Goal: Task Accomplishment & Management: Use online tool/utility

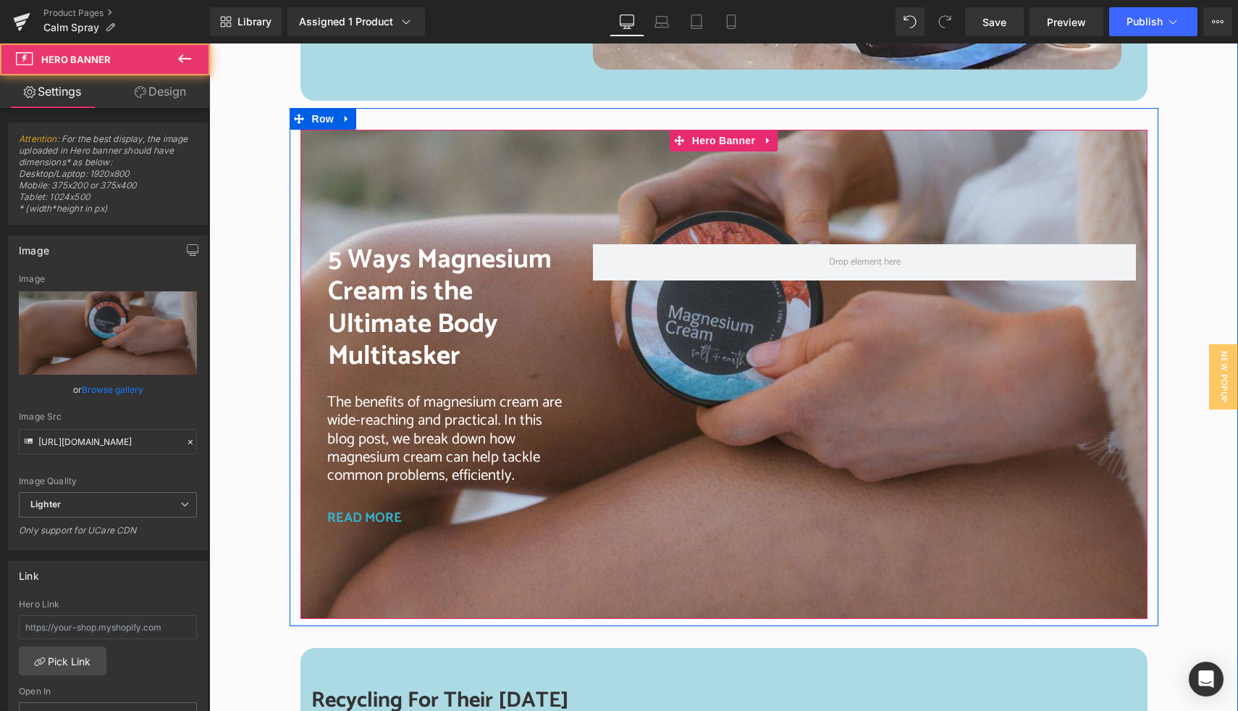
click at [453, 175] on div at bounding box center [724, 375] width 847 height 490
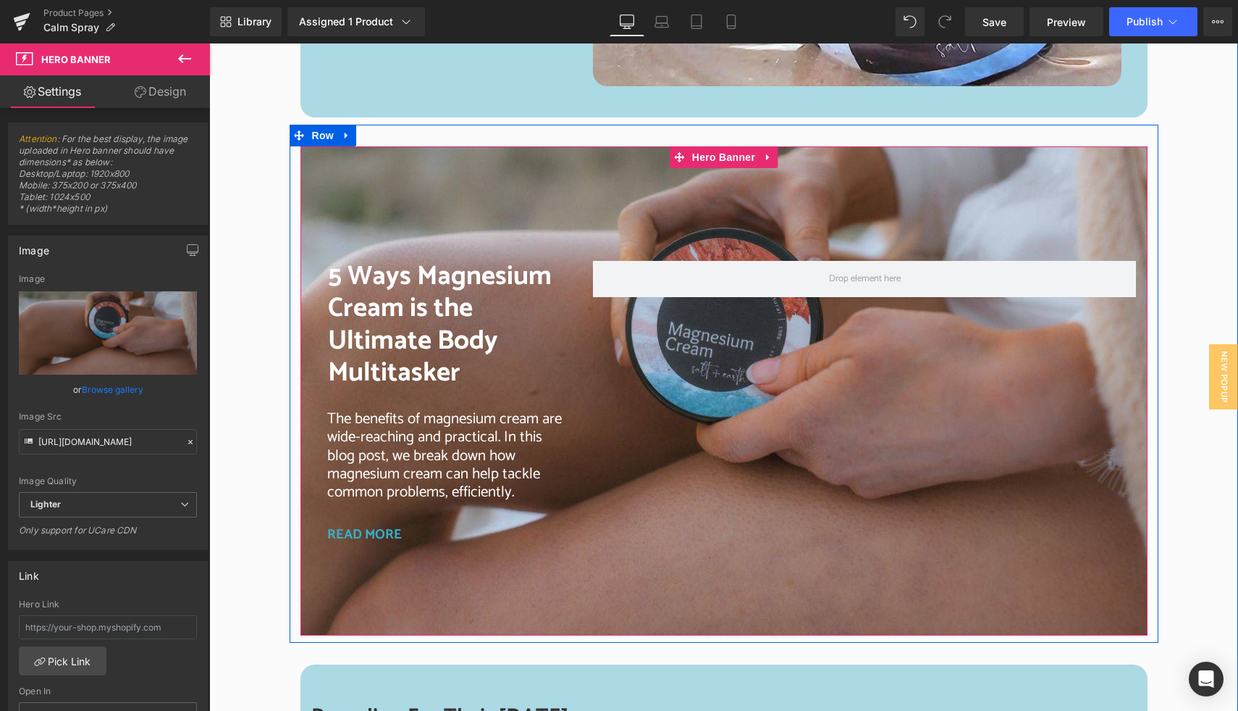
click at [453, 175] on div at bounding box center [724, 391] width 847 height 490
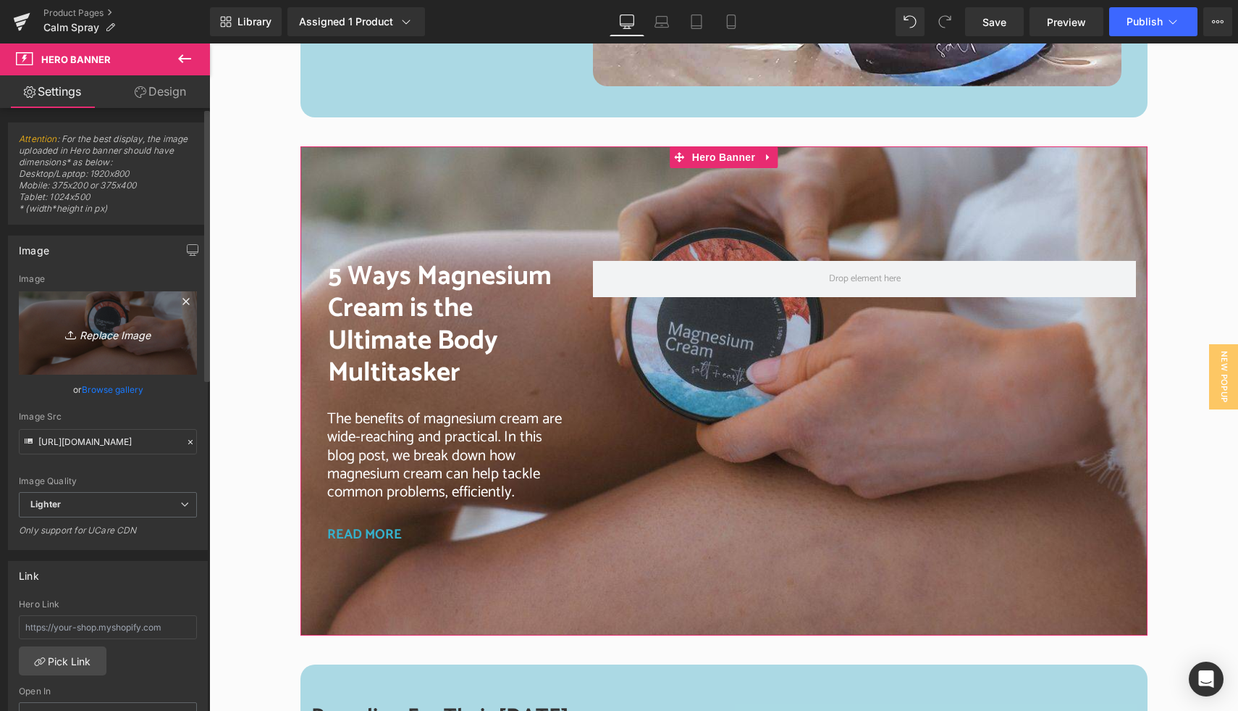
click at [114, 337] on icon "Replace Image" at bounding box center [108, 333] width 116 height 18
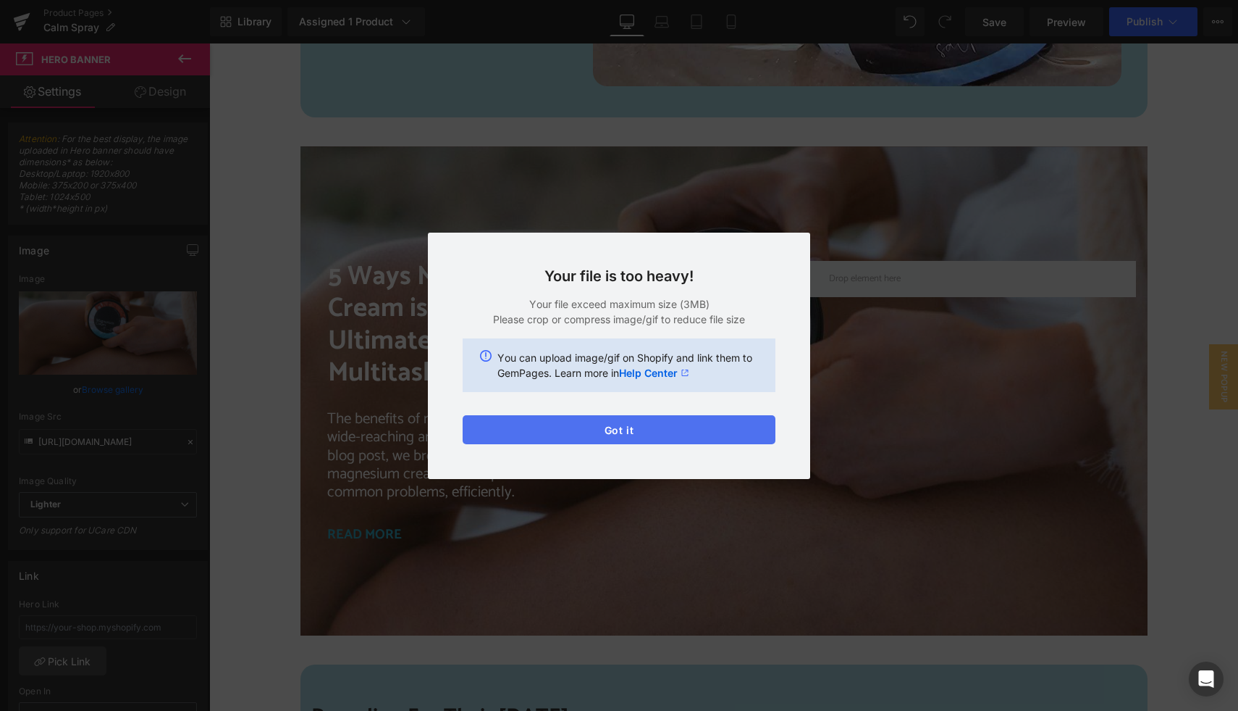
click at [693, 433] on button "Got it" at bounding box center [619, 429] width 313 height 29
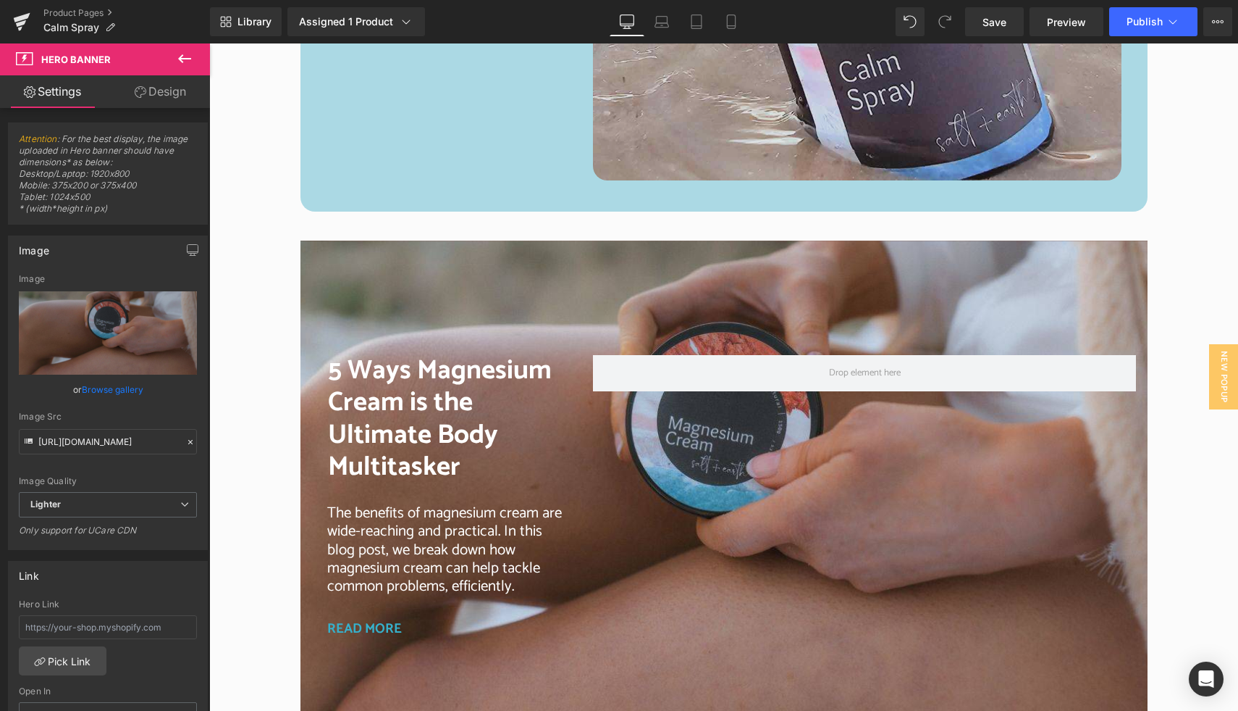
scroll to position [2746, 0]
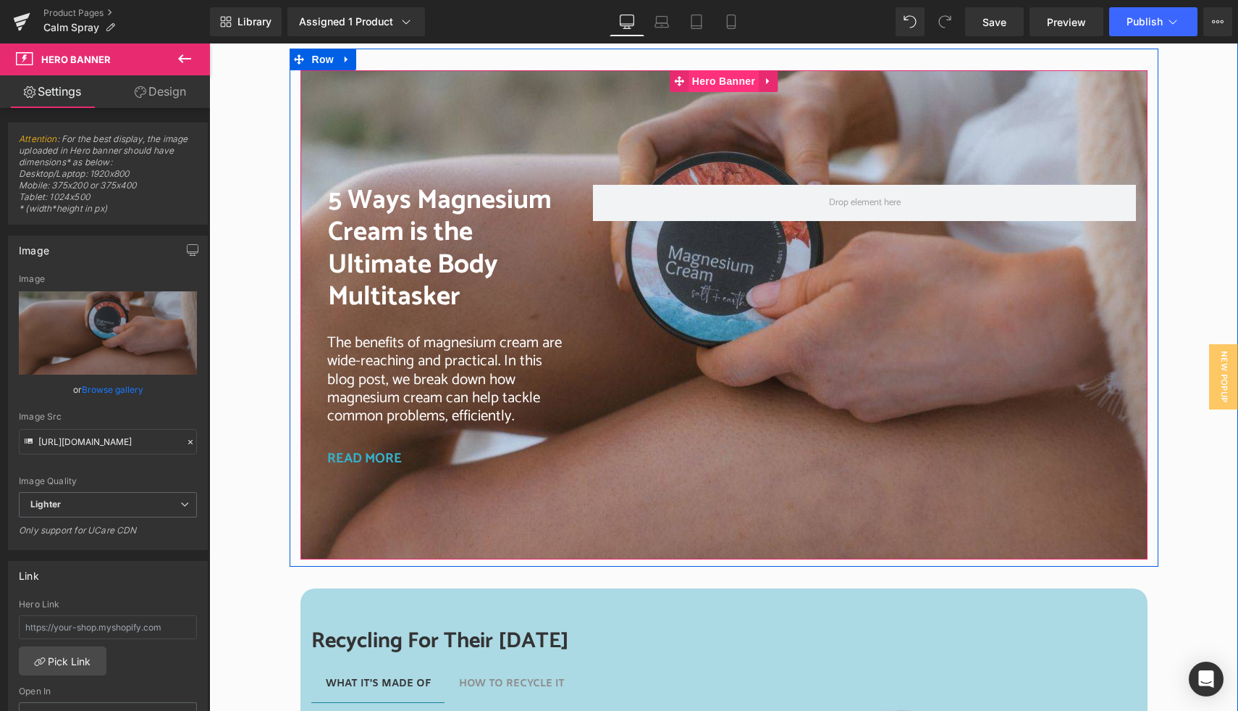
click at [726, 80] on span "Hero Banner" at bounding box center [724, 81] width 70 height 22
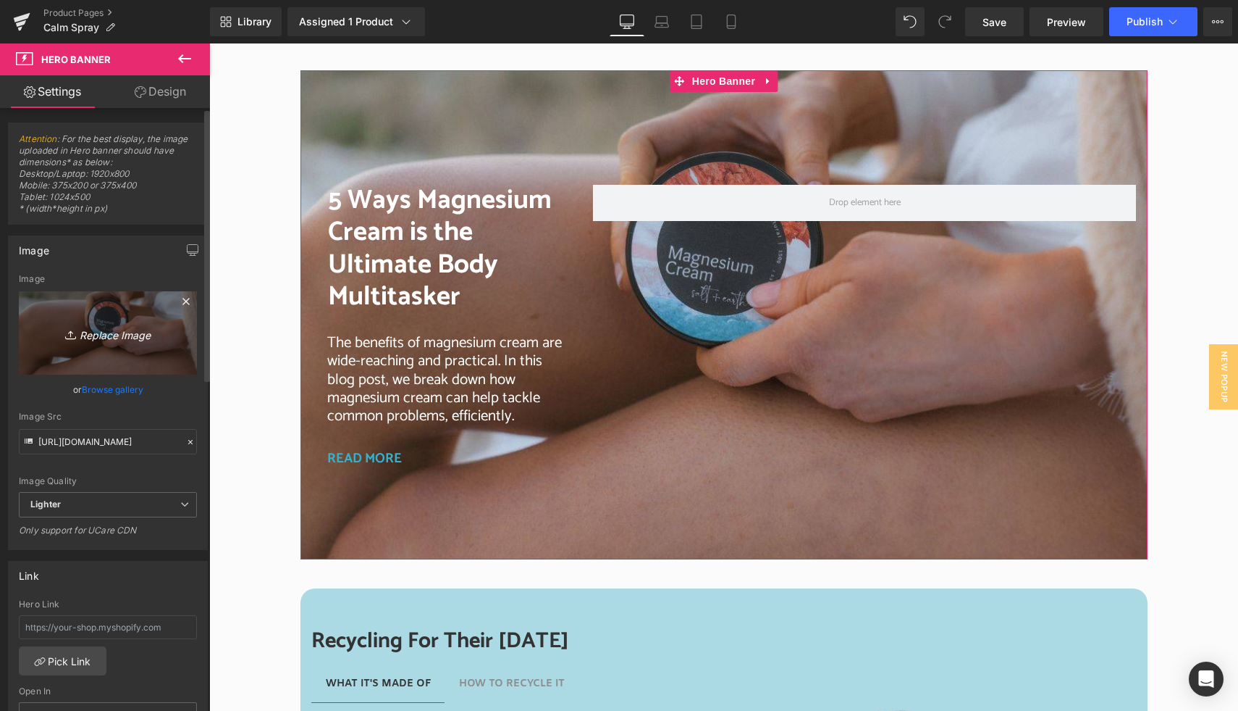
click at [122, 332] on icon "Replace Image" at bounding box center [108, 333] width 116 height 18
type input "C:\fakepath\S + E Website block (4).jpg"
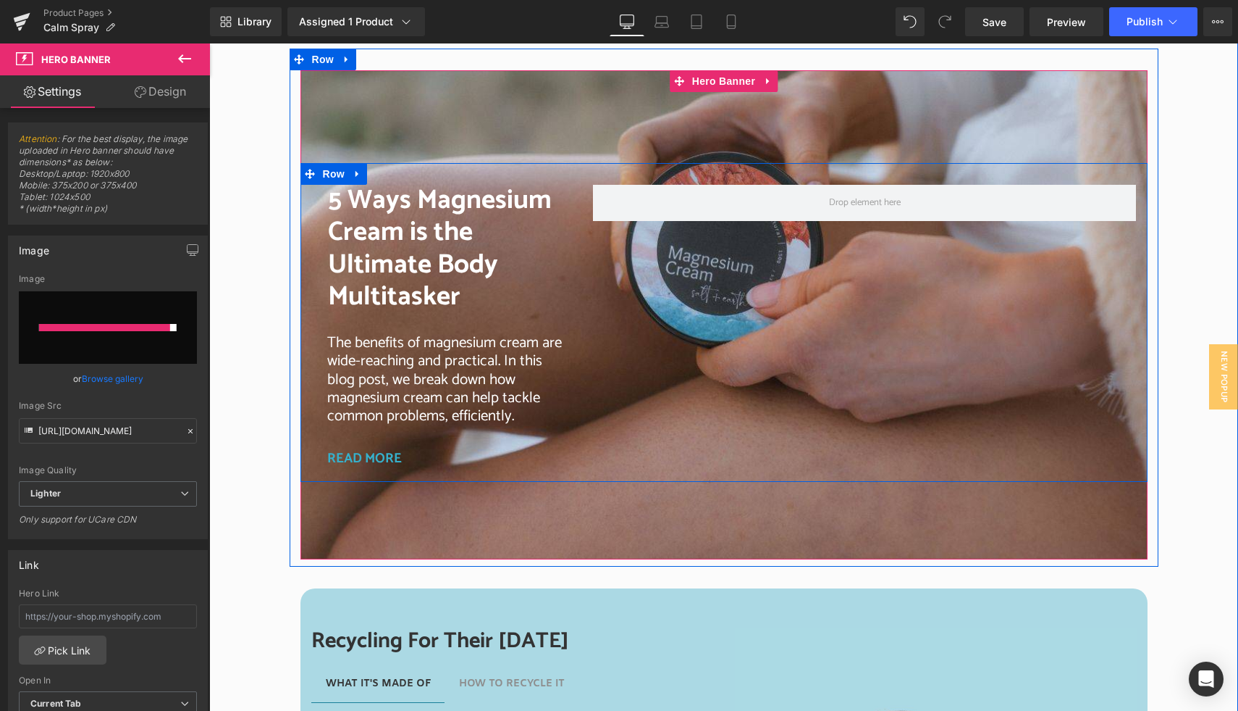
type input "https://ucarecdn.com/99251b7f-31a6-4e3a-85c4-19b6aaa46050/-/format/auto/-/previ…"
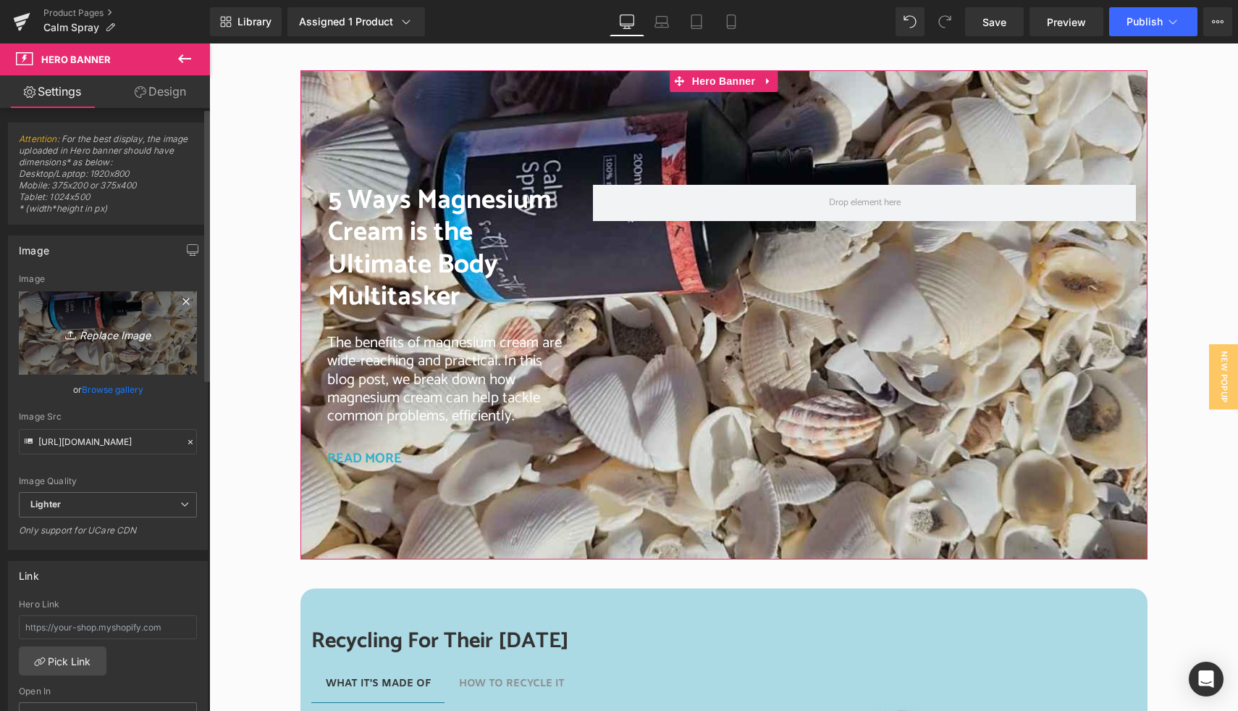
click at [115, 335] on icon "Replace Image" at bounding box center [108, 333] width 116 height 18
type input "C:\fakepath\S + E Website block (5).jpg"
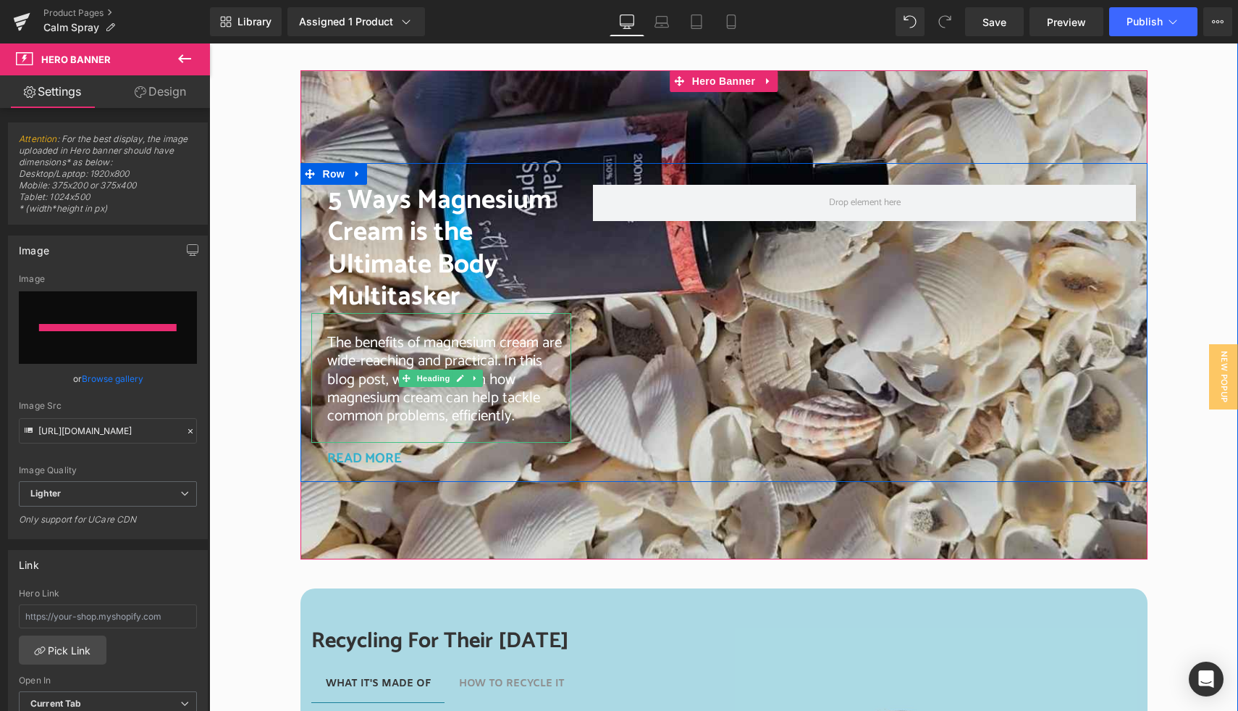
type input "https://ucarecdn.com/5e245c5c-dd86-45ce-8291-196090364568/-/format/auto/-/previ…"
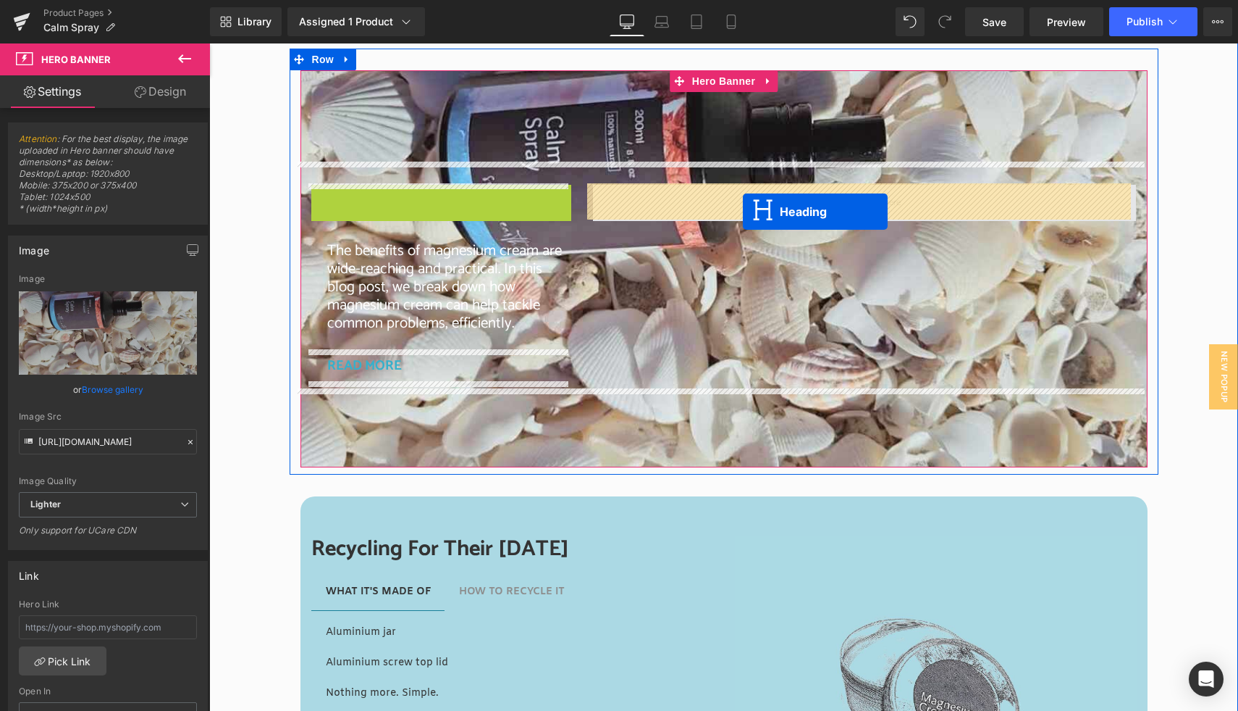
drag, startPoint x: 399, startPoint y: 251, endPoint x: 744, endPoint y: 211, distance: 347.0
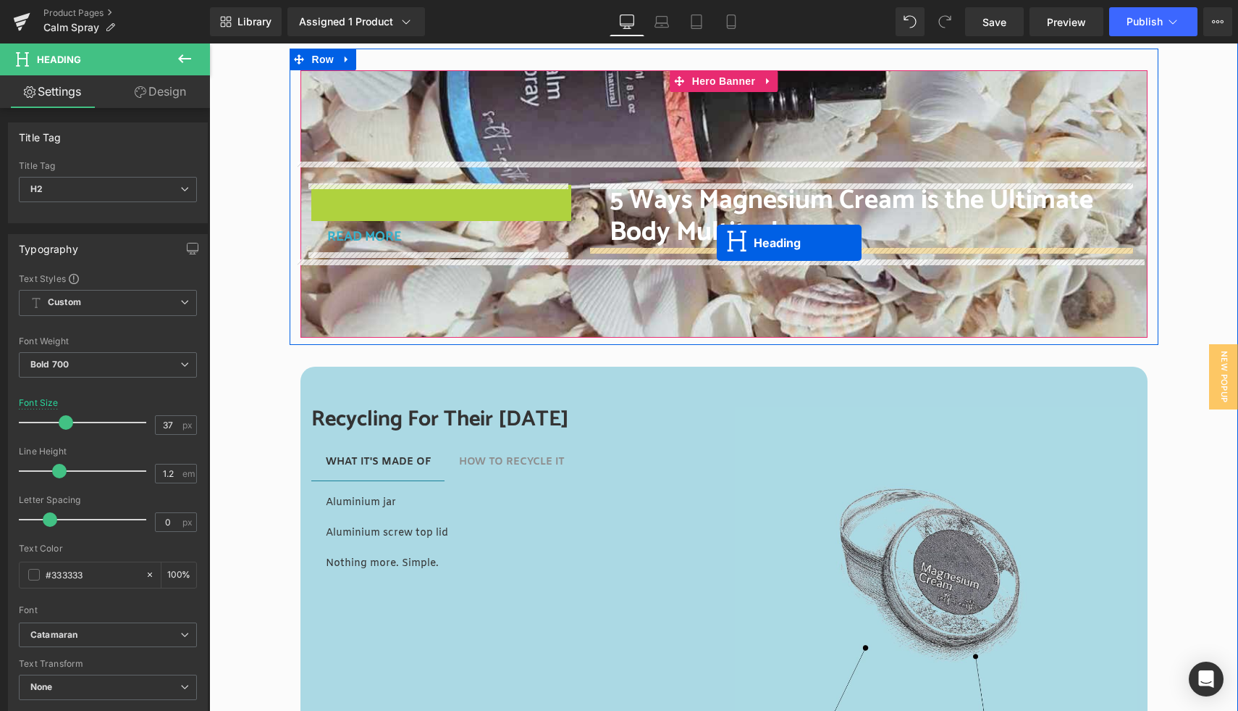
drag, startPoint x: 398, startPoint y: 247, endPoint x: 717, endPoint y: 242, distance: 318.7
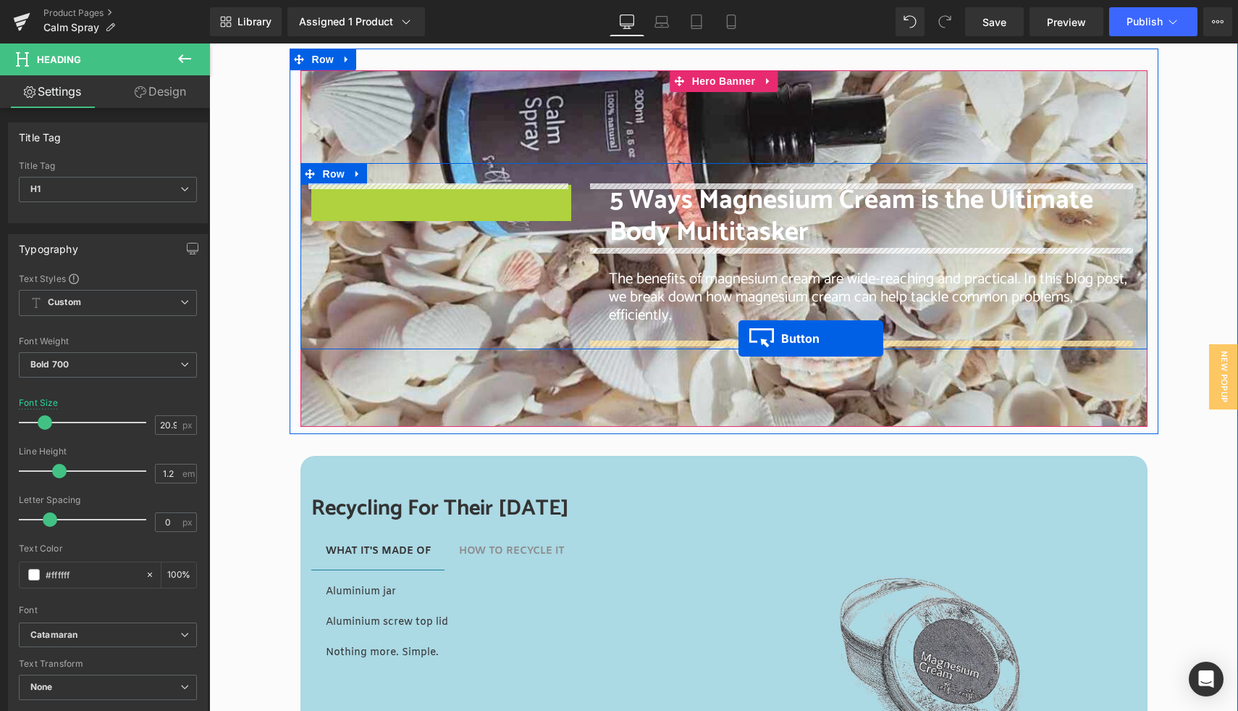
drag, startPoint x: 327, startPoint y: 198, endPoint x: 738, endPoint y: 339, distance: 434.0
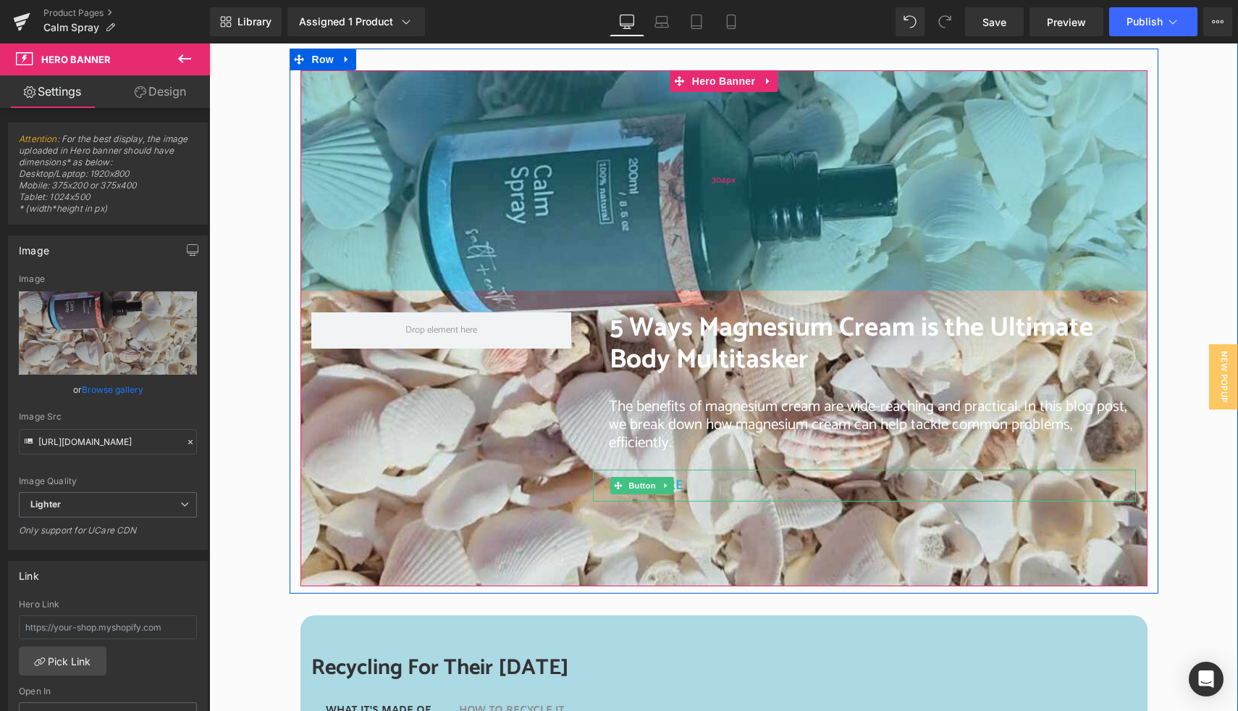
drag, startPoint x: 499, startPoint y: 91, endPoint x: 500, endPoint y: 219, distance: 128.2
click at [500, 218] on div "304px" at bounding box center [724, 180] width 847 height 220
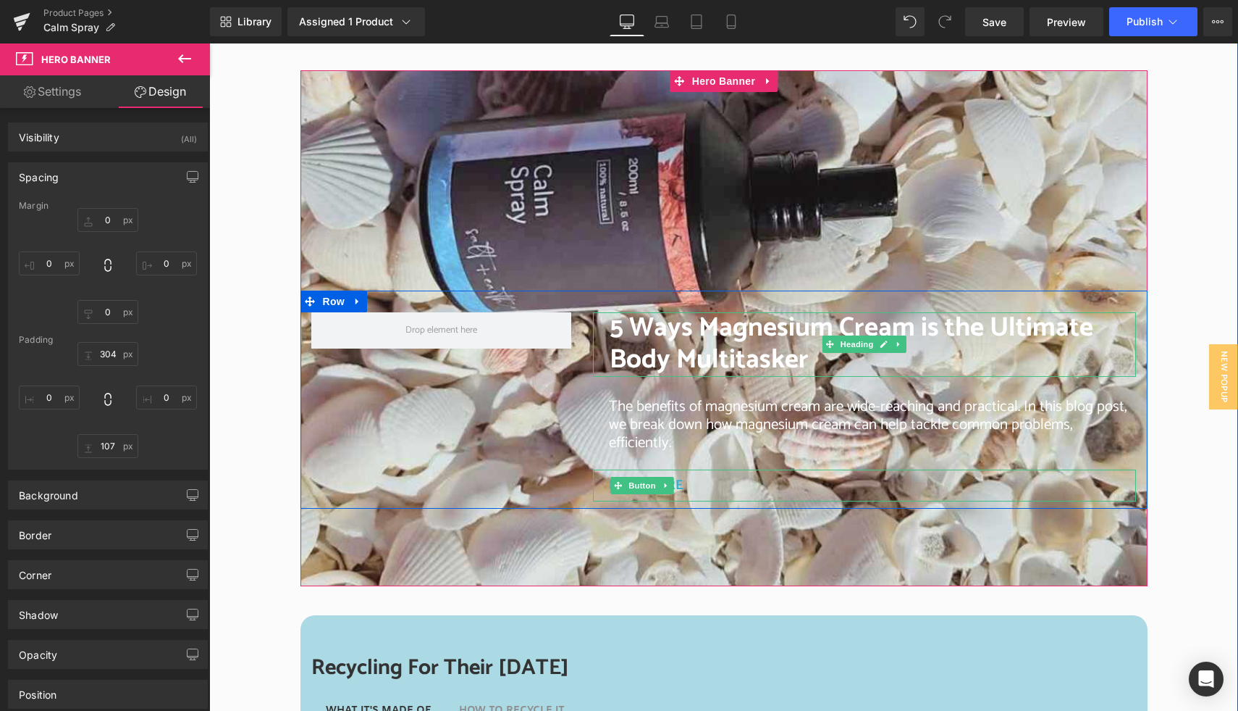
click at [657, 359] on span "5 Ways Magnesium Cream is the Ultimate Body Multitasker" at bounding box center [852, 344] width 484 height 76
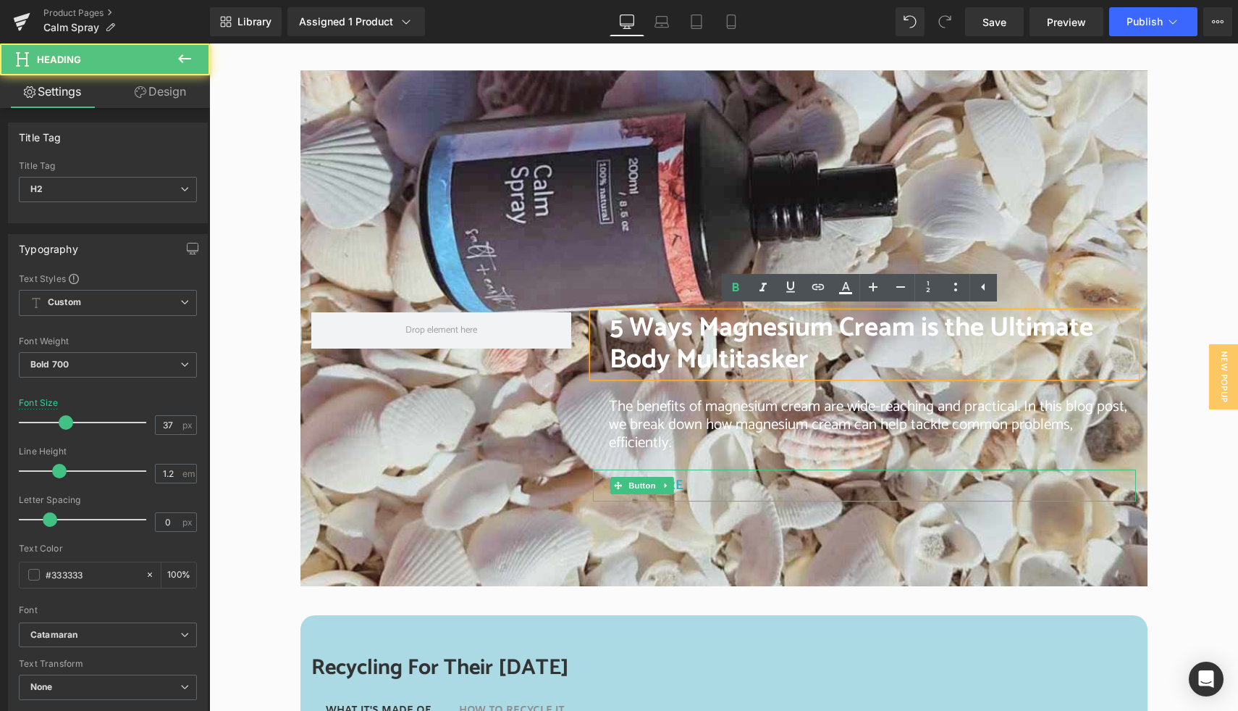
click at [646, 337] on span "5 Ways Magnesium Cream is the Ultimate Body Multitasker" at bounding box center [852, 344] width 484 height 76
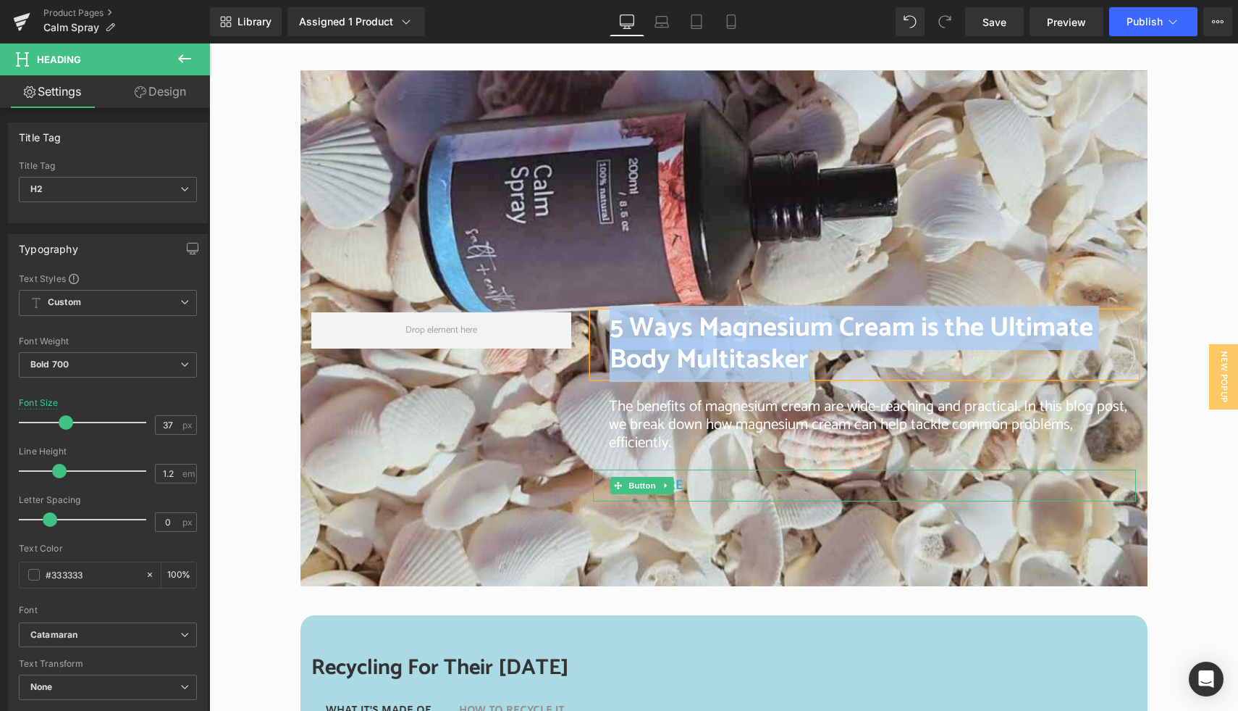
paste div
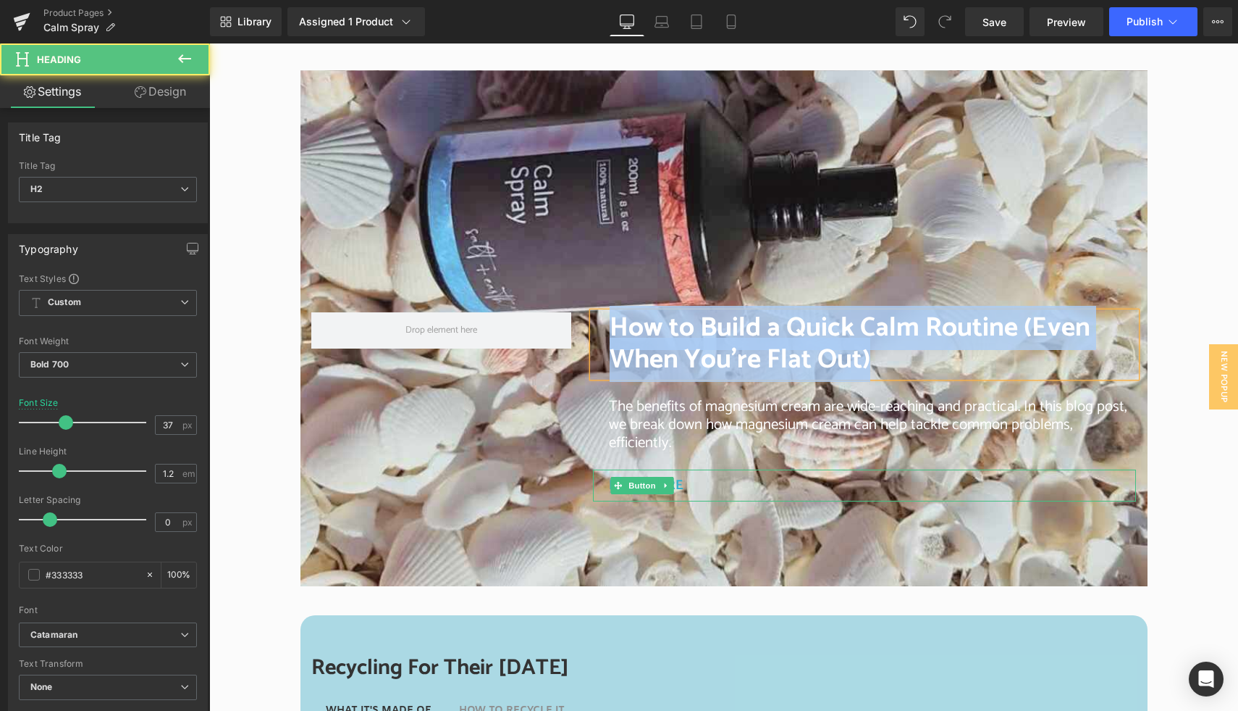
drag, startPoint x: 871, startPoint y: 359, endPoint x: 595, endPoint y: 332, distance: 276.5
click at [595, 332] on div "How to Build a Quick Calm Routine (Even When You’re Flat Out)" at bounding box center [864, 344] width 543 height 64
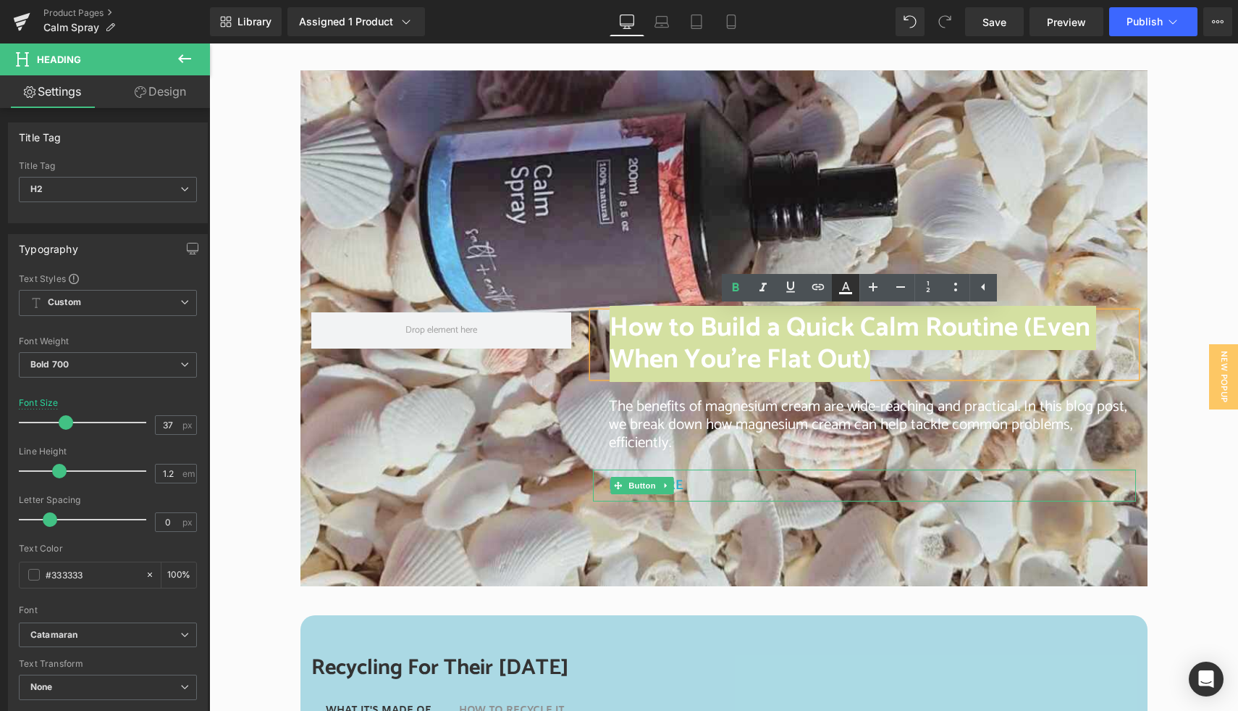
click at [846, 290] on icon at bounding box center [845, 287] width 17 height 17
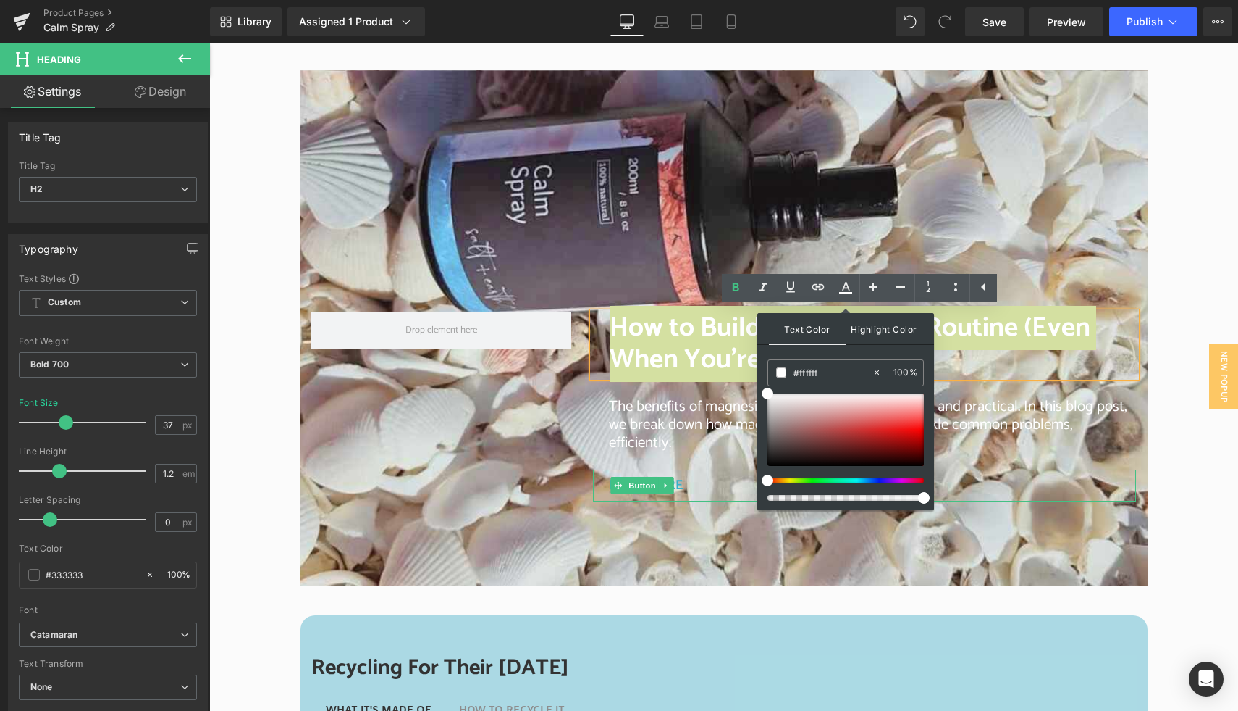
click at [886, 332] on span "Highlight Color" at bounding box center [884, 328] width 77 height 31
click at [807, 334] on span "Text Color" at bounding box center [807, 328] width 77 height 31
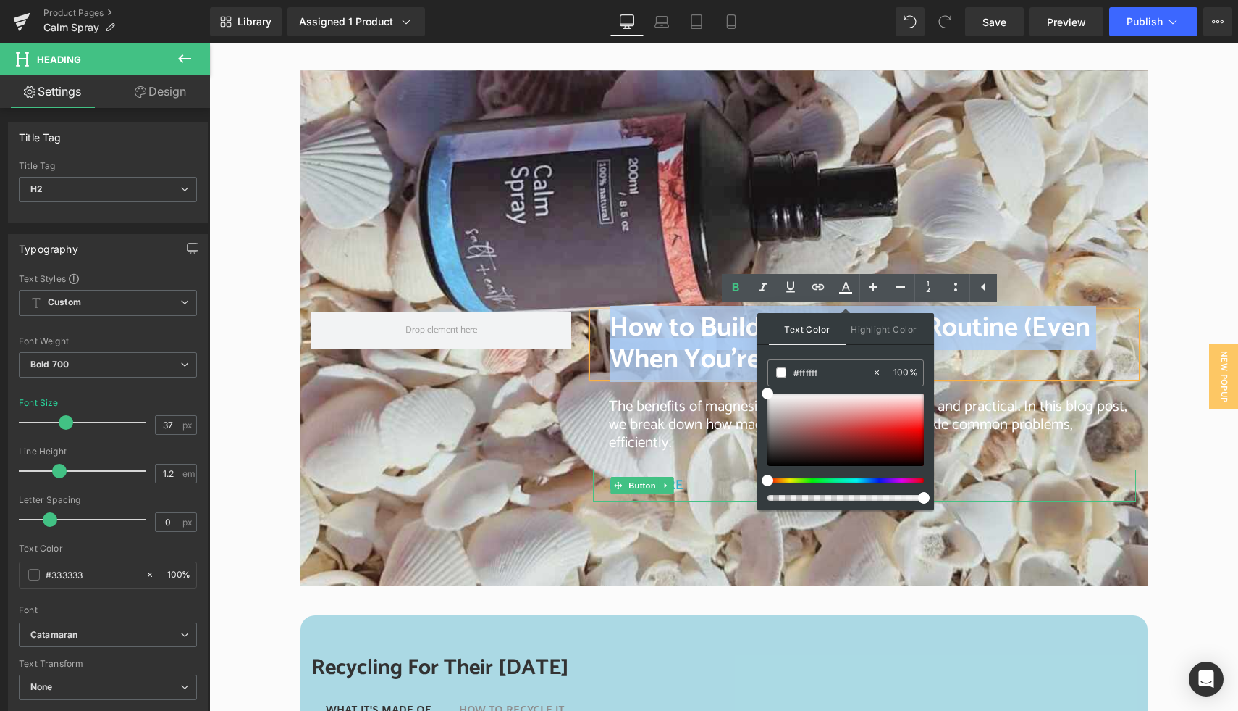
click at [702, 336] on font "How to Build a Quick Calm Routine (Even When You’re Flat Out)" at bounding box center [850, 344] width 481 height 76
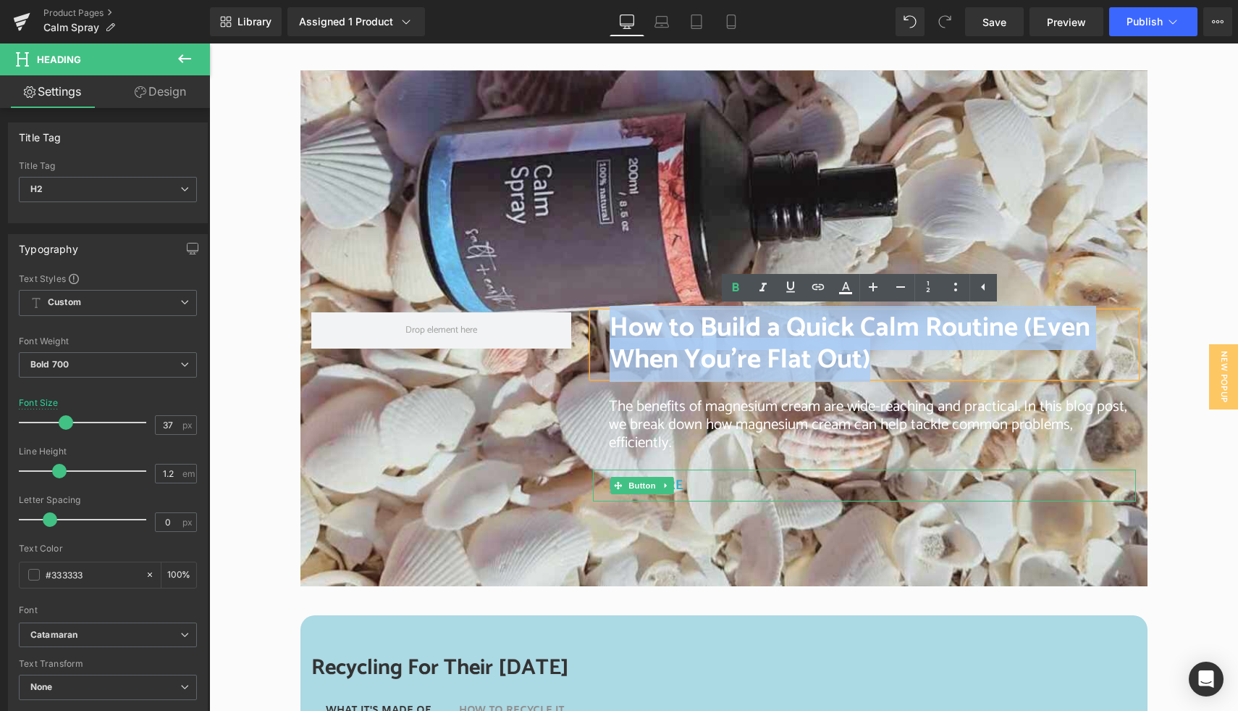
drag, startPoint x: 887, startPoint y: 357, endPoint x: 596, endPoint y: 335, distance: 292.0
click at [596, 335] on div "How to Build a Quick Calm Routine (Even When You’re Flat Out)" at bounding box center [864, 344] width 543 height 64
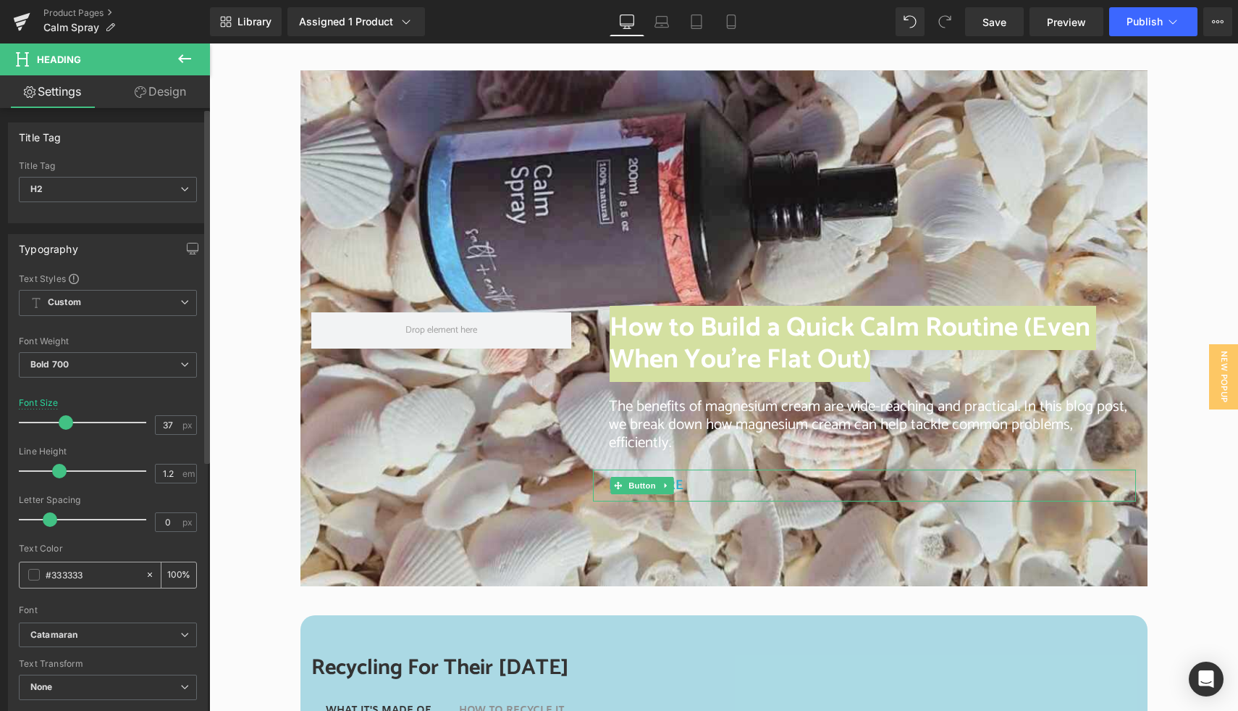
click at [35, 572] on span at bounding box center [34, 575] width 12 height 12
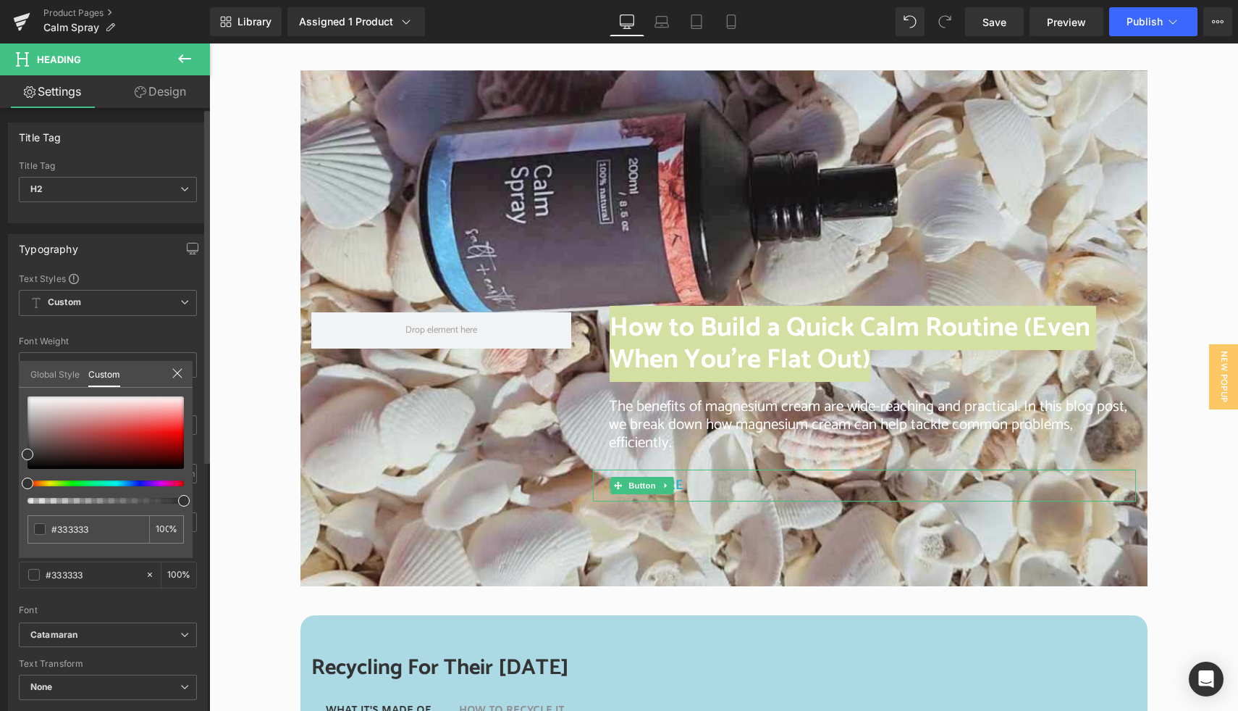
click at [54, 378] on link "Global Style" at bounding box center [54, 373] width 49 height 25
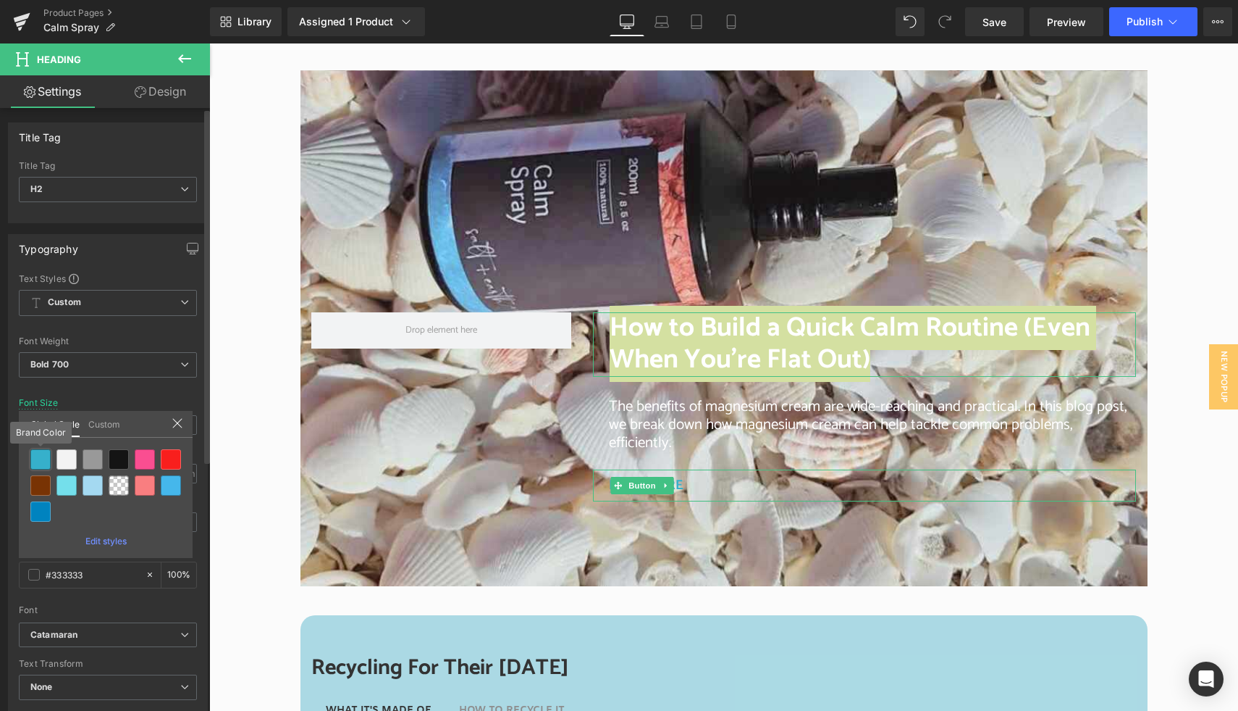
click at [44, 468] on div at bounding box center [40, 459] width 20 height 20
type input "Brand Color"
type input "100"
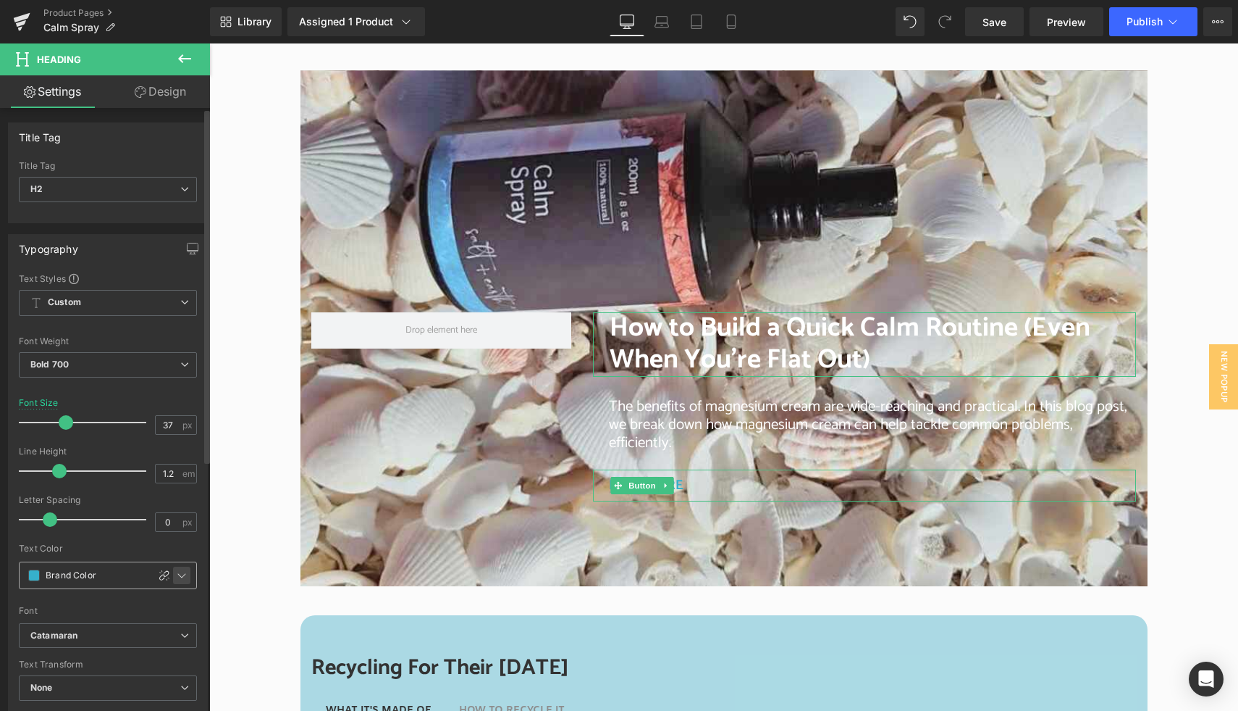
click at [167, 575] on div at bounding box center [171, 575] width 49 height 26
click at [159, 576] on icon at bounding box center [165, 575] width 12 height 12
type input "#36b0cb"
type input "100"
drag, startPoint x: 75, startPoint y: 572, endPoint x: 33, endPoint y: 574, distance: 41.3
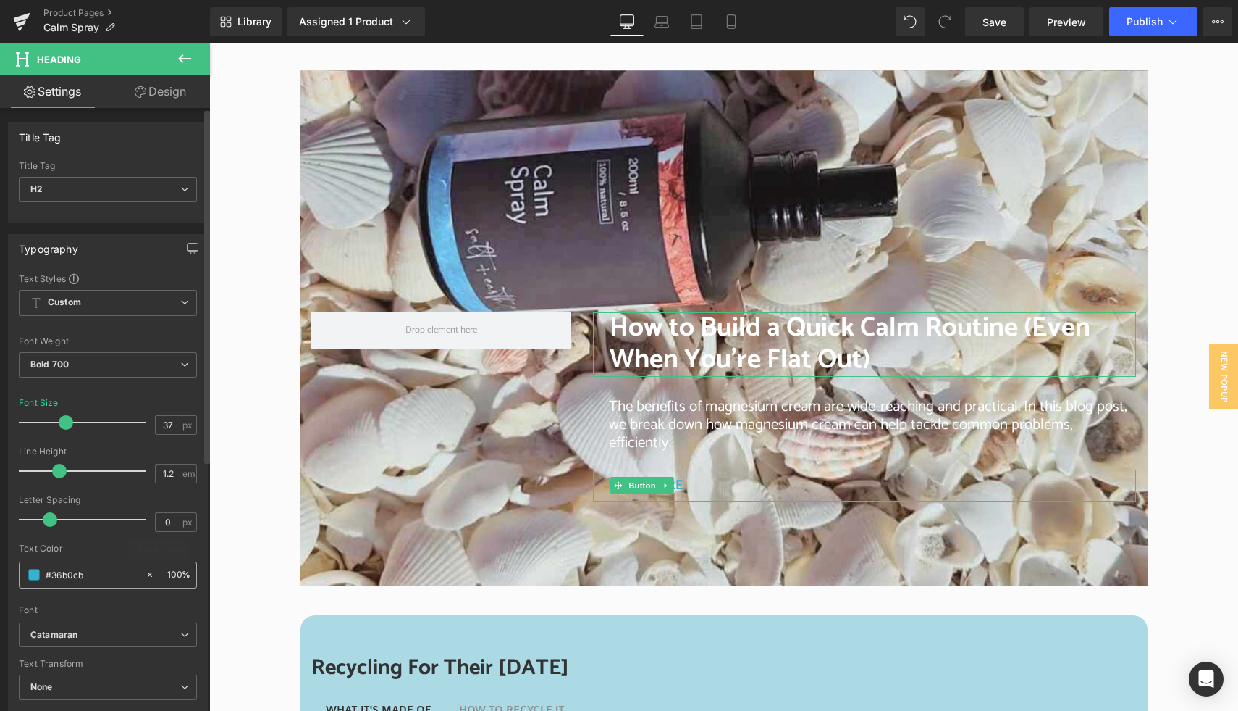
click at [33, 574] on div "#36b0cb" at bounding box center [82, 574] width 125 height 25
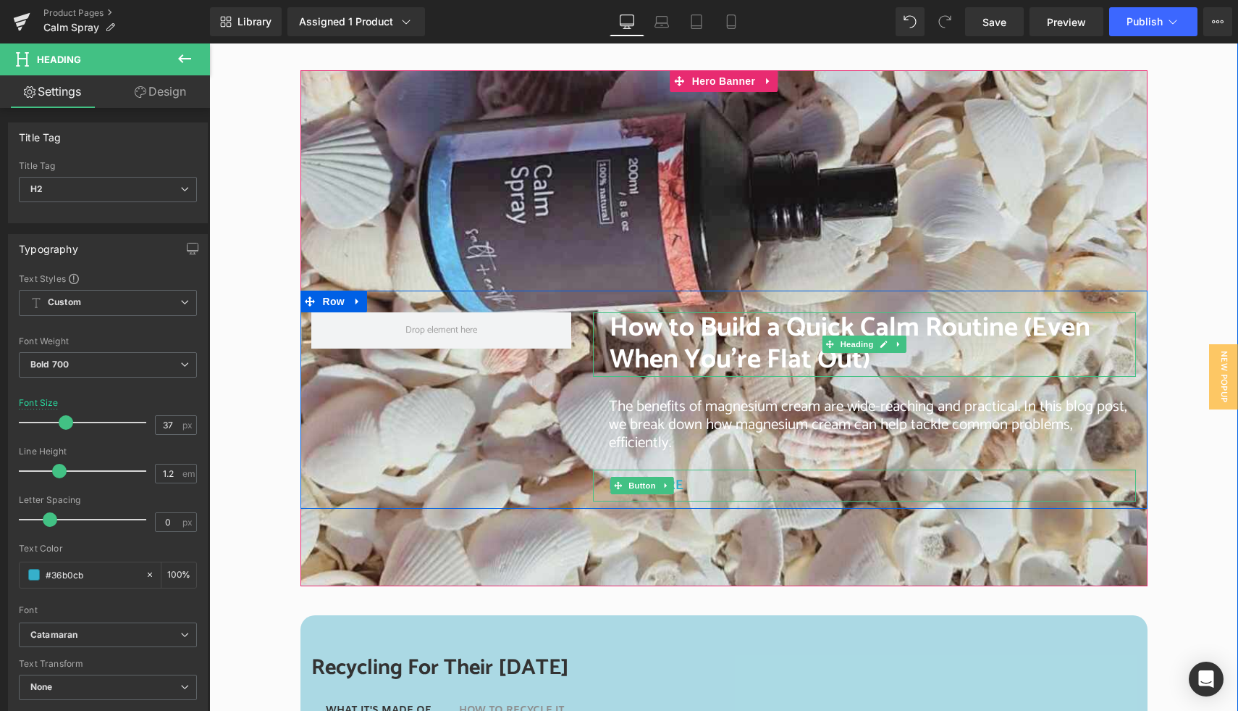
click at [674, 346] on font "How to Build a Quick Calm Routine (Even When You’re Flat Out)" at bounding box center [850, 344] width 481 height 76
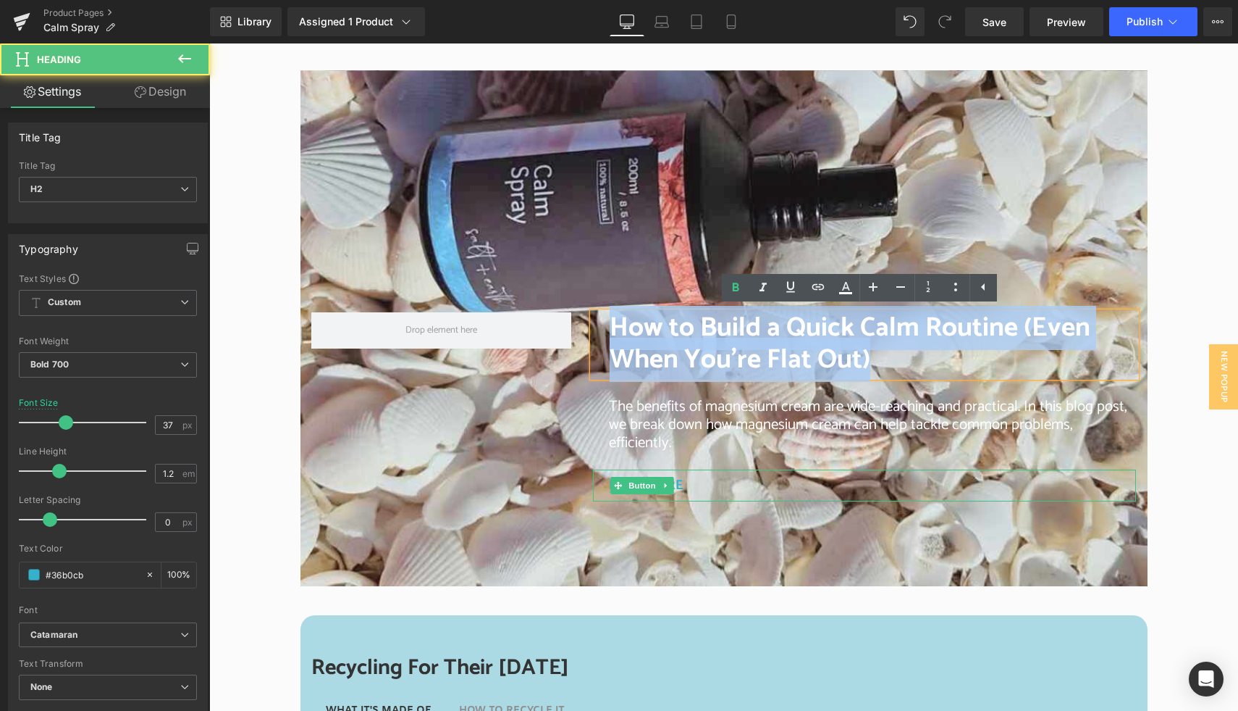
drag, startPoint x: 814, startPoint y: 355, endPoint x: 598, endPoint y: 336, distance: 217.4
click at [598, 336] on div "How to Build a Quick Calm Routine (Even When You’re Flat Out)" at bounding box center [864, 344] width 543 height 64
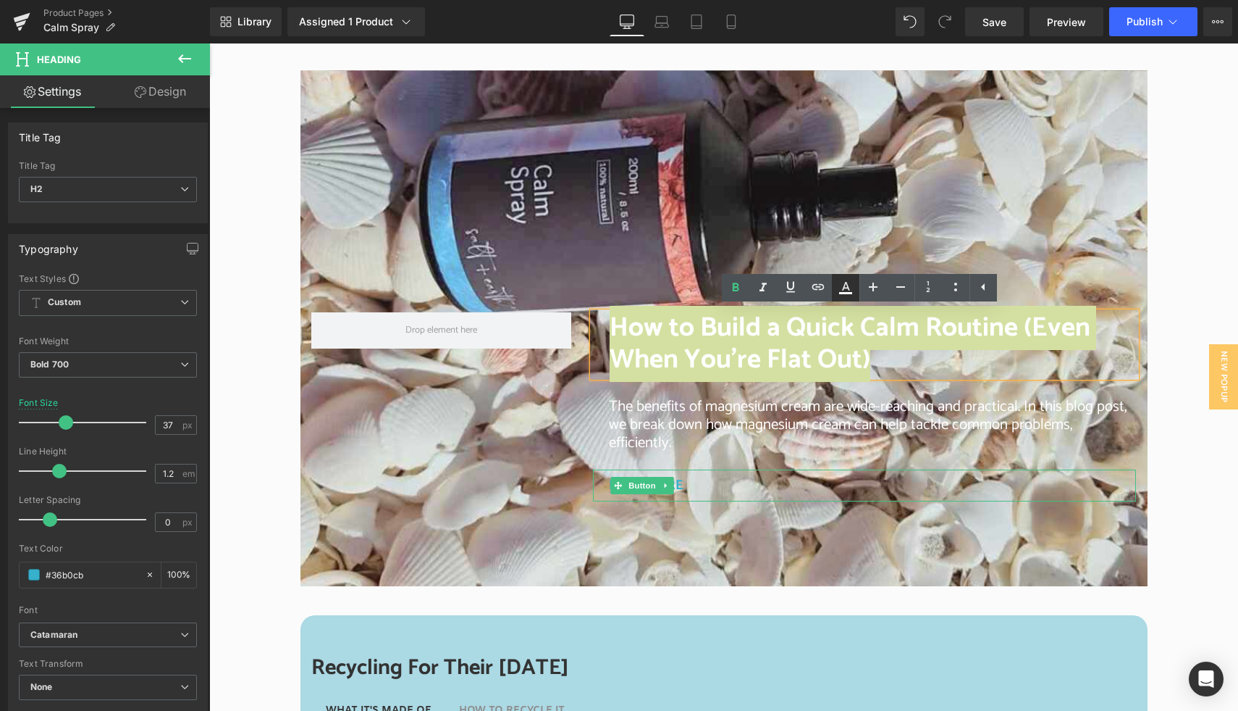
click at [844, 293] on icon at bounding box center [845, 293] width 13 height 2
type input "100"
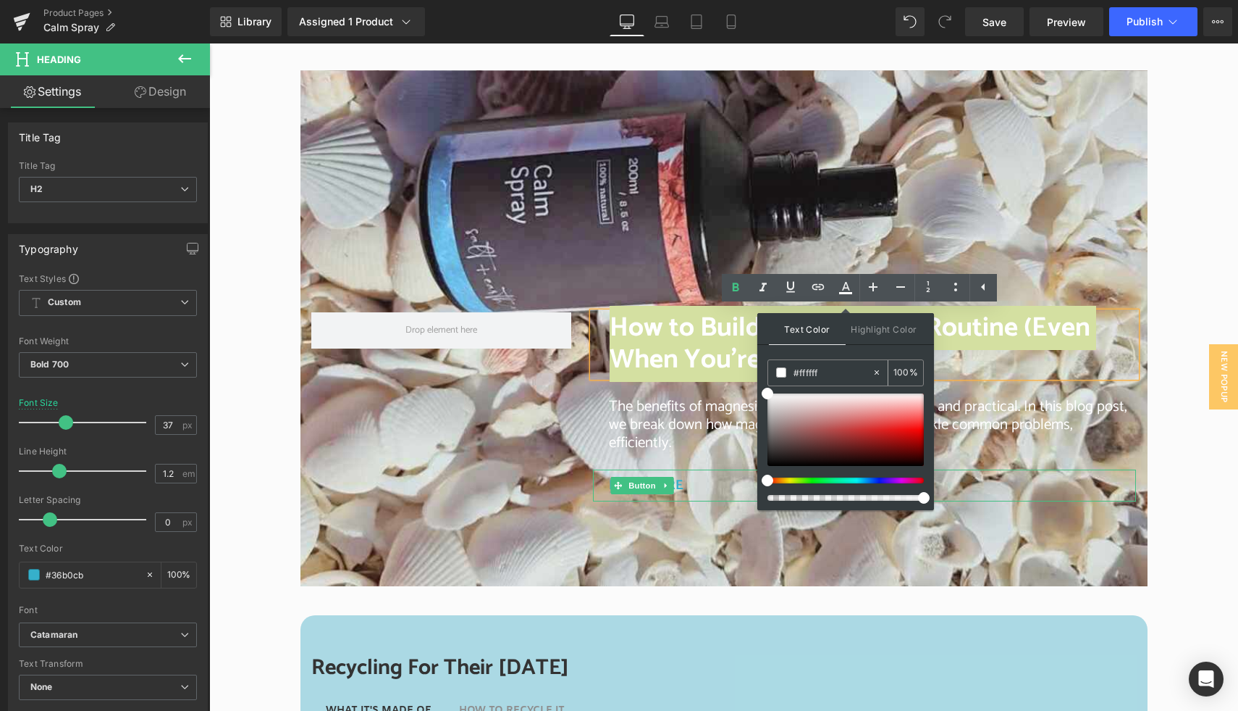
drag, startPoint x: 824, startPoint y: 373, endPoint x: 776, endPoint y: 374, distance: 47.8
click at [776, 374] on div "#ffffff" at bounding box center [820, 372] width 104 height 25
paste input "36b0cb"
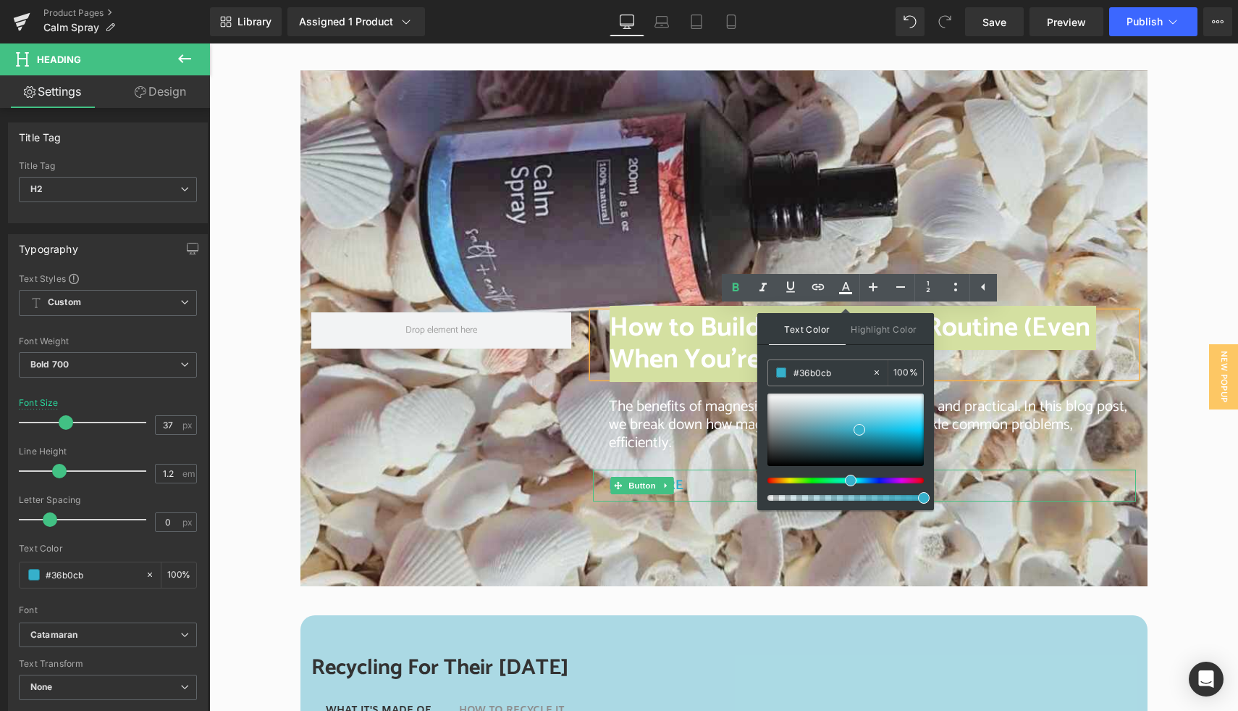
click at [886, 349] on div "Text Color Highlight Color rgb(54, 176, 203) #36b0cb 100 % transparent transpar…" at bounding box center [846, 411] width 177 height 197
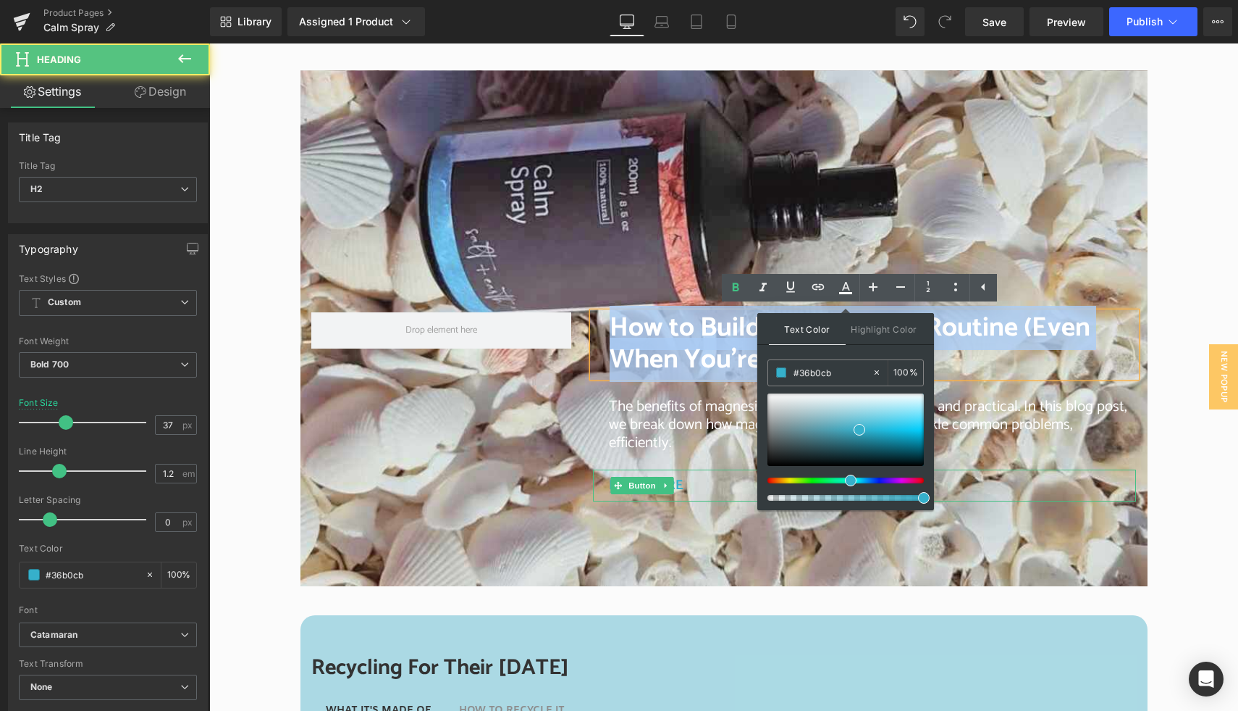
click at [955, 347] on font "How to Build a Quick Calm Routine (Even When You’re Flat Out)" at bounding box center [850, 344] width 481 height 76
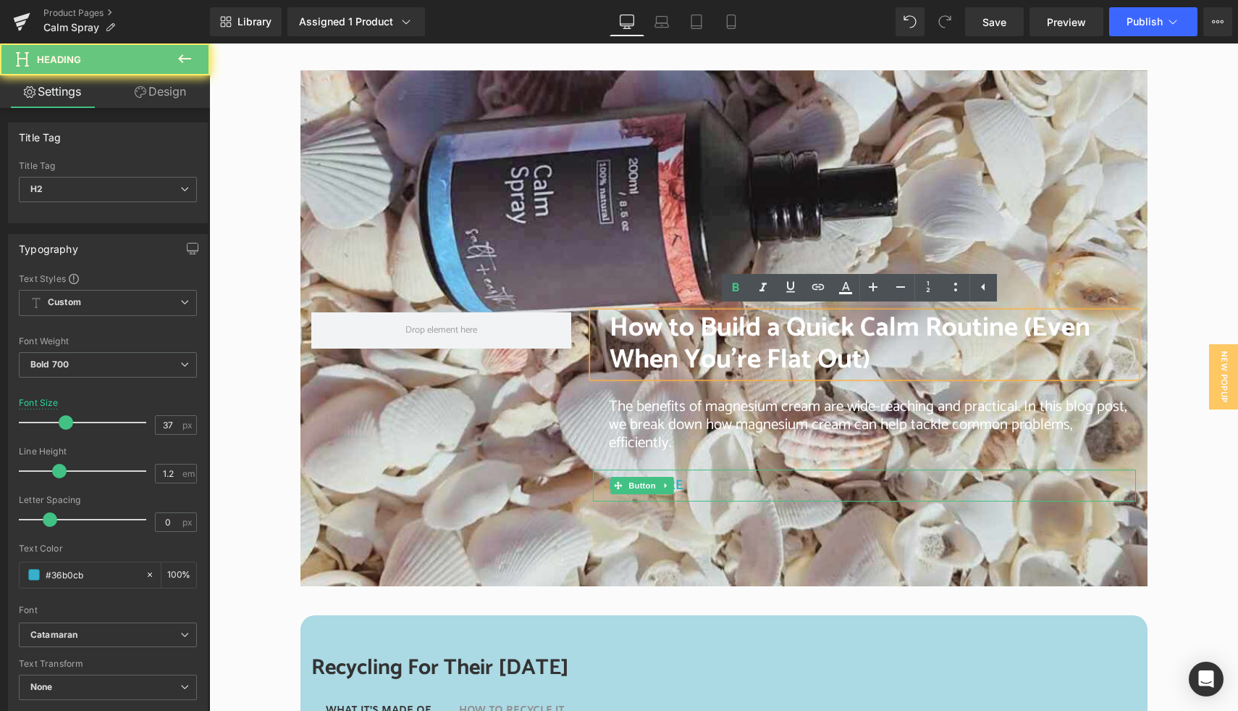
click at [906, 366] on h2 "How to Build a Quick Calm Routine (Even When You’re Flat Out)" at bounding box center [873, 344] width 527 height 64
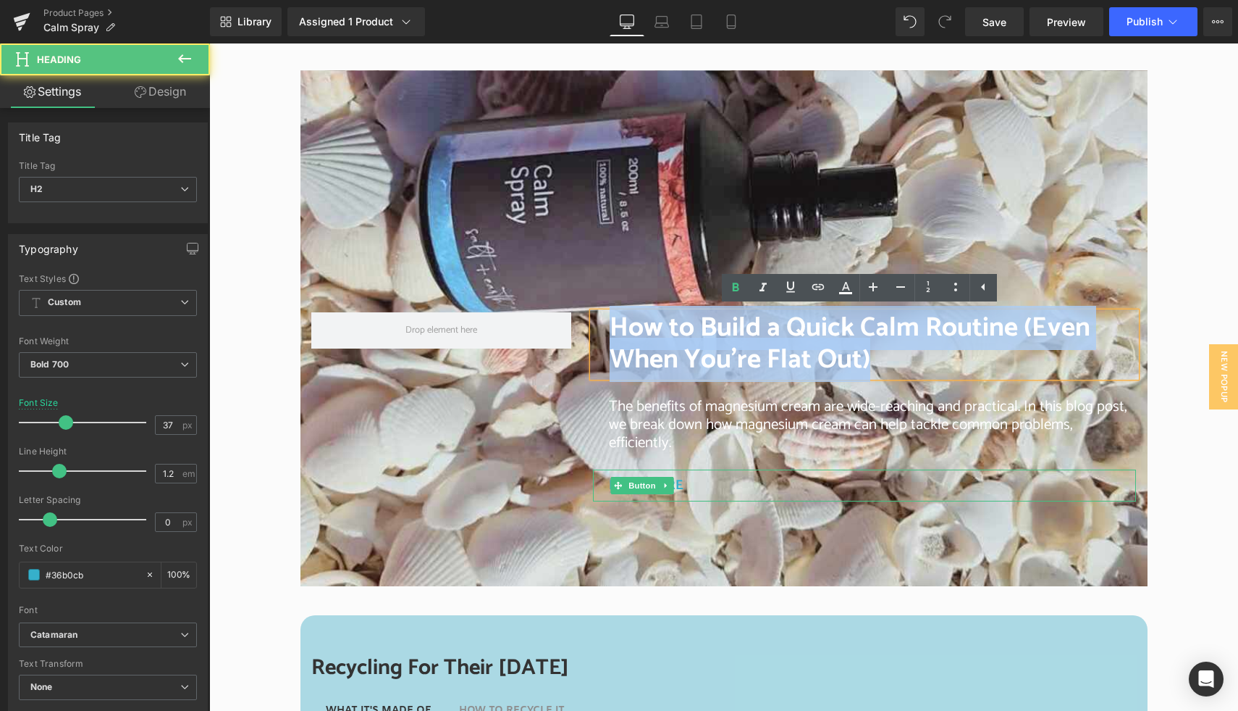
drag, startPoint x: 898, startPoint y: 362, endPoint x: 611, endPoint y: 340, distance: 287.7
click at [611, 340] on h2 "How to Build a Quick Calm Routine (Even When You’re Flat Out)" at bounding box center [873, 344] width 527 height 64
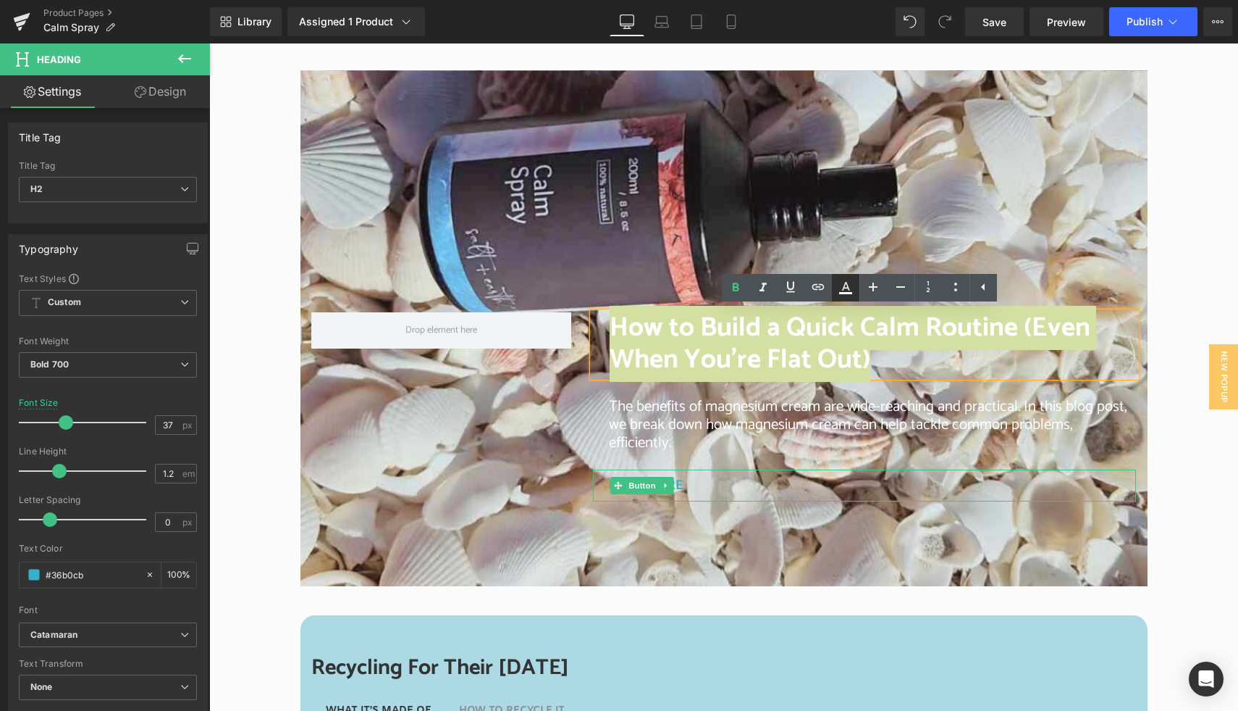
click at [842, 289] on icon at bounding box center [846, 286] width 8 height 9
type input "#ffffff"
type input "100"
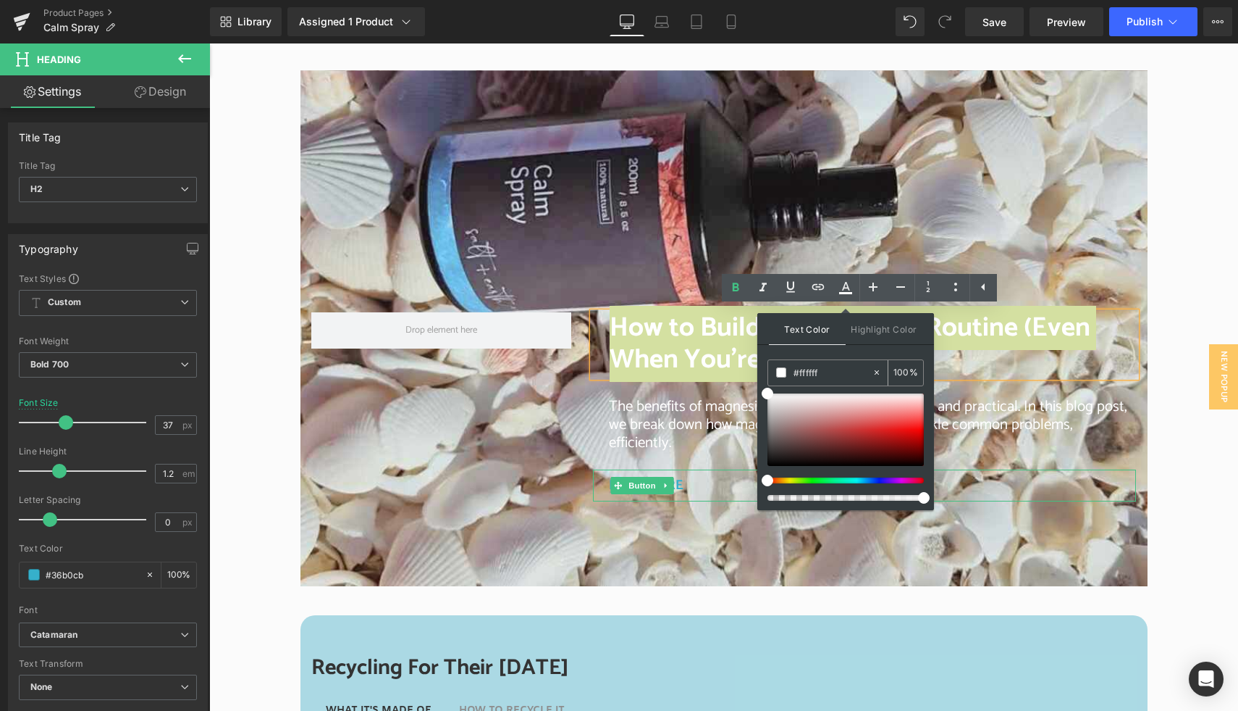
drag, startPoint x: 799, startPoint y: 375, endPoint x: 772, endPoint y: 377, distance: 26.9
click at [772, 377] on div "#ffffff" at bounding box center [820, 372] width 104 height 25
drag, startPoint x: 829, startPoint y: 370, endPoint x: 794, endPoint y: 375, distance: 35.1
click at [794, 375] on input "#ffffff" at bounding box center [833, 372] width 78 height 16
paste input "36b0cb"
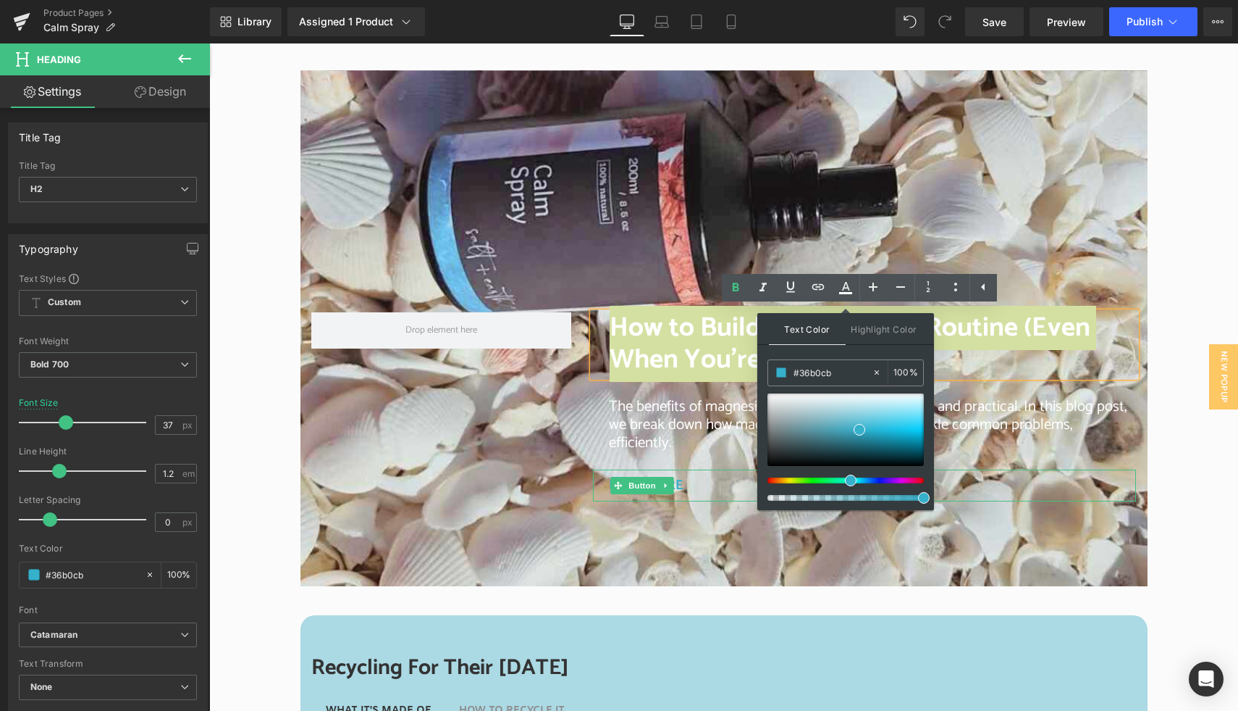
type input "#36b0cb"
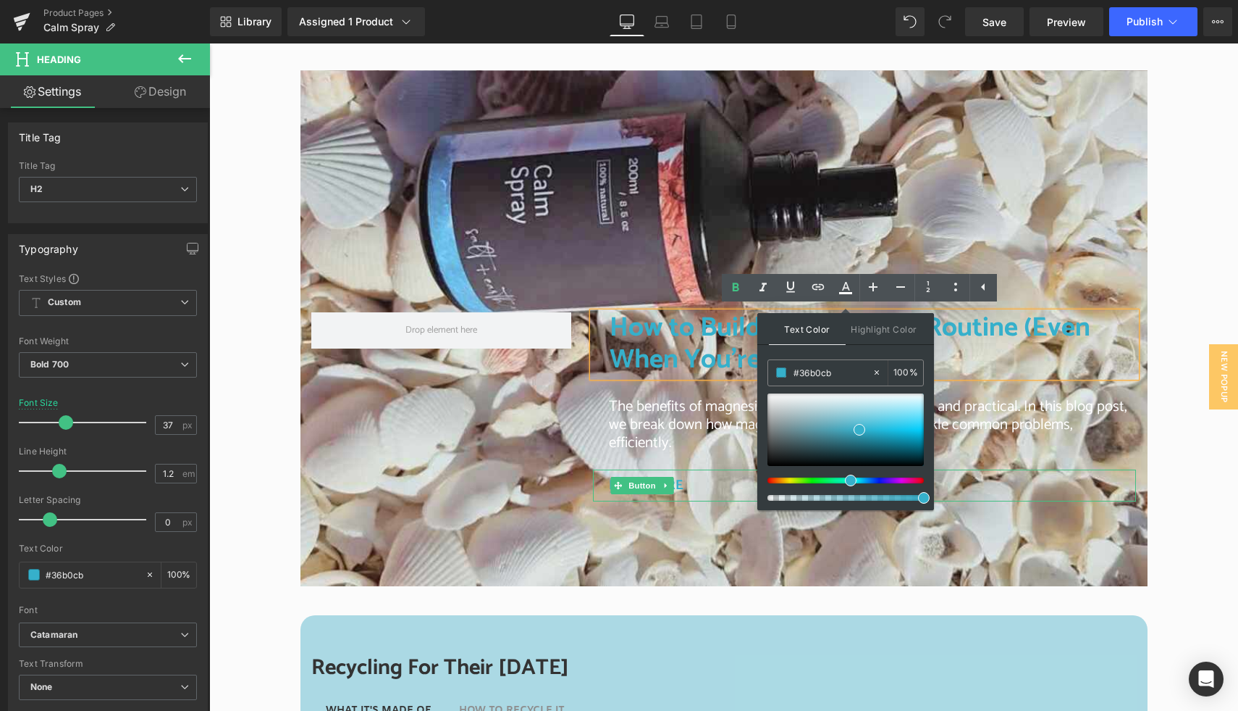
click at [855, 353] on div "Text Color Highlight Color rgba(54, 176, 203, 1) #36b0cb 100 % transparent tran…" at bounding box center [846, 411] width 177 height 197
click at [976, 348] on h2 "How to Build a Quick Calm Routine (Even When You’re Flat Out)" at bounding box center [873, 344] width 527 height 64
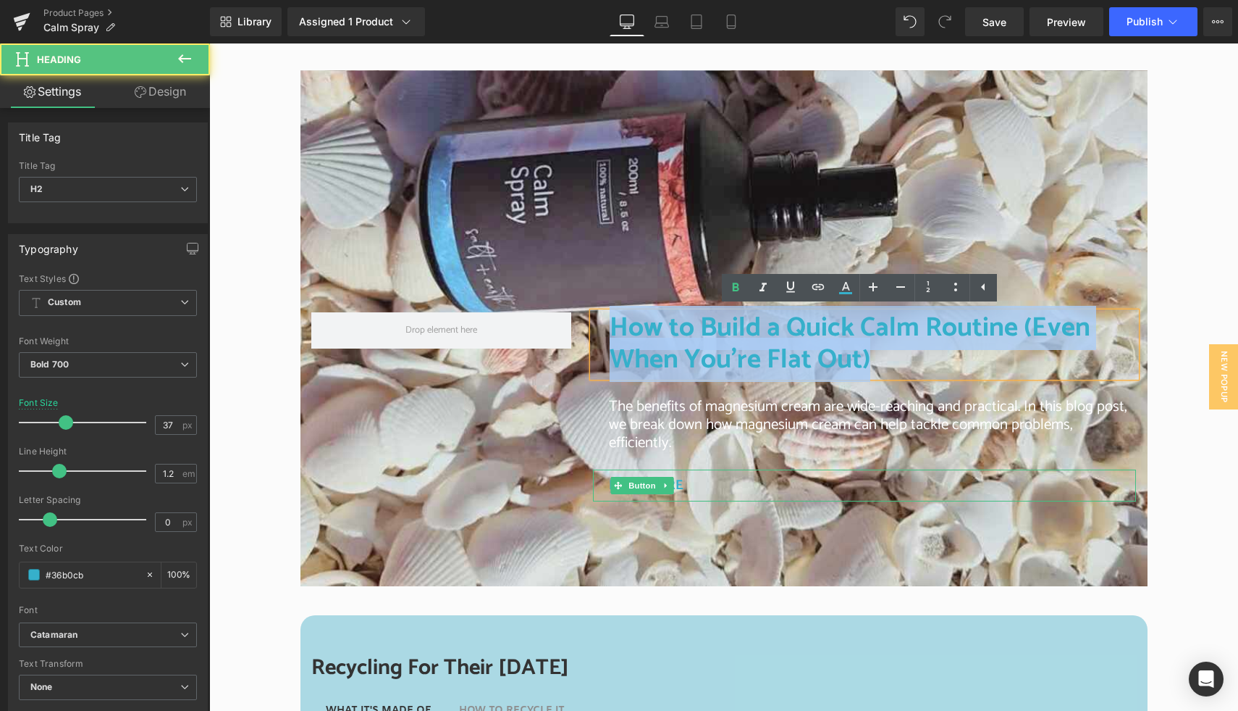
drag, startPoint x: 871, startPoint y: 351, endPoint x: 608, endPoint y: 329, distance: 263.8
click at [610, 329] on h2 "How to Build a Quick Calm Routine (Even When You’re Flat Out)" at bounding box center [873, 344] width 527 height 64
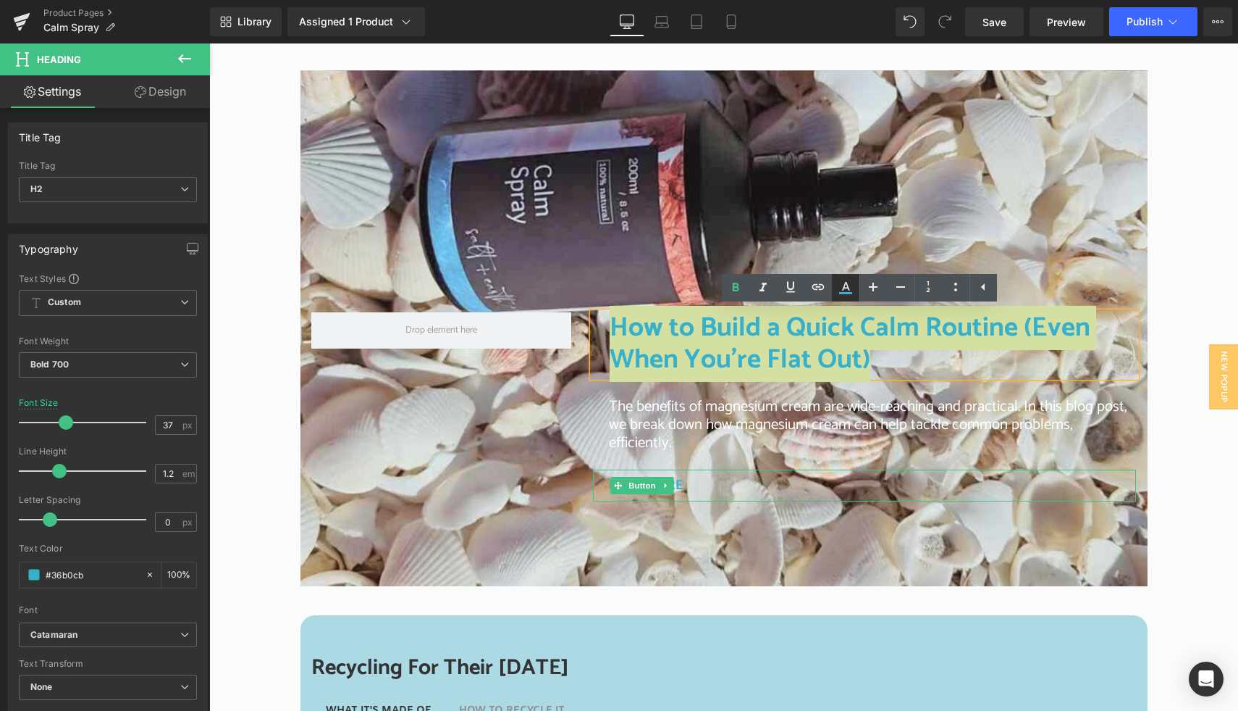
click at [841, 287] on icon at bounding box center [845, 287] width 17 height 17
type input "100"
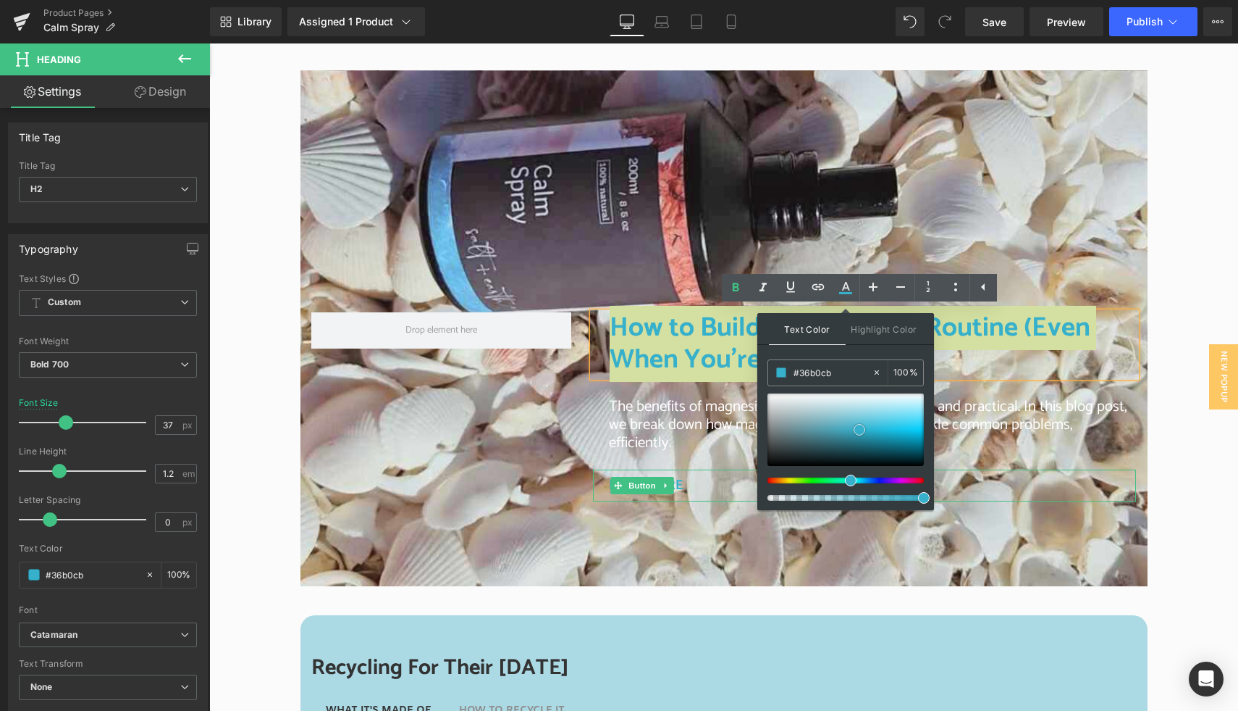
type input "#0c0d0d"
click at [774, 462] on div at bounding box center [846, 429] width 156 height 72
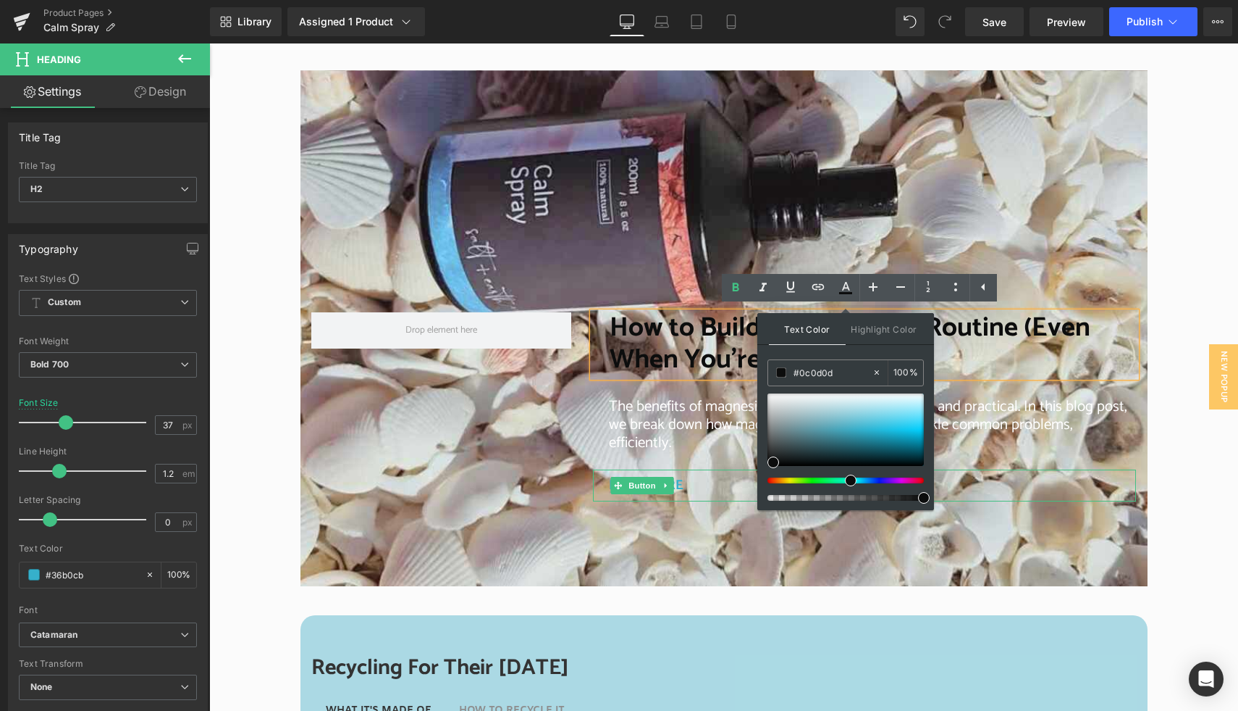
click at [961, 349] on h2 "How to Build a Quick Calm Routine (Even When You’re Flat Out)" at bounding box center [873, 344] width 527 height 64
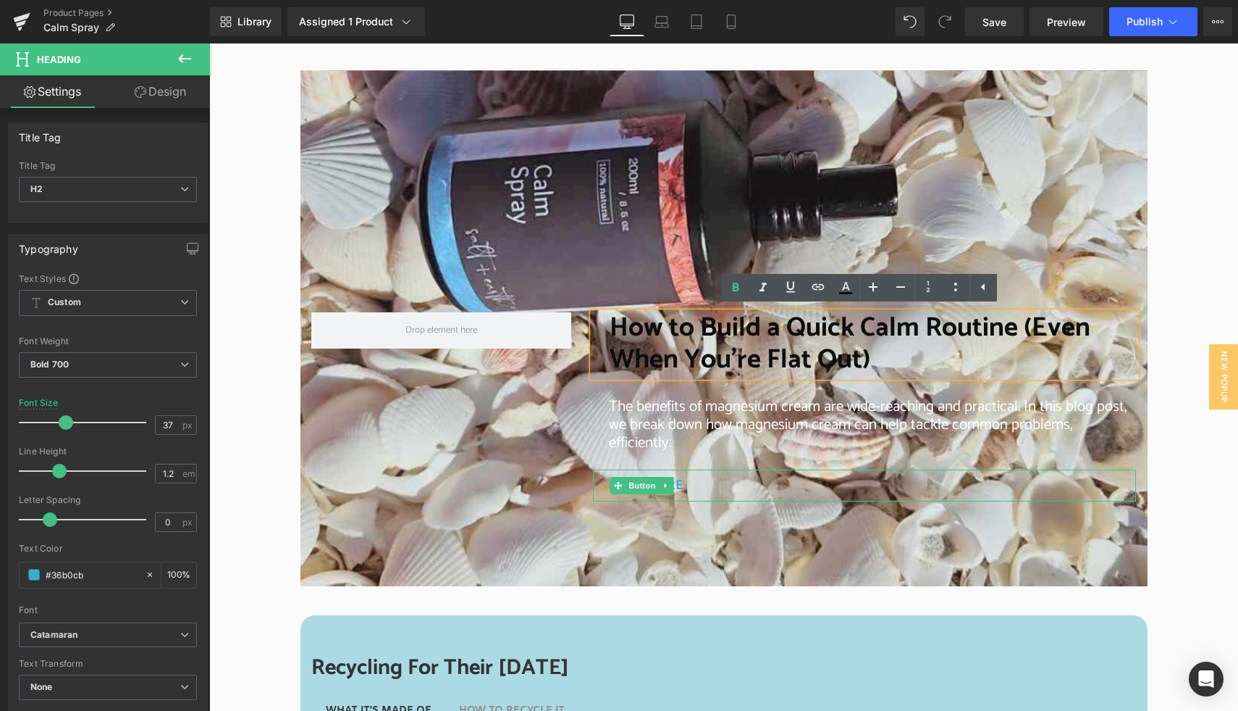
click at [643, 217] on div at bounding box center [724, 328] width 847 height 516
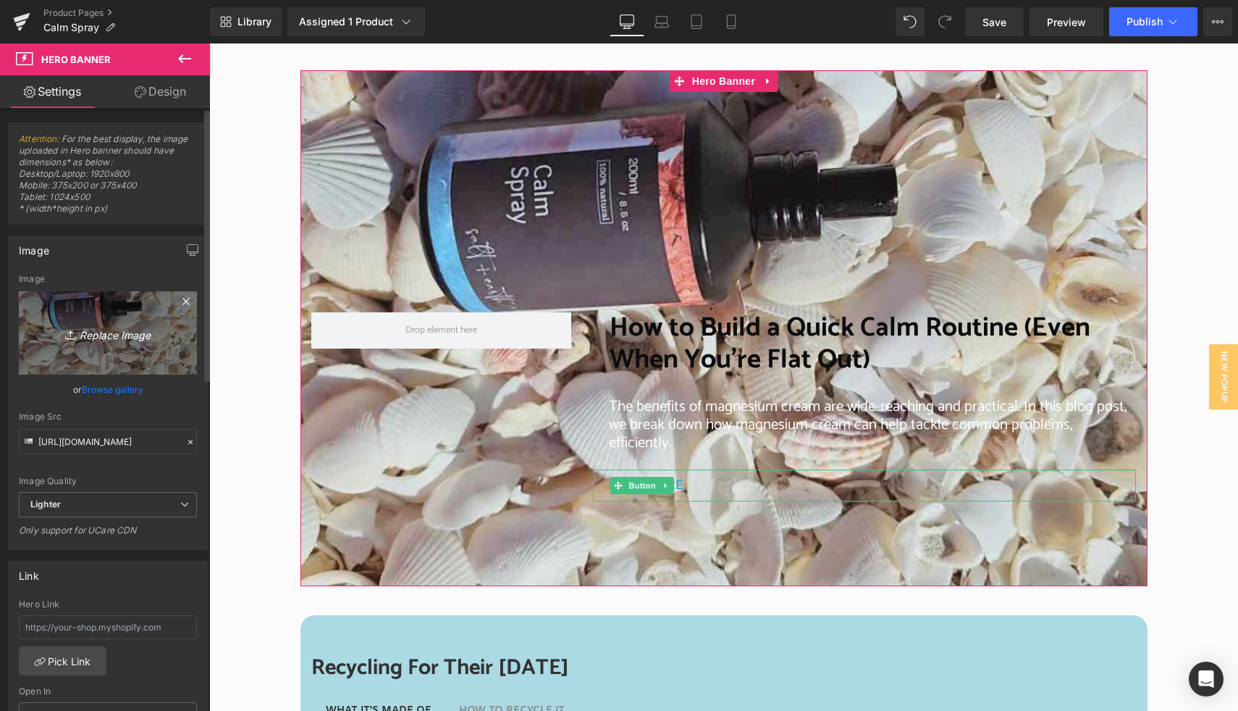
click at [110, 330] on icon "Replace Image" at bounding box center [108, 333] width 116 height 18
type input "C:\fakepath\S + E Website block (6).jpg"
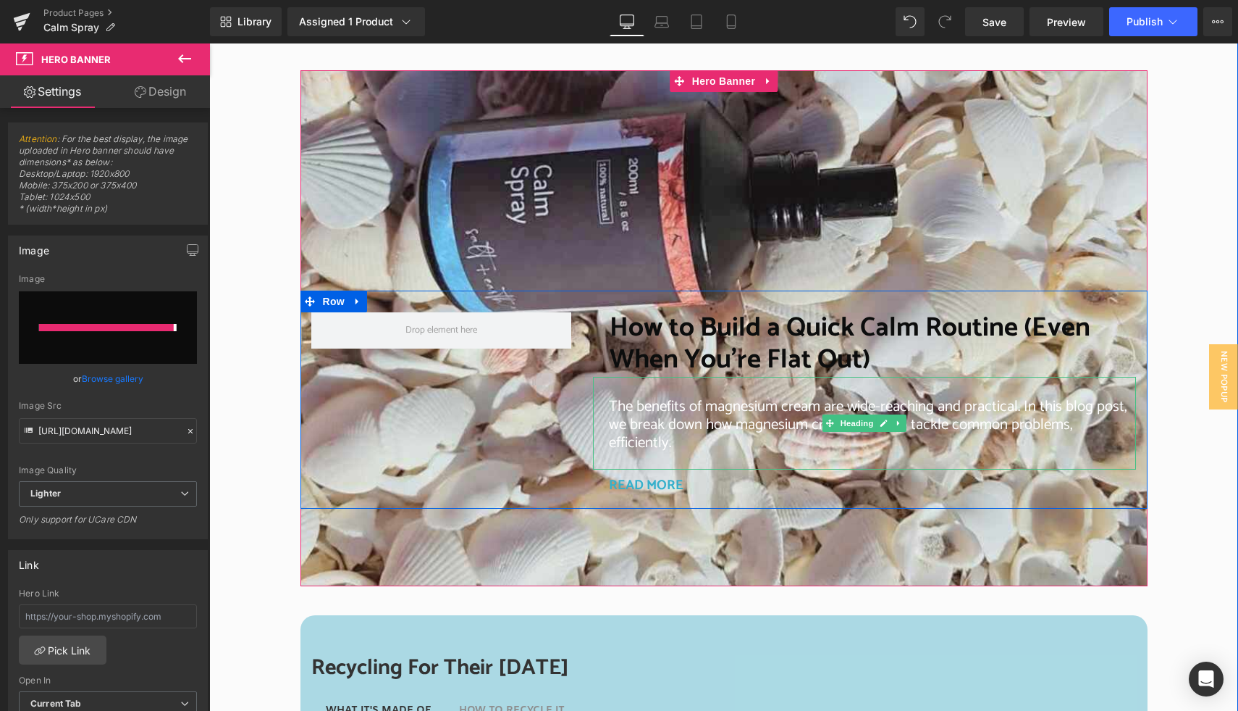
type input "https://ucarecdn.com/6e4605c5-c77f-4767-a37f-fd277c1eeac1/-/format/auto/-/previ…"
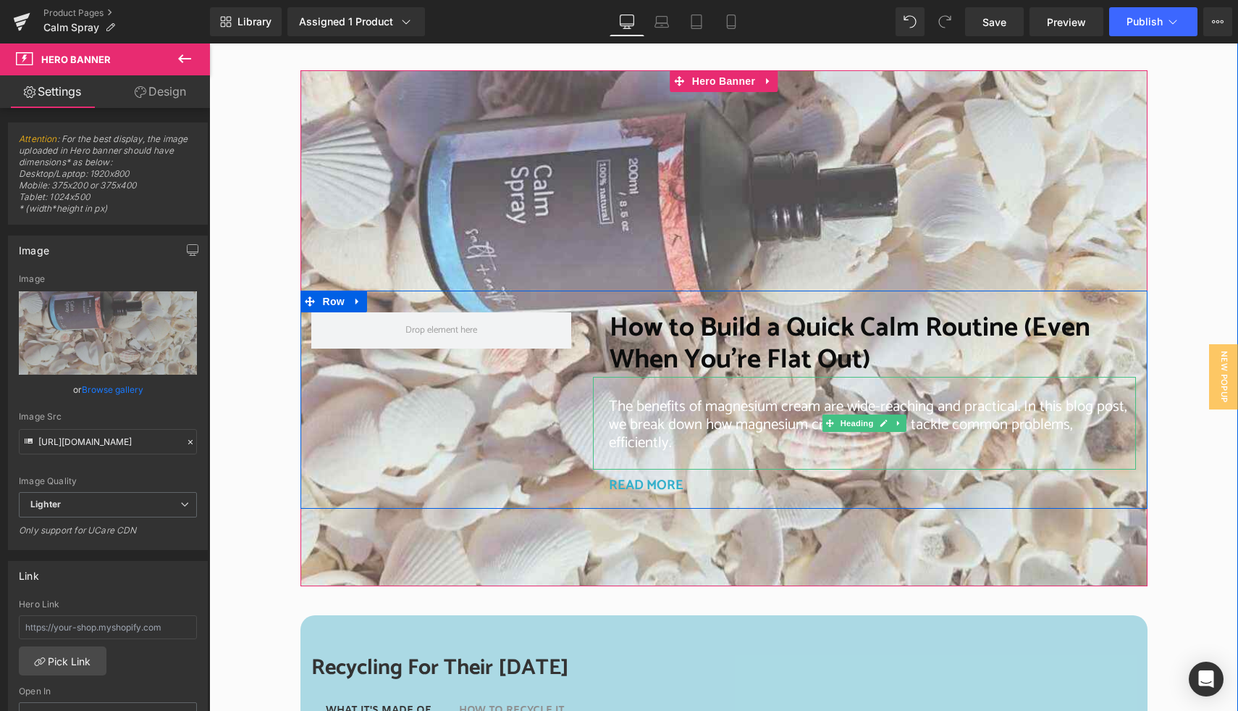
click at [687, 448] on h1 "The benefits of magnesium cream are wide-reaching and practical. In this blog p…" at bounding box center [872, 425] width 527 height 54
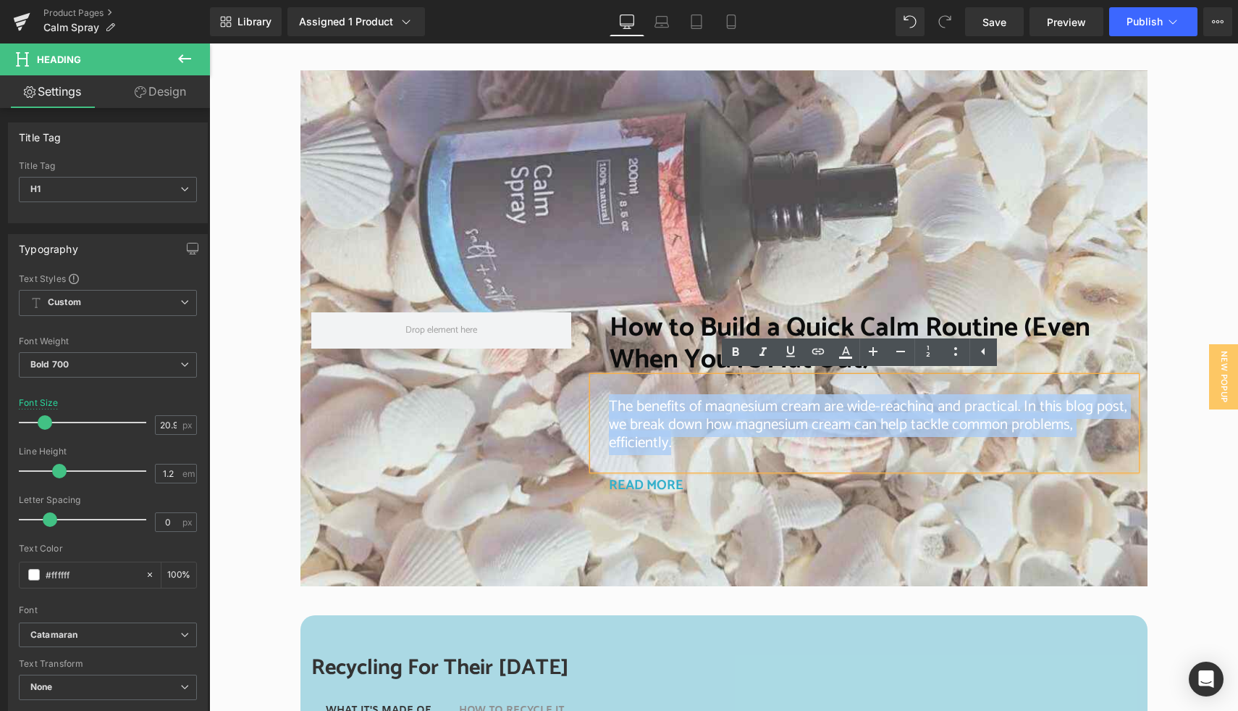
drag, startPoint x: 680, startPoint y: 442, endPoint x: 569, endPoint y: 395, distance: 120.4
click at [569, 395] on div "How to Build a Quick Calm Routine (Even When You’re Flat Out) Heading The benef…" at bounding box center [724, 399] width 847 height 219
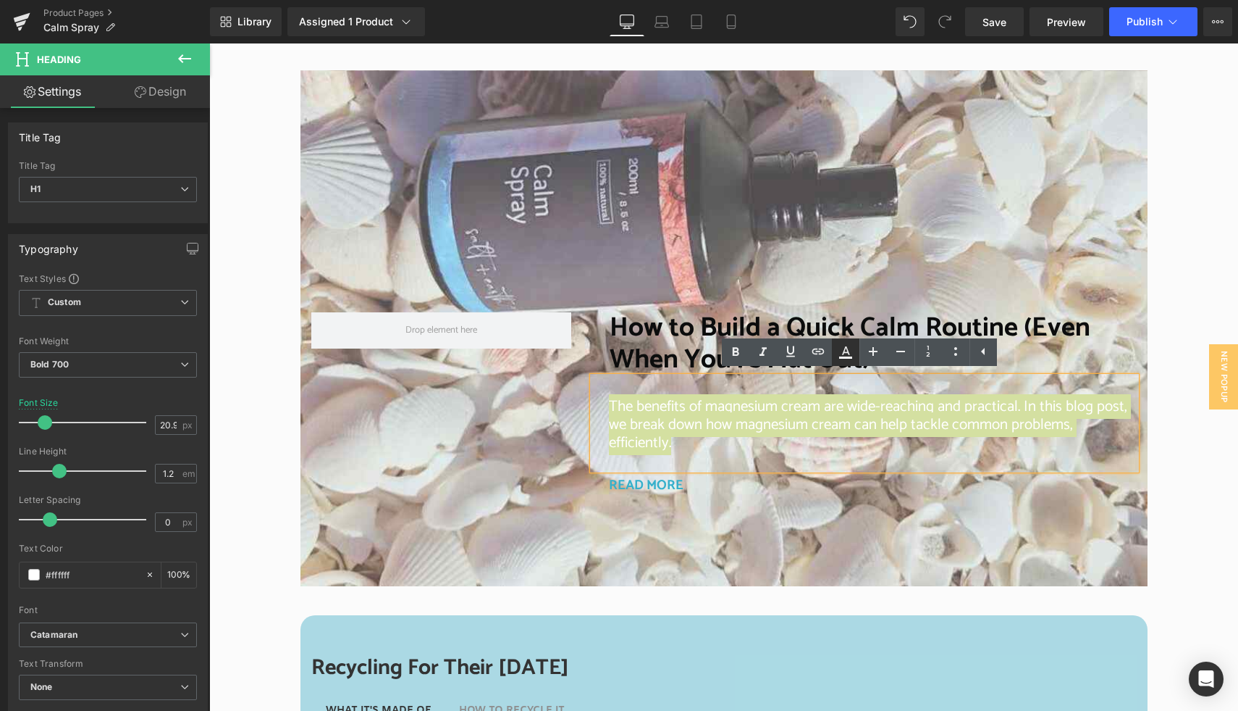
click at [844, 354] on icon at bounding box center [845, 351] width 17 height 17
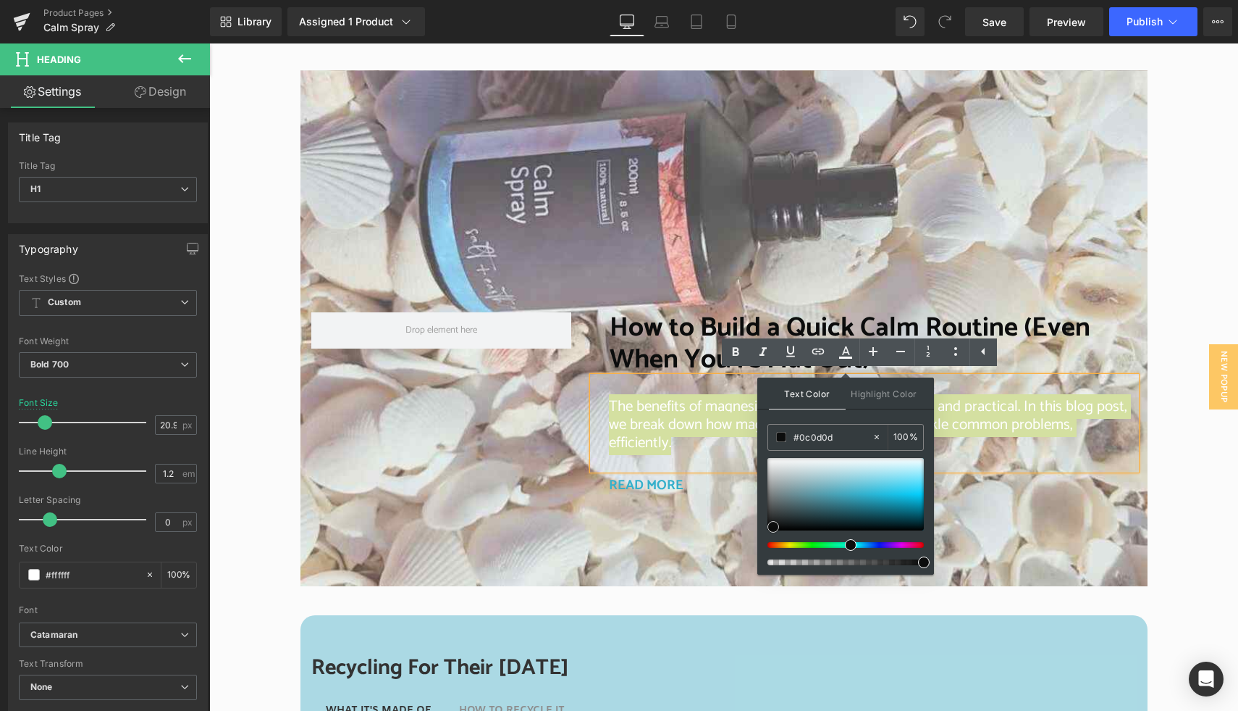
click at [774, 527] on span at bounding box center [774, 527] width 12 height 12
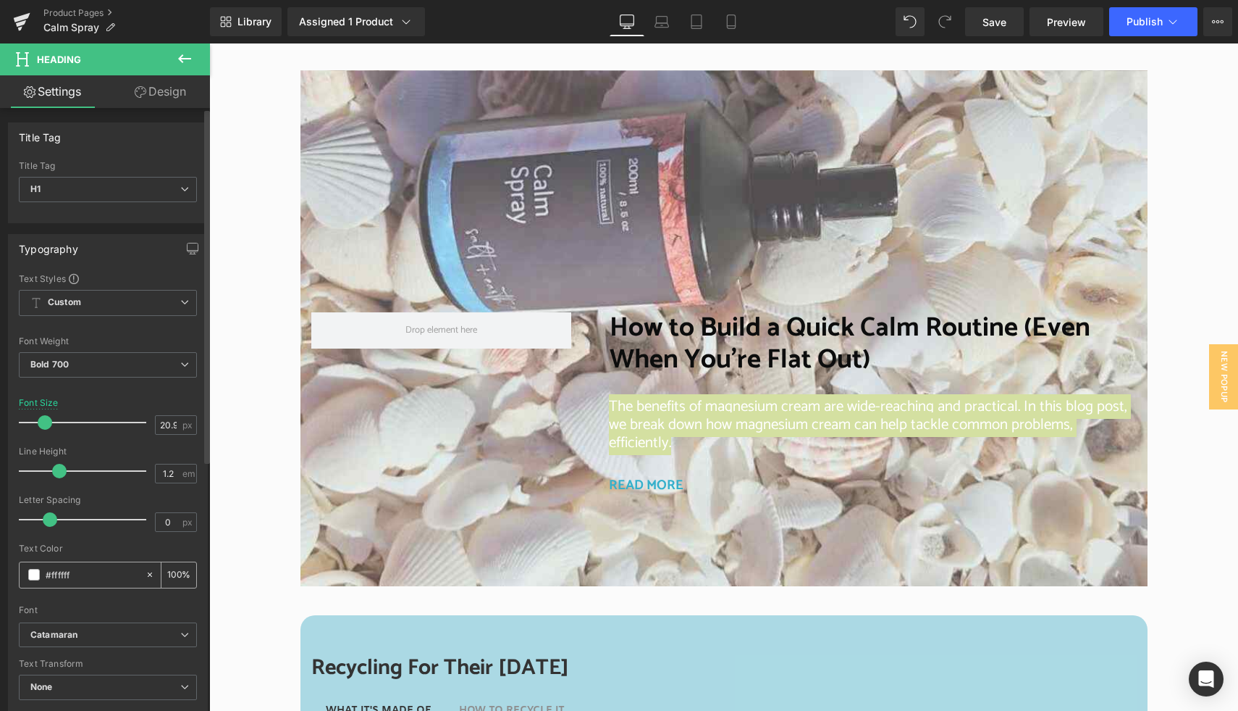
click at [36, 575] on span at bounding box center [34, 575] width 12 height 12
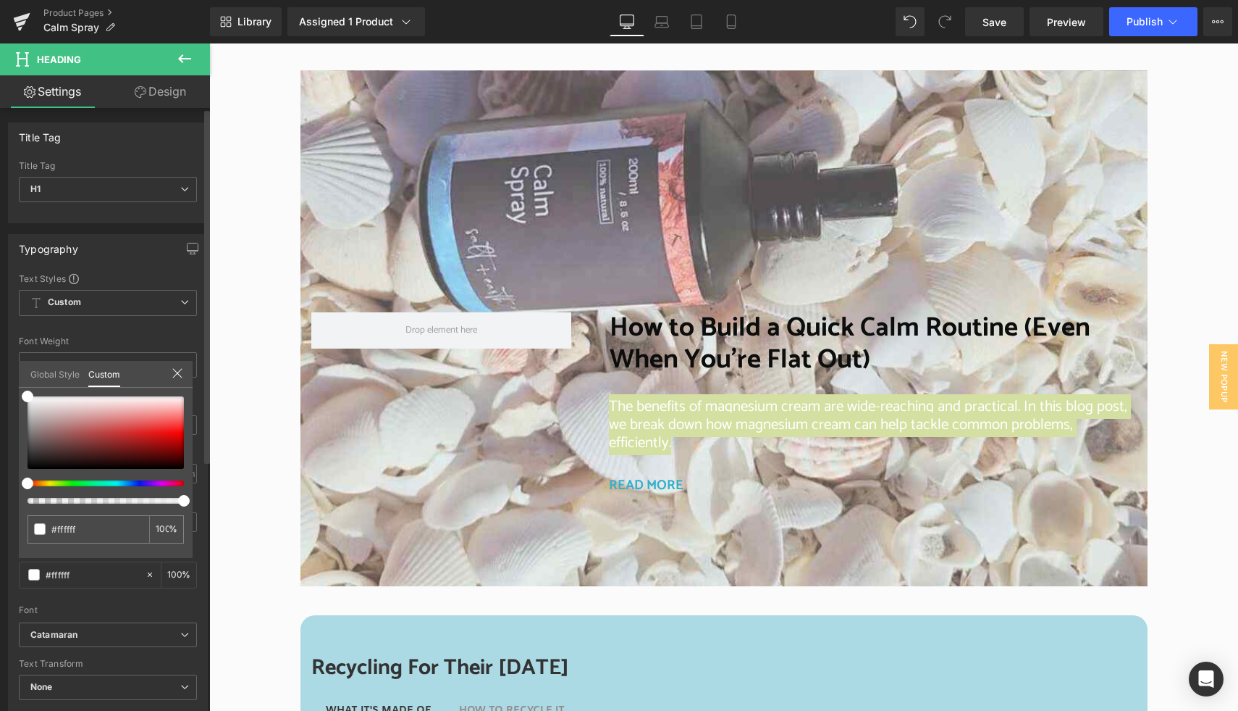
click at [62, 374] on link "Global Style" at bounding box center [54, 373] width 49 height 25
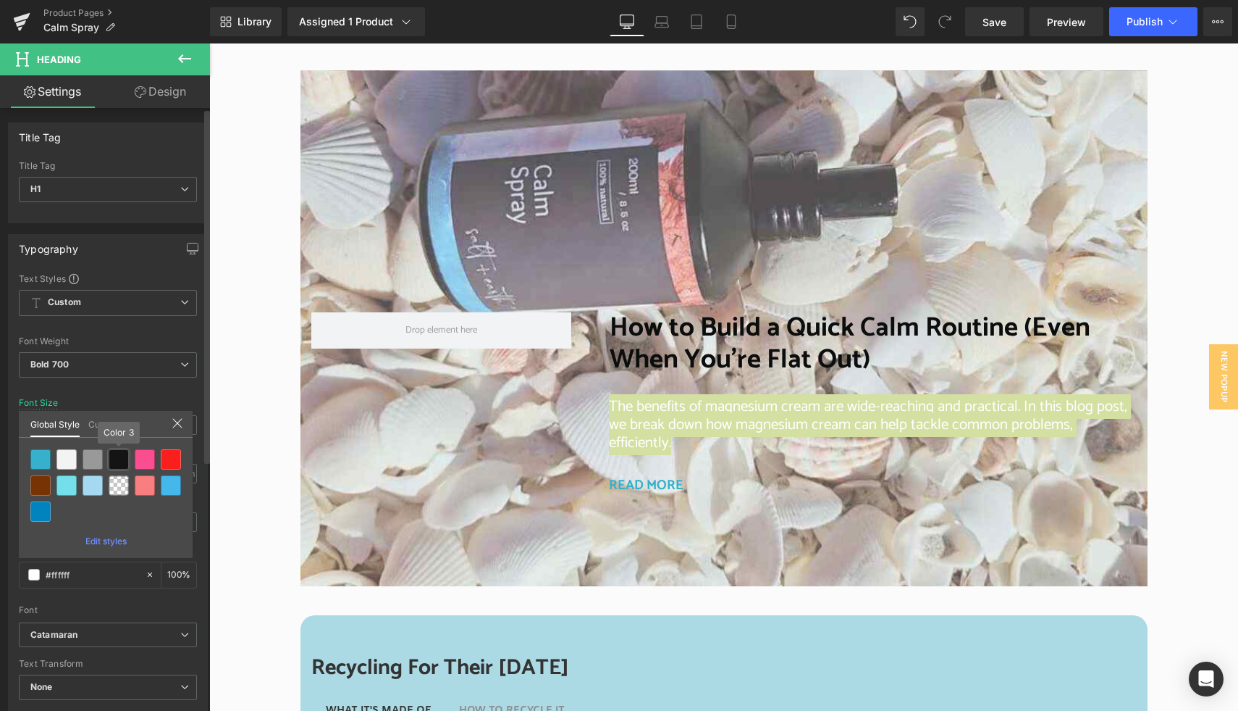
click at [122, 457] on div at bounding box center [119, 459] width 20 height 20
type input "Color 3"
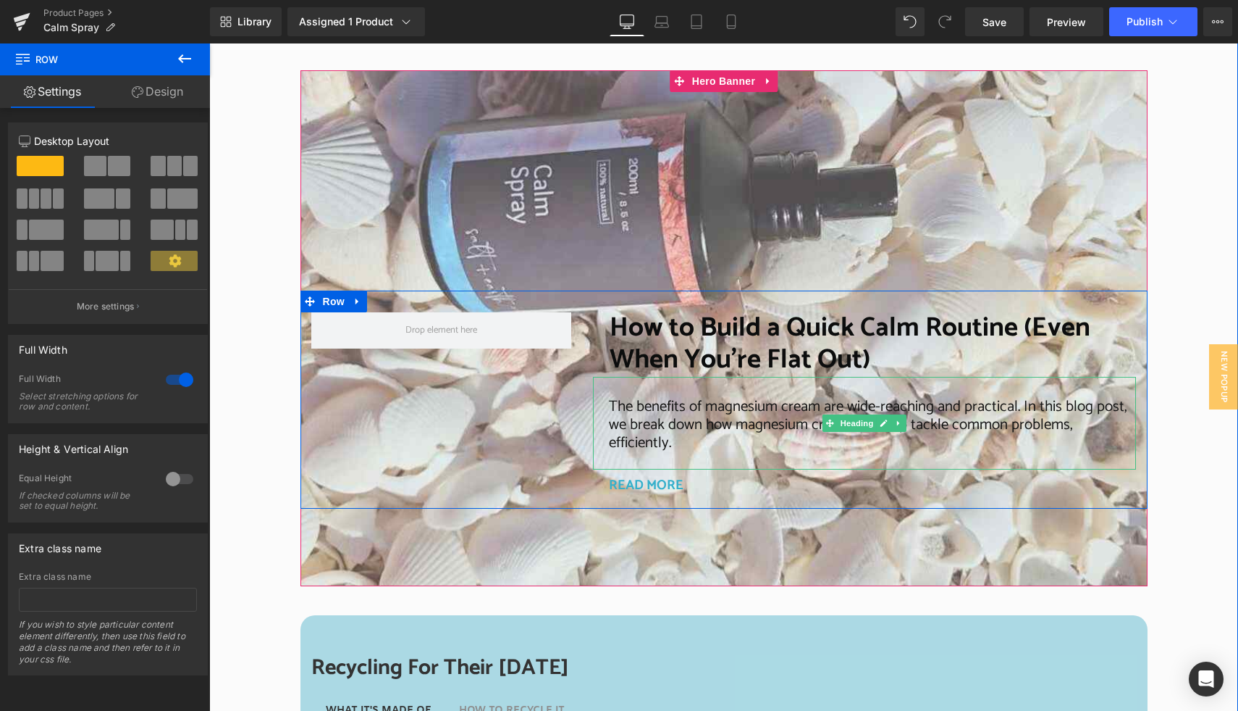
click at [695, 423] on span "The benefits of magnesium cream are wide-reaching and practical. In this blog p…" at bounding box center [868, 424] width 519 height 61
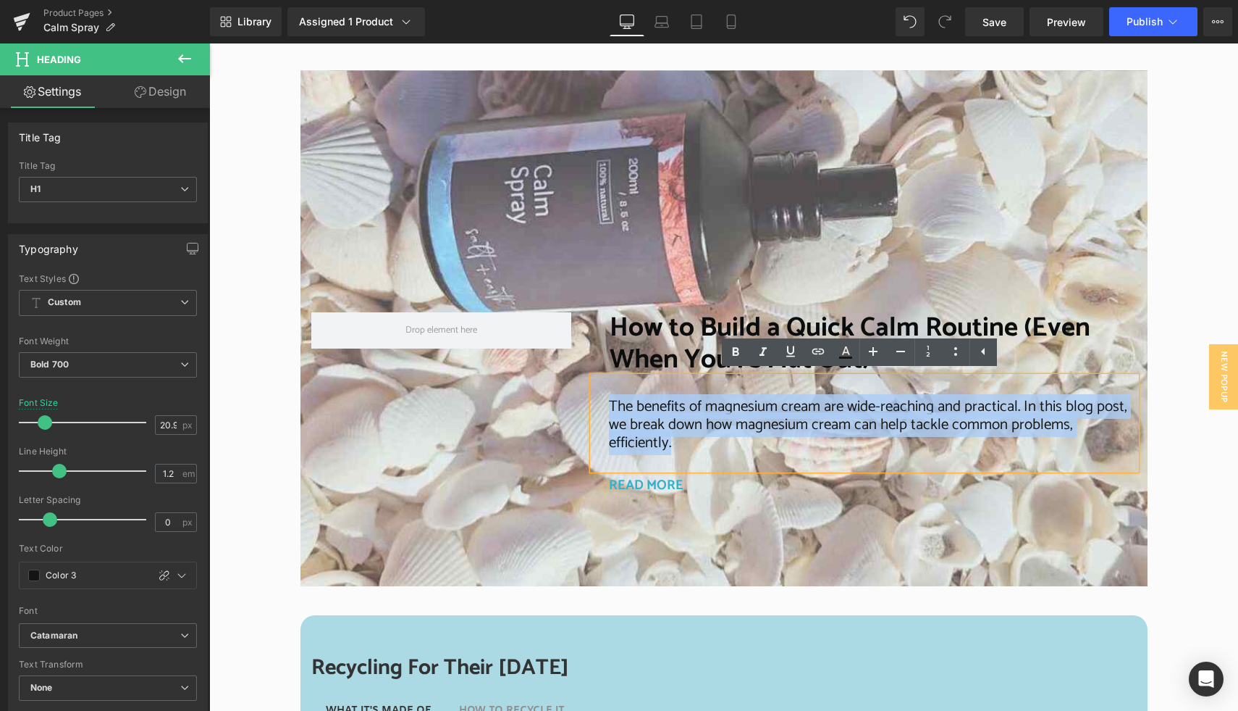
drag, startPoint x: 680, startPoint y: 443, endPoint x: 568, endPoint y: 412, distance: 116.5
click at [568, 412] on div "How to Build a Quick Calm Routine (Even When You’re Flat Out) Heading The benef…" at bounding box center [724, 399] width 847 height 219
copy span "The benefits of magnesium cream are wide-reaching and practical. In this blog p…"
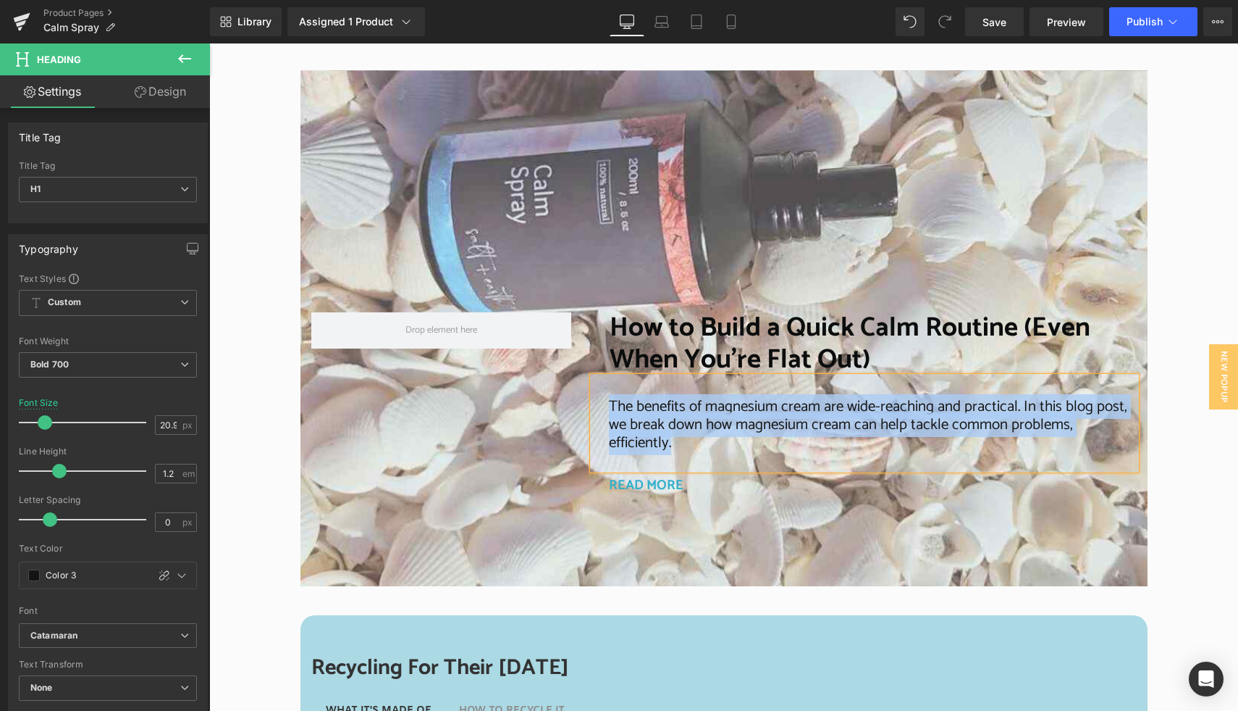
paste div
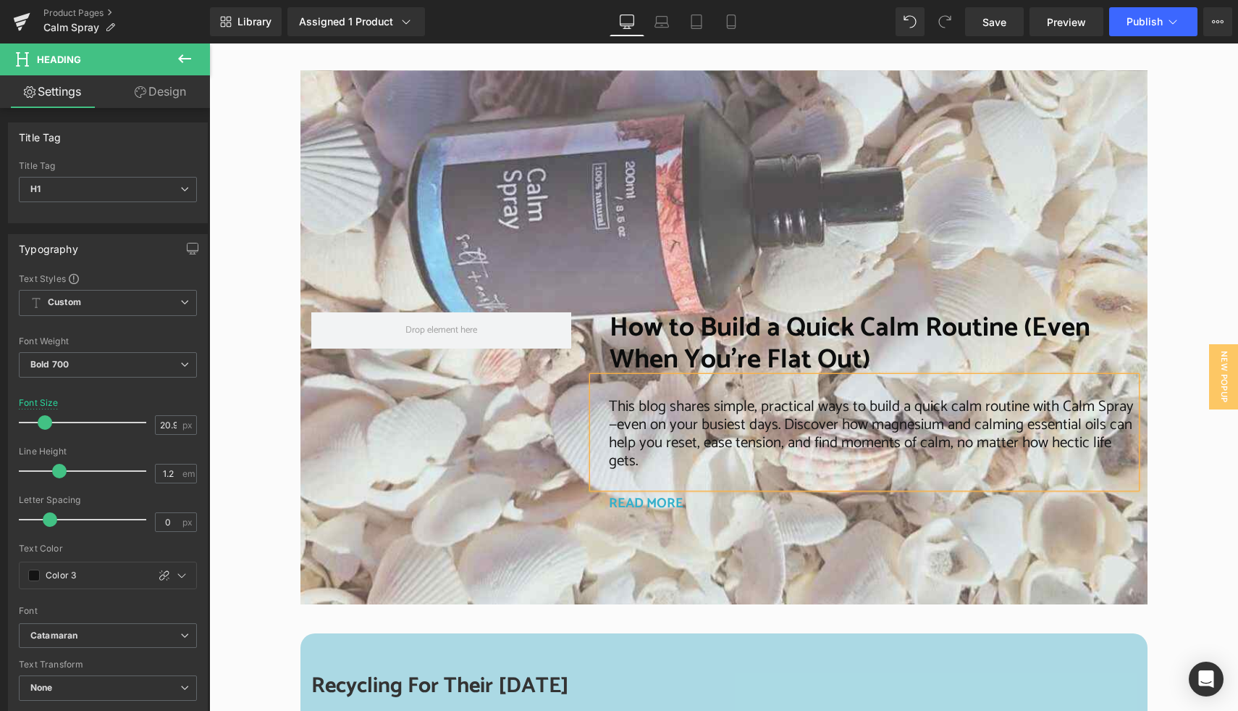
click at [630, 126] on div at bounding box center [724, 337] width 847 height 535
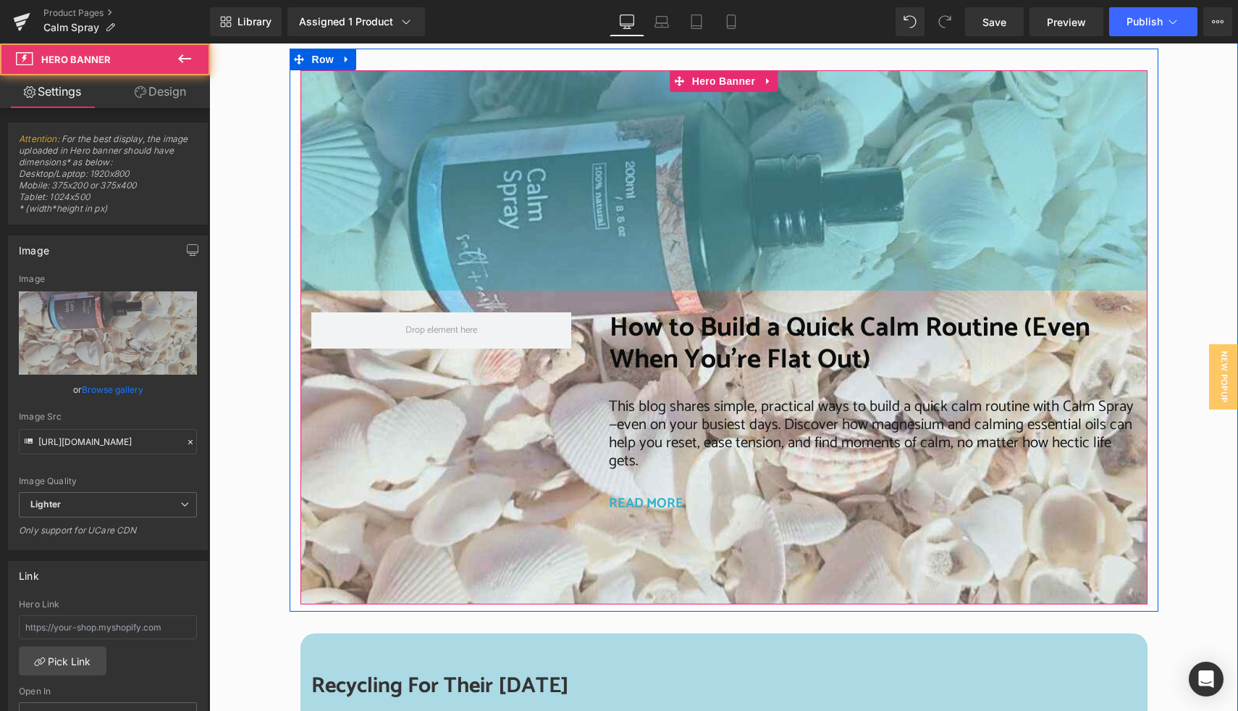
click at [612, 80] on div "304px" at bounding box center [724, 180] width 847 height 220
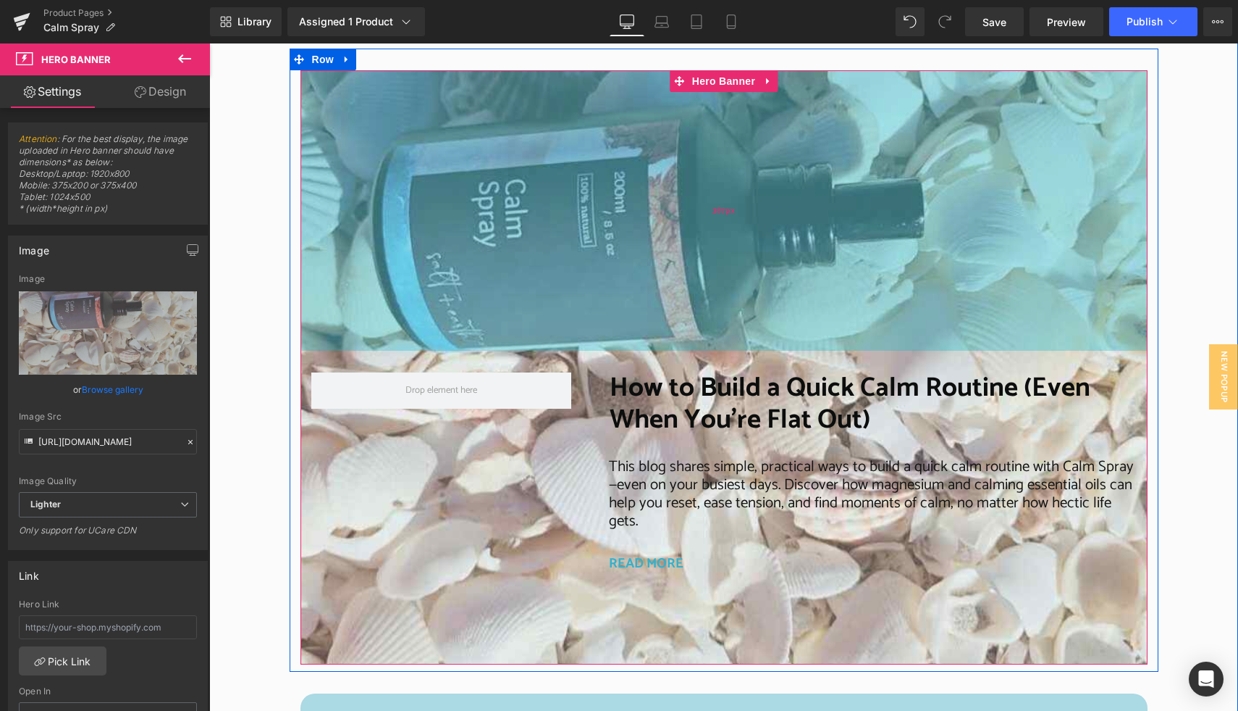
drag, startPoint x: 611, startPoint y: 81, endPoint x: 619, endPoint y: 151, distance: 70.6
click at [617, 147] on div "387px" at bounding box center [724, 210] width 847 height 280
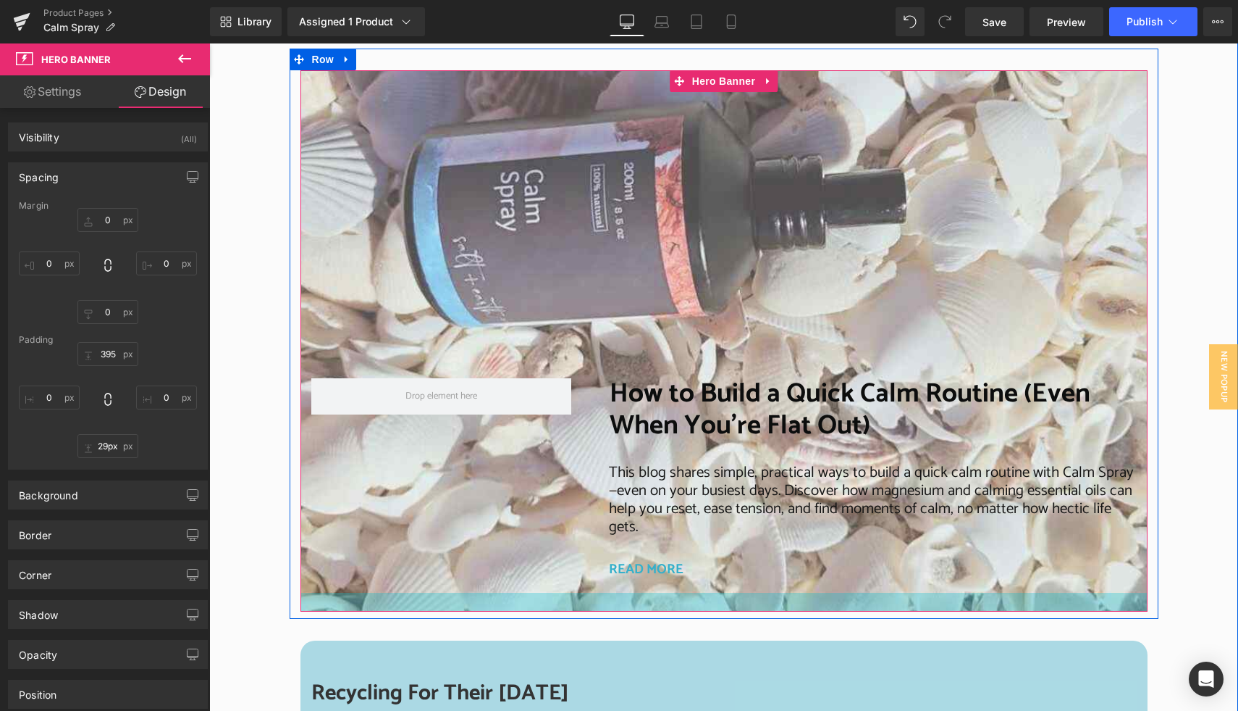
type input "30px"
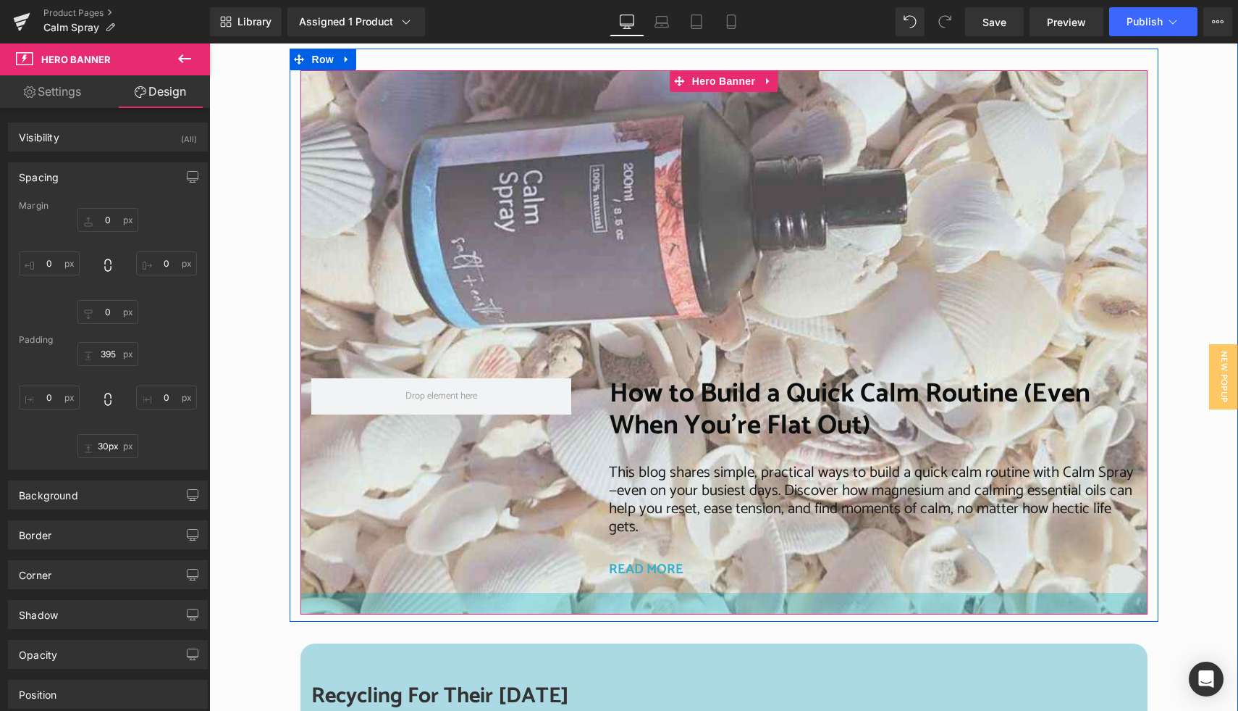
drag, startPoint x: 740, startPoint y: 644, endPoint x: 726, endPoint y: 588, distance: 57.4
click at [726, 588] on div "How to Build a Quick Calm Routine (Even When You’re Flat Out) Heading This blog…" at bounding box center [724, 342] width 847 height 545
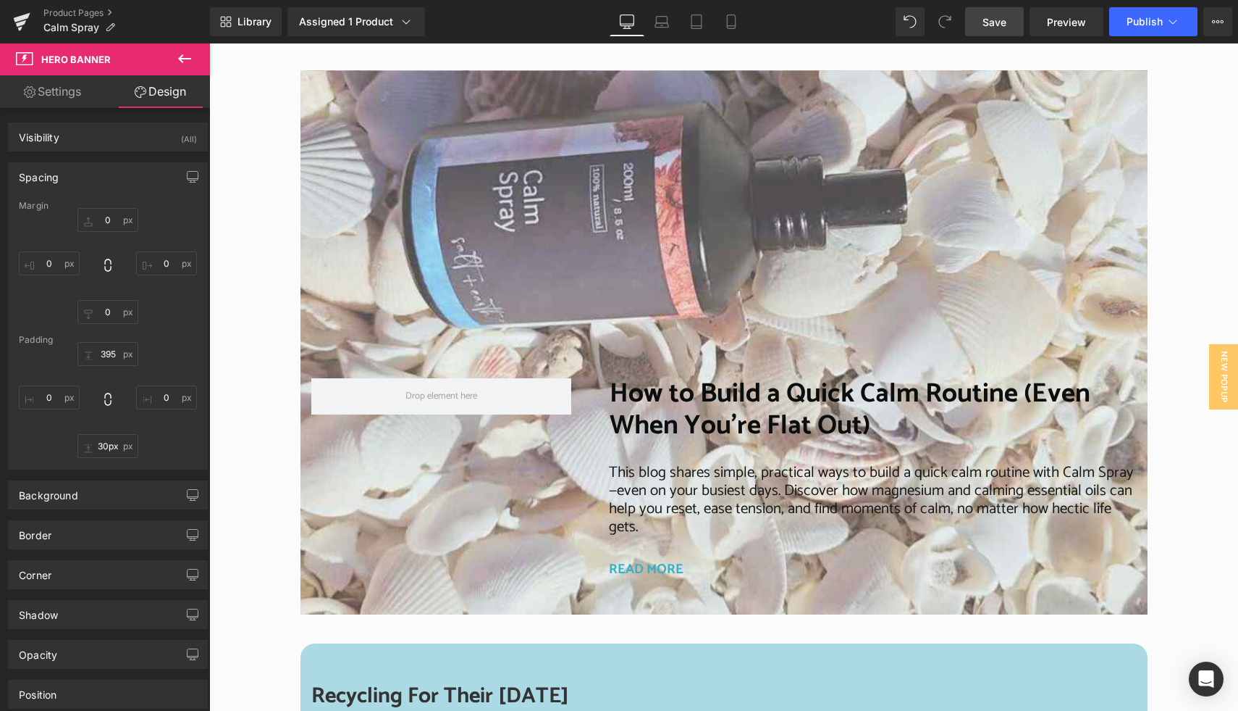
click at [981, 26] on link "Save" at bounding box center [994, 21] width 59 height 29
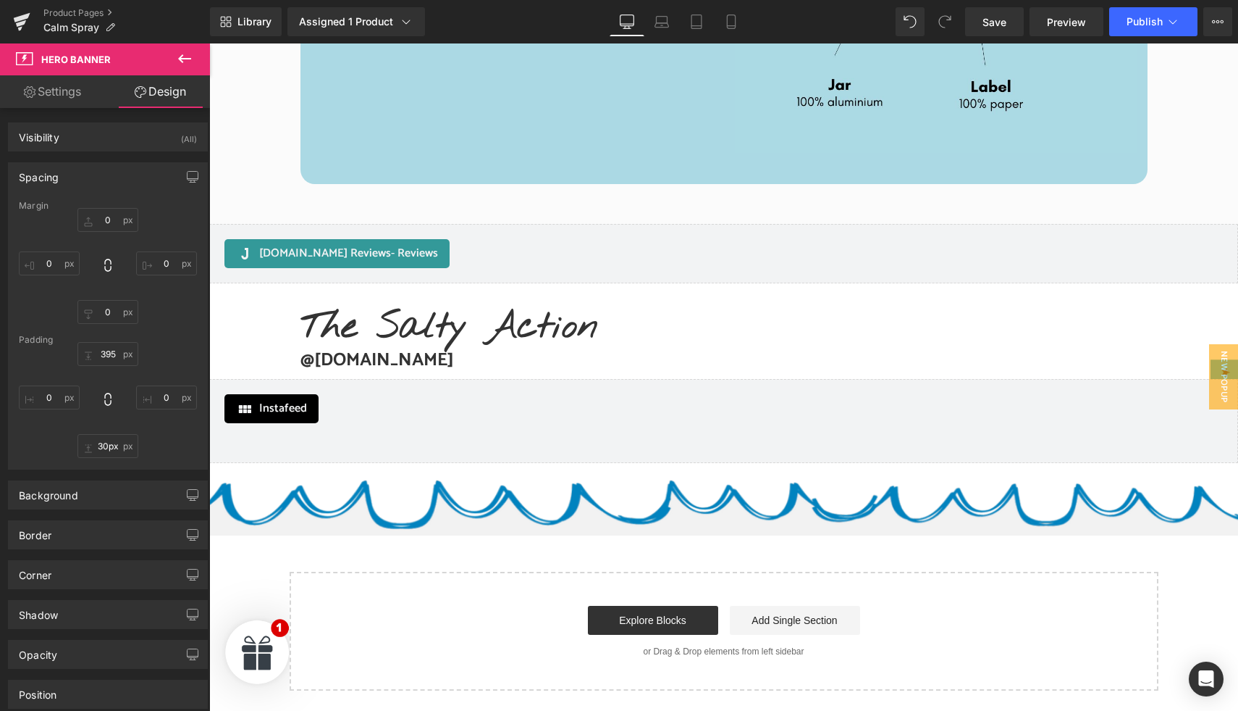
scroll to position [3843, 0]
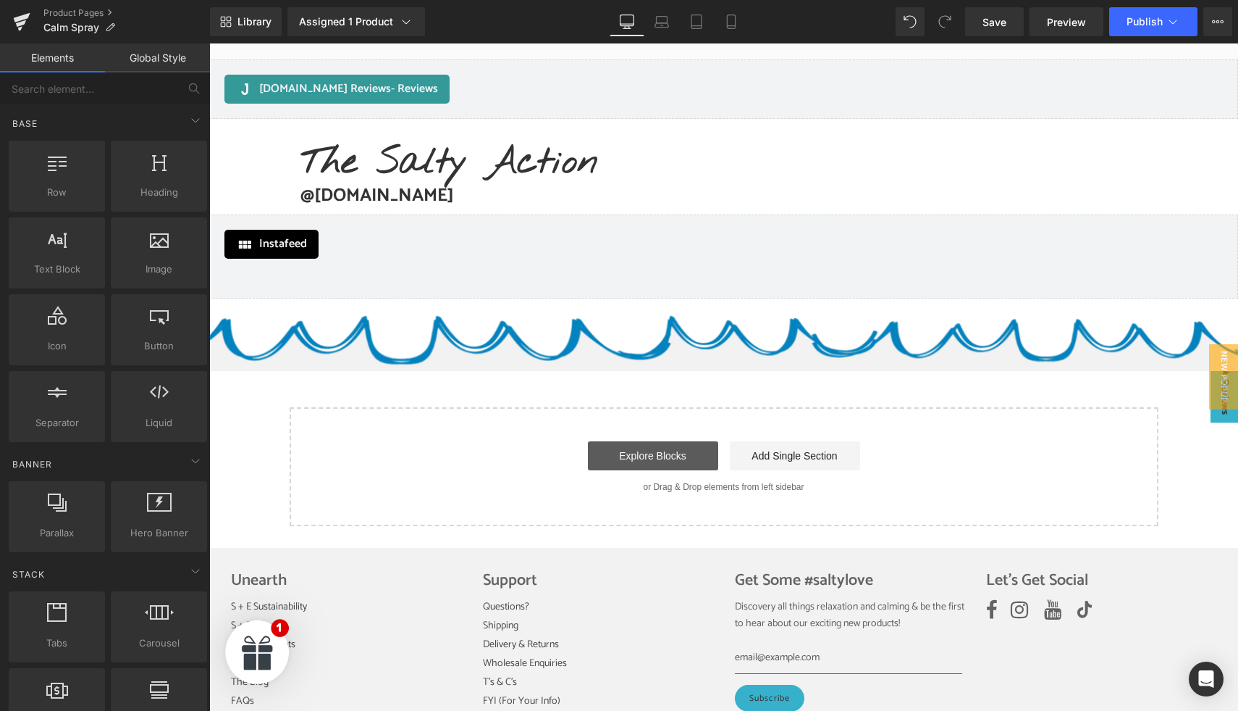
click at [663, 454] on link "Explore Blocks" at bounding box center [653, 455] width 130 height 29
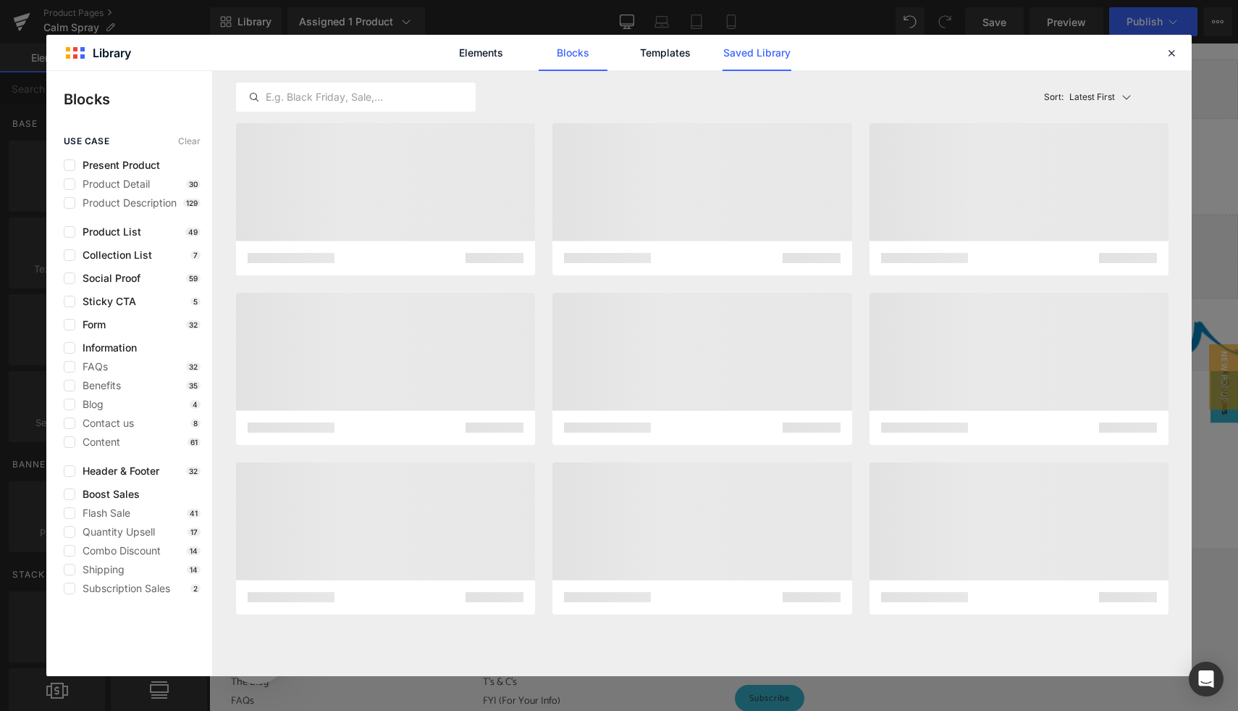
click at [754, 52] on link "Saved Library" at bounding box center [757, 53] width 69 height 36
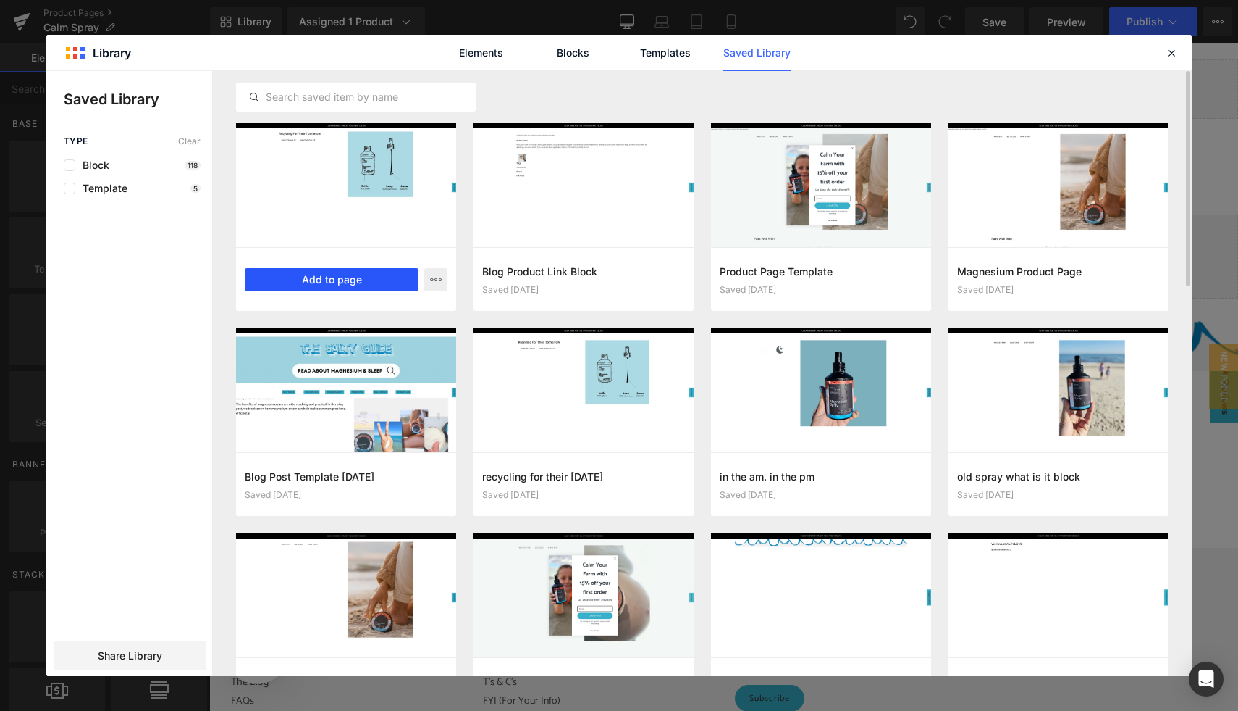
click at [346, 281] on button "Add to page" at bounding box center [332, 279] width 174 height 23
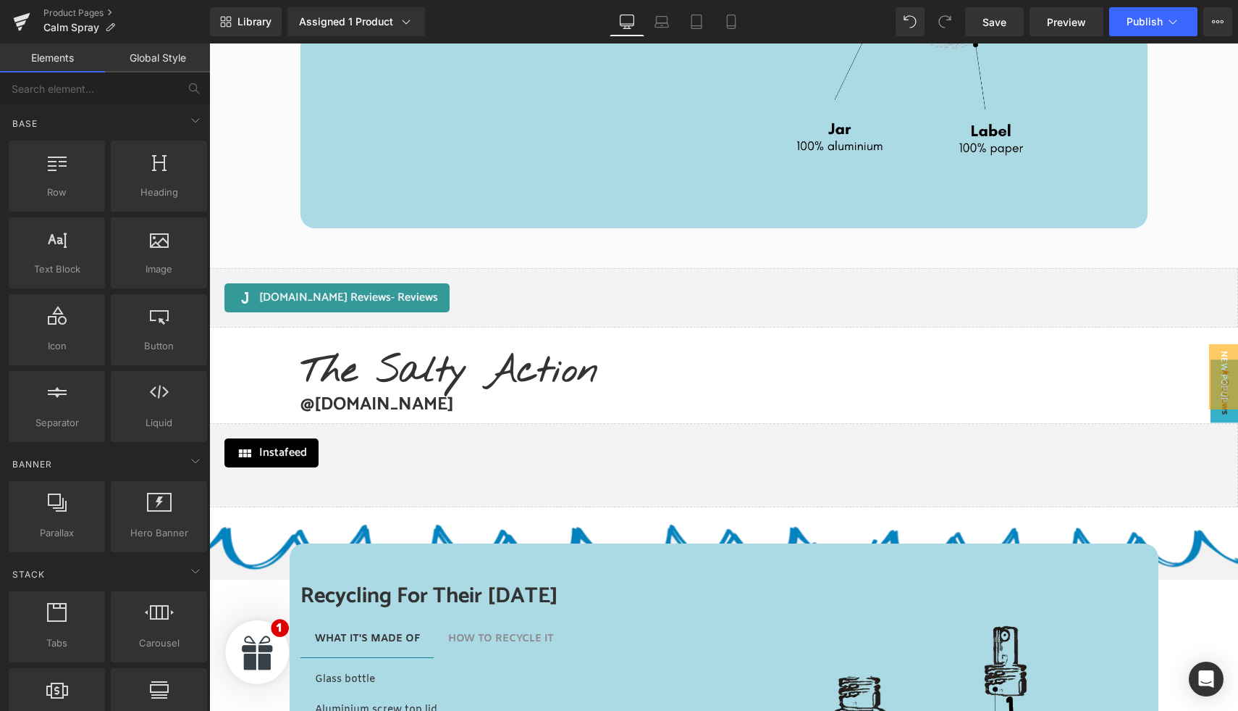
scroll to position [3632, 0]
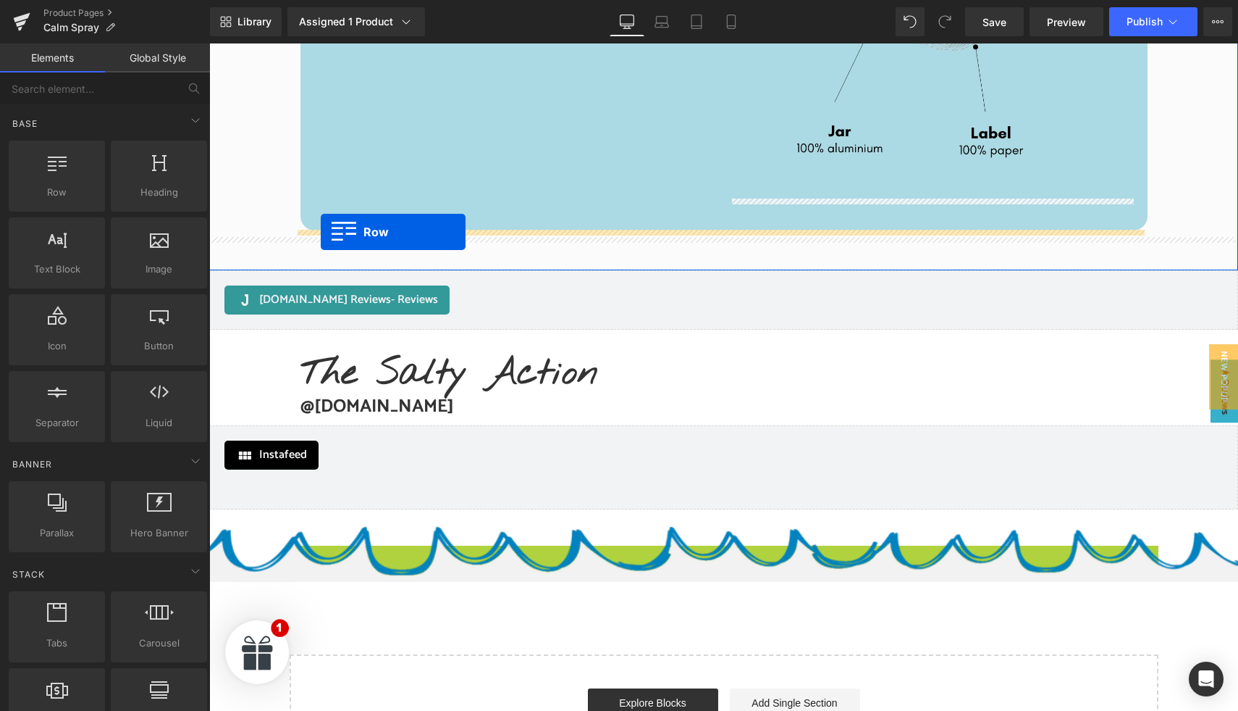
drag, startPoint x: 293, startPoint y: 560, endPoint x: 321, endPoint y: 231, distance: 330.0
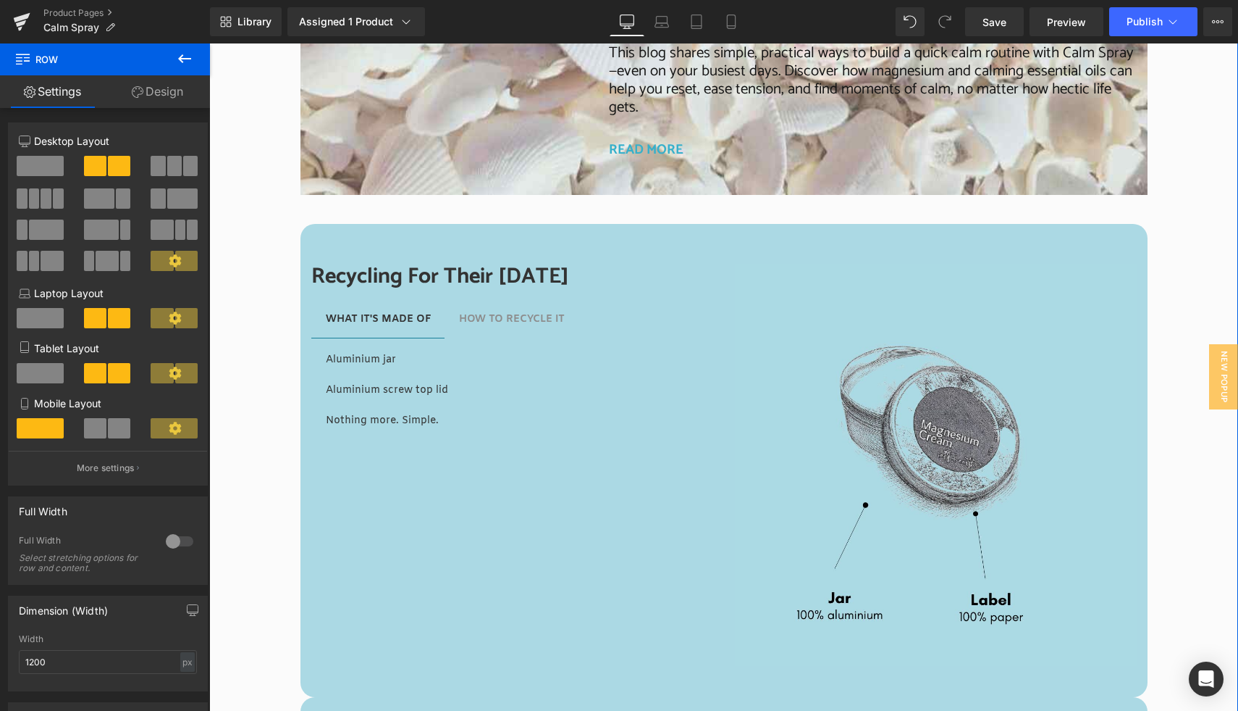
scroll to position [3105, 0]
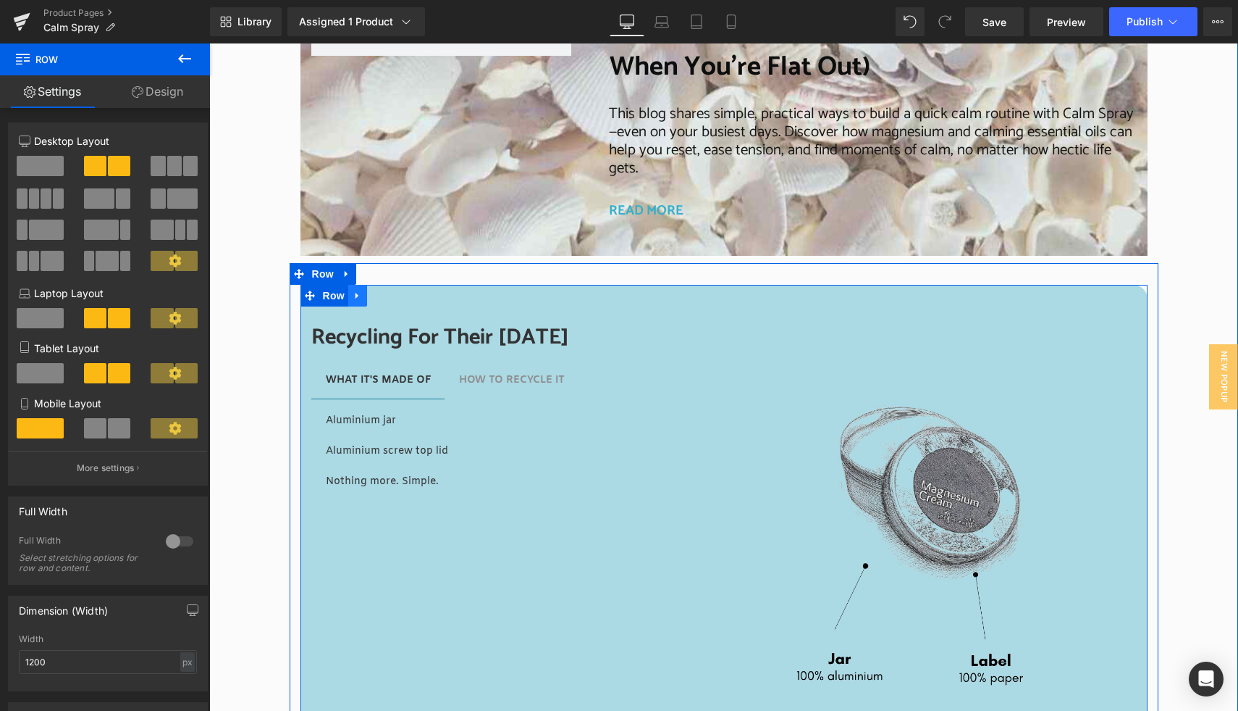
click at [356, 295] on icon at bounding box center [358, 295] width 10 height 11
click at [390, 298] on icon at bounding box center [395, 295] width 10 height 11
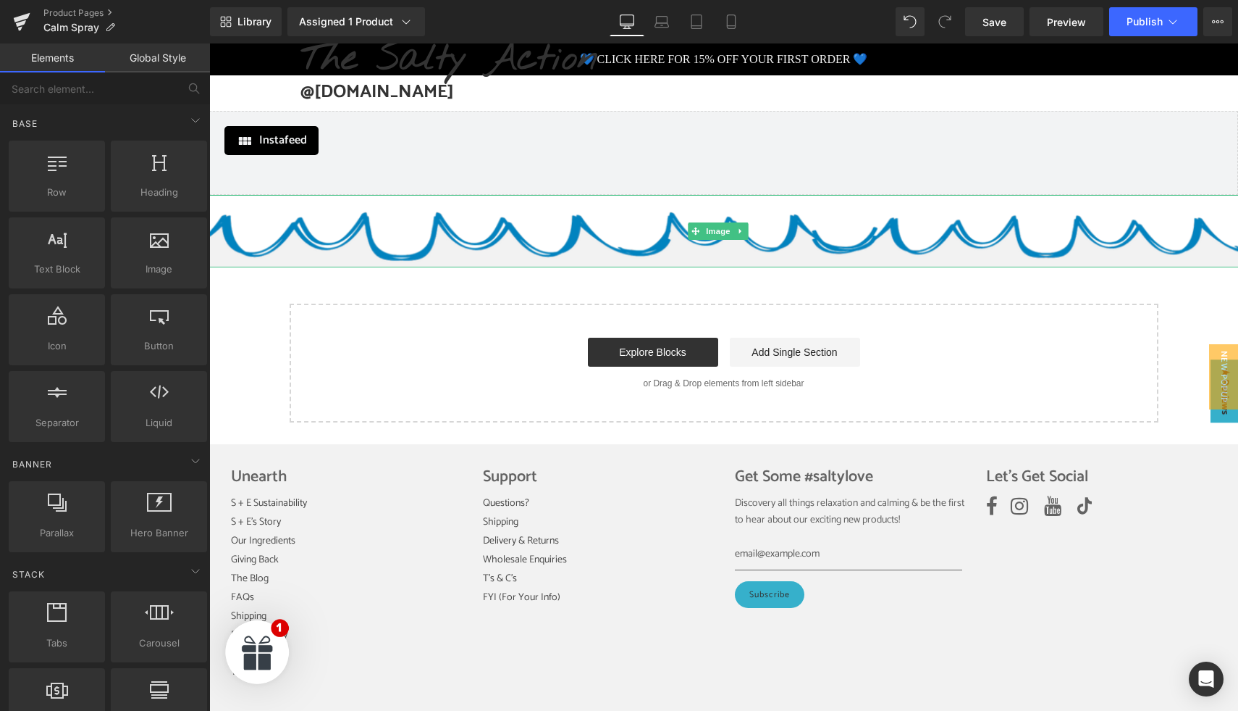
scroll to position [3954, 0]
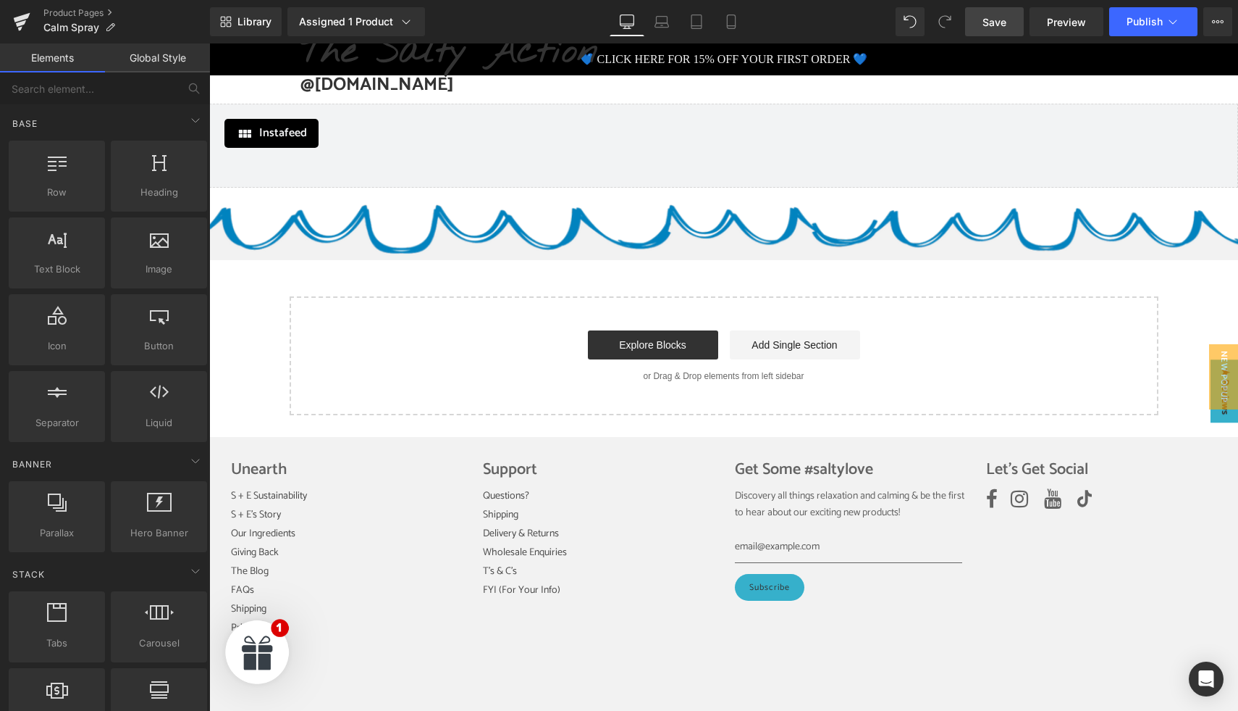
click at [984, 26] on span "Save" at bounding box center [995, 21] width 24 height 15
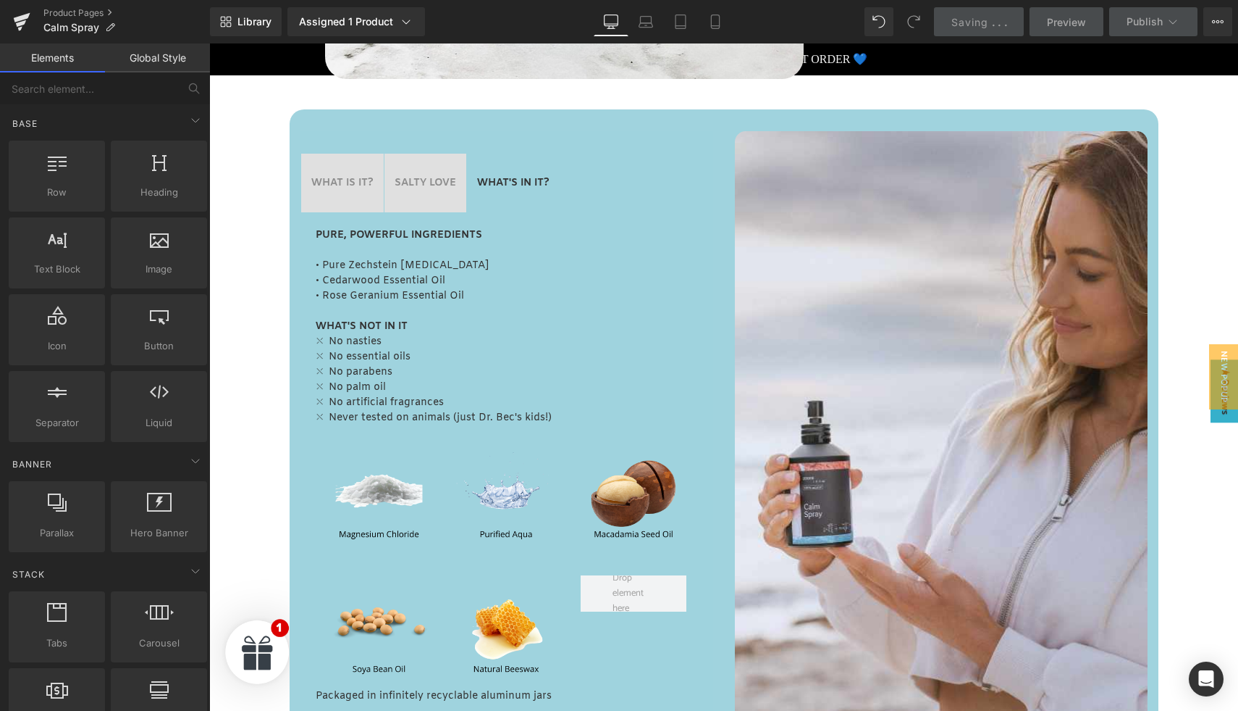
scroll to position [0, 0]
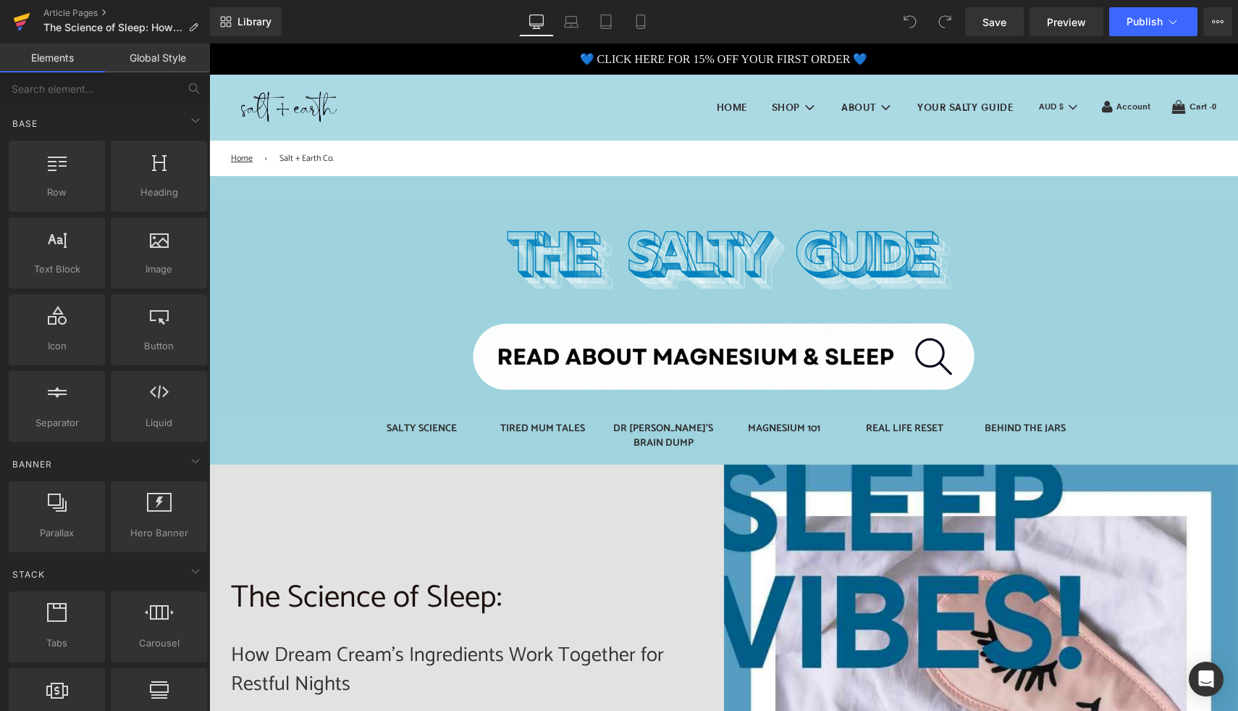
click at [21, 21] on icon at bounding box center [21, 22] width 17 height 36
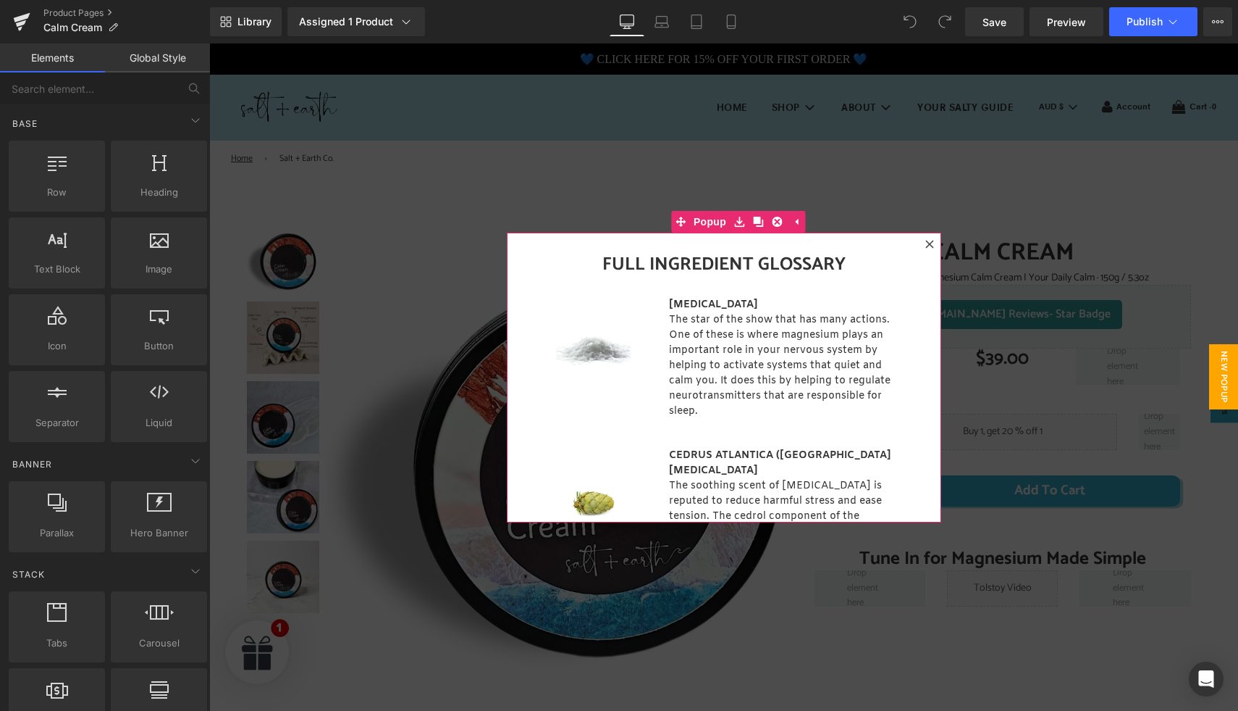
click at [926, 244] on icon at bounding box center [930, 244] width 9 height 9
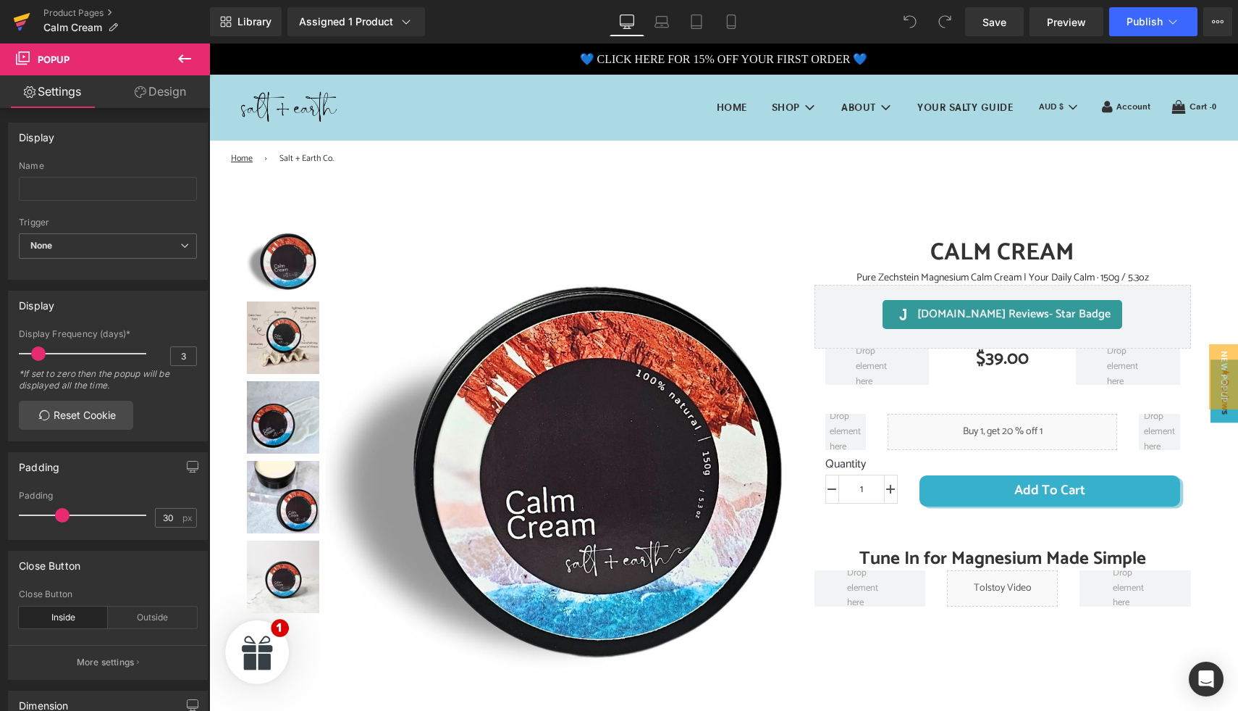
click at [22, 27] on icon at bounding box center [21, 22] width 17 height 36
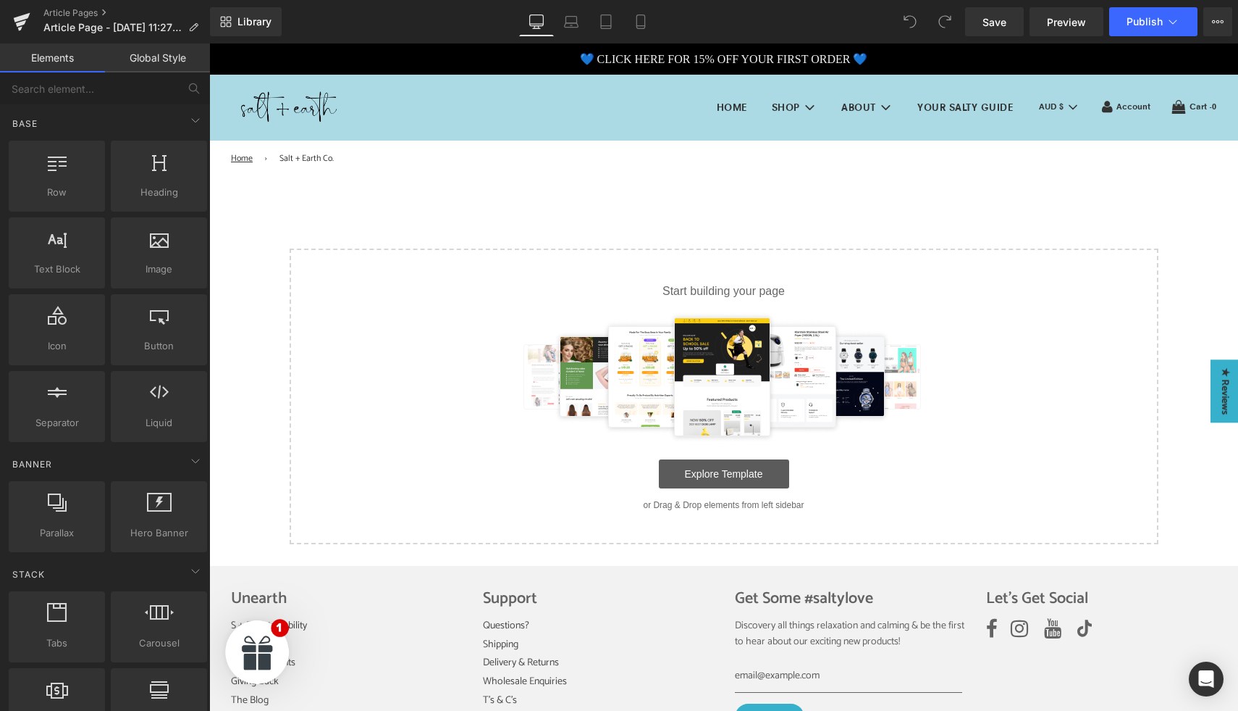
click at [729, 473] on link "Explore Template" at bounding box center [724, 473] width 130 height 29
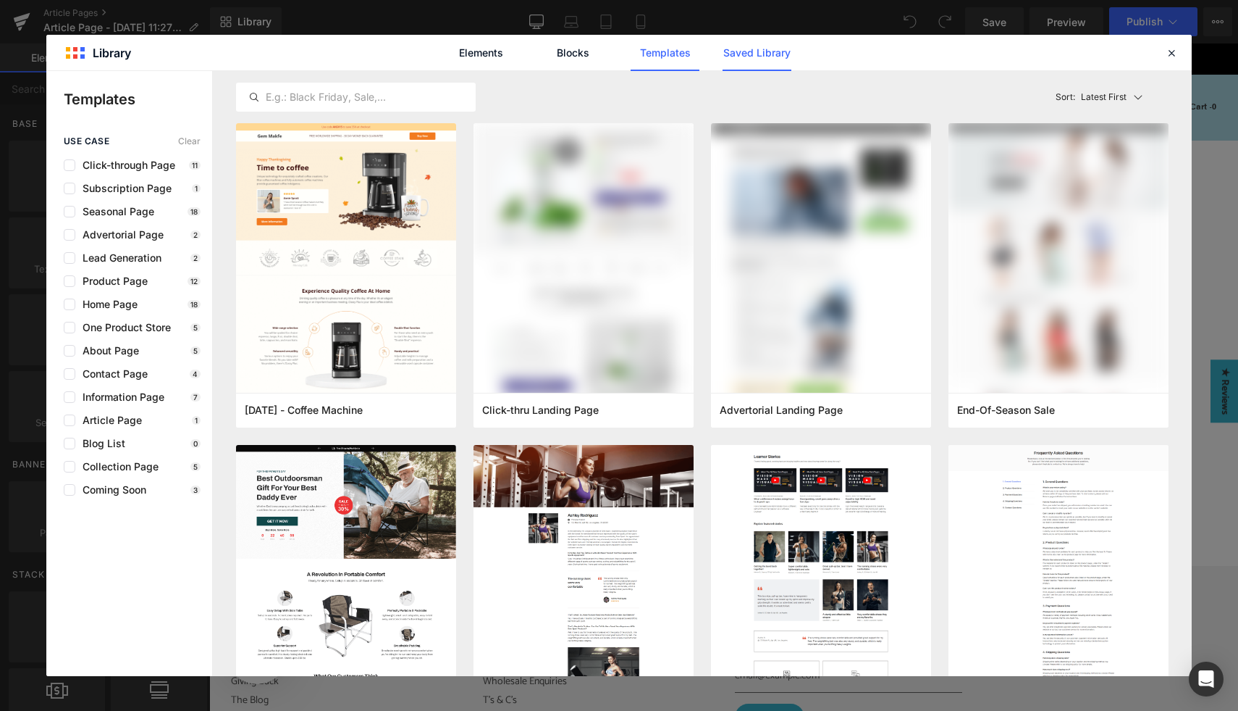
click at [738, 46] on link "Saved Library" at bounding box center [757, 53] width 69 height 36
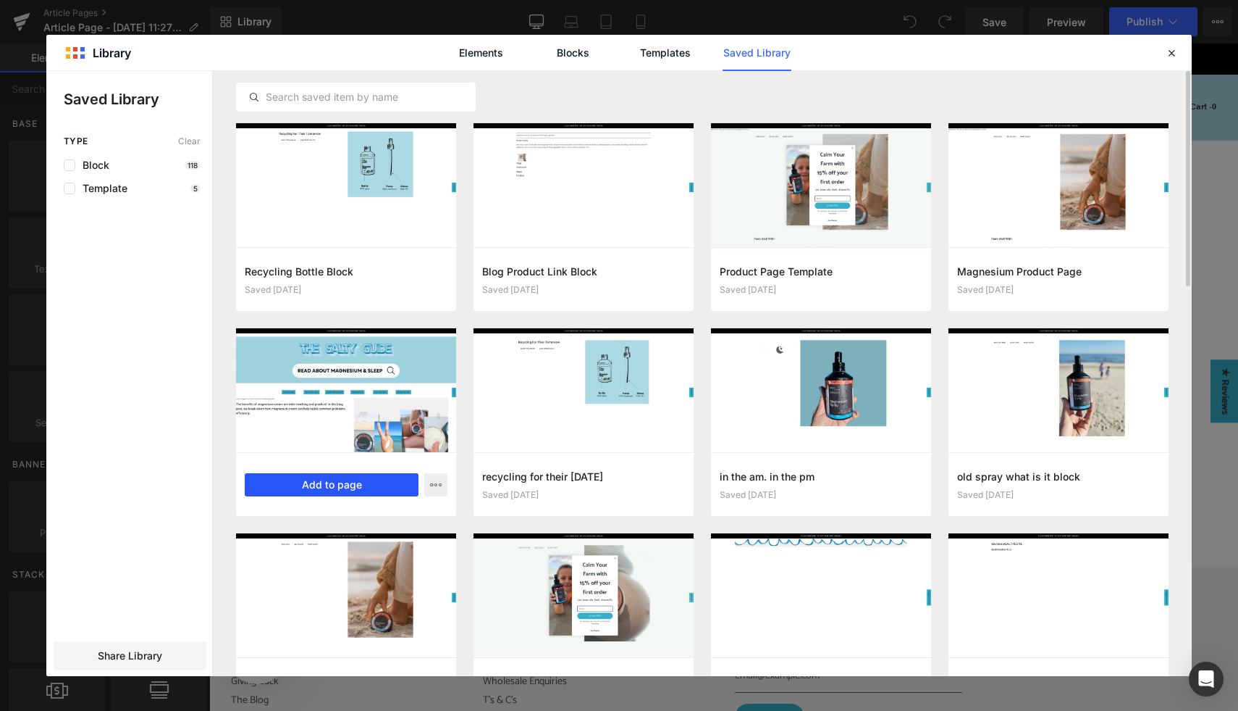
click at [368, 486] on button "Add to page" at bounding box center [332, 484] width 174 height 23
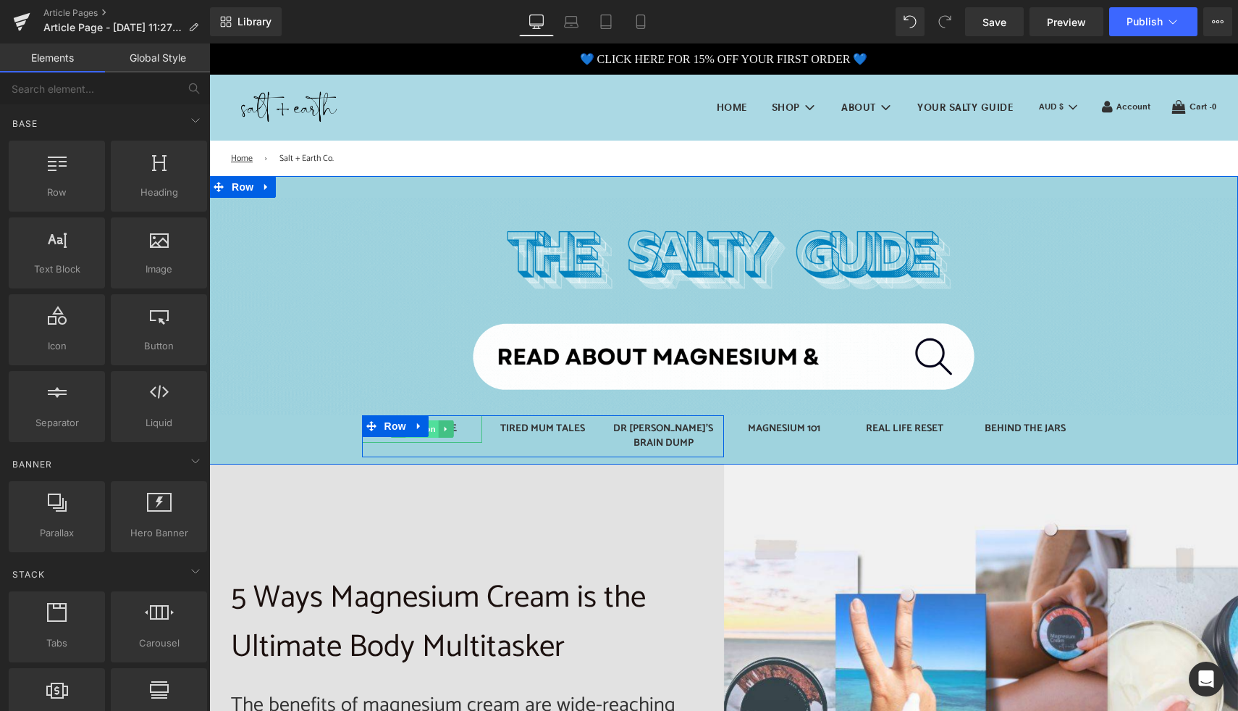
click at [428, 429] on span "Button" at bounding box center [422, 428] width 33 height 17
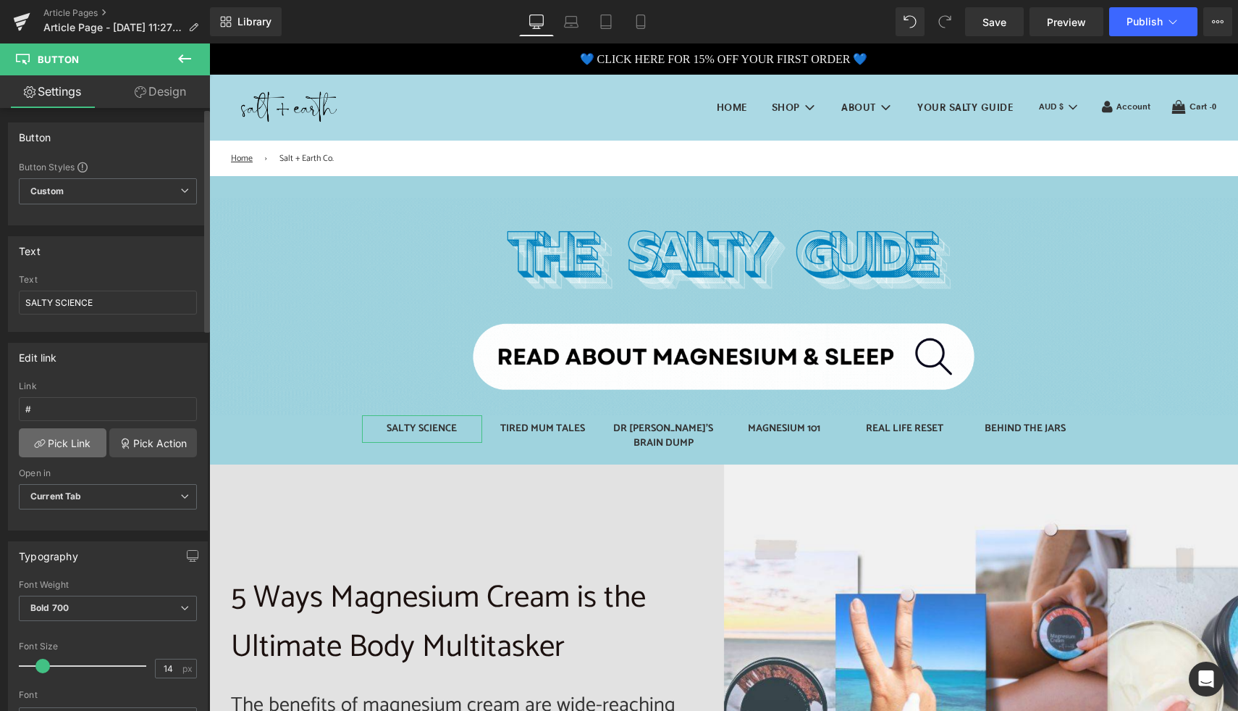
click at [58, 448] on link "Pick Link" at bounding box center [63, 442] width 88 height 29
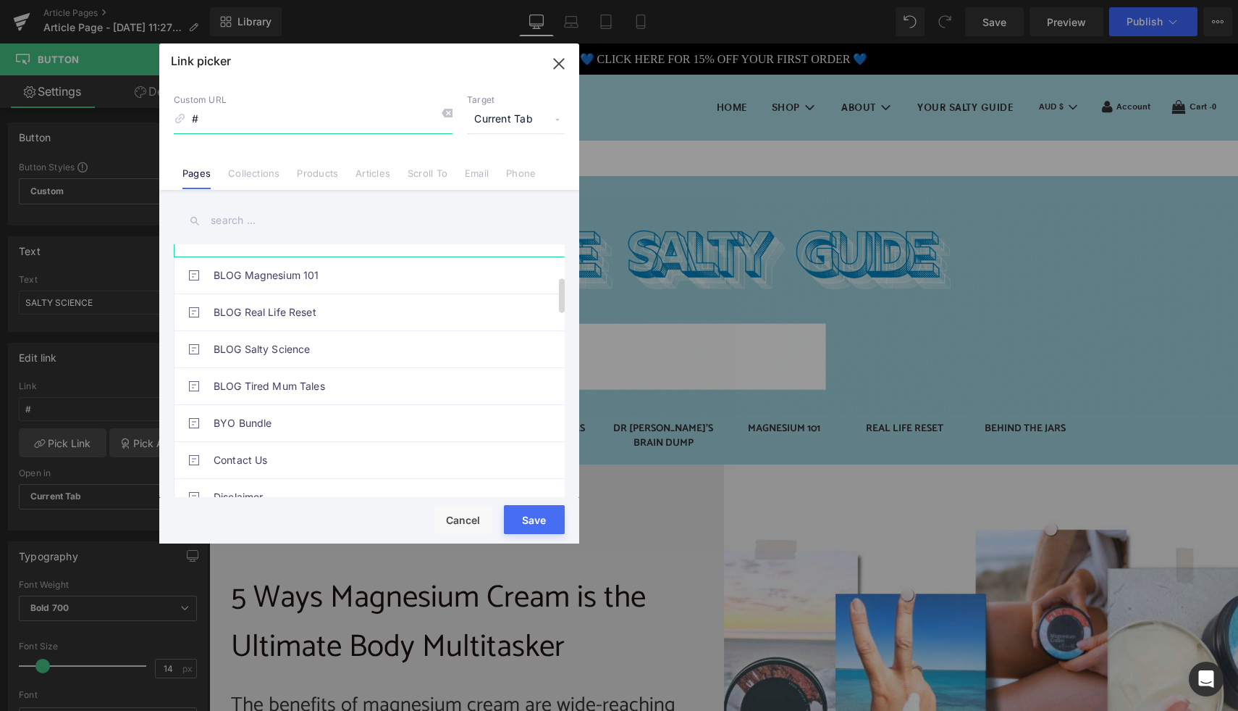
scroll to position [231, 0]
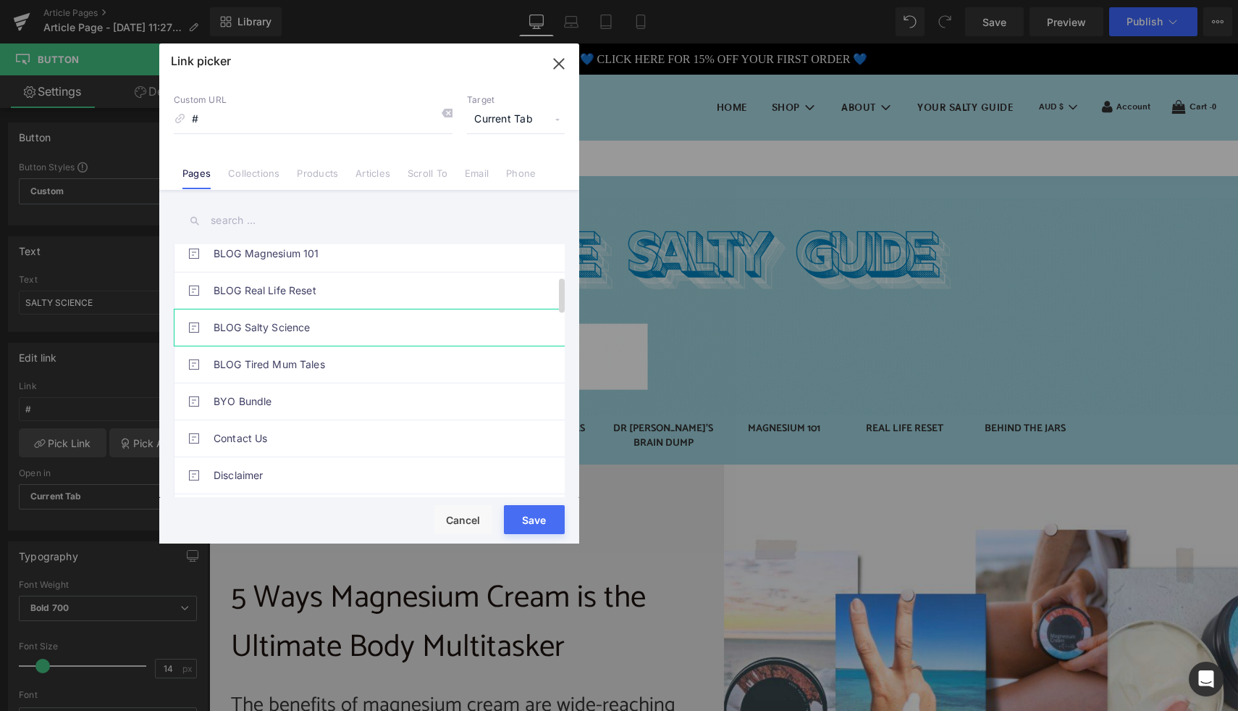
click at [274, 322] on link "BLOG Salty Science" at bounding box center [373, 327] width 319 height 36
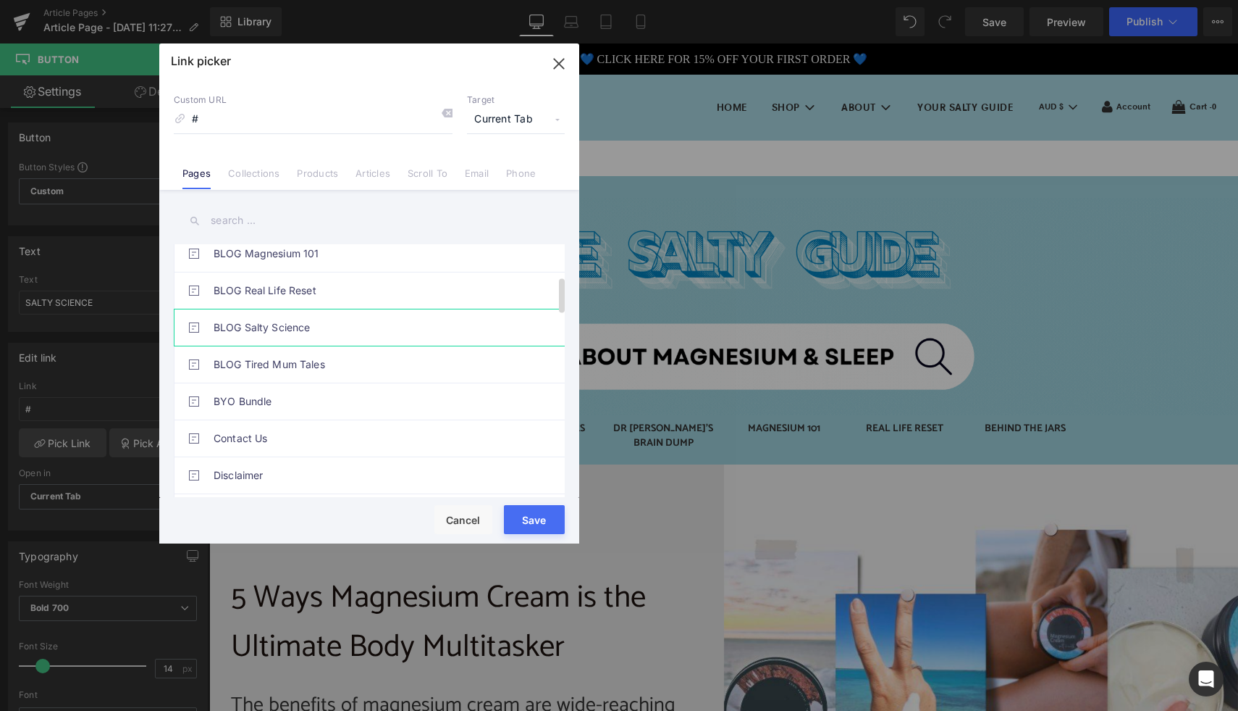
type input "/pages/blog-salty-science"
click at [540, 522] on button "Save" at bounding box center [534, 519] width 61 height 29
type input "/pages/blog-salty-science"
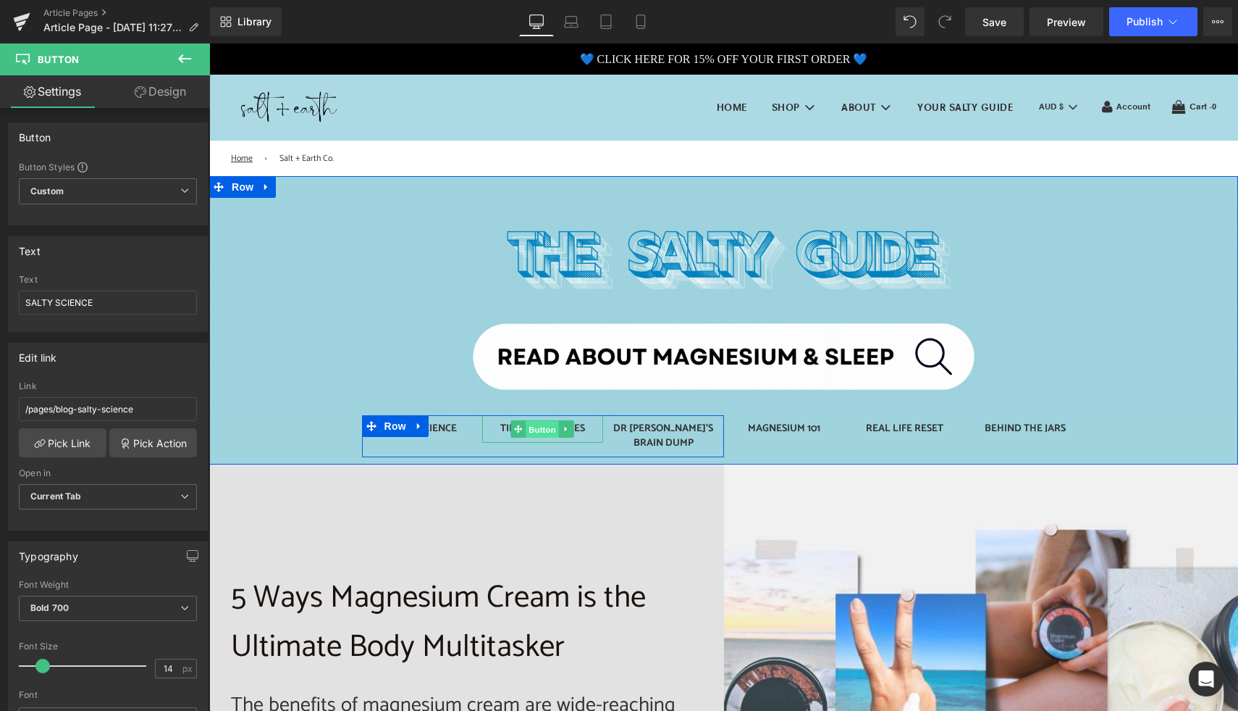
click at [532, 429] on span "Button" at bounding box center [543, 429] width 33 height 17
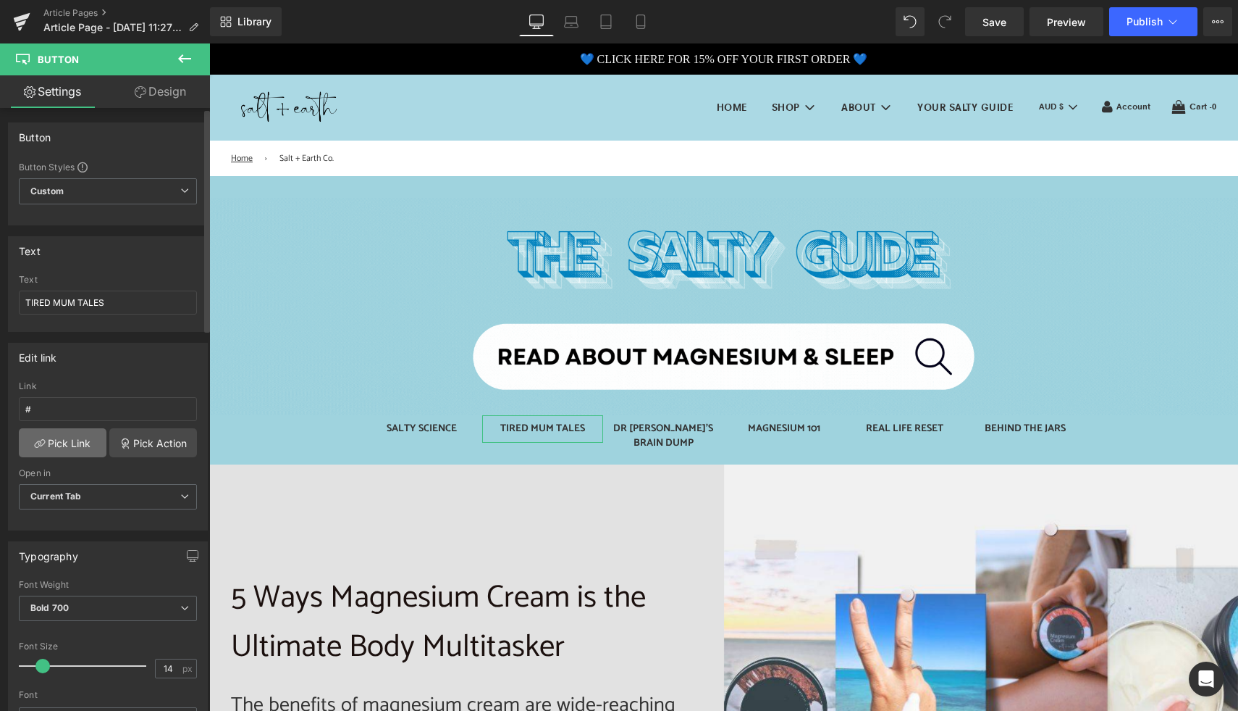
click at [71, 450] on link "Pick Link" at bounding box center [63, 442] width 88 height 29
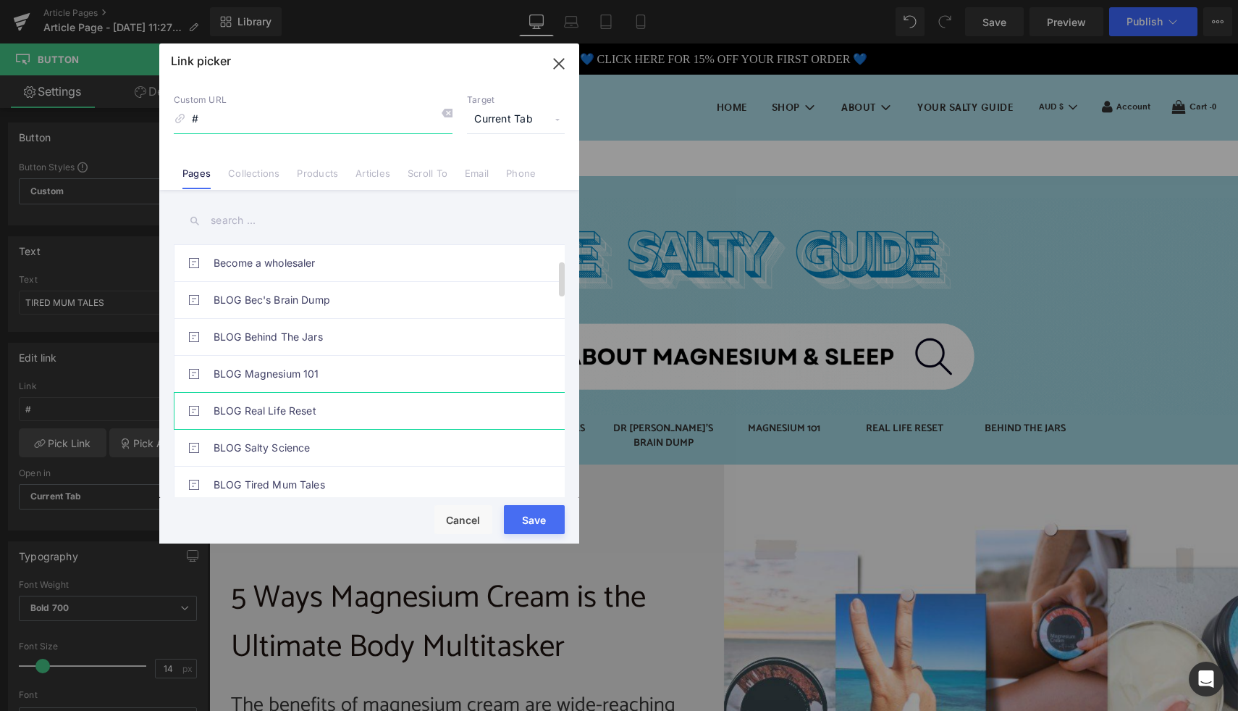
scroll to position [114, 0]
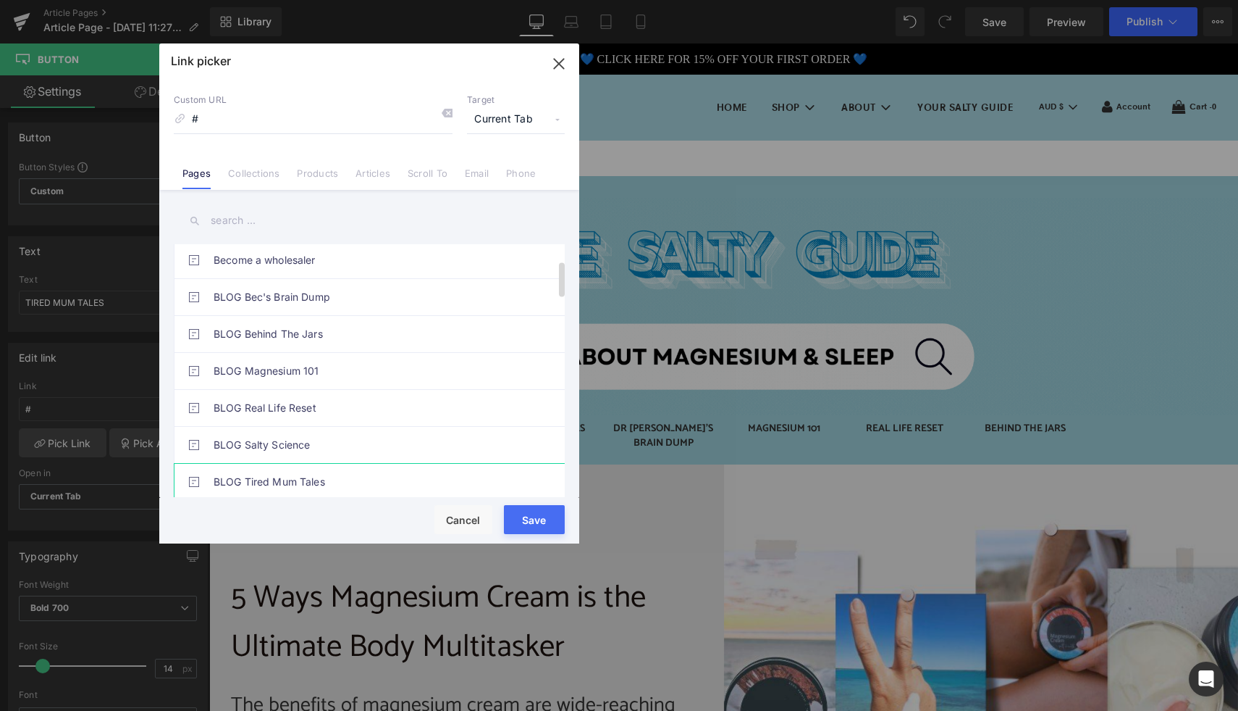
click at [352, 484] on link "BLOG Tired Mum Tales" at bounding box center [373, 482] width 319 height 36
type input "/pages/blog-tired-mum-tales"
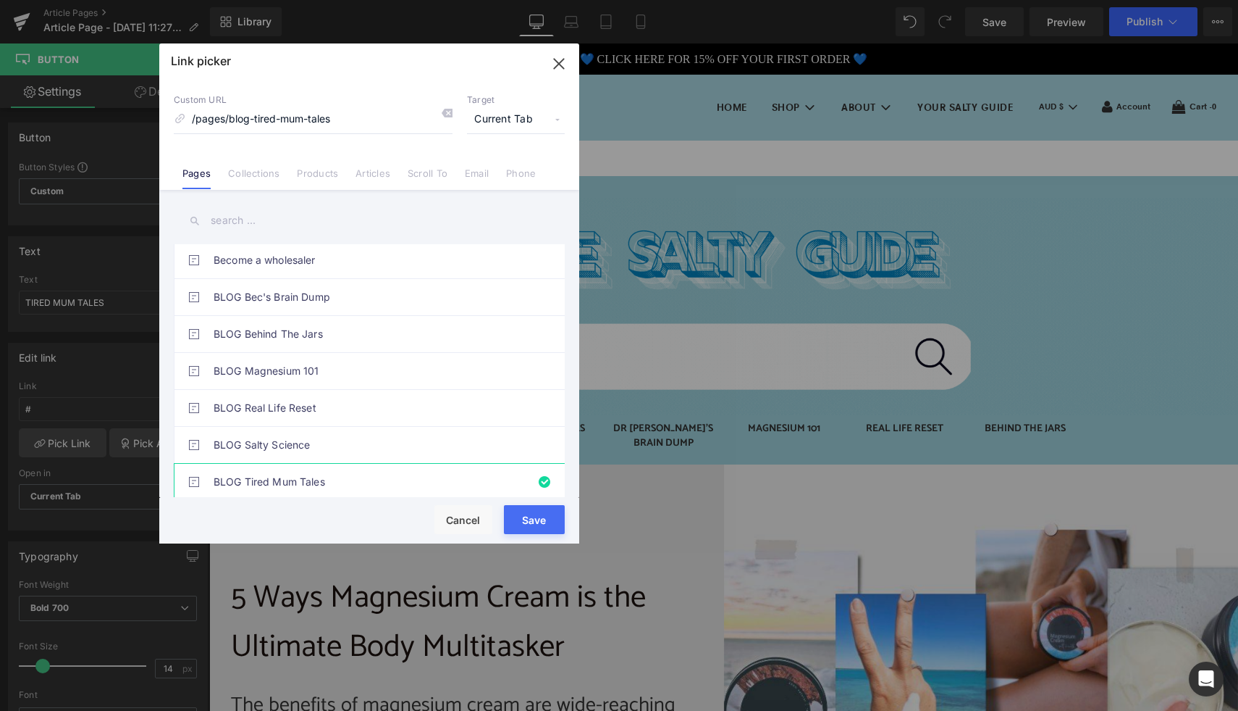
click at [545, 519] on button "Save" at bounding box center [534, 519] width 61 height 29
type input "/pages/blog-tired-mum-tales"
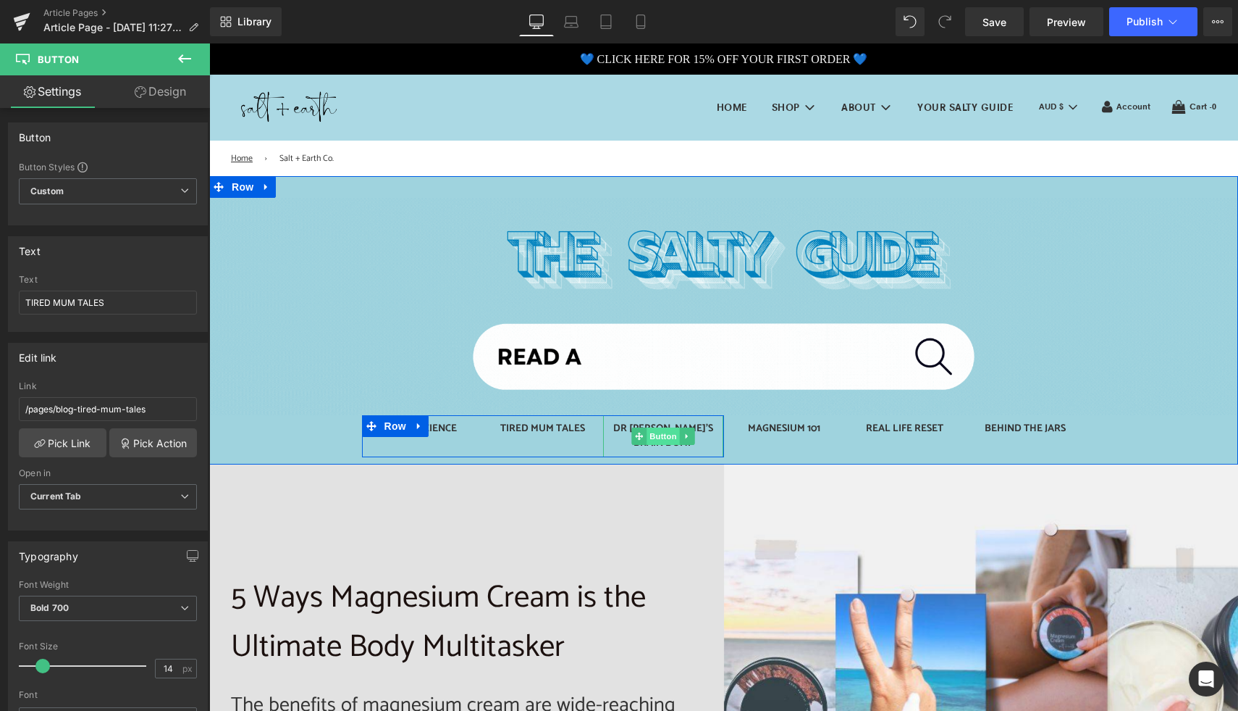
click at [663, 430] on span "Button" at bounding box center [663, 435] width 33 height 17
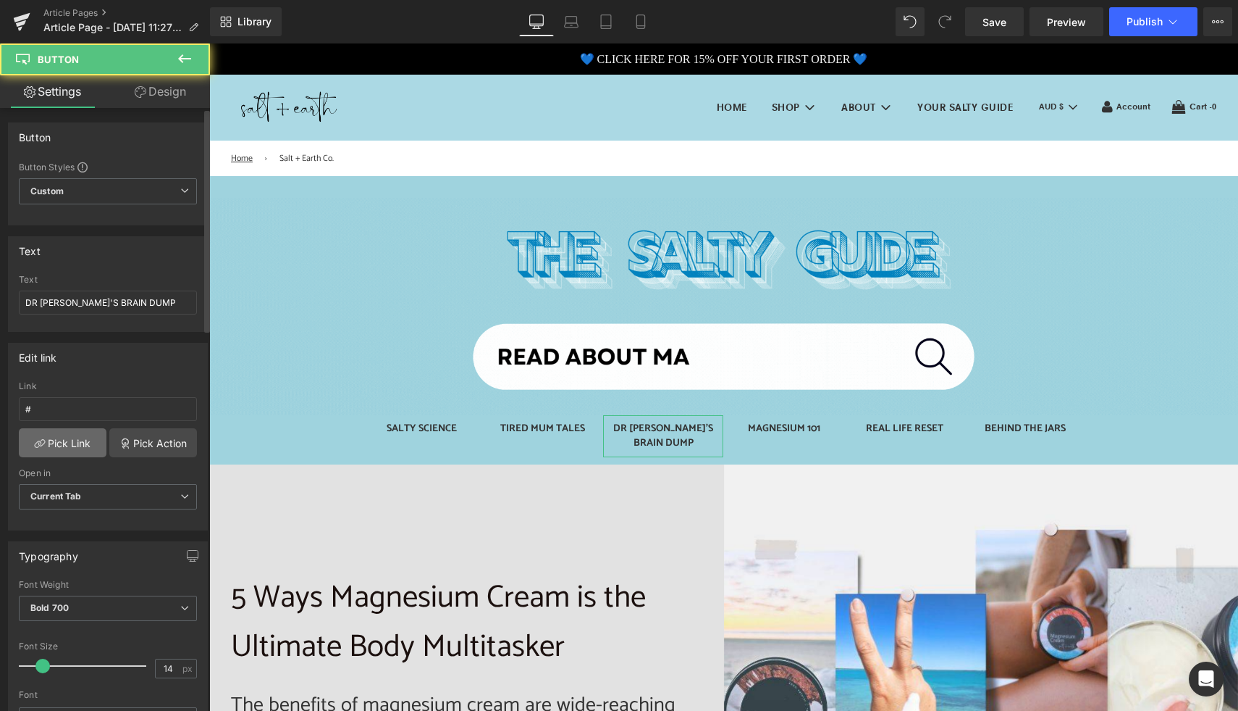
click at [88, 449] on link "Pick Link" at bounding box center [63, 442] width 88 height 29
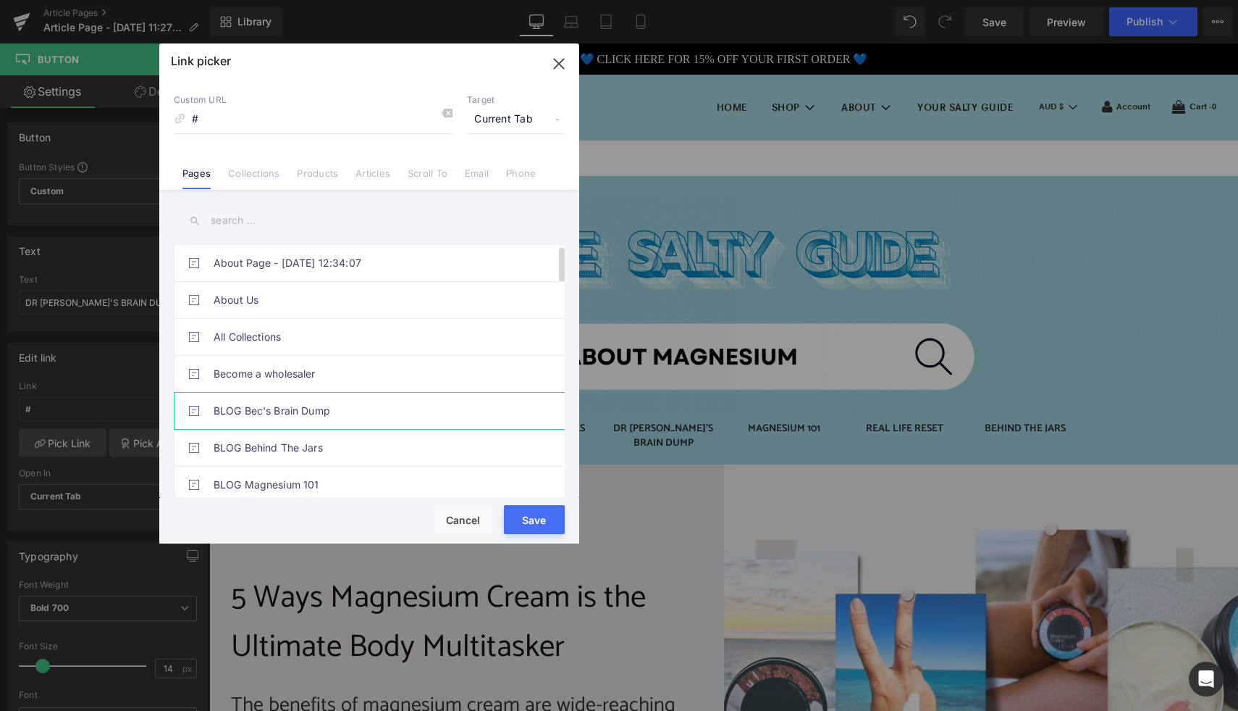
scroll to position [3, 0]
click at [324, 411] on link "BLOG Bec's Brain Dump" at bounding box center [373, 408] width 319 height 36
type input "/pages/blog-dr-becs-brain-dump"
click at [540, 518] on button "Save" at bounding box center [534, 519] width 61 height 29
type input "/pages/blog-dr-becs-brain-dump"
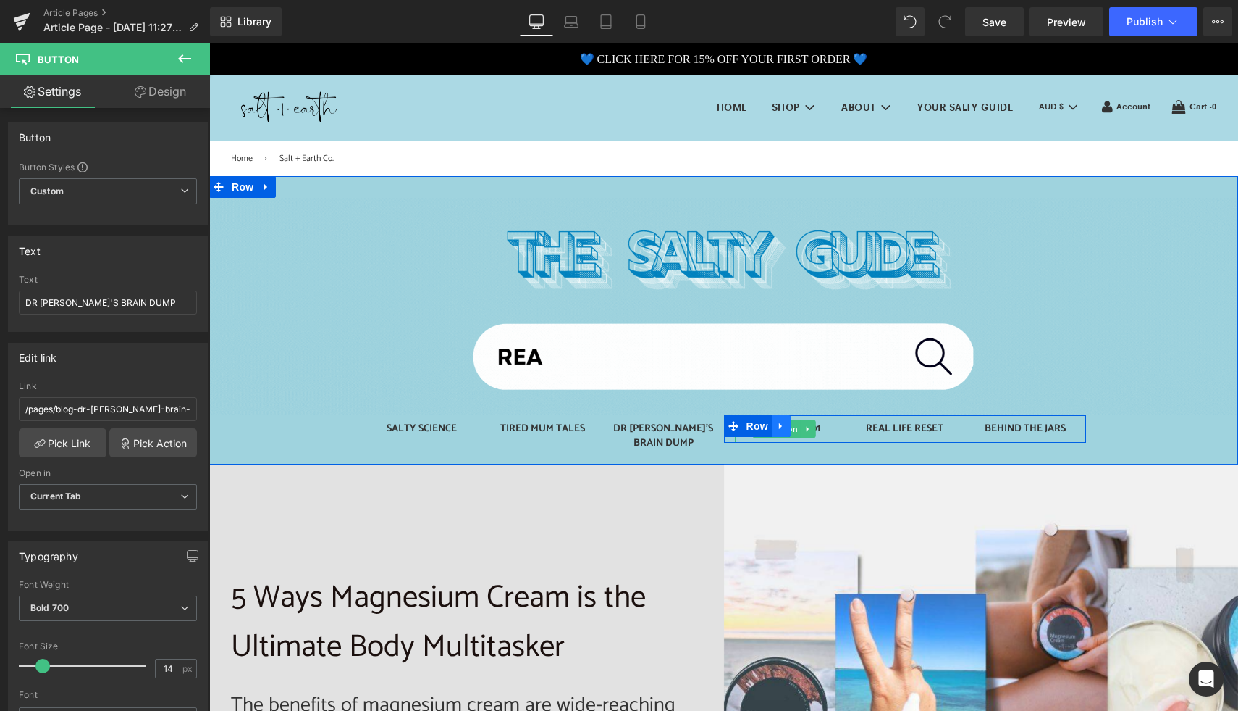
drag, startPoint x: 789, startPoint y: 429, endPoint x: 771, endPoint y: 432, distance: 17.6
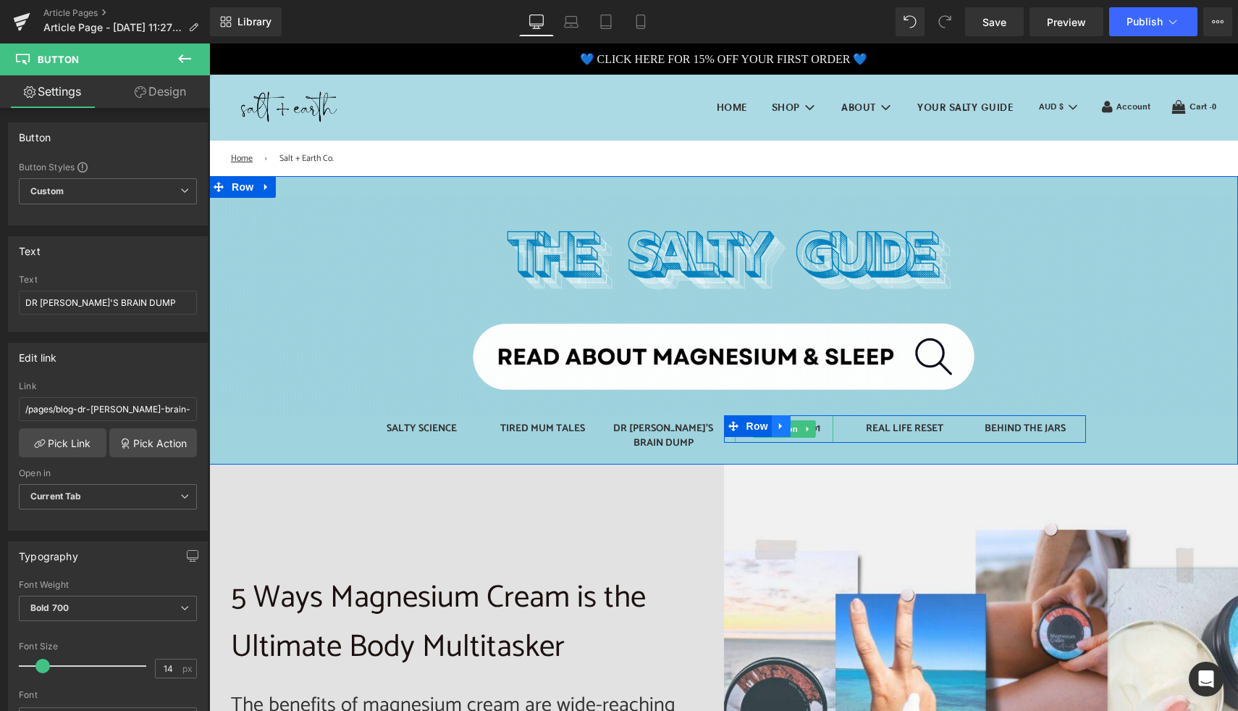
click at [789, 429] on span "Button" at bounding box center [784, 428] width 33 height 17
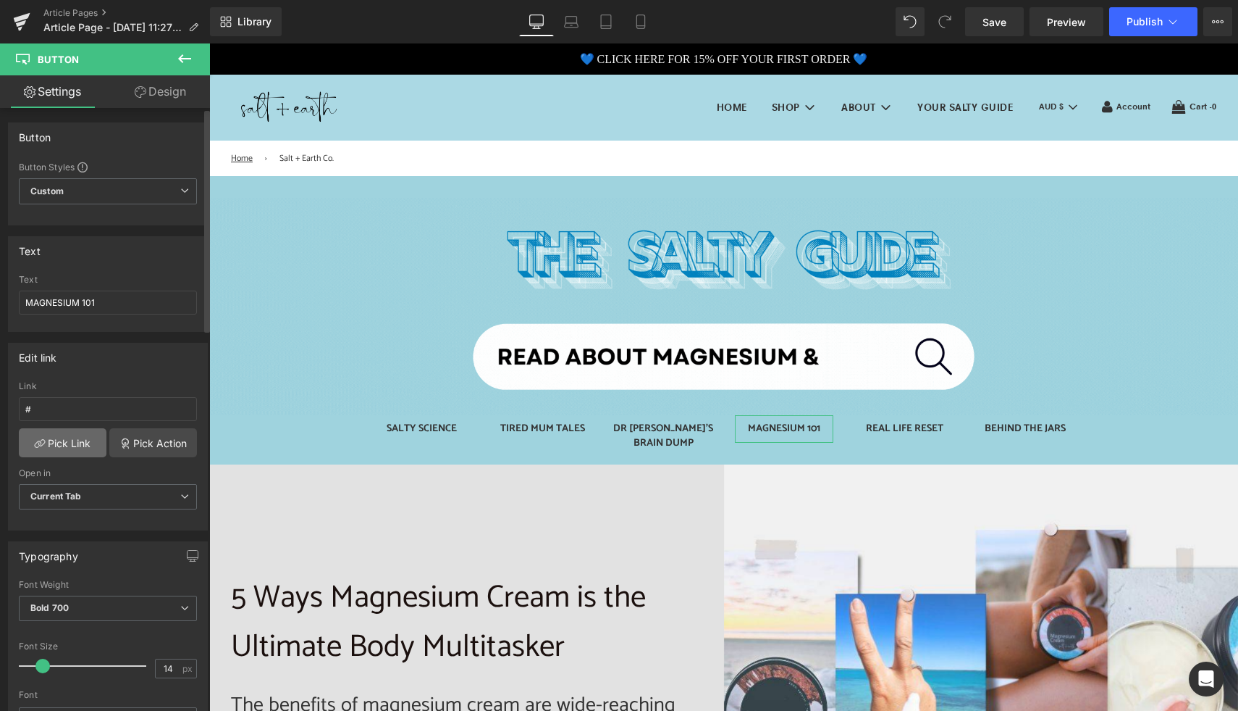
click at [64, 448] on link "Pick Link" at bounding box center [63, 442] width 88 height 29
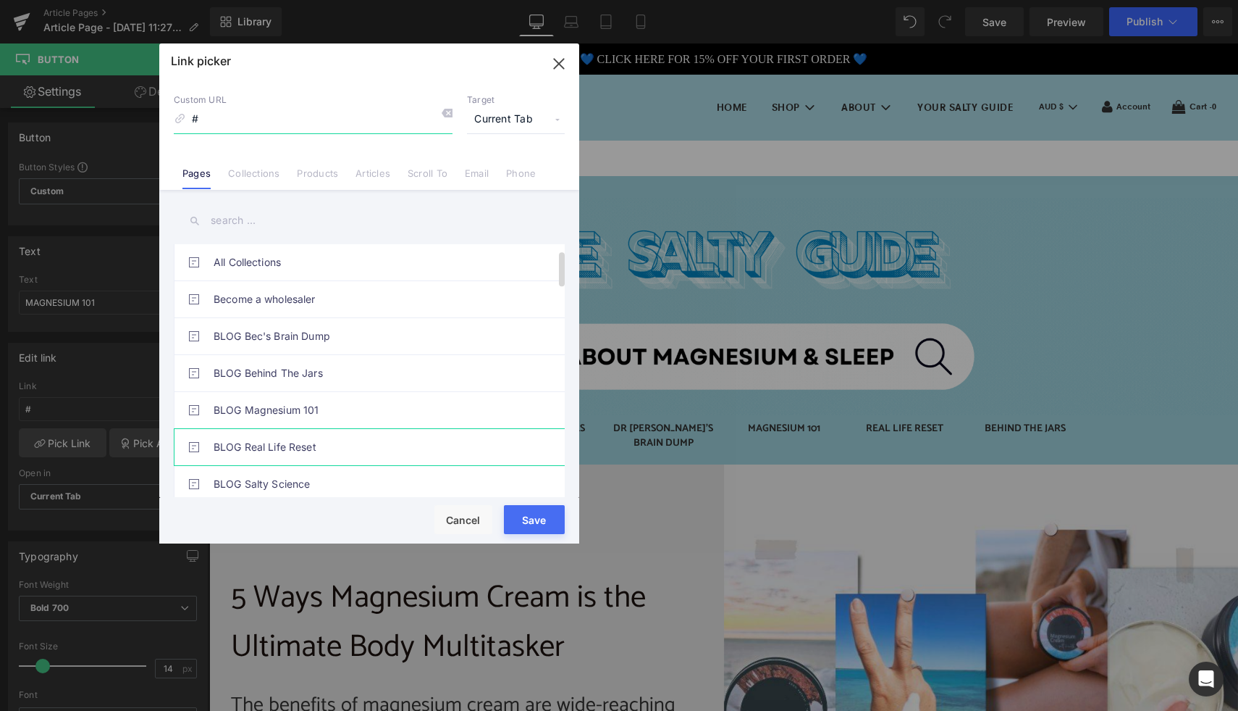
scroll to position [88, 0]
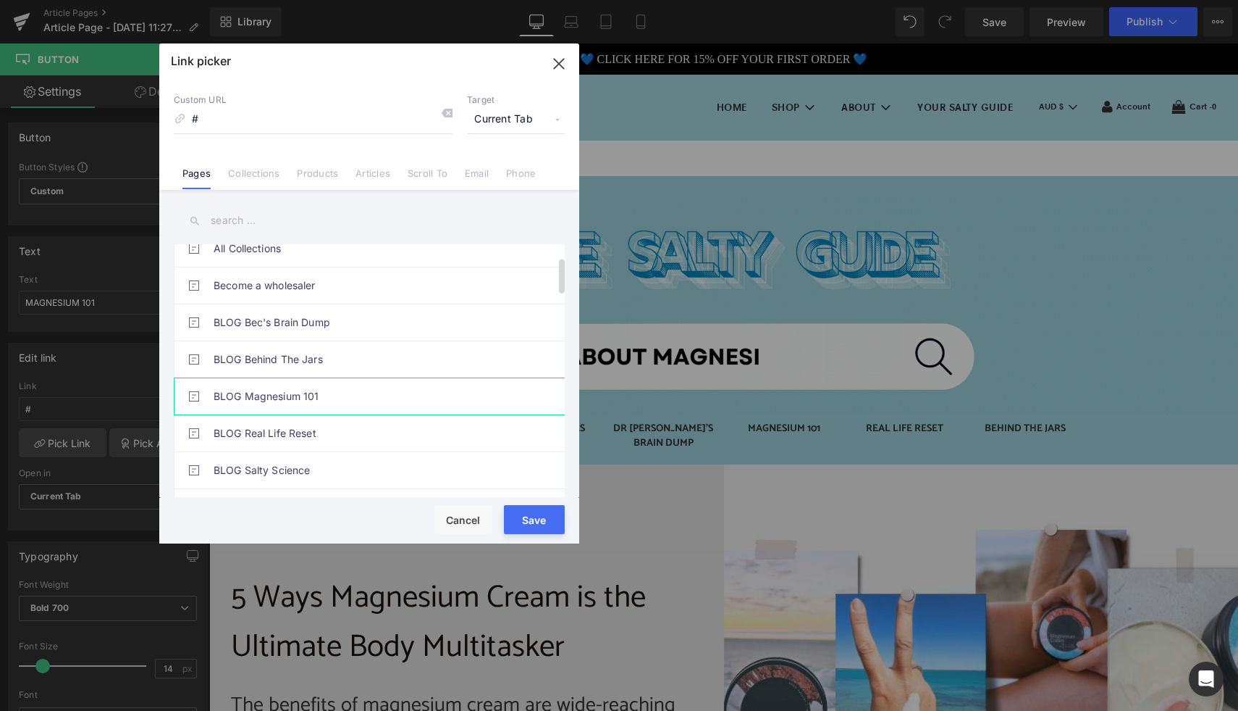
click at [330, 390] on link "BLOG Magnesium 101" at bounding box center [373, 396] width 319 height 36
type input "/pages/blog-magnesium-101"
click at [537, 519] on button "Save" at bounding box center [534, 519] width 61 height 29
type input "/pages/blog-magnesium-101"
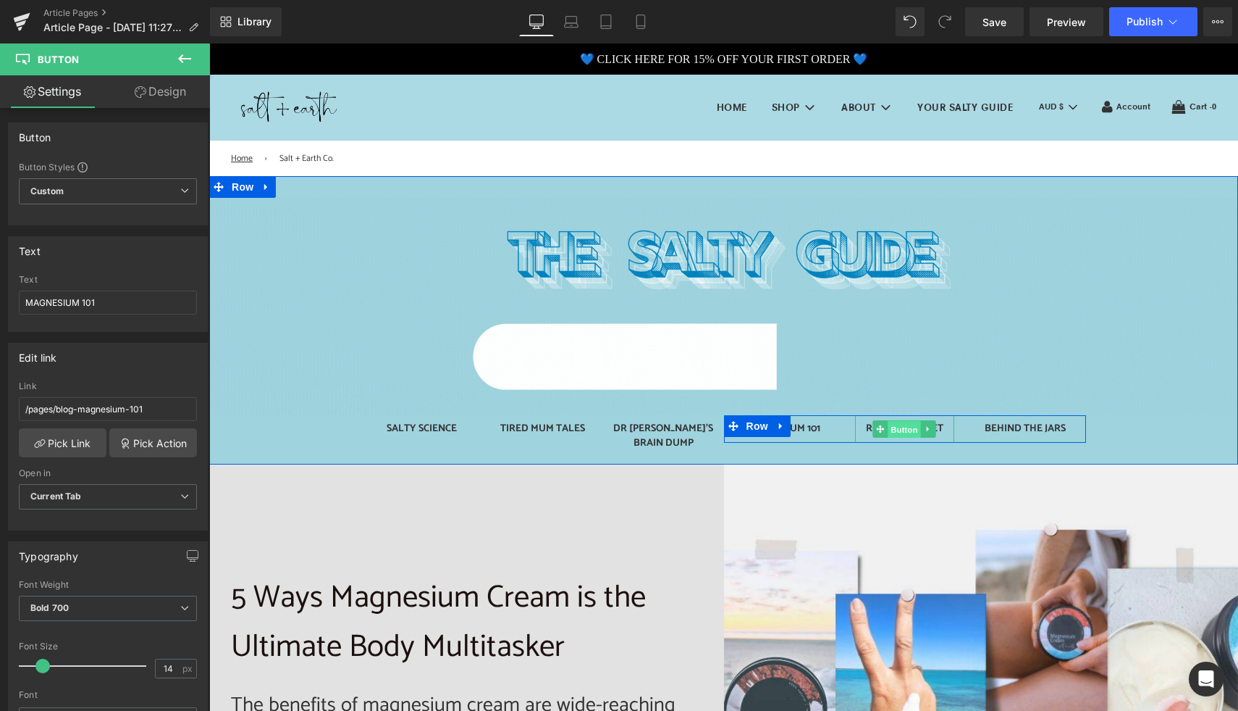
click at [896, 424] on span "Button" at bounding box center [905, 429] width 33 height 17
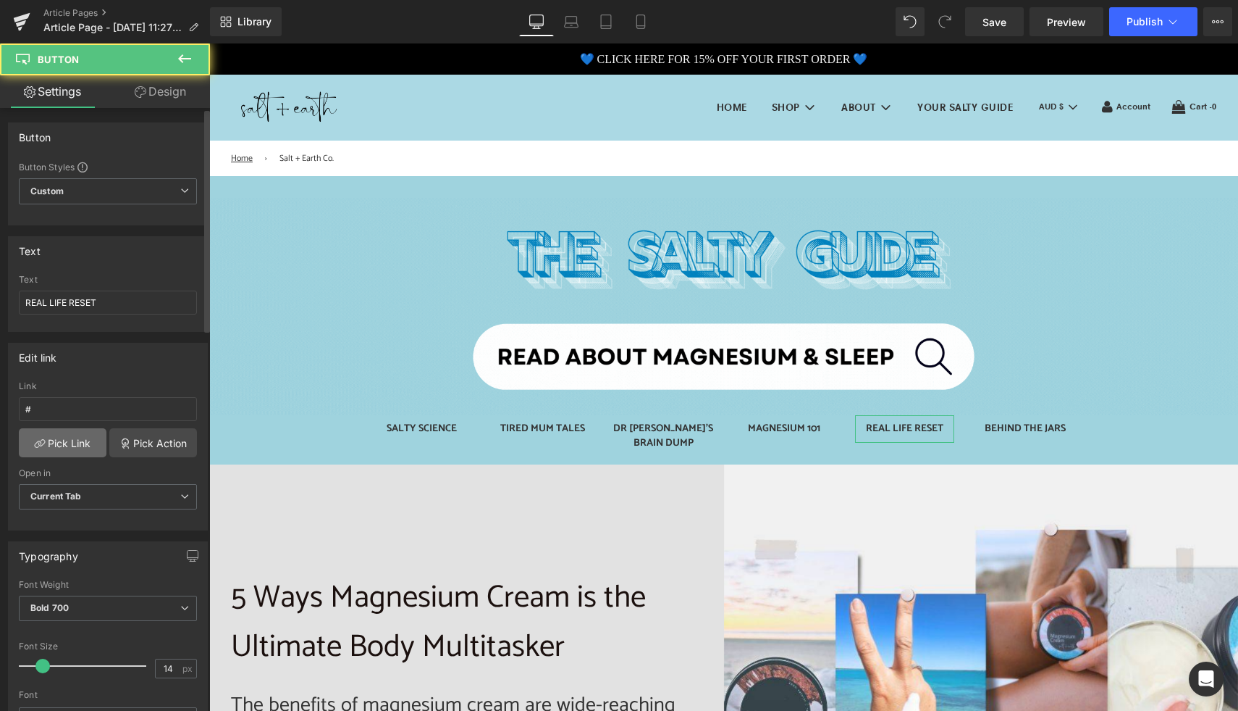
click at [41, 444] on icon at bounding box center [40, 443] width 12 height 12
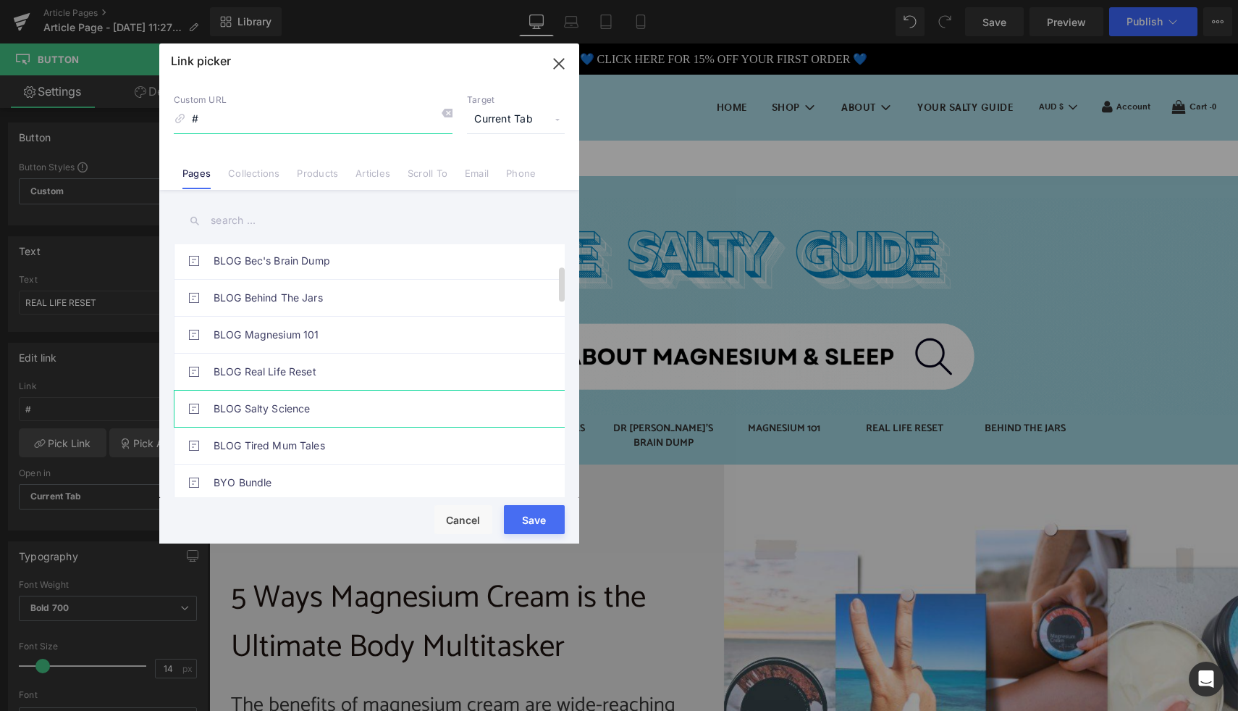
scroll to position [151, 0]
click at [282, 374] on link "BLOG Real Life Reset" at bounding box center [373, 371] width 319 height 36
type input "/pages/blog-real-life-reset"
click at [539, 519] on button "Save" at bounding box center [534, 519] width 61 height 29
type input "/pages/blog-real-life-reset"
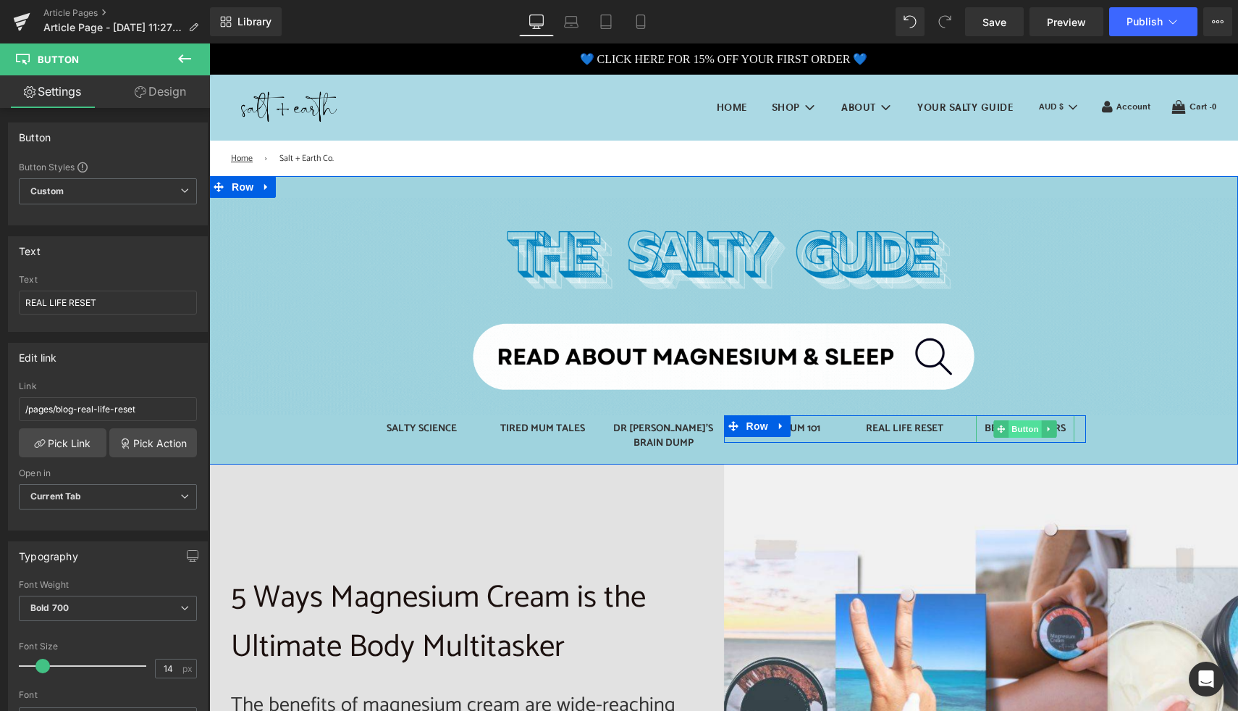
click at [1014, 432] on span "Button" at bounding box center [1025, 428] width 33 height 17
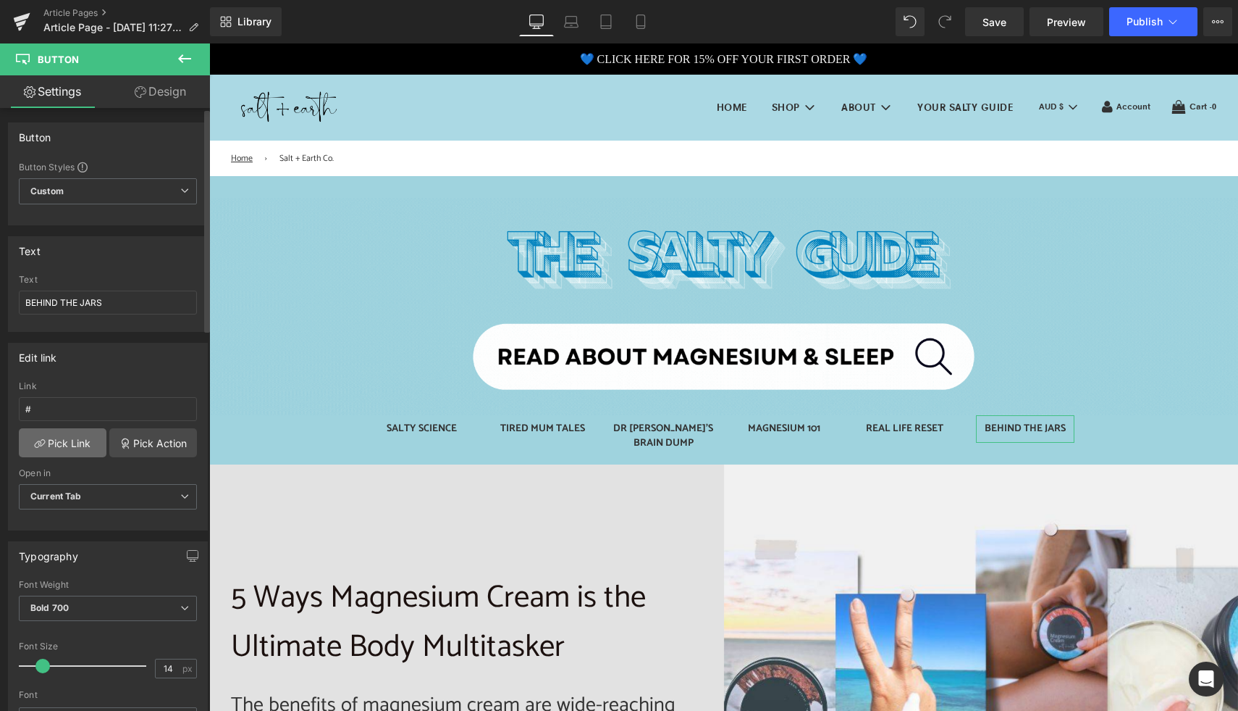
click at [72, 442] on link "Pick Link" at bounding box center [63, 442] width 88 height 29
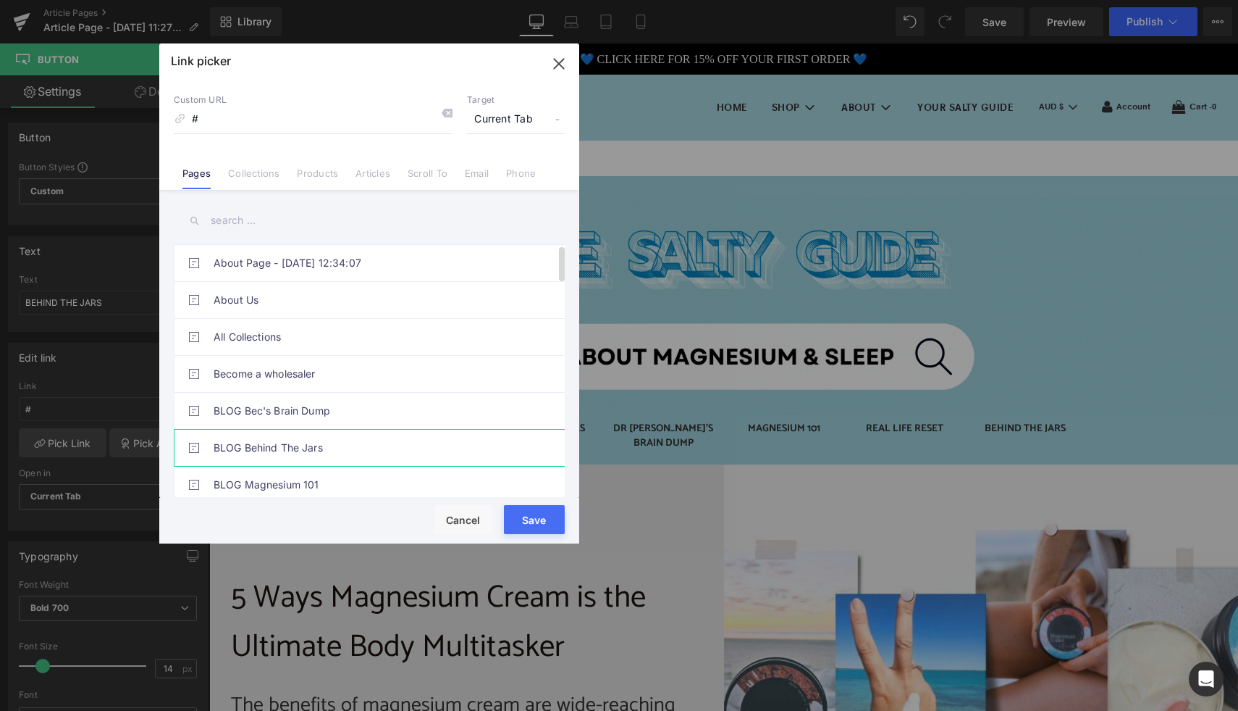
click at [312, 445] on link "BLOG Behind The Jars" at bounding box center [373, 447] width 319 height 36
type input "/pages/blog-behind-the-jars"
drag, startPoint x: 548, startPoint y: 519, endPoint x: 338, endPoint y: 474, distance: 214.6
click at [548, 519] on button "Save" at bounding box center [534, 519] width 61 height 29
type input "/pages/blog-behind-the-jars"
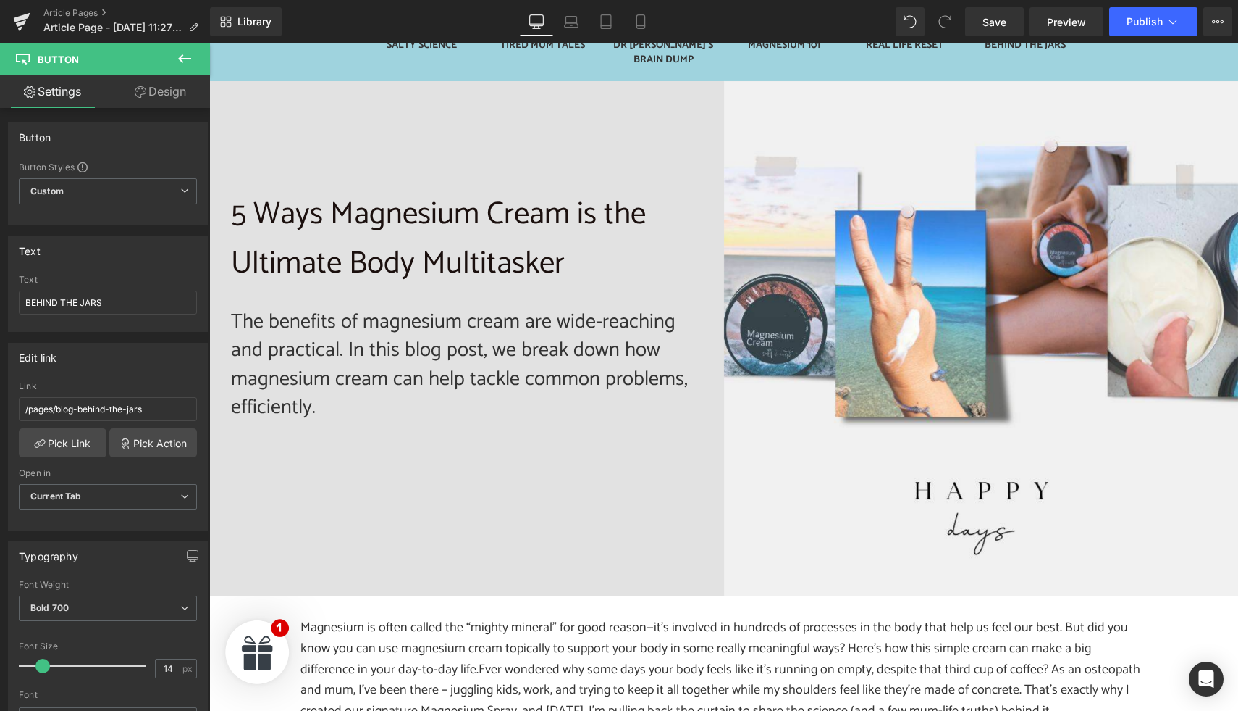
scroll to position [385, 0]
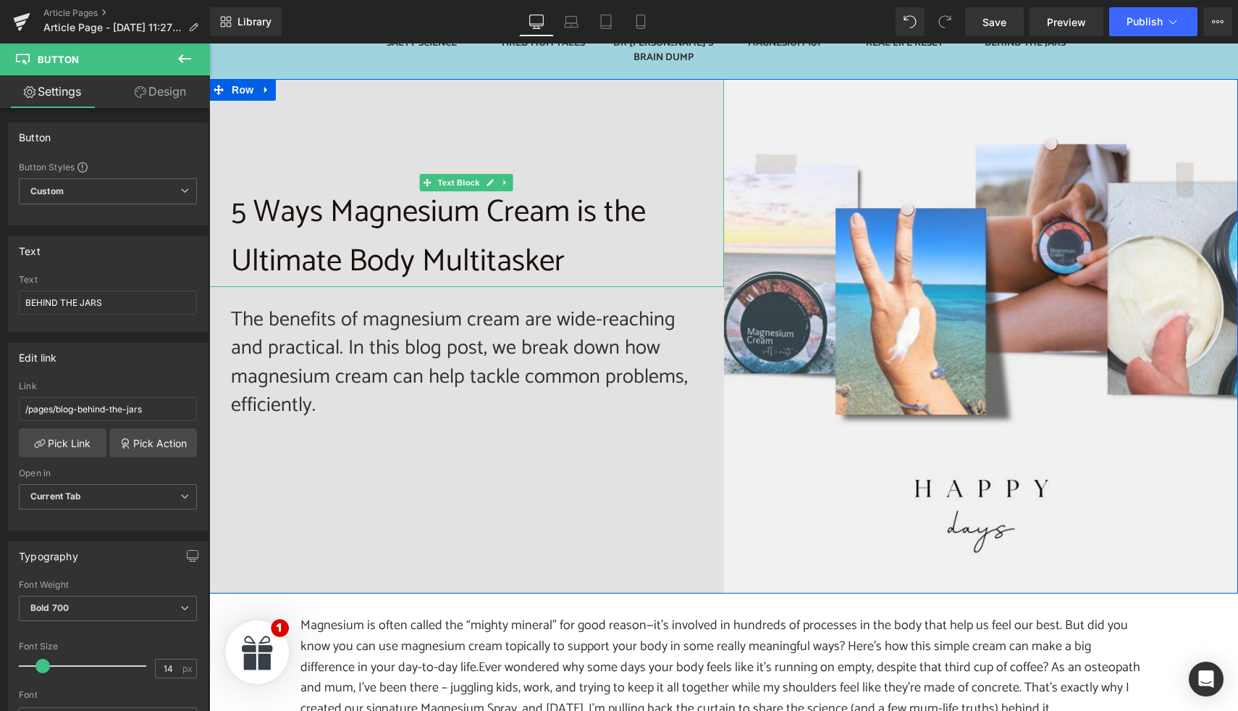
click at [277, 196] on p "5 Ways Magnesium Cream is the Ultimate Body Multitasker" at bounding box center [466, 238] width 471 height 100
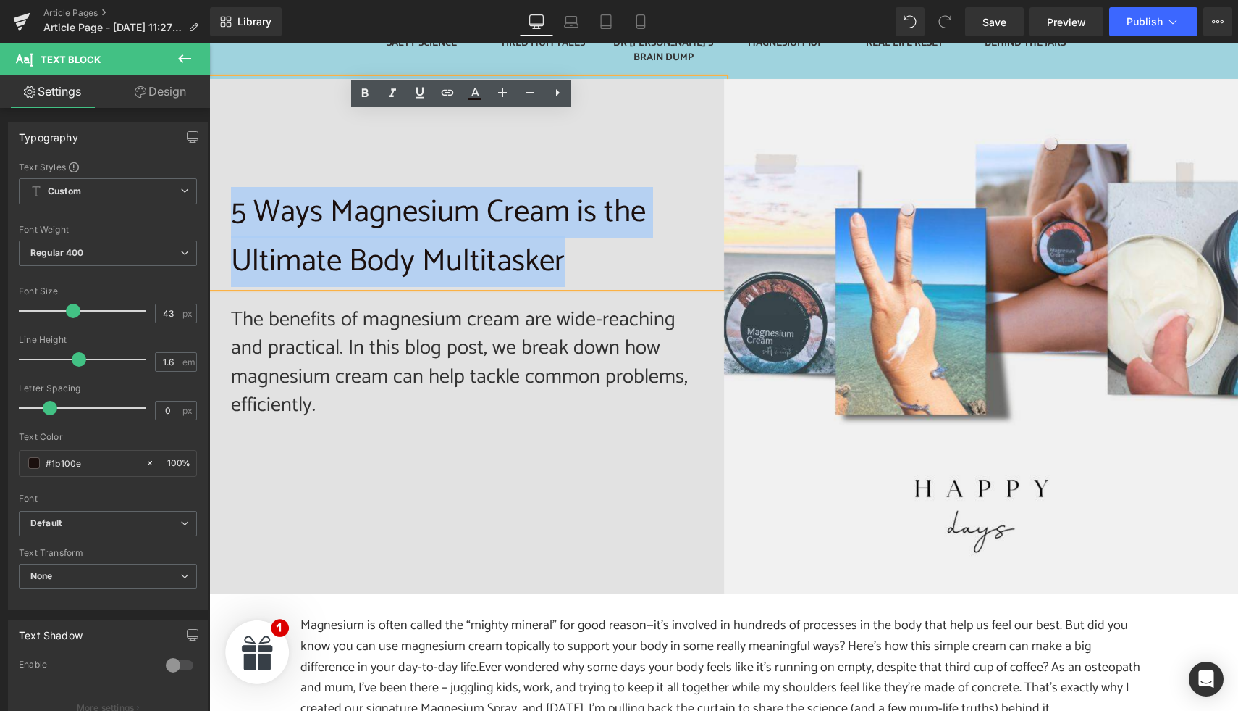
drag, startPoint x: 225, startPoint y: 194, endPoint x: 586, endPoint y: 269, distance: 368.5
click at [586, 269] on p "5 Ways Magnesium Cream is the Ultimate Body Multitasker" at bounding box center [466, 238] width 471 height 100
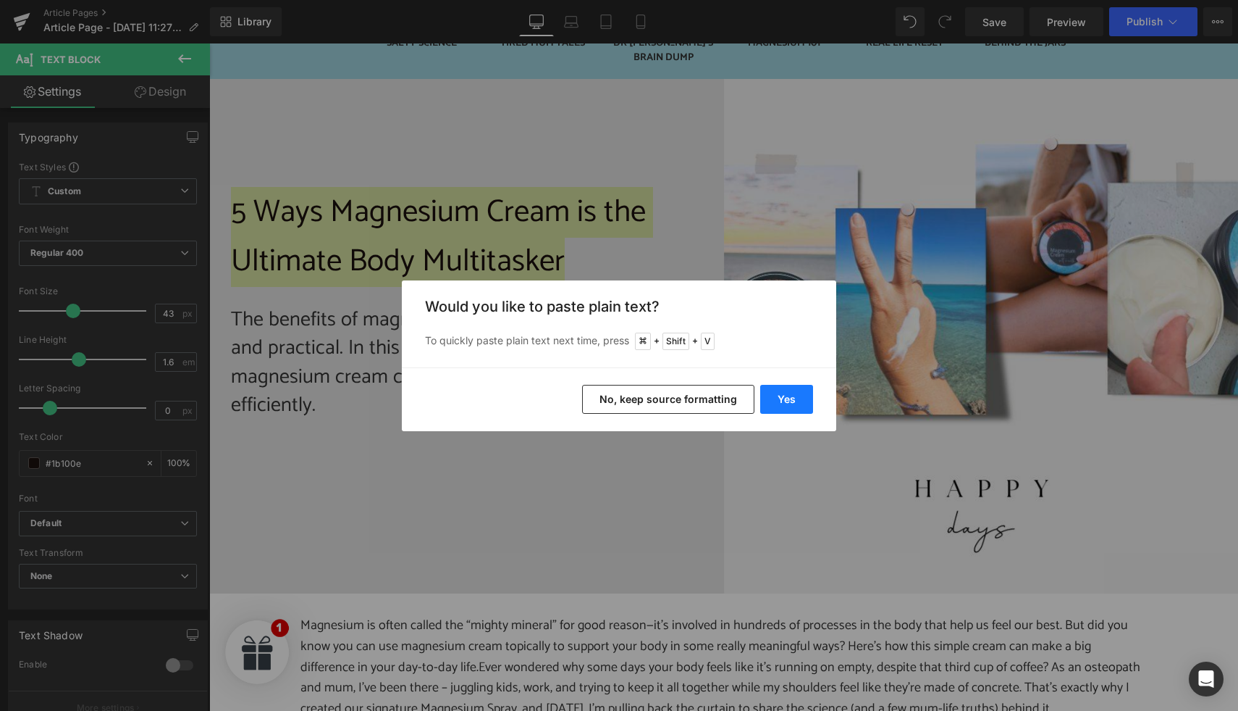
click at [797, 397] on button "Yes" at bounding box center [786, 399] width 53 height 29
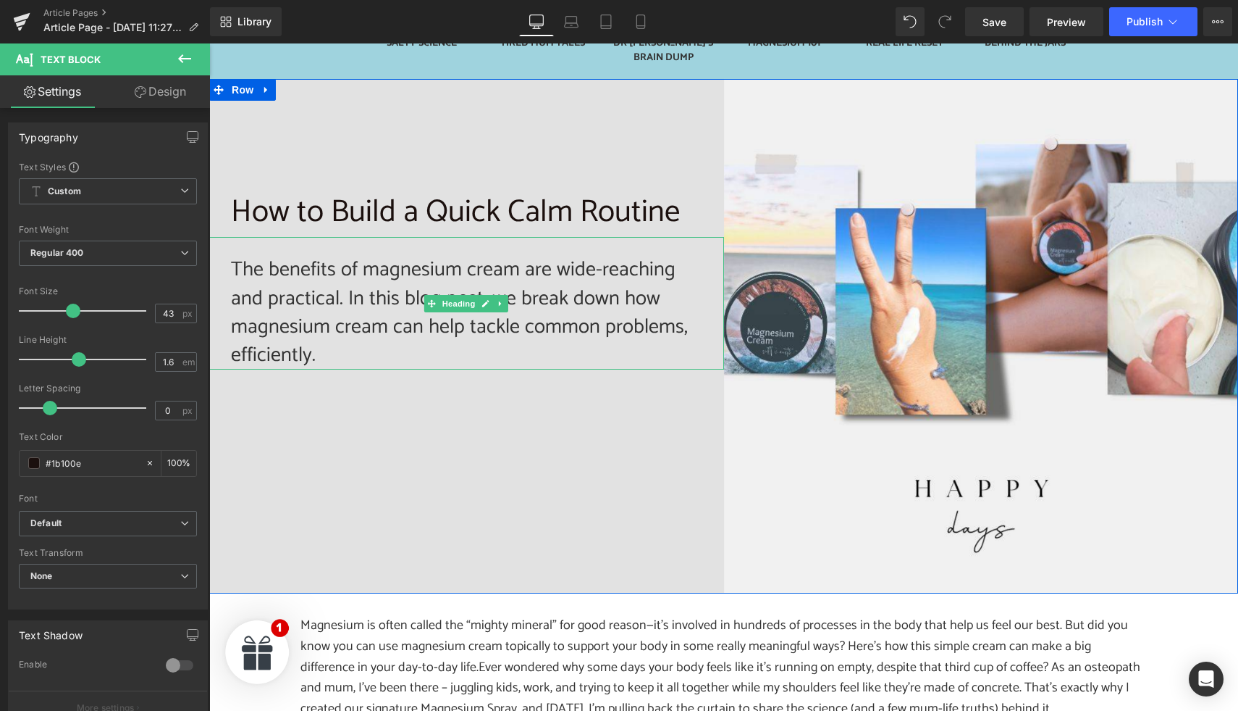
click at [376, 295] on h2 "The benefits of magnesium cream are wide-reaching and practical. In this blog p…" at bounding box center [466, 313] width 471 height 114
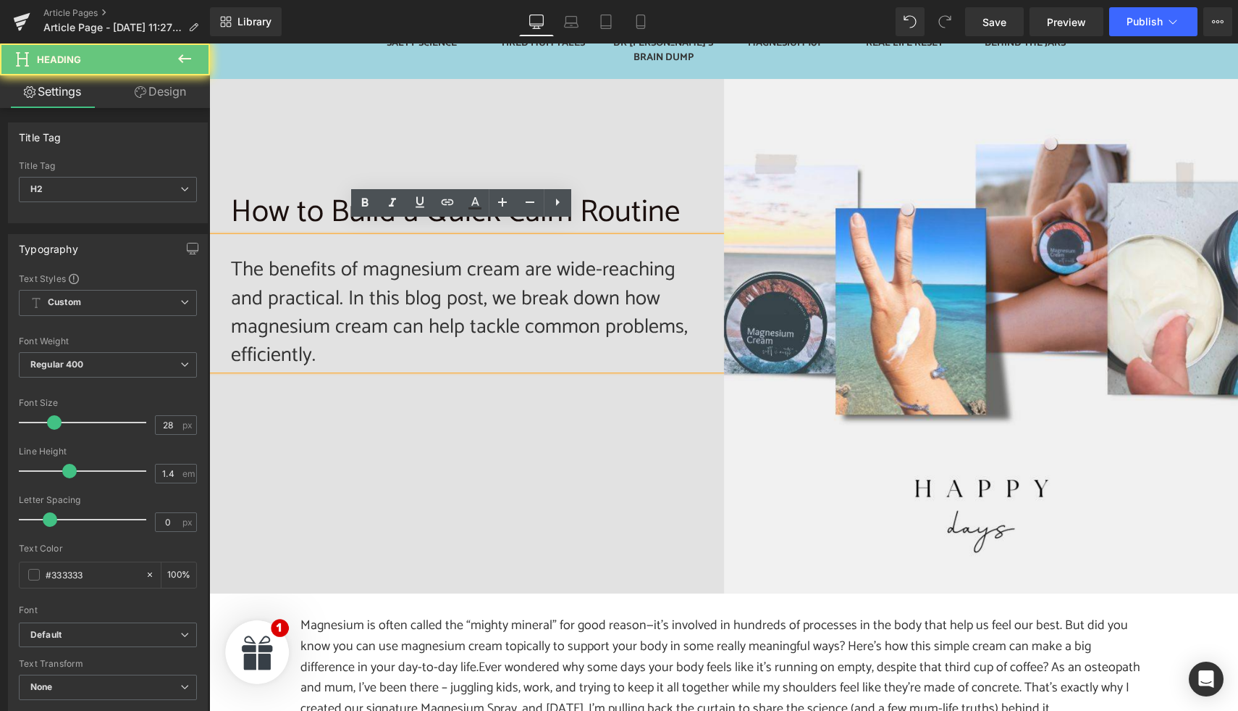
click at [370, 288] on h2 "The benefits of magnesium cream are wide-reaching and practical. In this blog p…" at bounding box center [466, 313] width 471 height 114
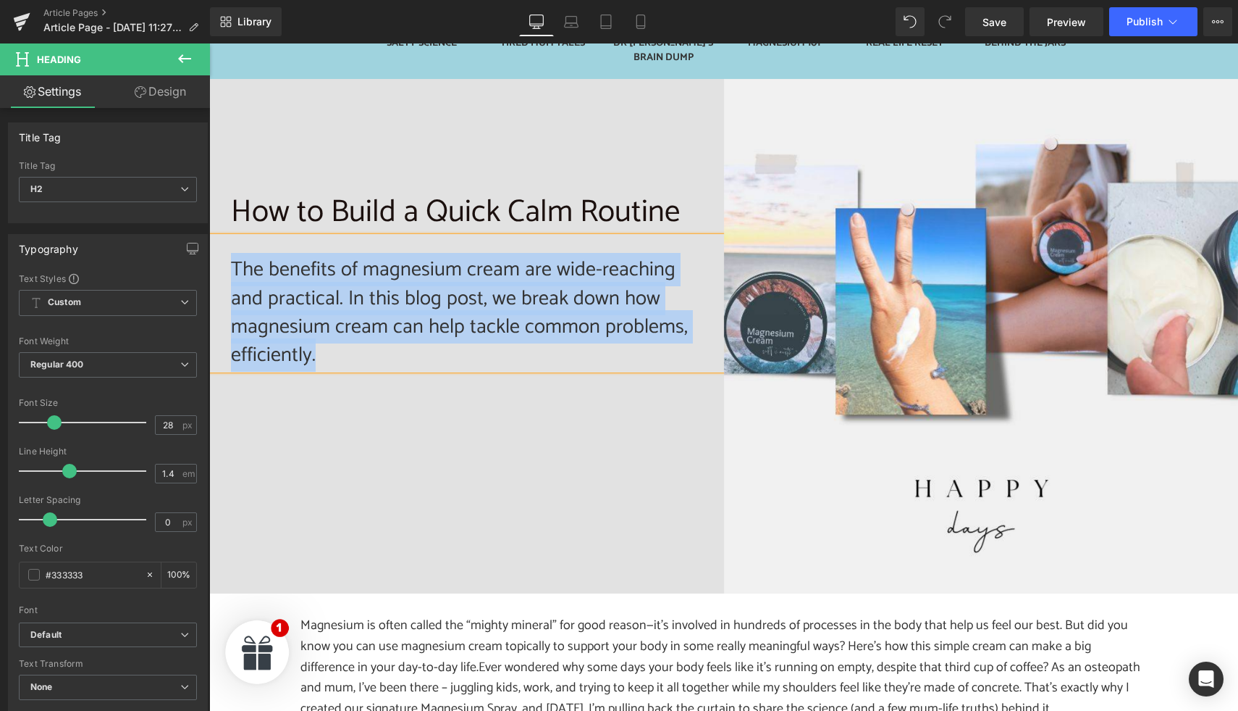
paste div
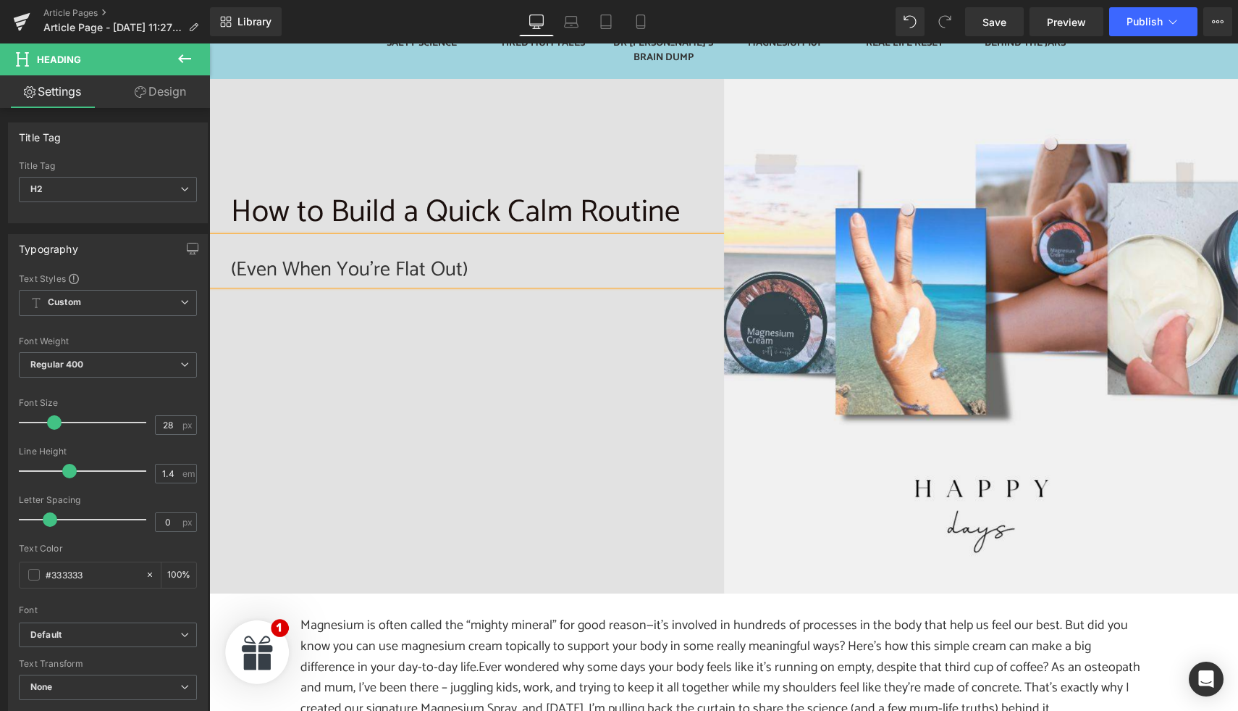
click at [508, 338] on div "How to Build a Quick Calm Routine Text Block (Even When You’re Flat Out) Headin…" at bounding box center [723, 336] width 1029 height 515
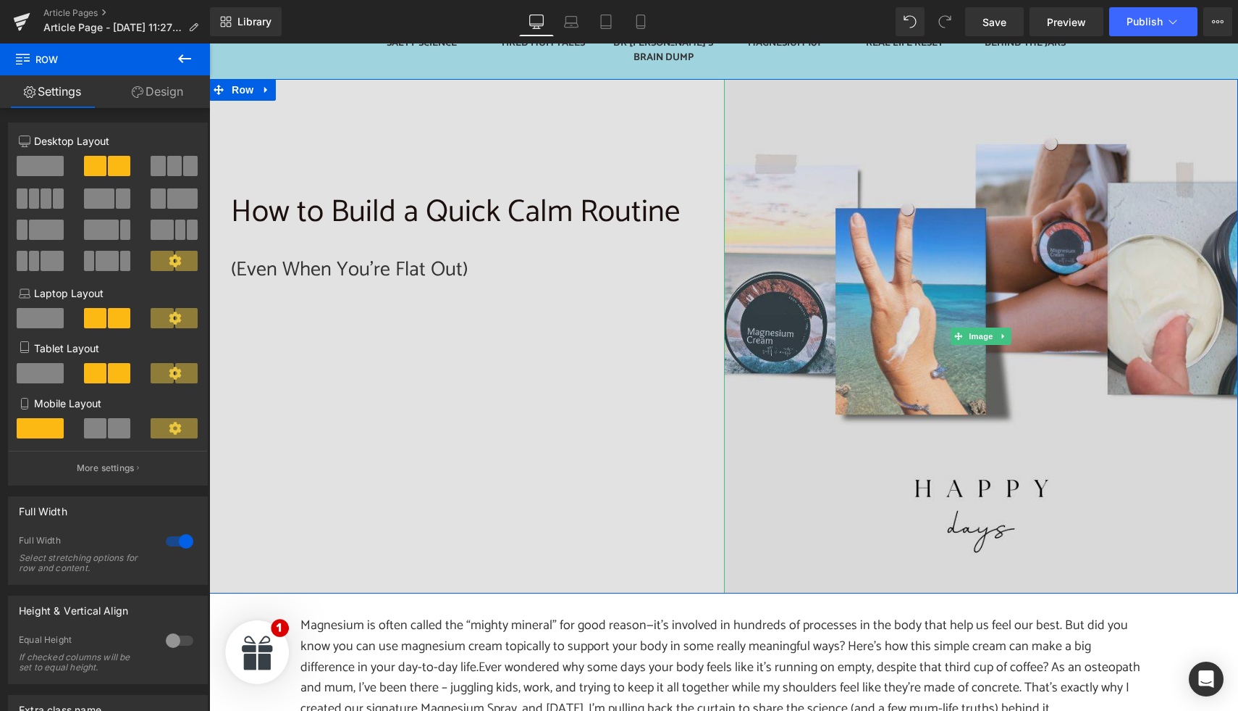
click at [984, 359] on img at bounding box center [981, 336] width 515 height 515
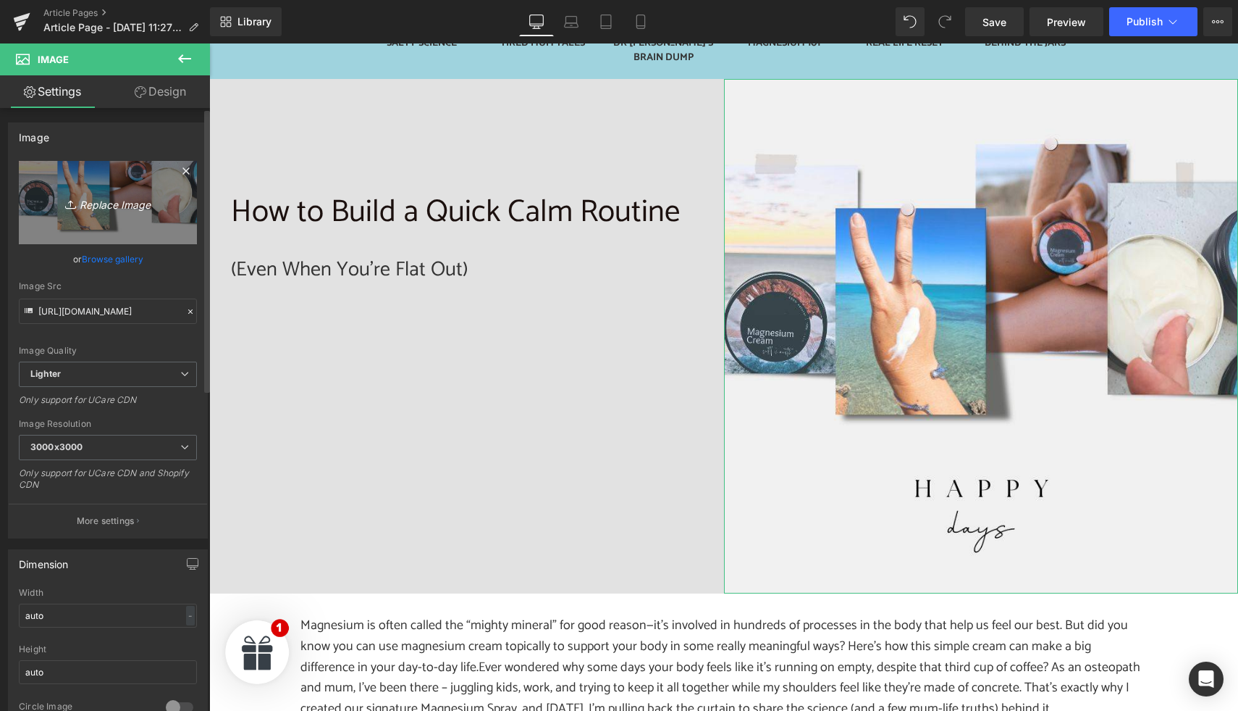
click at [109, 198] on icon "Replace Image" at bounding box center [108, 202] width 116 height 18
type input "C:\fakepath\S+E Blog Images (31).jpg"
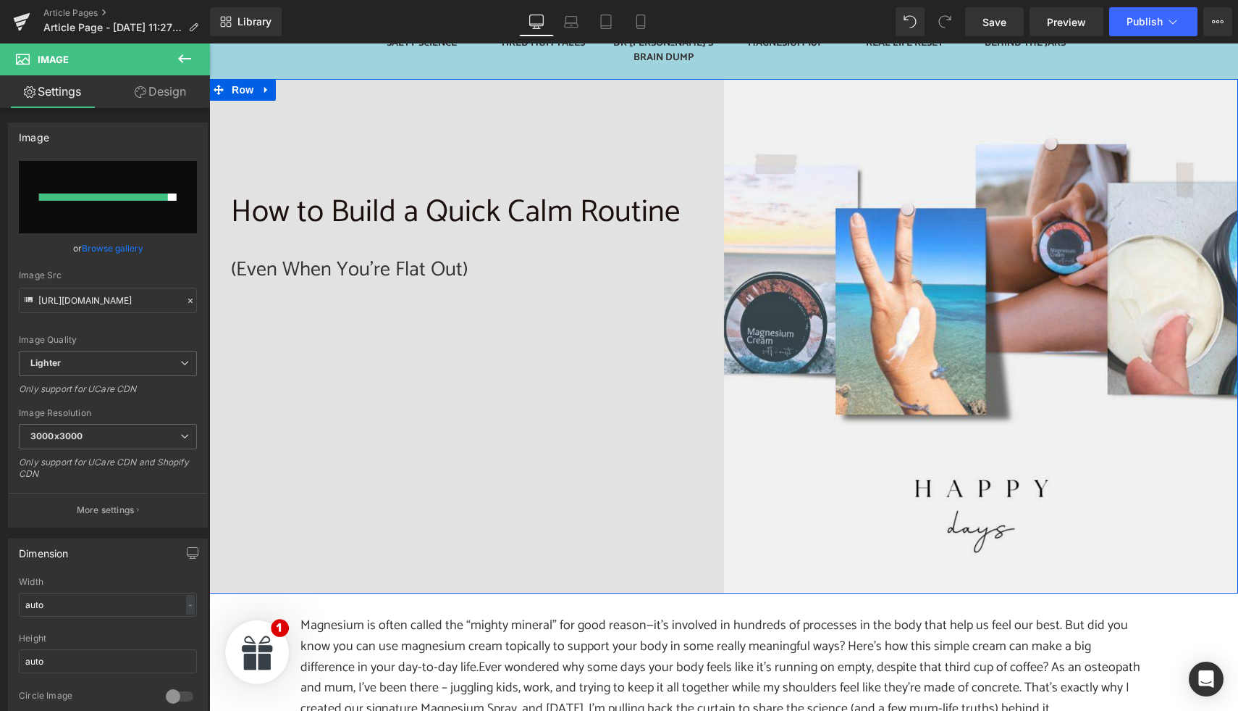
type input "https://ucarecdn.com/09a3d9dd-4de9-453f-8b94-ac714d892467/-/format/auto/-/previ…"
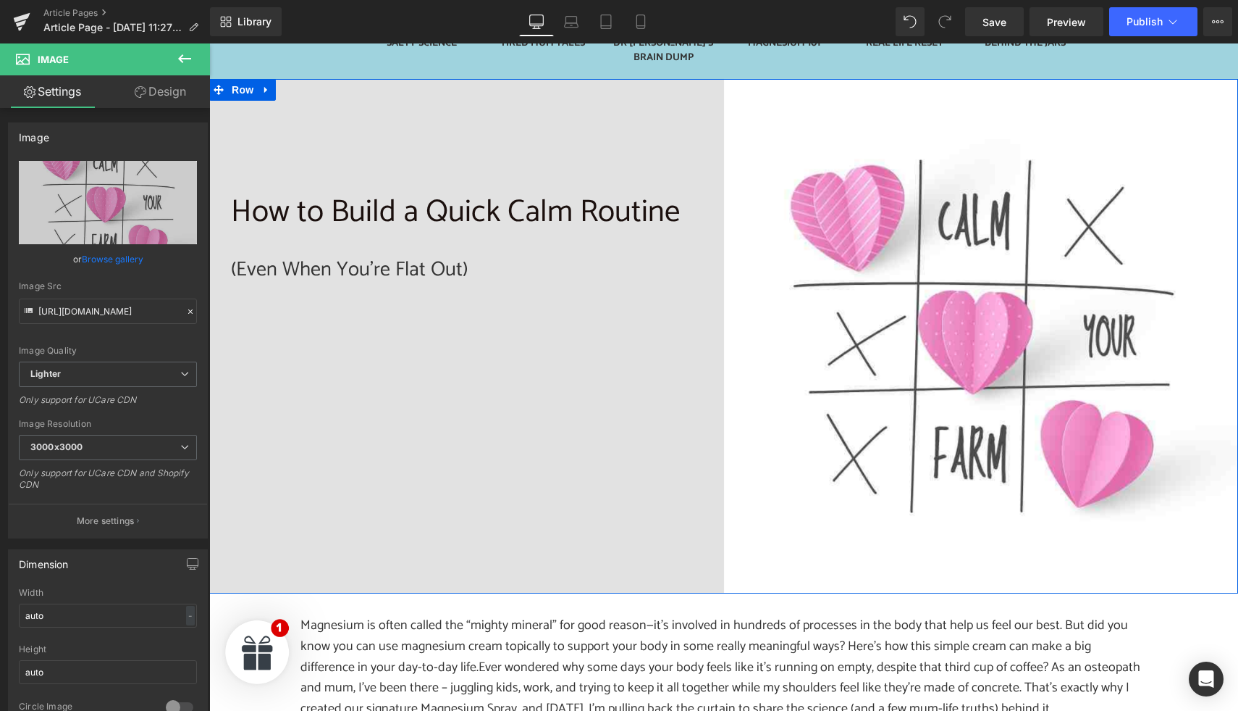
click at [303, 200] on p "How to Build a Quick Calm Routine" at bounding box center [466, 213] width 471 height 50
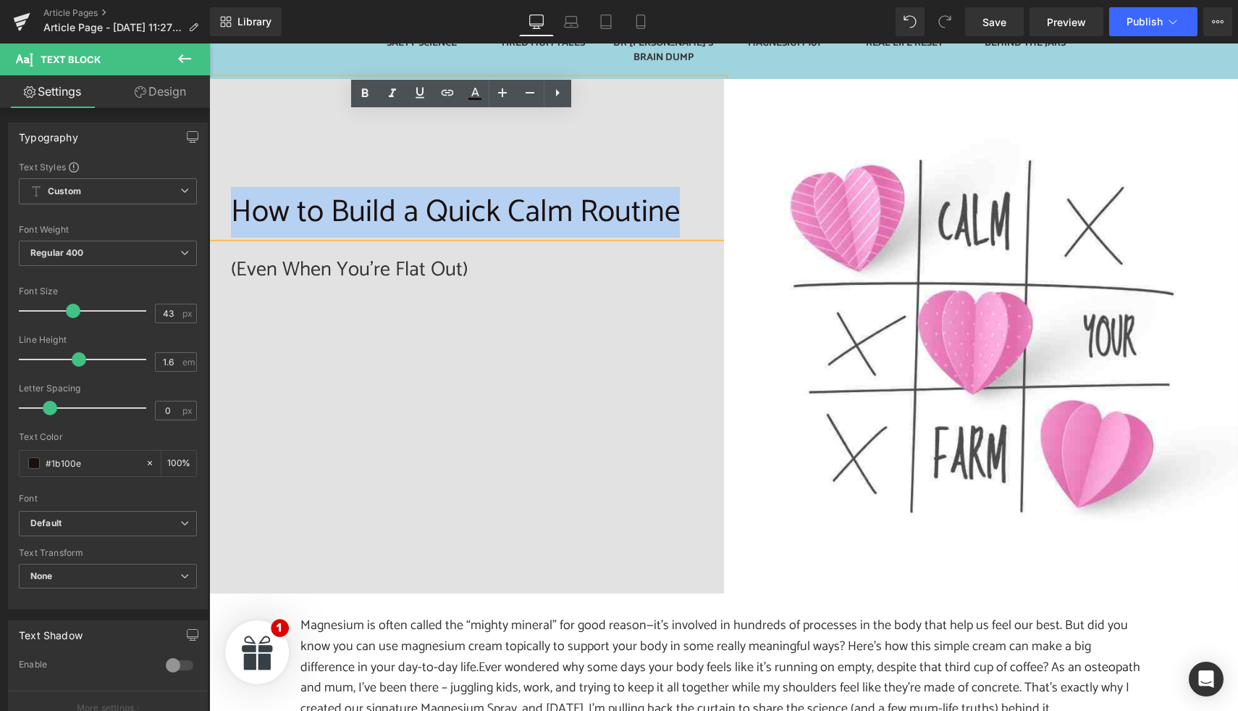
drag, startPoint x: 229, startPoint y: 190, endPoint x: 689, endPoint y: 216, distance: 461.4
click at [689, 216] on p "How to Build a Quick Calm Routine" at bounding box center [466, 213] width 471 height 50
copy p "How to Build a Quick Calm Routine"
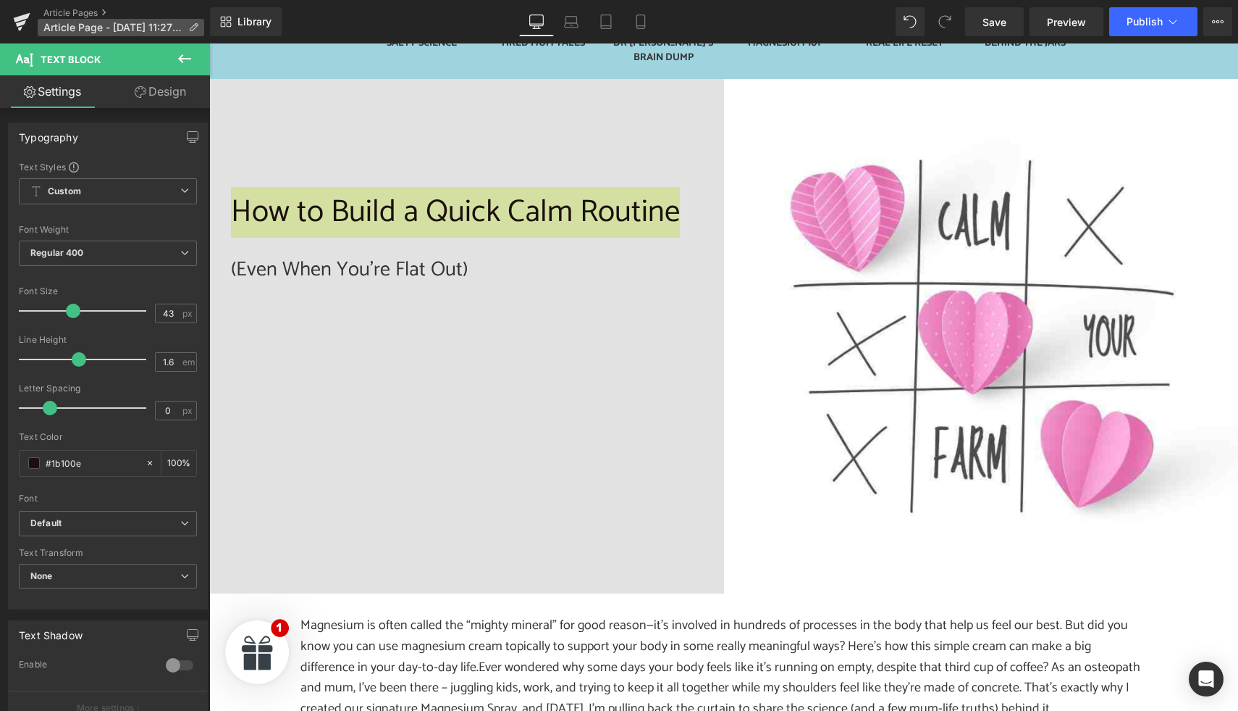
click at [184, 25] on p "Article Page - Sep 1, 11:27:27" at bounding box center [121, 27] width 167 height 17
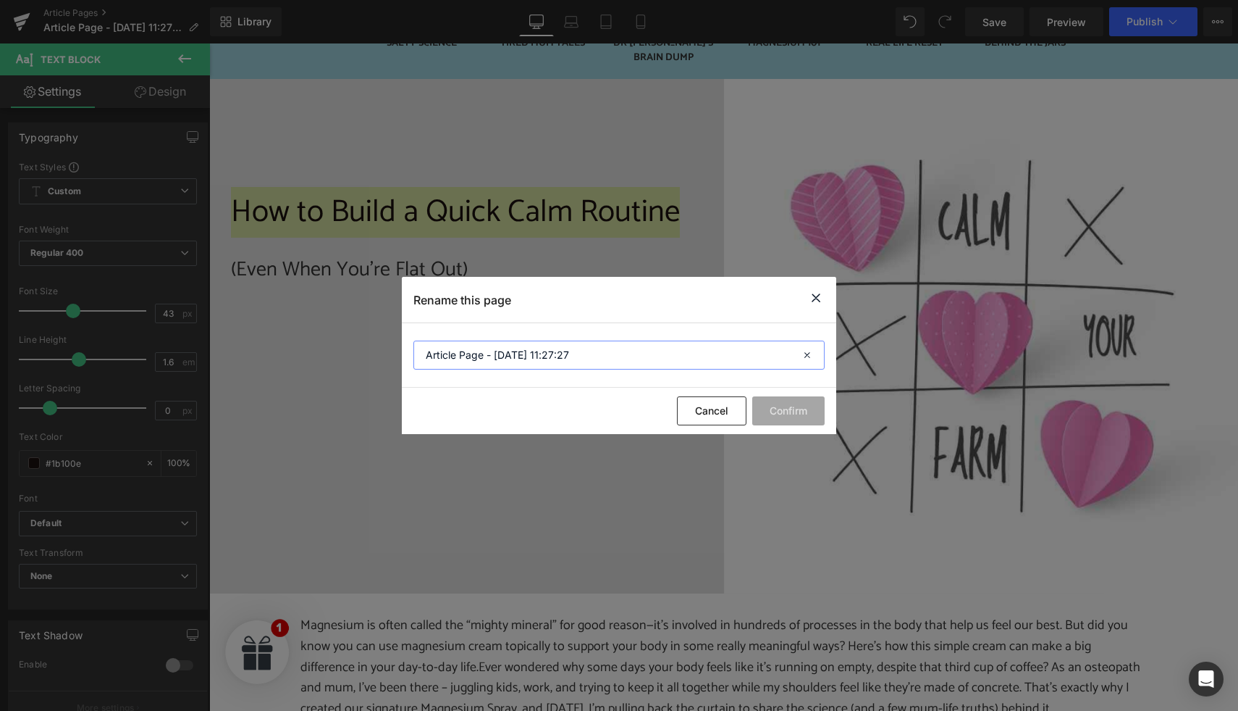
drag, startPoint x: 585, startPoint y: 361, endPoint x: 387, endPoint y: 356, distance: 198.5
click at [387, 356] on div "Rename this page Article Page - Sep 1, 11:27:27 Cancel Confirm" at bounding box center [619, 355] width 1238 height 711
paste input "How to Build a Quick Calm Routine"
type input "How to Build a Quick Calm Routine"
click at [797, 411] on button "Confirm" at bounding box center [789, 410] width 72 height 29
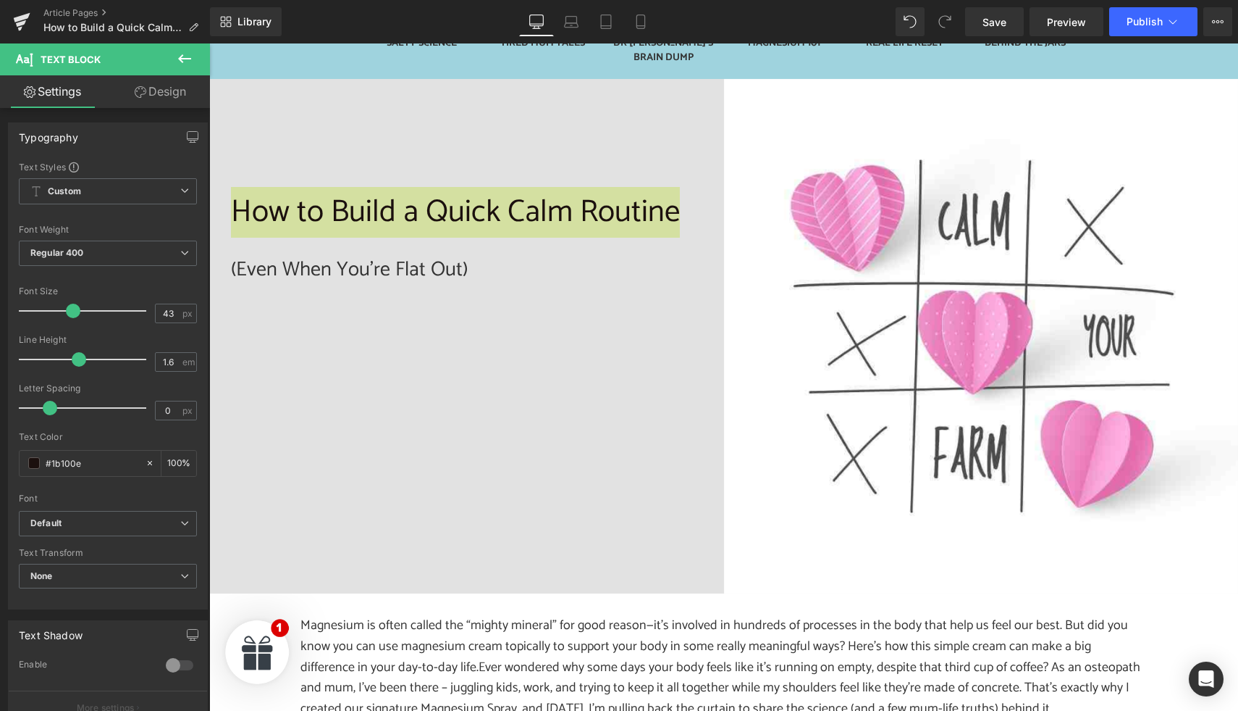
click at [989, 22] on span "Save" at bounding box center [995, 21] width 24 height 15
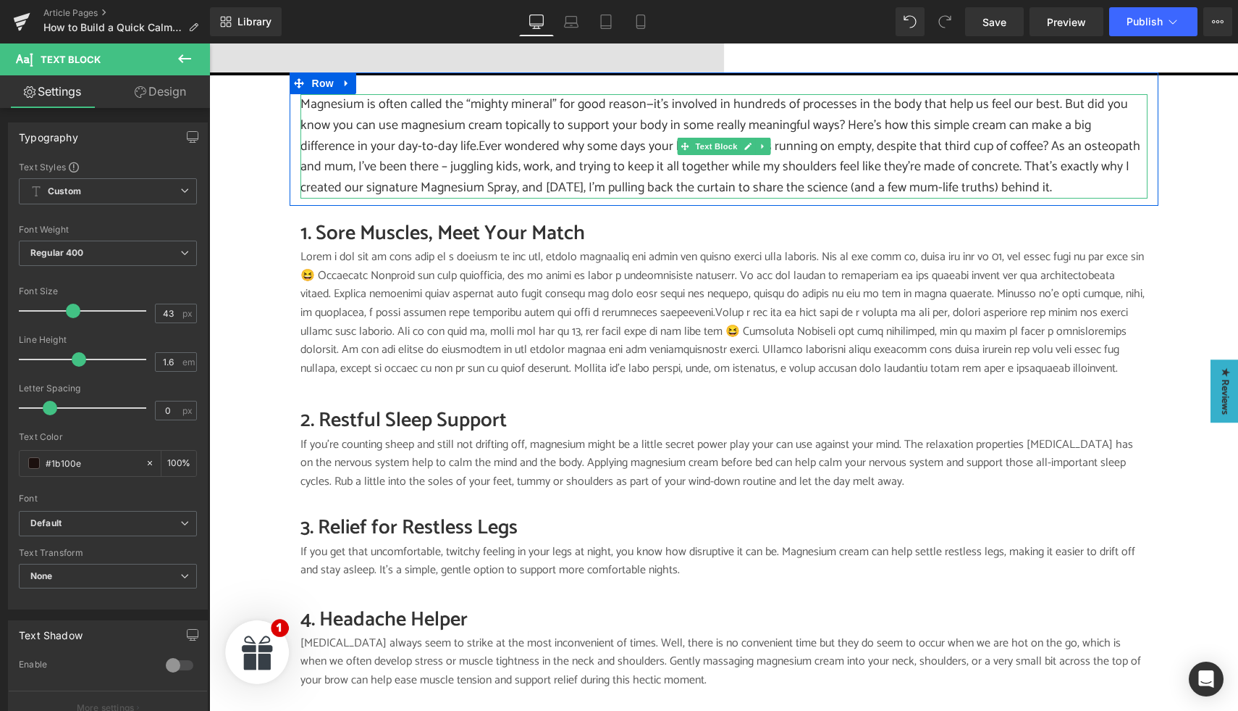
scroll to position [892, 0]
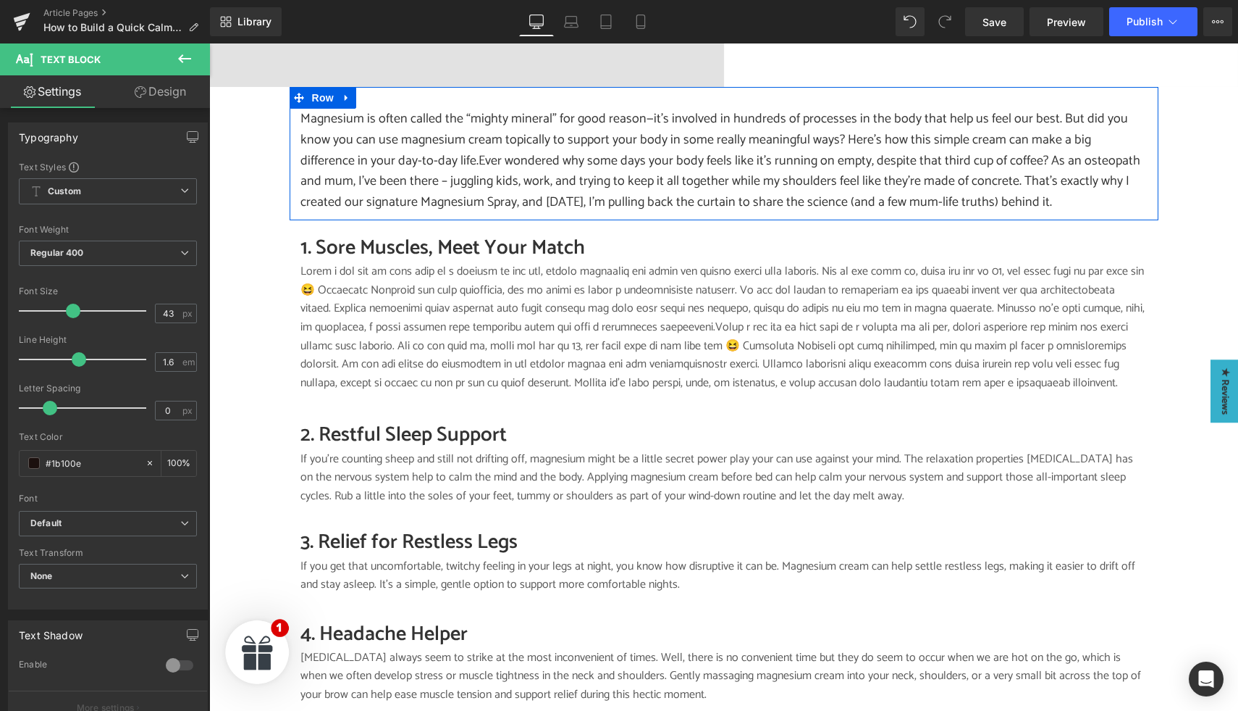
click at [399, 220] on div "1. Sore Muscles, Meet Your Match Heading Text Block Row" at bounding box center [724, 314] width 869 height 188
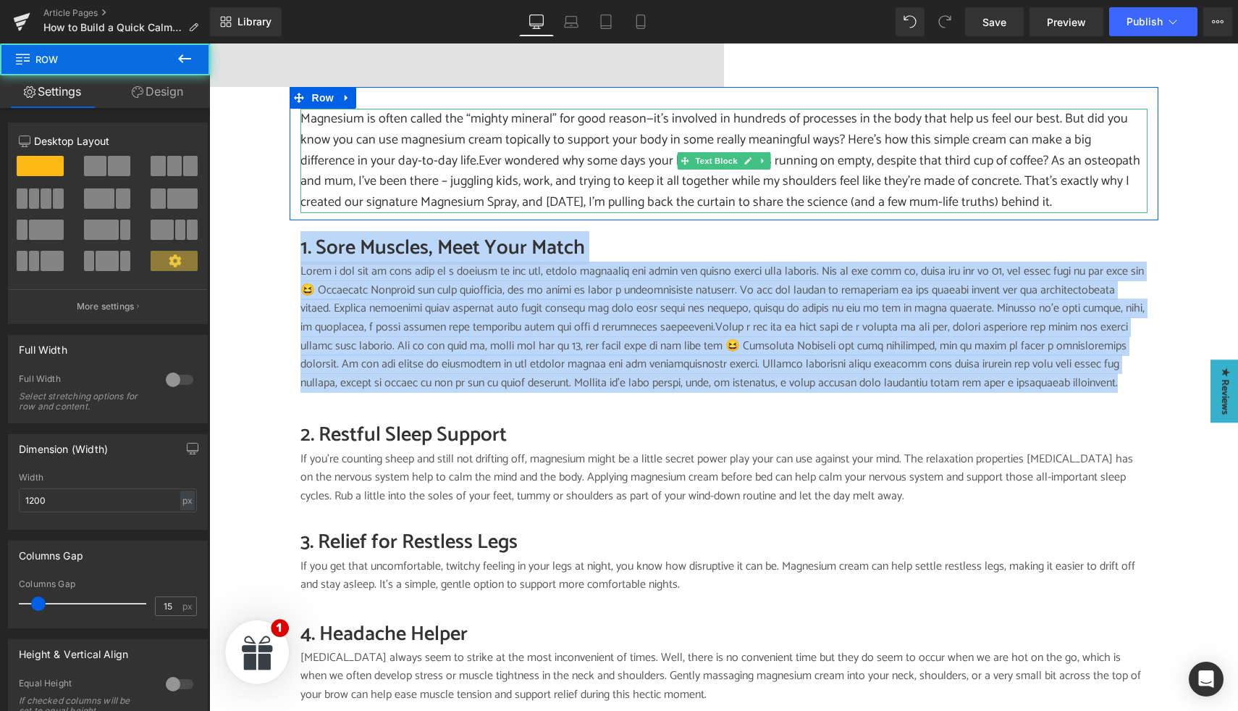
click at [399, 162] on p "Magnesium is often called the “mighty mineral” for good reason—it’s involved in…" at bounding box center [724, 161] width 847 height 104
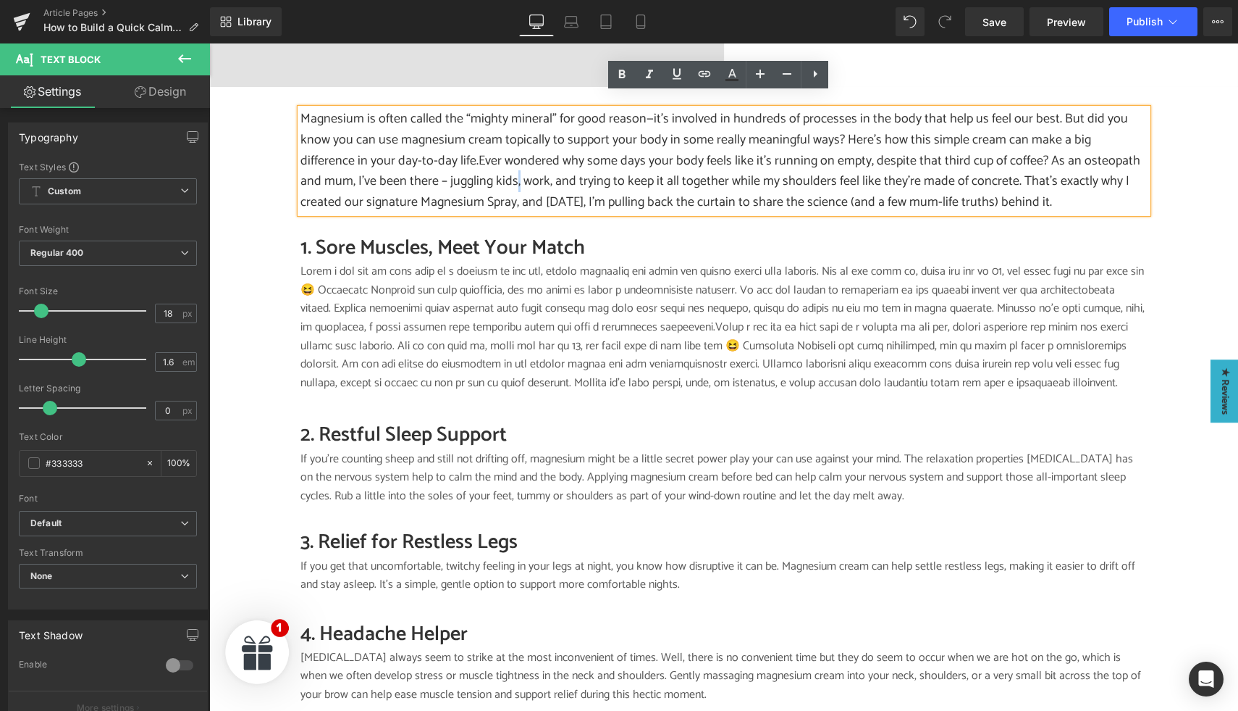
click at [399, 162] on p "Magnesium is often called the “mighty mineral” for good reason—it’s involved in…" at bounding box center [724, 161] width 847 height 104
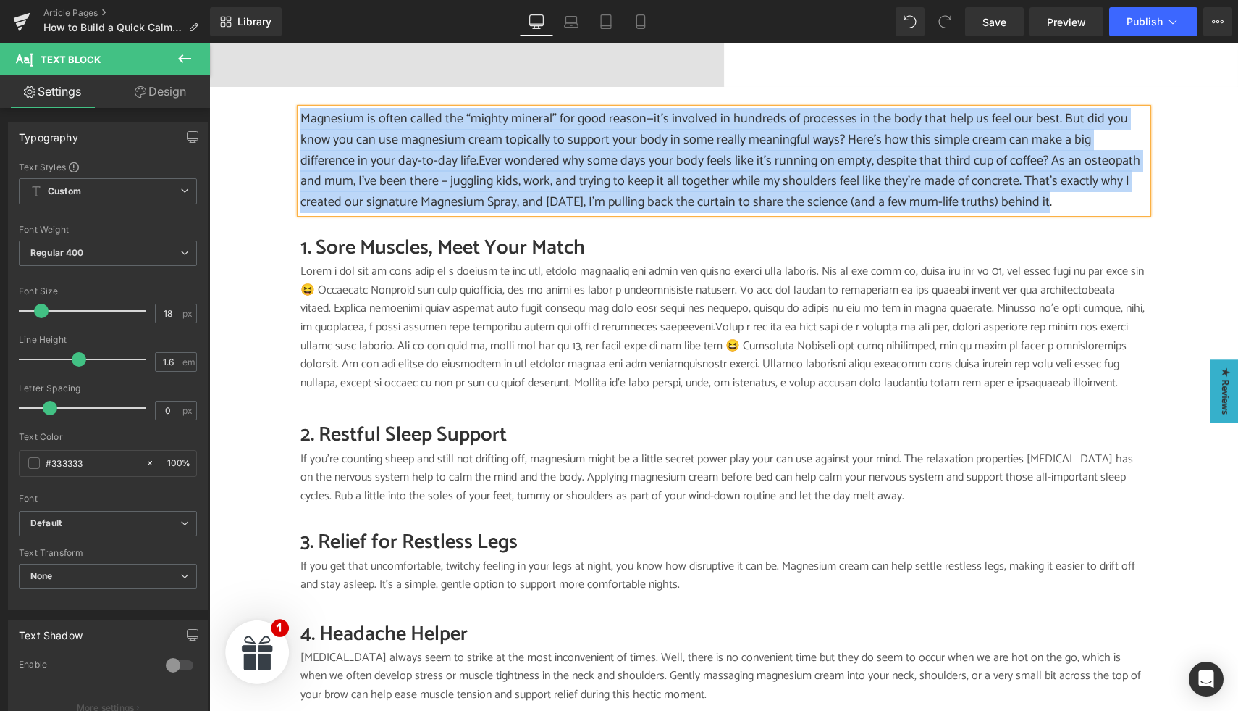
paste div
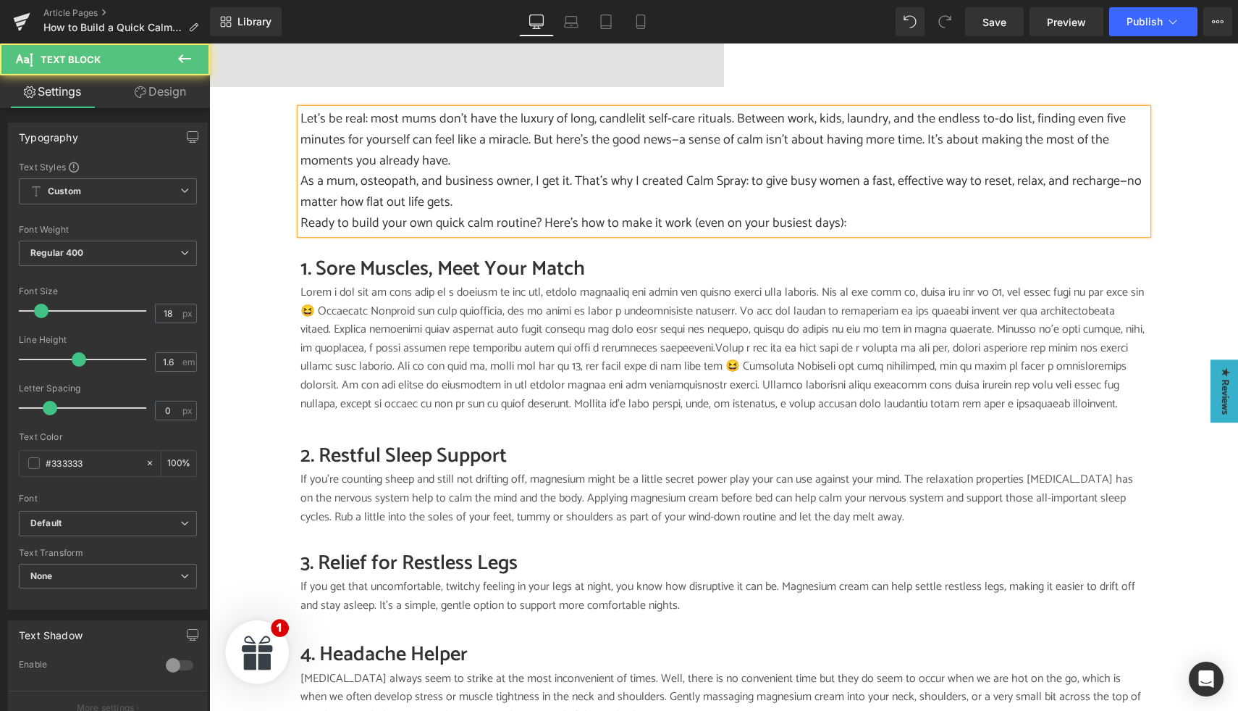
click at [394, 109] on p "Let’s be real: most mums don’t have the luxury of long, candlelit self-care rit…" at bounding box center [724, 140] width 847 height 62
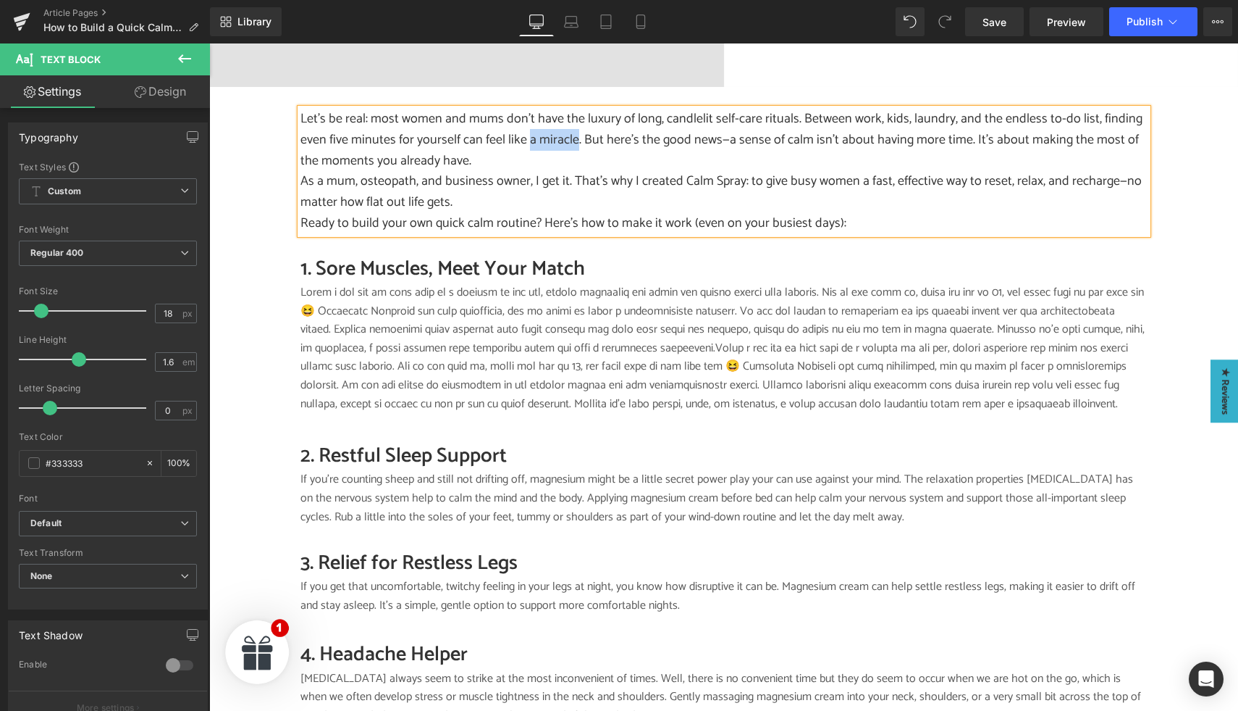
drag, startPoint x: 524, startPoint y: 125, endPoint x: 570, endPoint y: 127, distance: 45.7
click at [570, 127] on p "Let’s be real: most women and mums don’t have the luxury of long, candlelit sel…" at bounding box center [724, 140] width 847 height 62
click at [565, 128] on p "Let’s be real: most women and mums don’t have the luxury of long, candlelit sel…" at bounding box center [724, 140] width 847 height 62
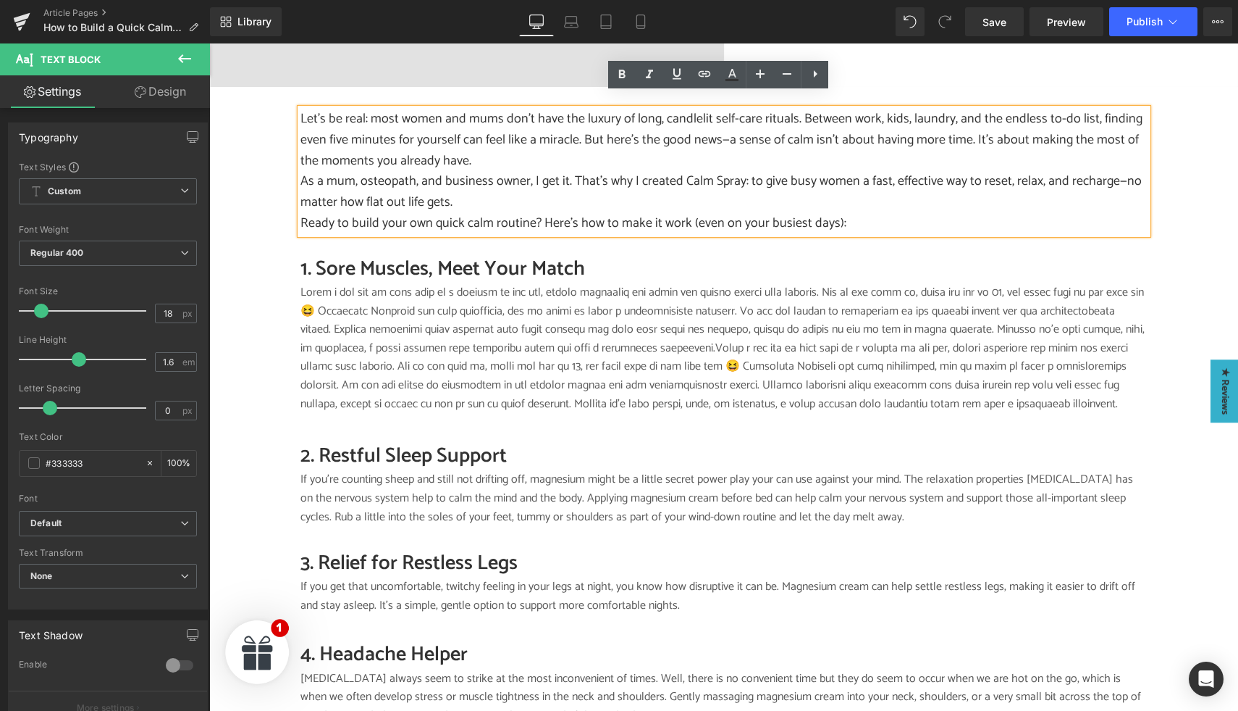
click at [482, 143] on p "Let’s be real: most women and mums don’t have the luxury of long, candlelit sel…" at bounding box center [724, 140] width 847 height 62
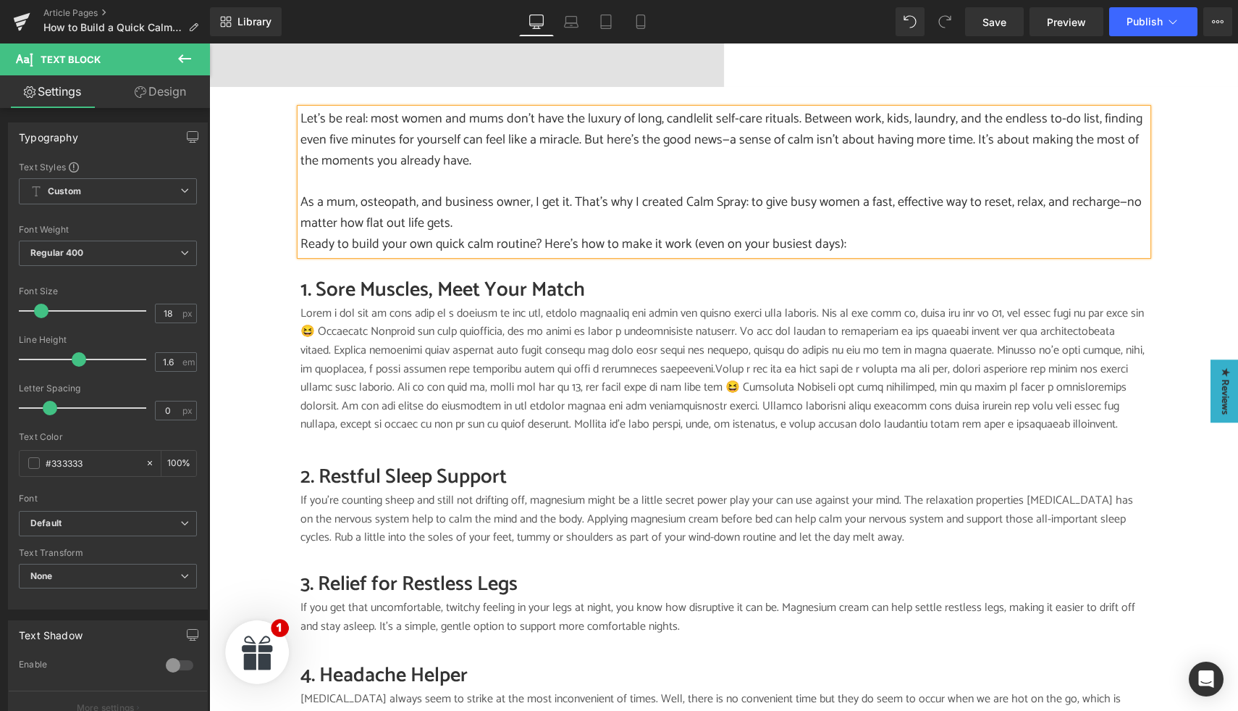
click at [510, 209] on p "As a mum, osteopath, and business owner, I get it. That’s why I created Calm Sp…" at bounding box center [724, 213] width 847 height 42
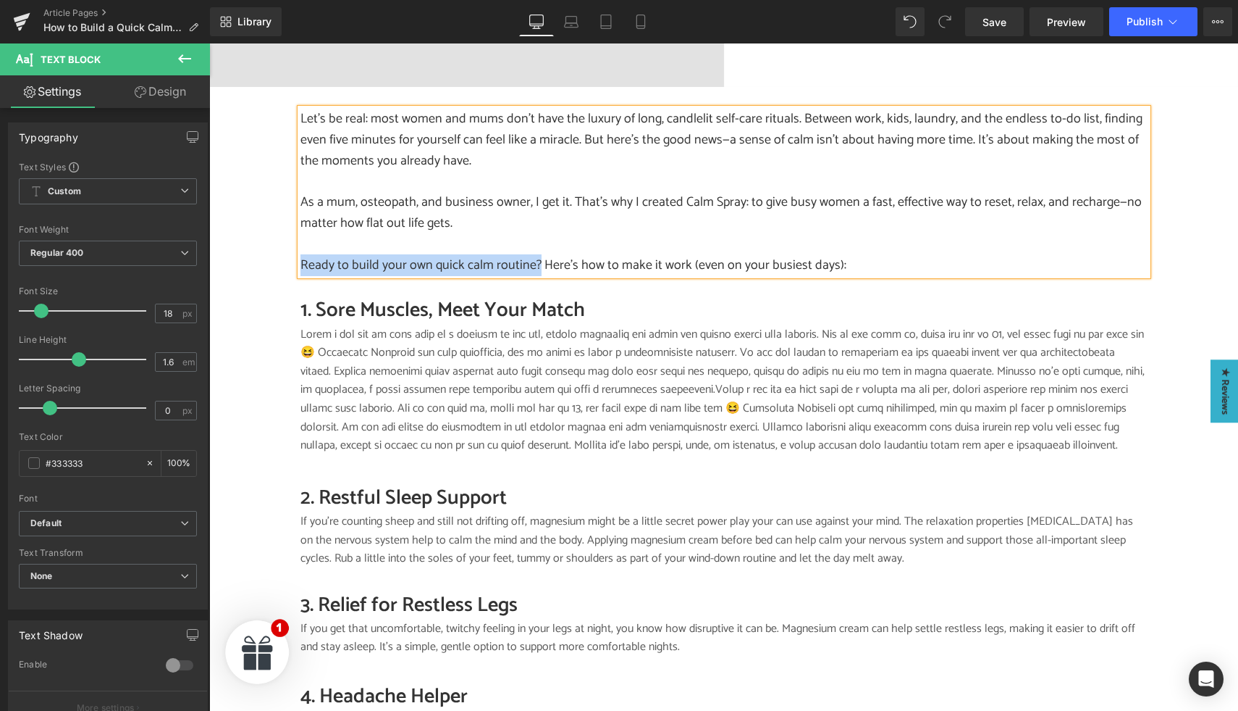
drag, startPoint x: 296, startPoint y: 250, endPoint x: 530, endPoint y: 255, distance: 234.0
click at [530, 255] on p "Ready to build your own quick calm routine? Here’s how to make it work (even on…" at bounding box center [724, 265] width 847 height 21
click at [991, 13] on link "Save" at bounding box center [994, 21] width 59 height 29
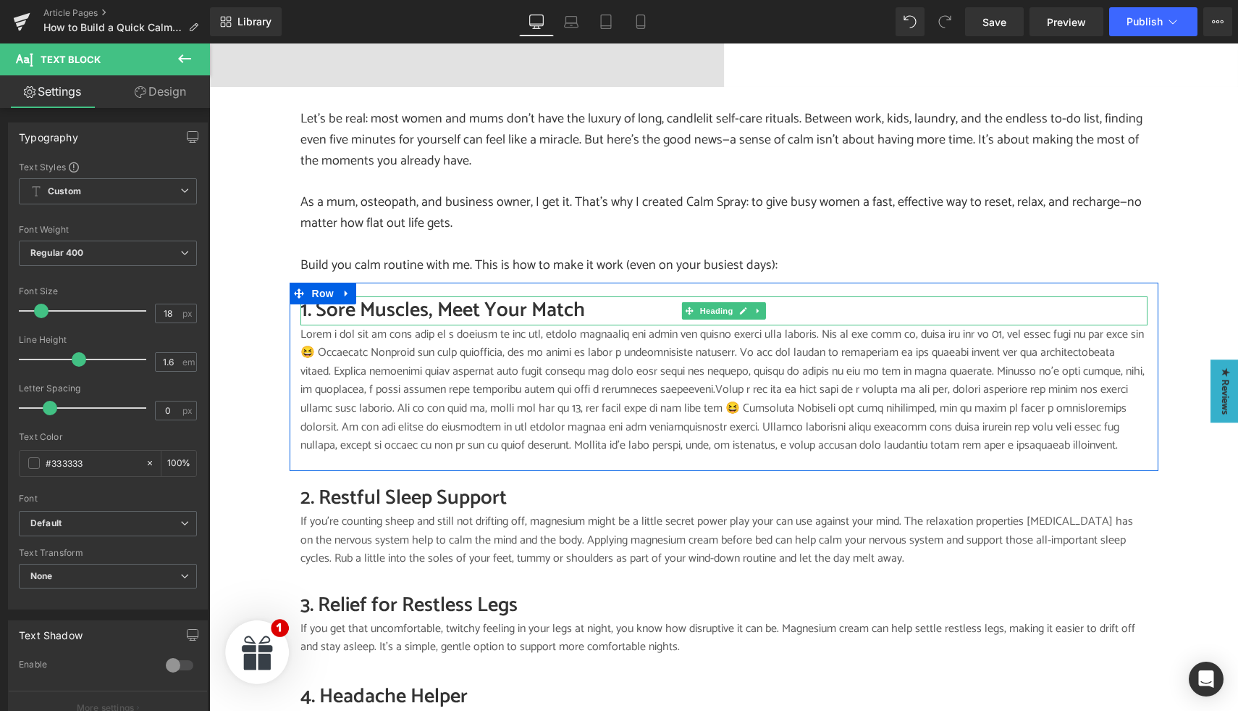
click at [379, 296] on h2 "1. Sore Muscles, Meet Your Match" at bounding box center [724, 310] width 847 height 28
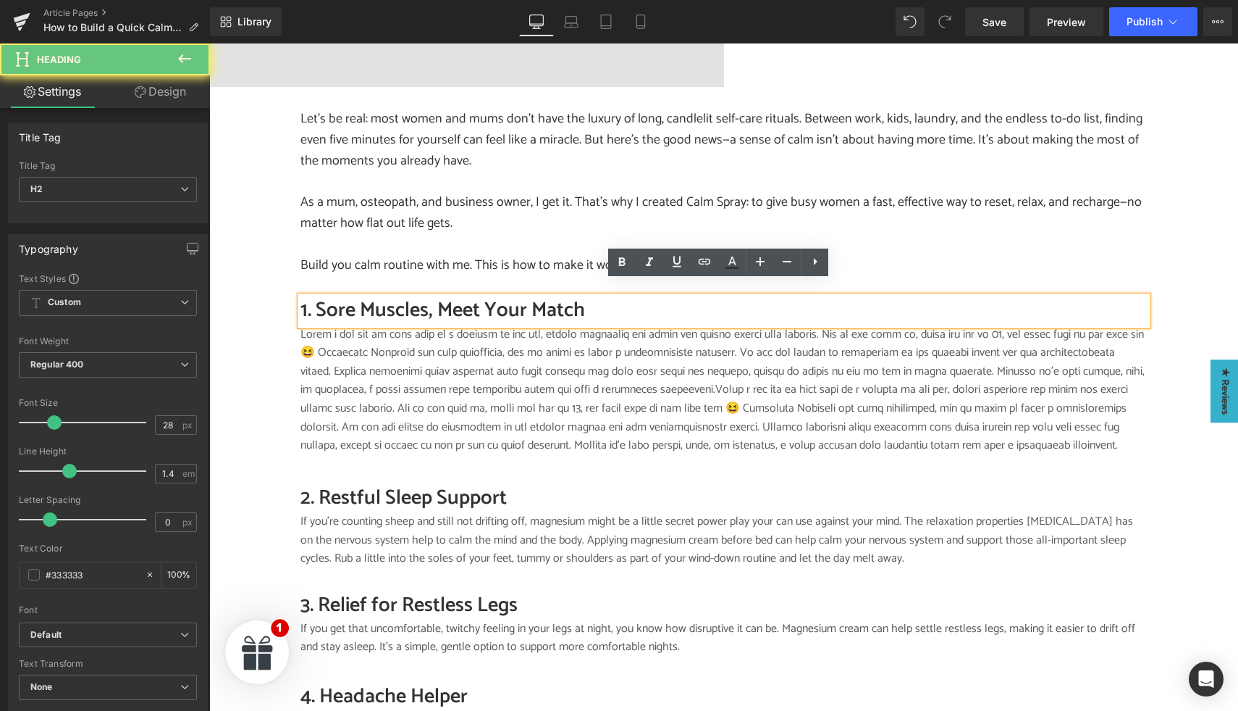
click at [391, 296] on h2 "1. Sore Muscles, Meet Your Match" at bounding box center [724, 310] width 847 height 28
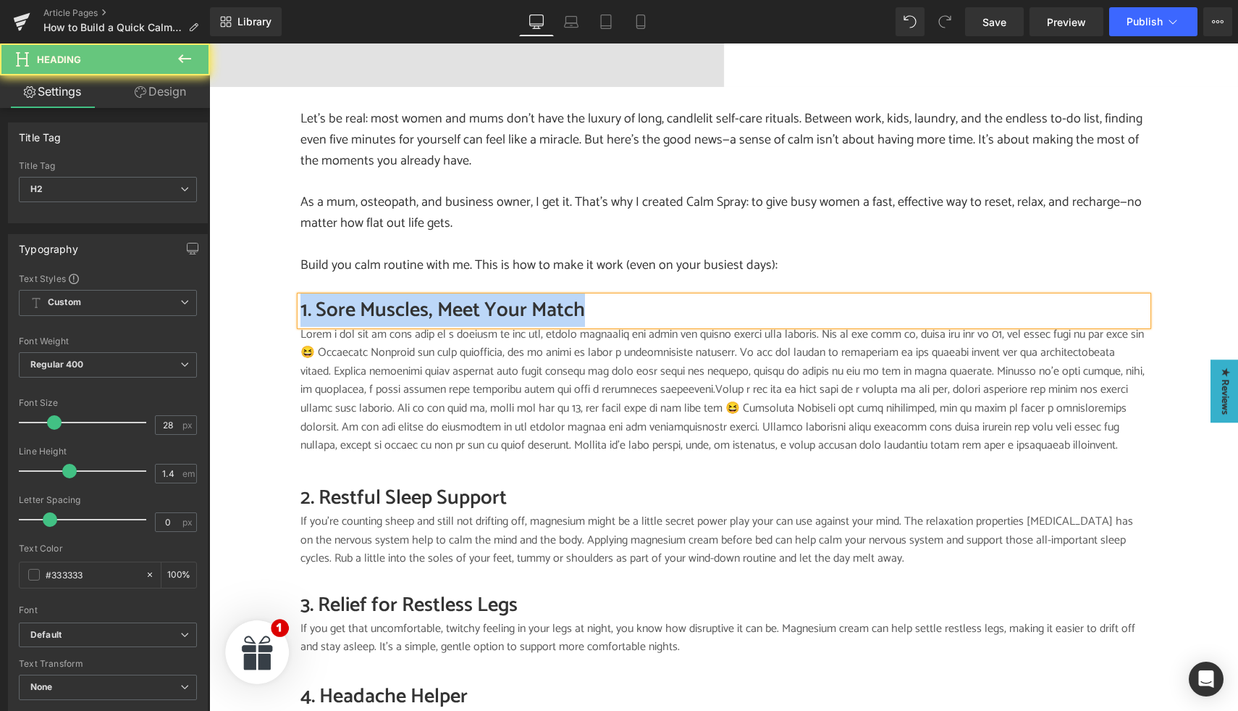
paste div
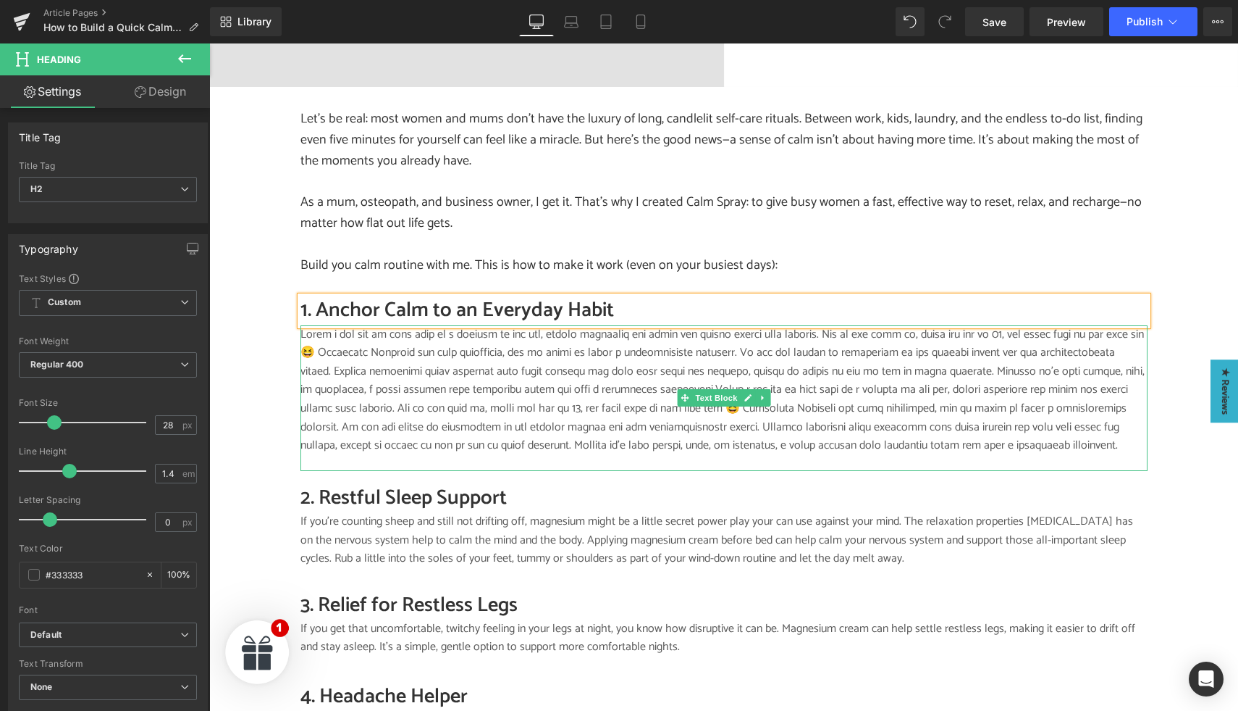
click at [406, 361] on p at bounding box center [724, 390] width 847 height 130
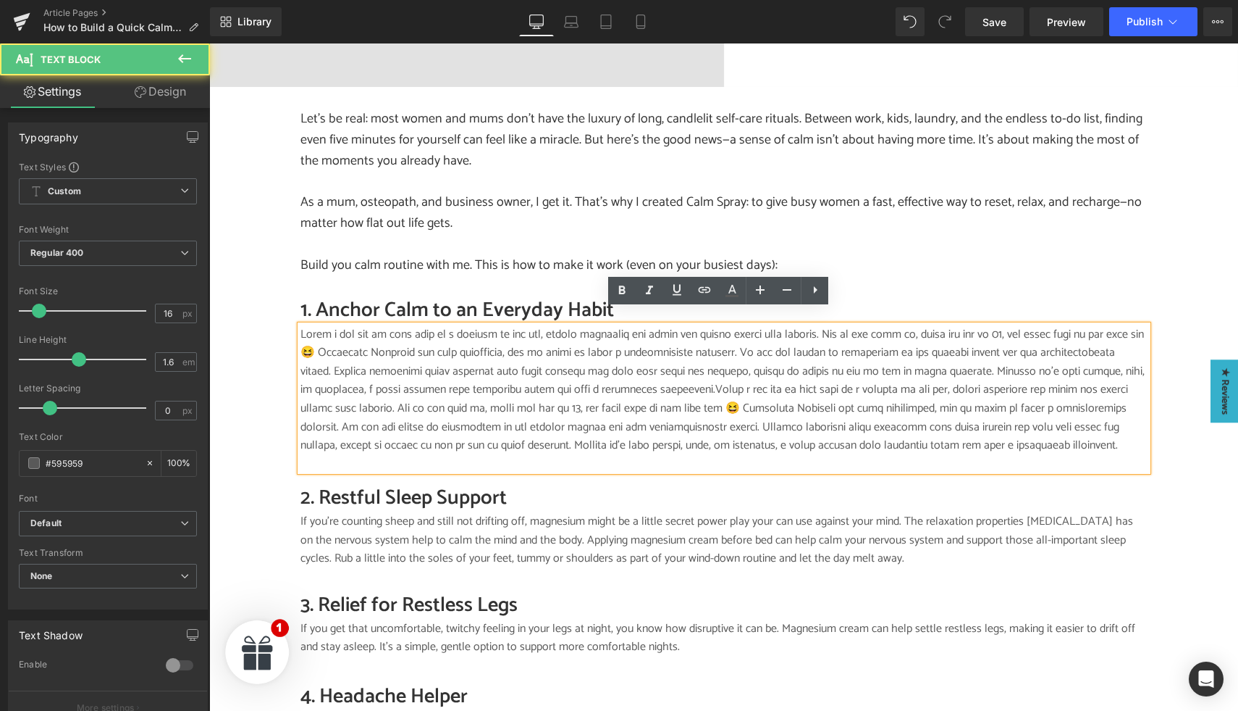
click at [439, 356] on p at bounding box center [724, 390] width 847 height 130
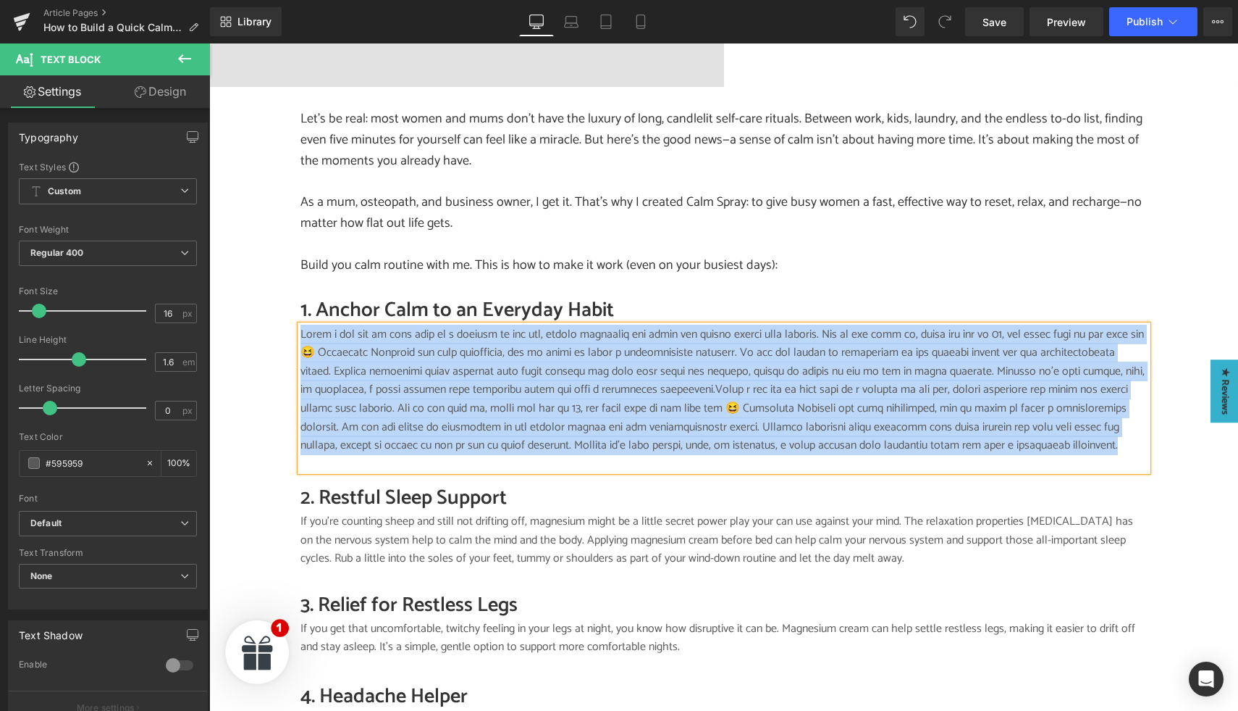
paste div
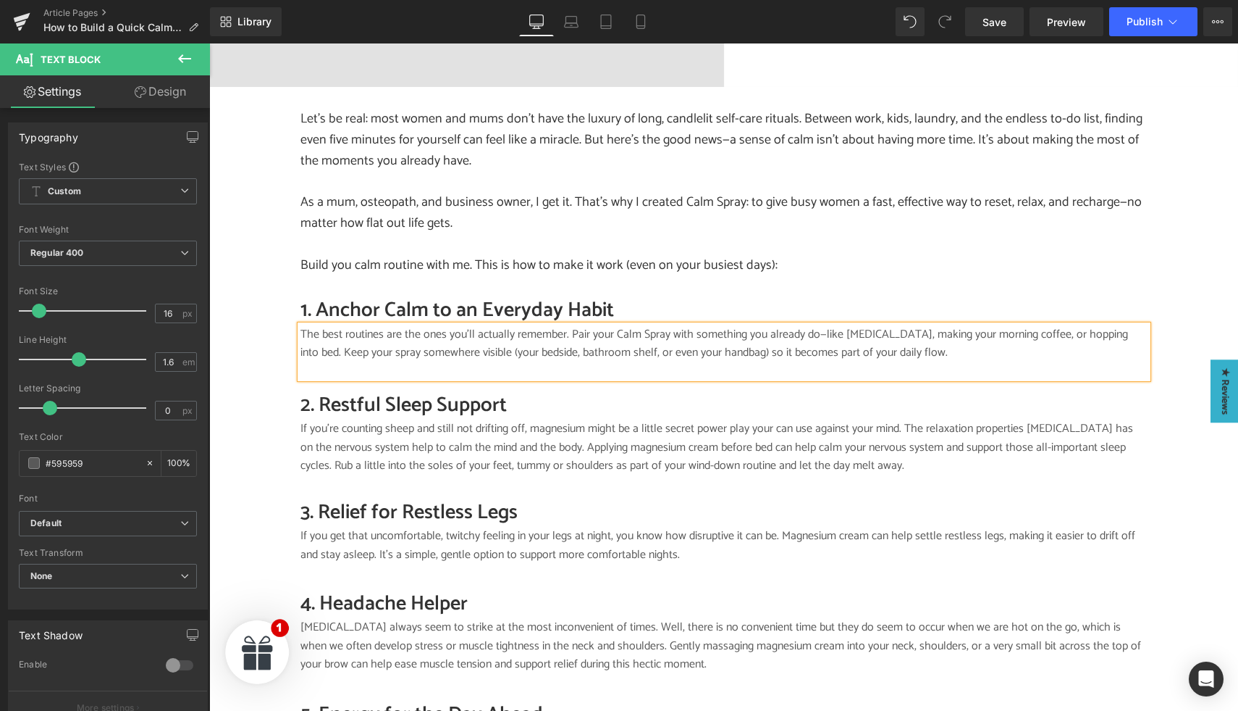
click at [443, 325] on p "The best routines are the ones you’ll actually remember. Pair your Calm Spray w…" at bounding box center [724, 343] width 847 height 37
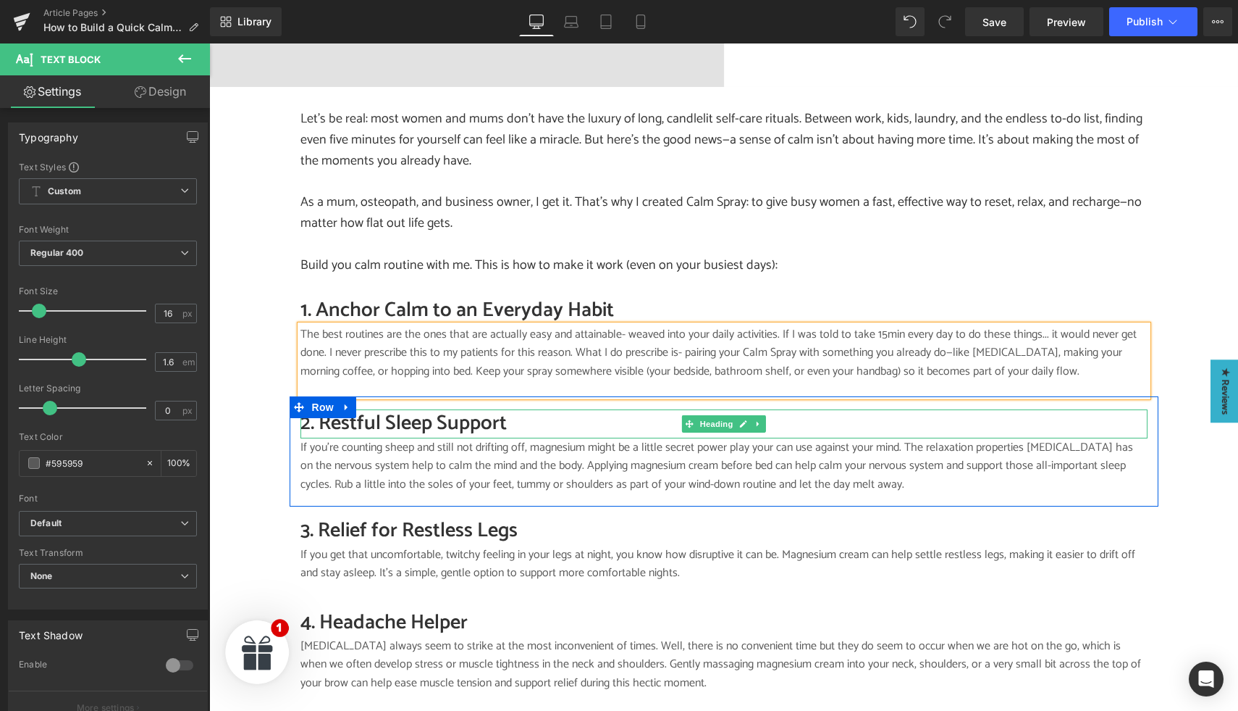
click at [409, 411] on h2 "2. Restful Sleep Support" at bounding box center [724, 423] width 847 height 28
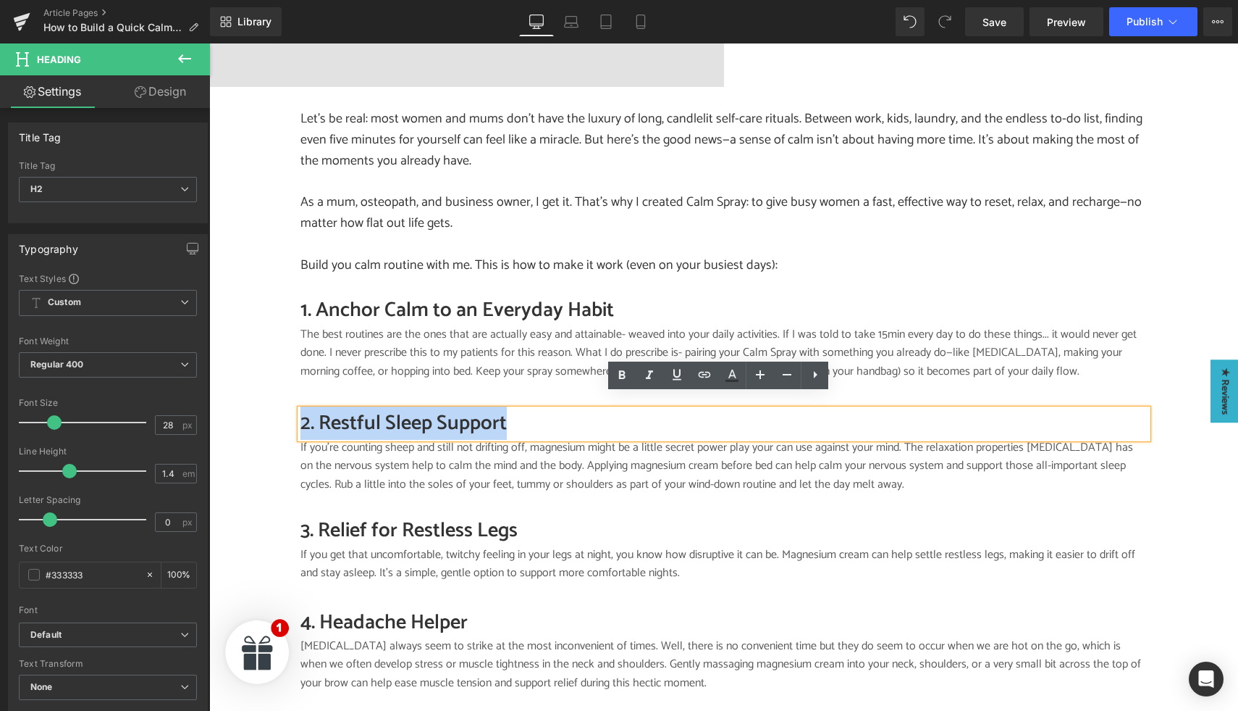
drag, startPoint x: 521, startPoint y: 403, endPoint x: 285, endPoint y: 404, distance: 236.8
click at [290, 409] on div "2. Restful Sleep Support Heading If you’re counting sheep and still not driftin…" at bounding box center [724, 457] width 869 height 97
paste div
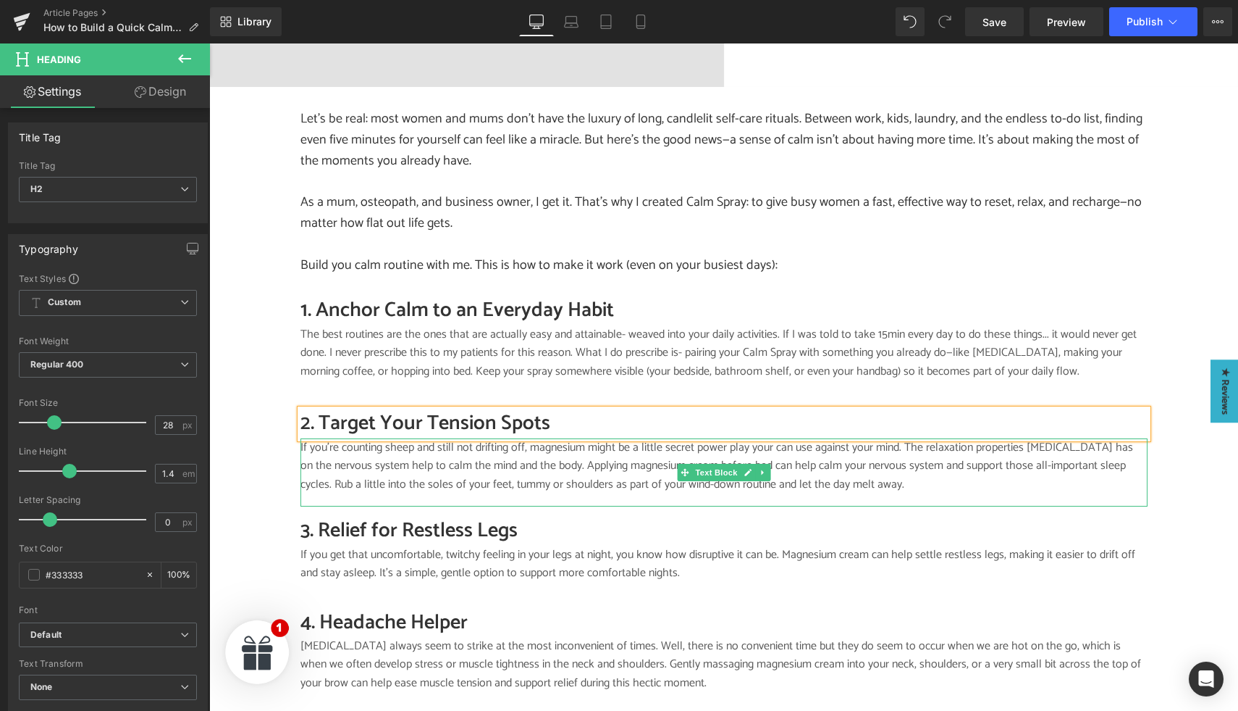
click at [325, 438] on p "If you’re counting sheep and still not drifting off, magnesium might be a littl…" at bounding box center [724, 466] width 847 height 56
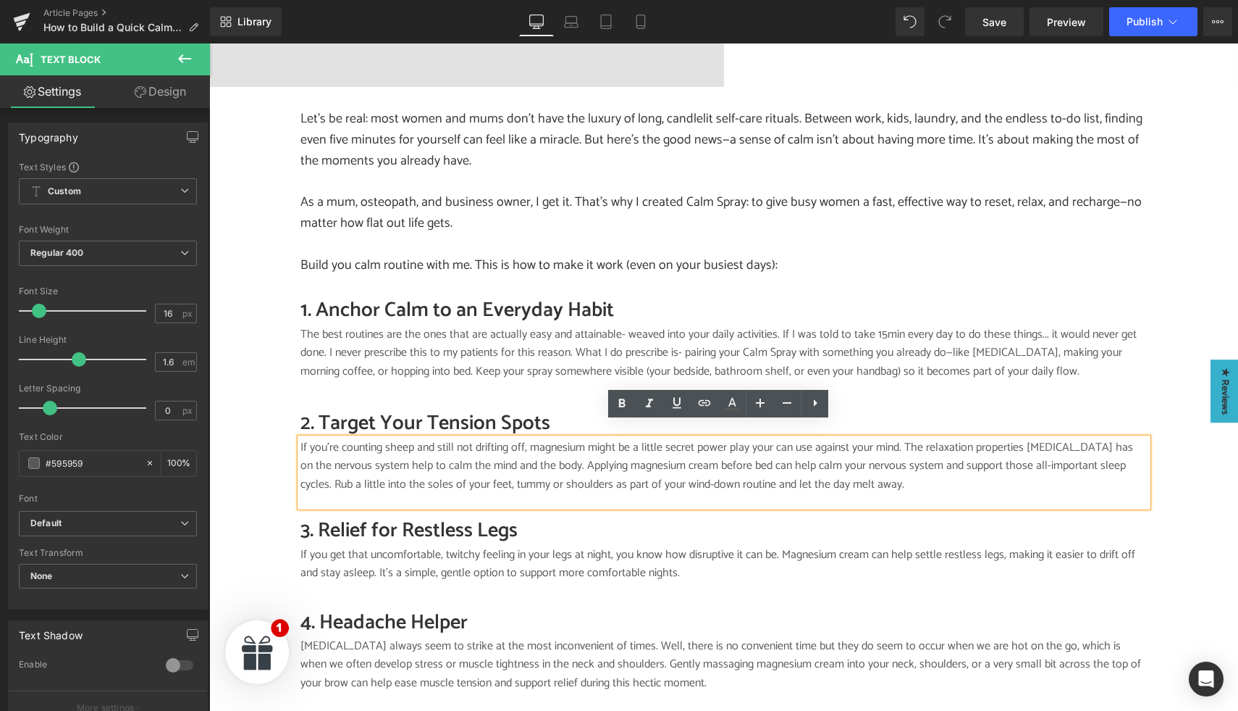
click at [319, 438] on p "If you’re counting sheep and still not drifting off, magnesium might be a littl…" at bounding box center [724, 466] width 847 height 56
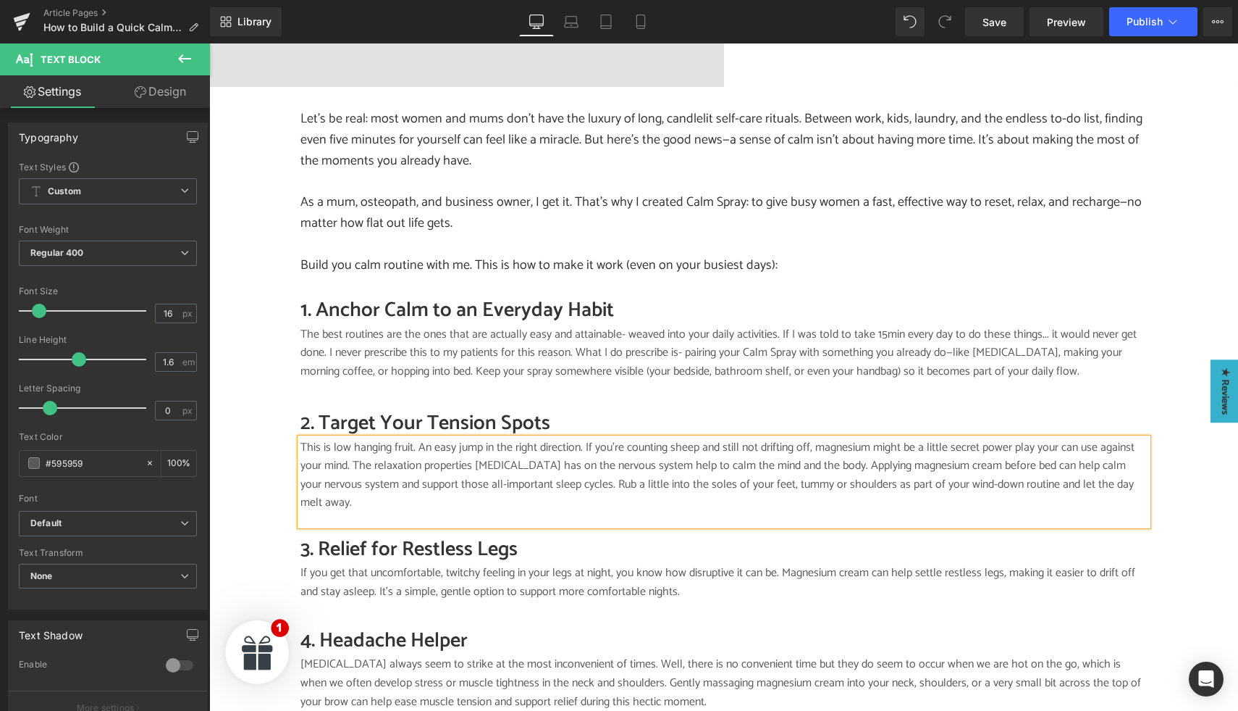
click at [366, 490] on p "This is low hanging fruit. An easy jump in the right direction. If you’re count…" at bounding box center [724, 475] width 847 height 74
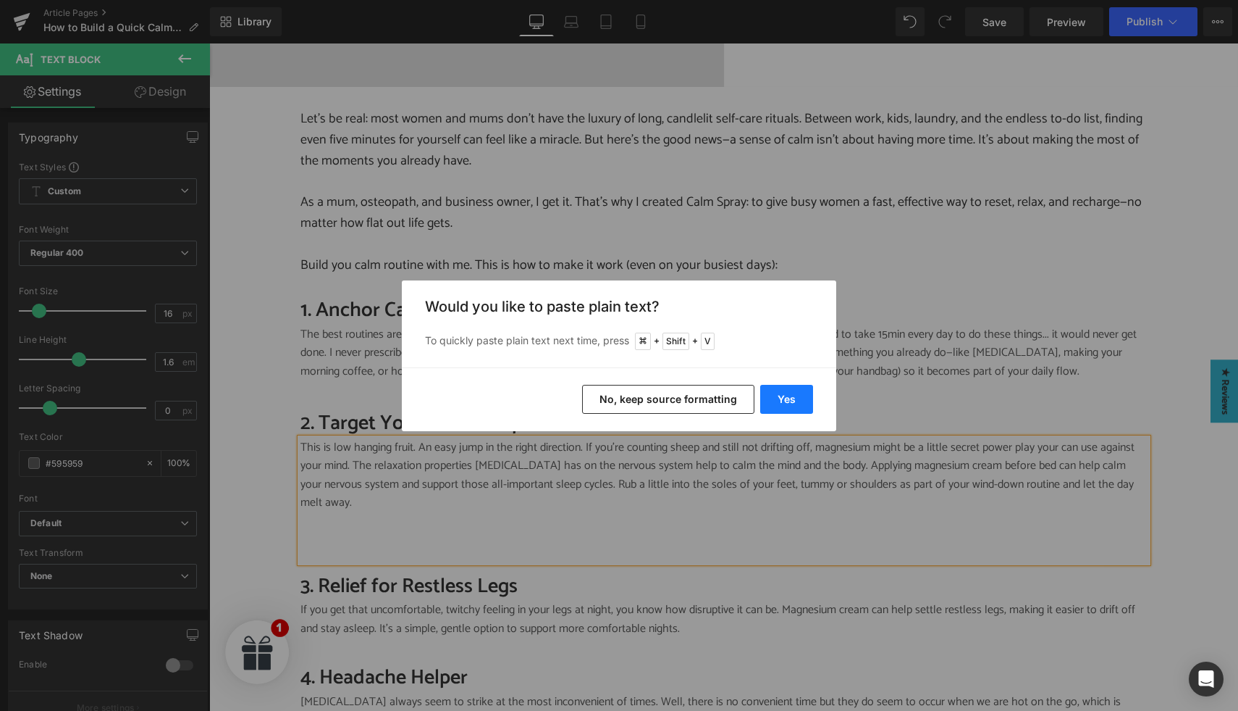
drag, startPoint x: 794, startPoint y: 395, endPoint x: 486, endPoint y: 381, distance: 308.1
click at [794, 395] on button "Yes" at bounding box center [786, 399] width 53 height 29
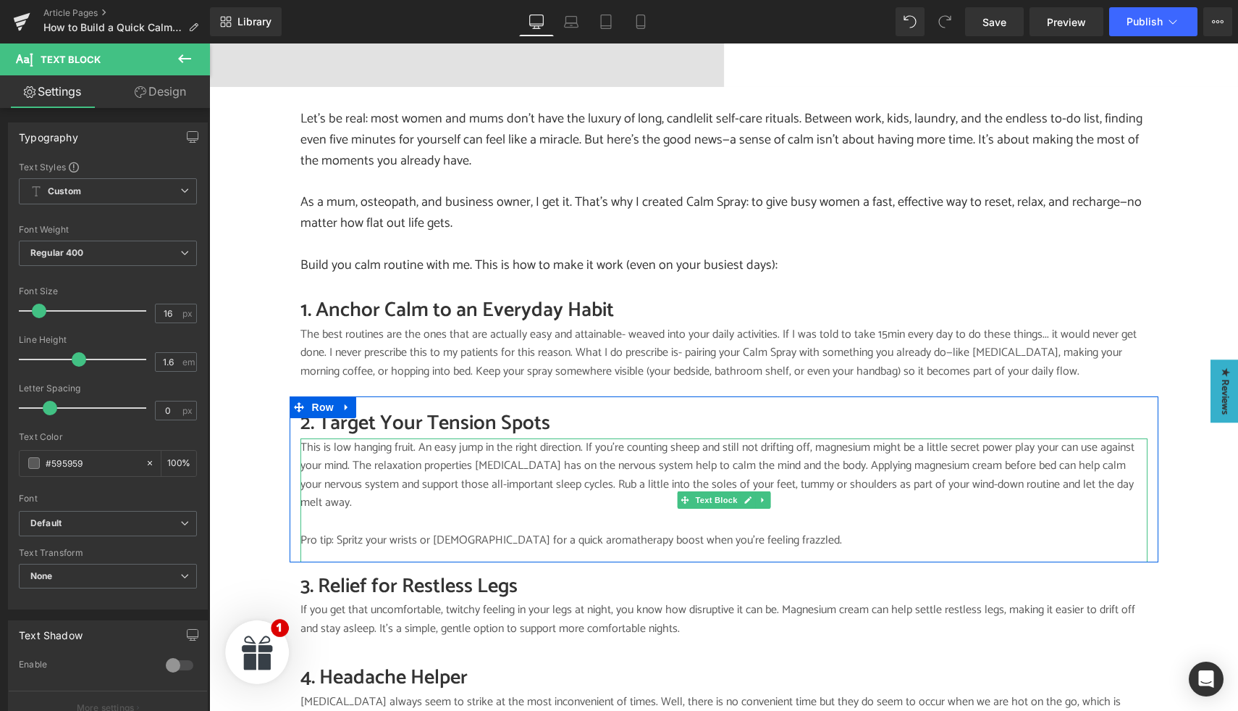
click at [330, 531] on p "Pro tip: Spritz your wrists or temples for a quick aromatherapy boost when you’…" at bounding box center [724, 540] width 847 height 19
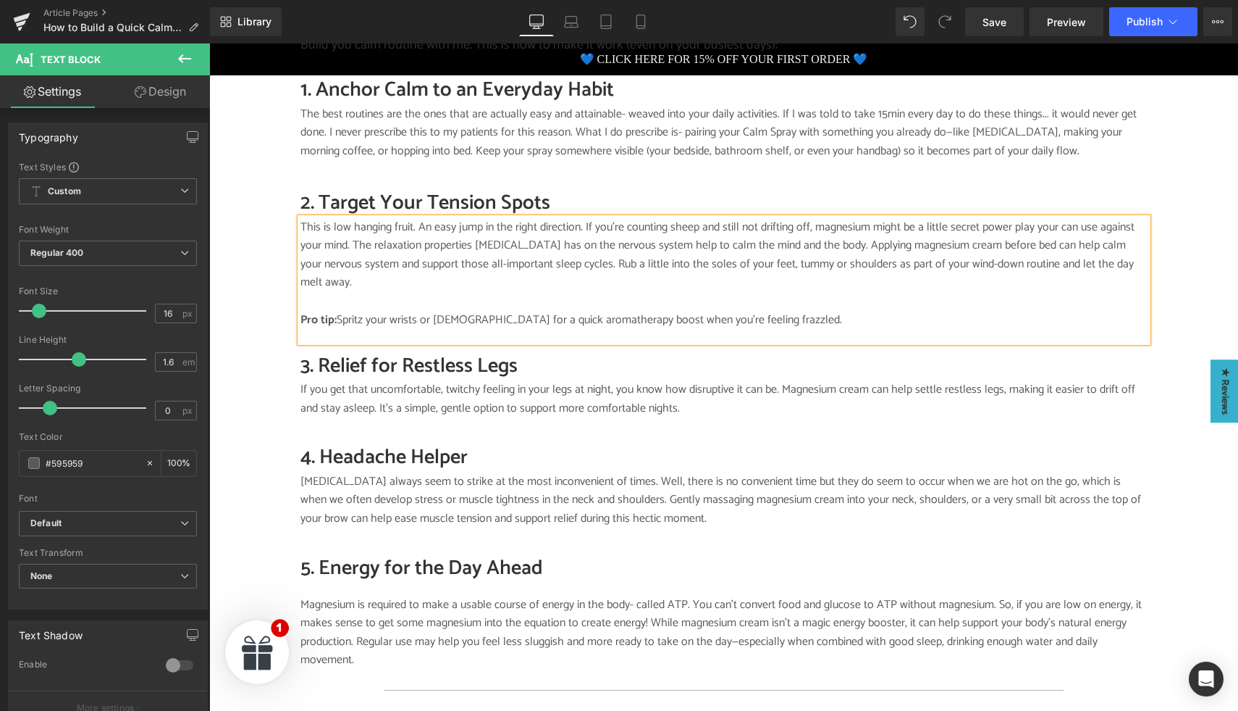
scroll to position [1113, 0]
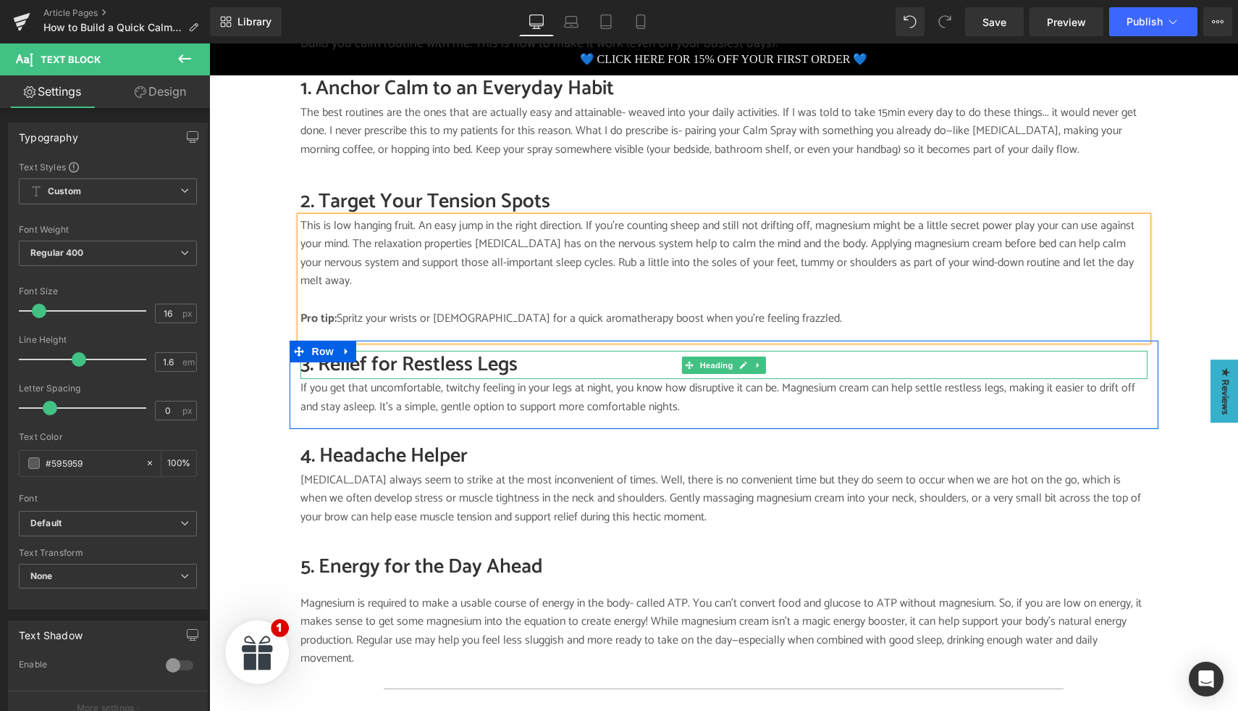
click at [369, 354] on h2 "3. Relief for Restless Legs" at bounding box center [724, 365] width 847 height 28
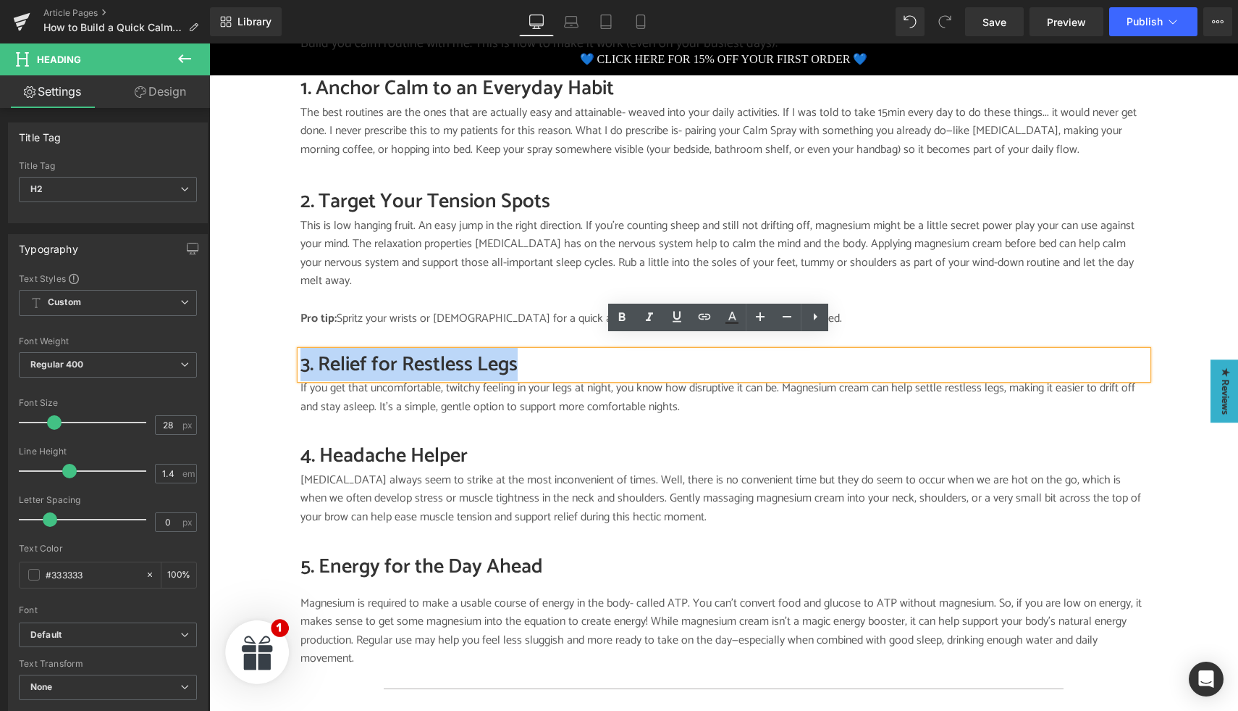
drag, startPoint x: 532, startPoint y: 343, endPoint x: 288, endPoint y: 351, distance: 244.2
click at [290, 351] on div "3. Relief for Restless Legs Heading If you get that uncomfortable, twitchy feel…" at bounding box center [724, 390] width 869 height 78
paste div
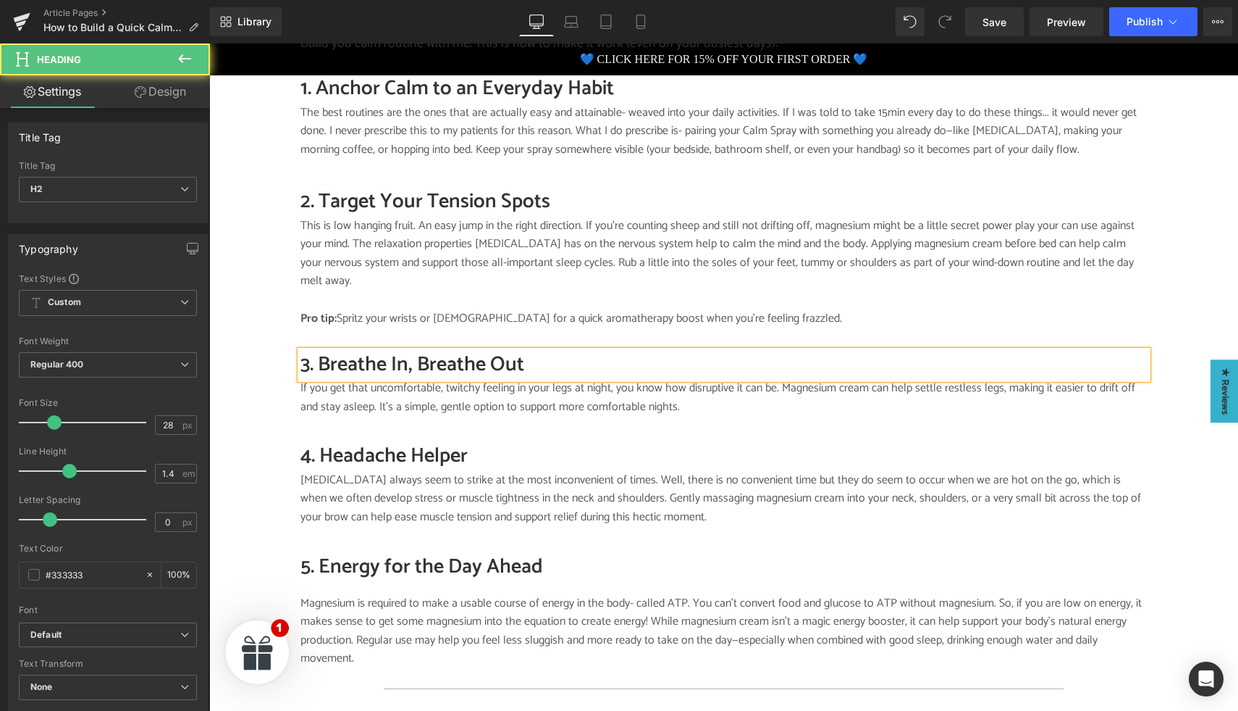
click at [384, 351] on h2 "3. Breathe In, Breathe Out" at bounding box center [724, 365] width 847 height 28
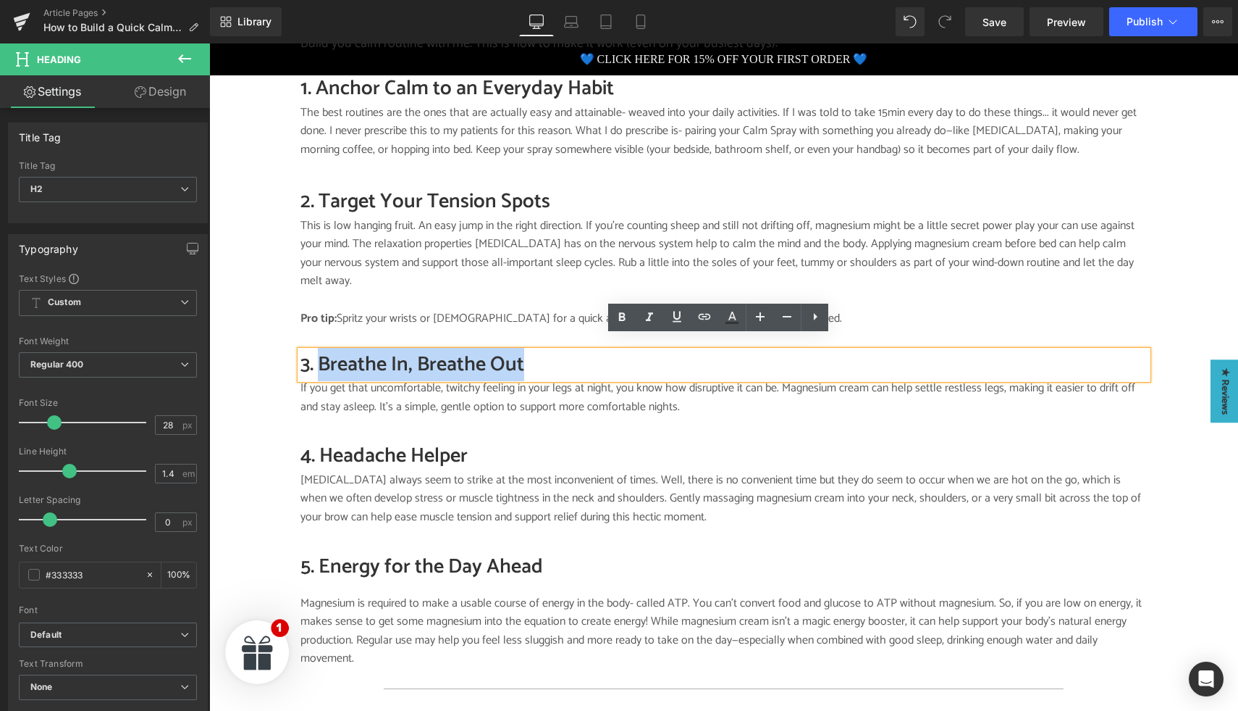
drag, startPoint x: 314, startPoint y: 353, endPoint x: 519, endPoint y: 354, distance: 204.2
click at [519, 354] on h2 "3. Breathe In, Breathe Out" at bounding box center [724, 365] width 847 height 28
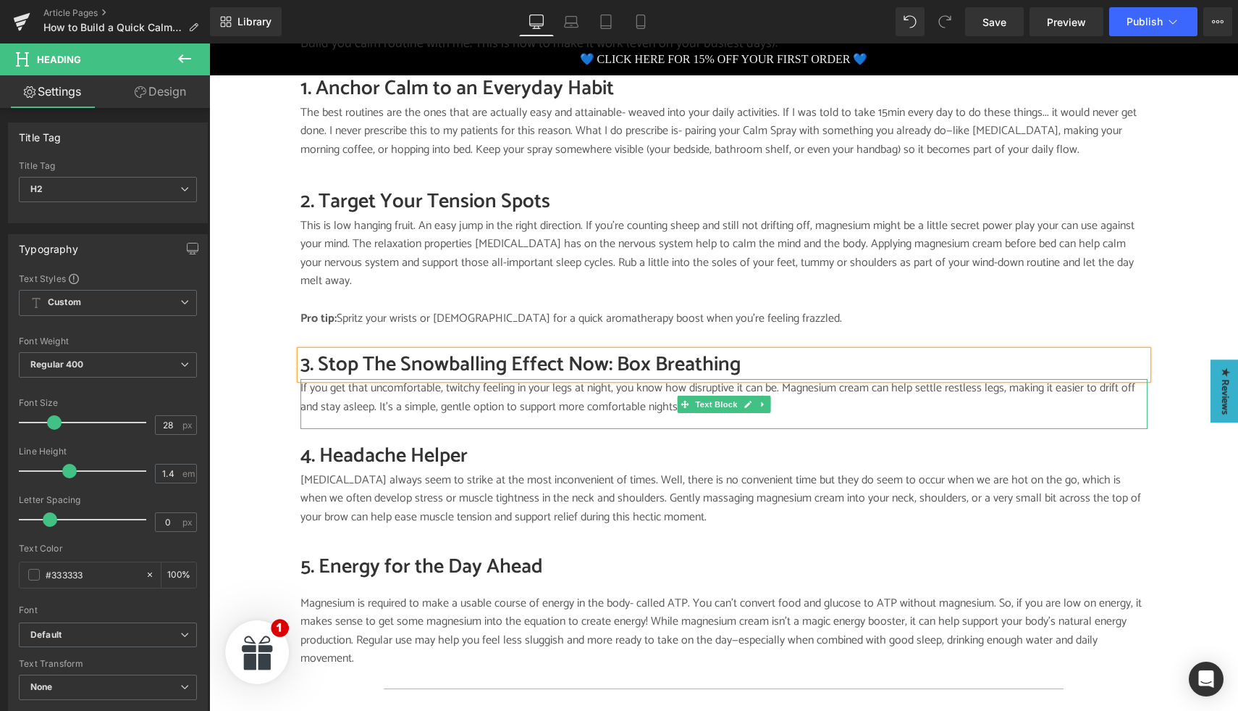
click at [346, 379] on p "If you get that uncomfortable, twitchy feeling in your legs at night, you know …" at bounding box center [724, 397] width 847 height 37
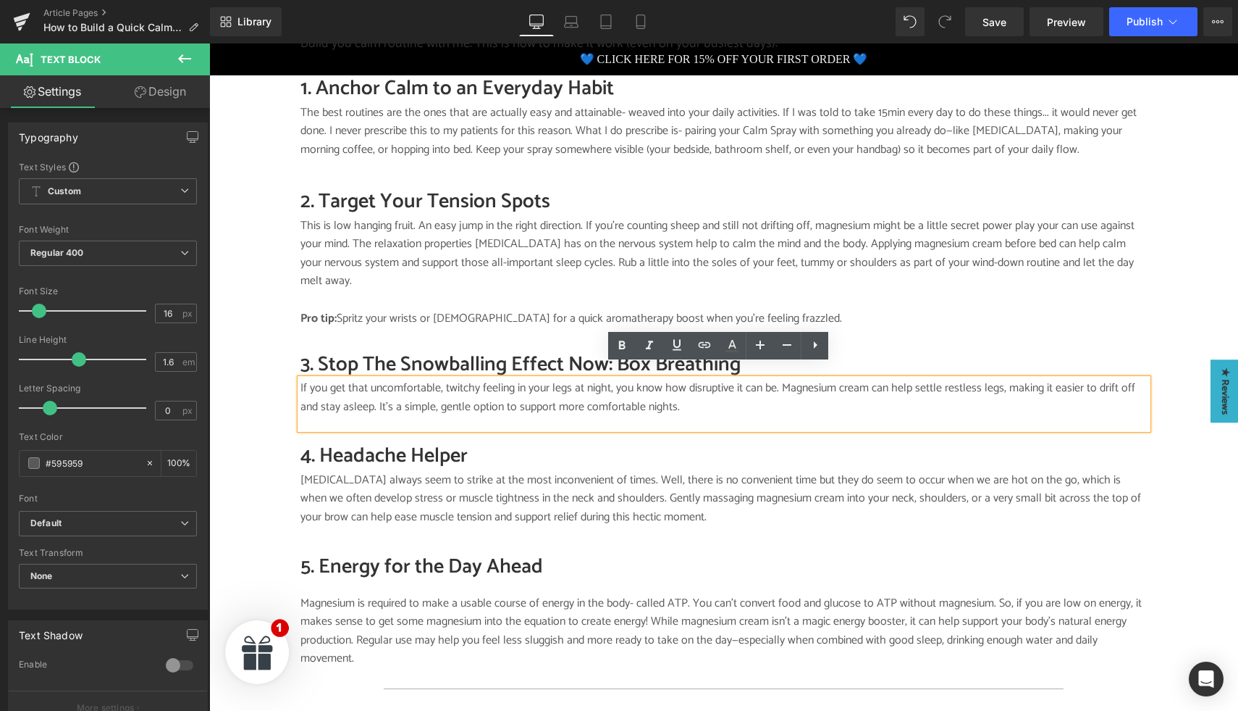
click at [352, 379] on p "If you get that uncomfortable, twitchy feeling in your legs at night, you know …" at bounding box center [724, 397] width 847 height 37
click at [345, 385] on p "If you get that uncomfortable, twitchy feeling in your legs at night, you know …" at bounding box center [724, 397] width 847 height 37
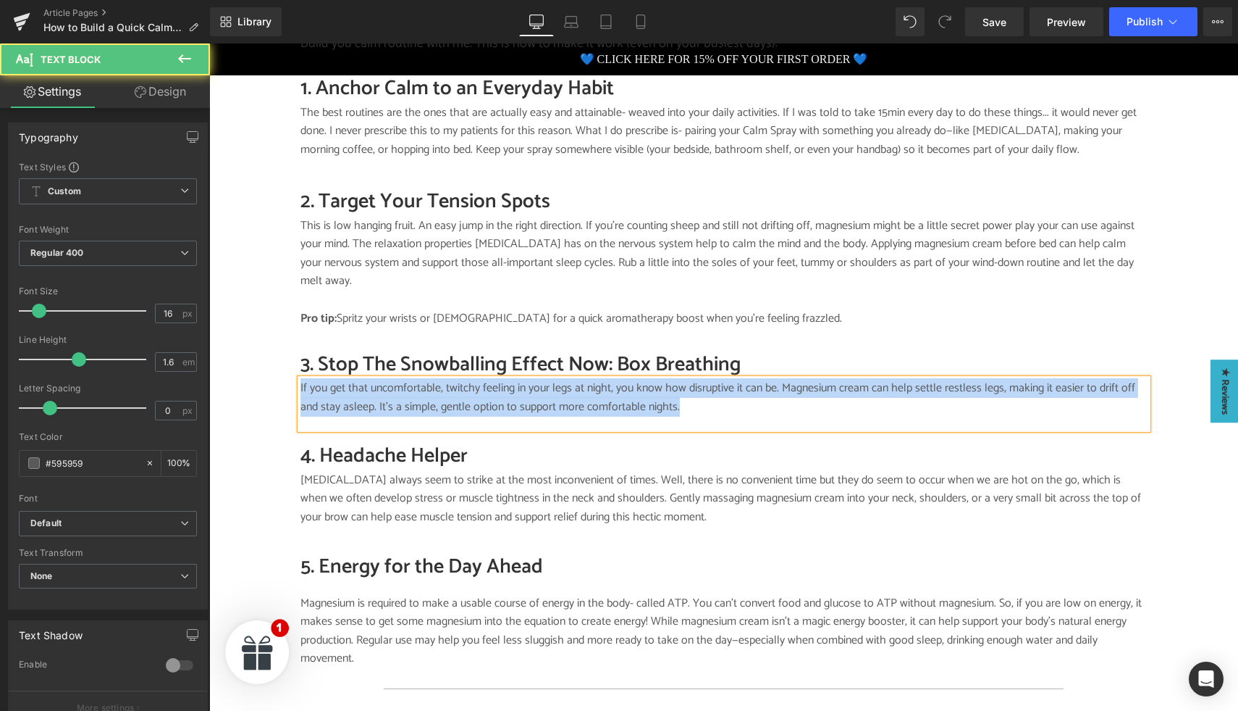
paste div
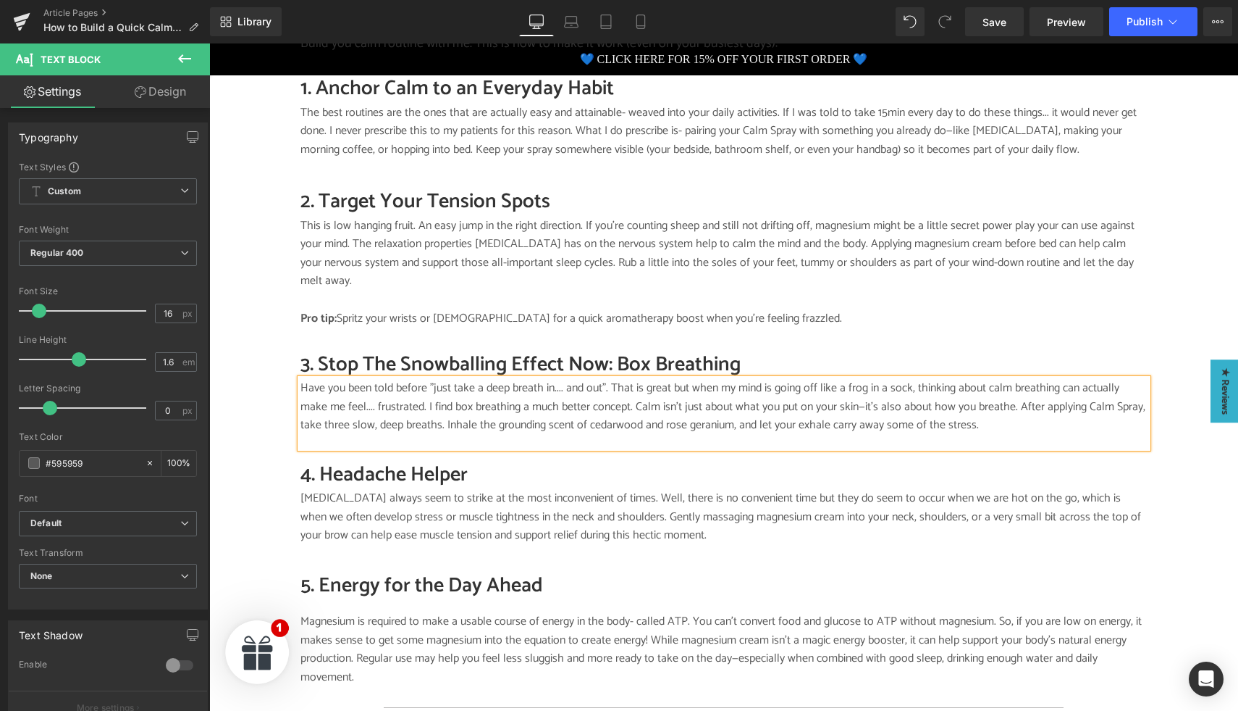
click at [601, 396] on p "Have you been told before "just take a deep breath in.... and out". That is gre…" at bounding box center [724, 407] width 847 height 56
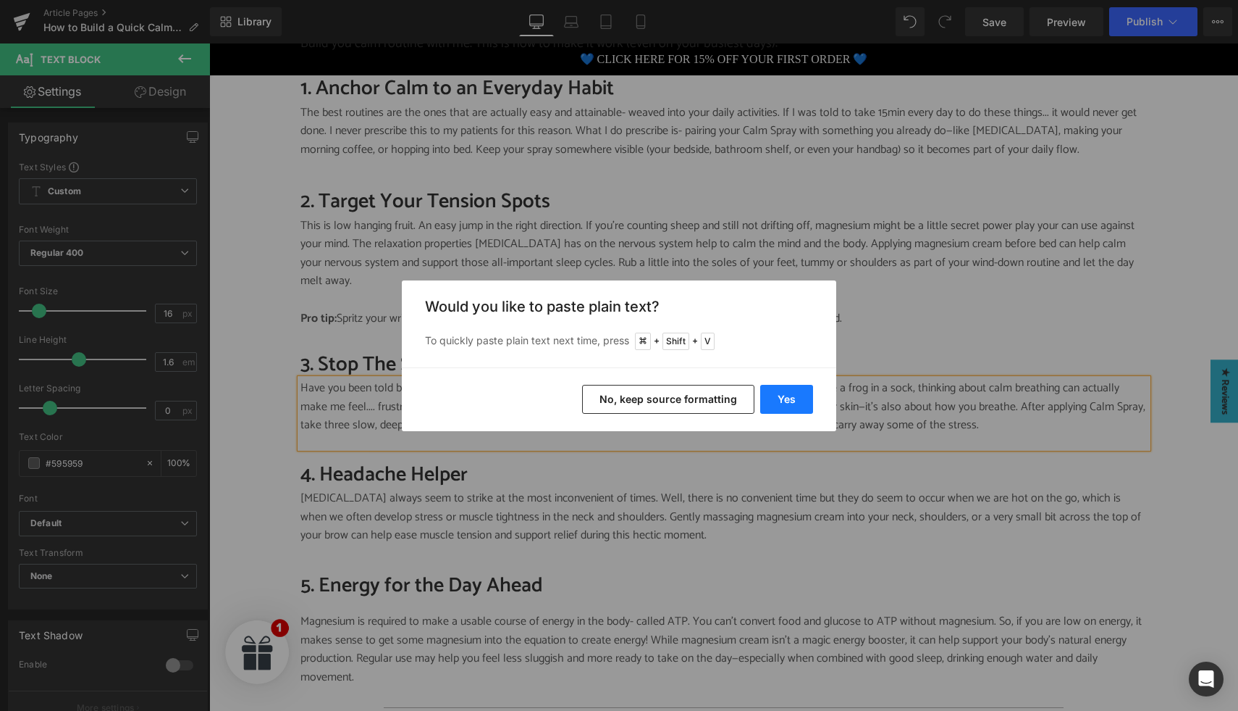
click at [782, 395] on button "Yes" at bounding box center [786, 399] width 53 height 29
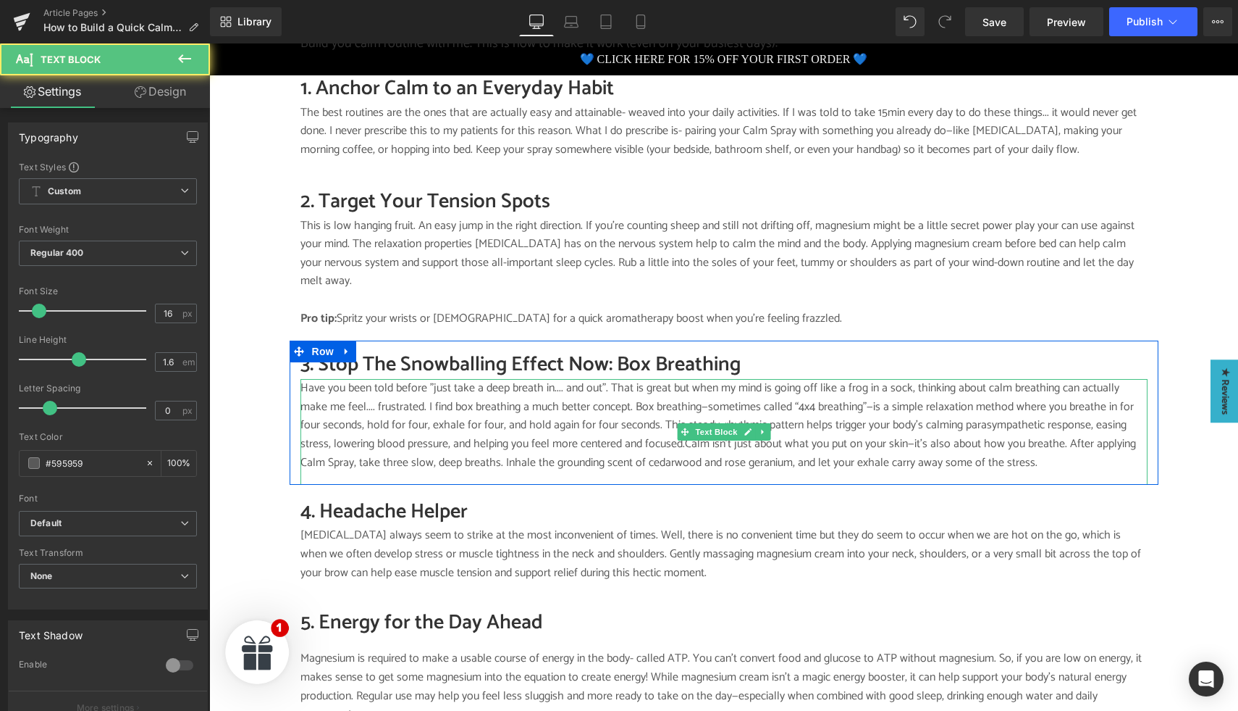
click at [653, 432] on p "Have you been told before "just take a deep breath in.... and out". That is gre…" at bounding box center [724, 425] width 847 height 93
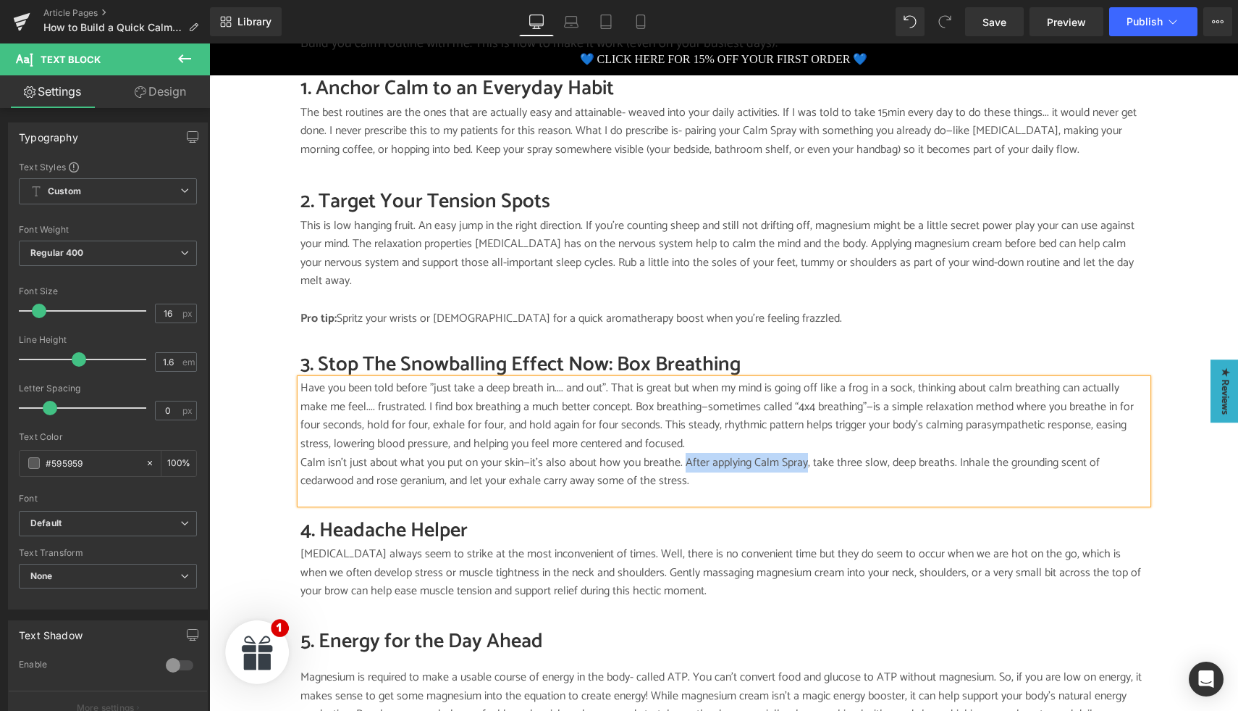
drag, startPoint x: 677, startPoint y: 449, endPoint x: 799, endPoint y: 450, distance: 121.7
click at [799, 453] on p "Calm isn’t just about what you put on your skin—it’s also about how you breathe…" at bounding box center [724, 471] width 847 height 37
click at [603, 393] on p "Have you been told before "just take a deep breath in.... and out". That is gre…" at bounding box center [724, 416] width 847 height 74
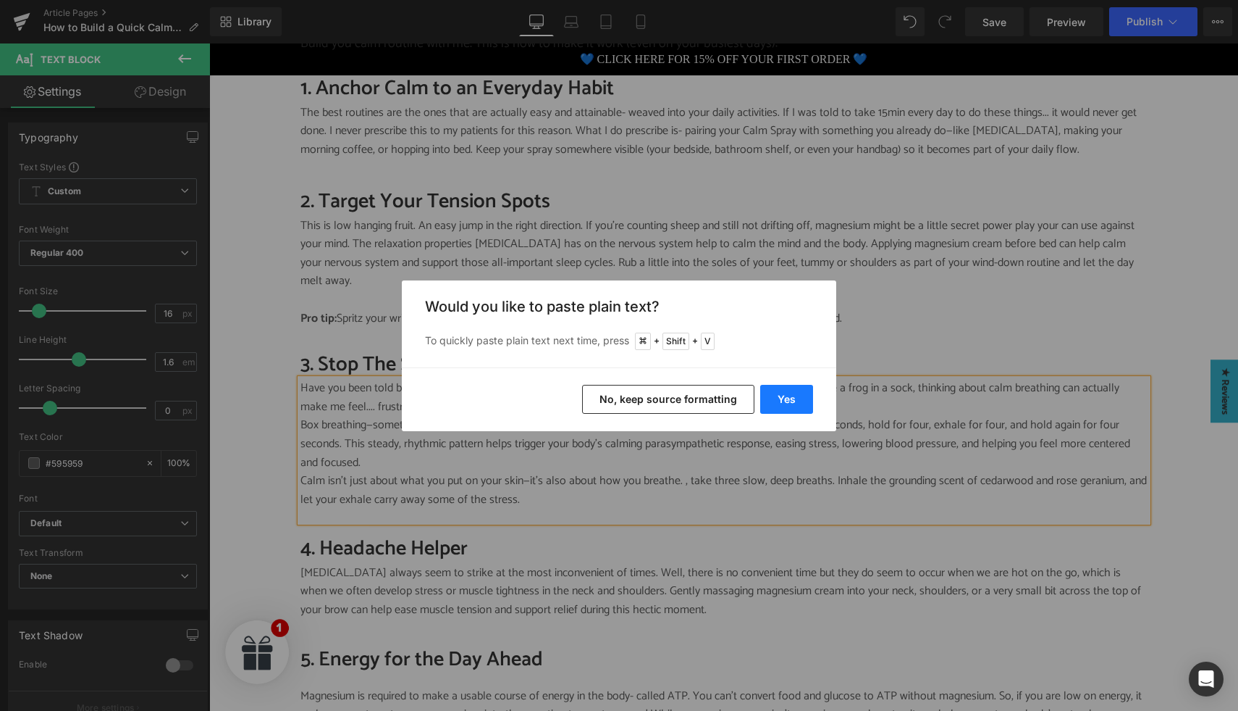
click at [788, 403] on button "Yes" at bounding box center [786, 399] width 53 height 29
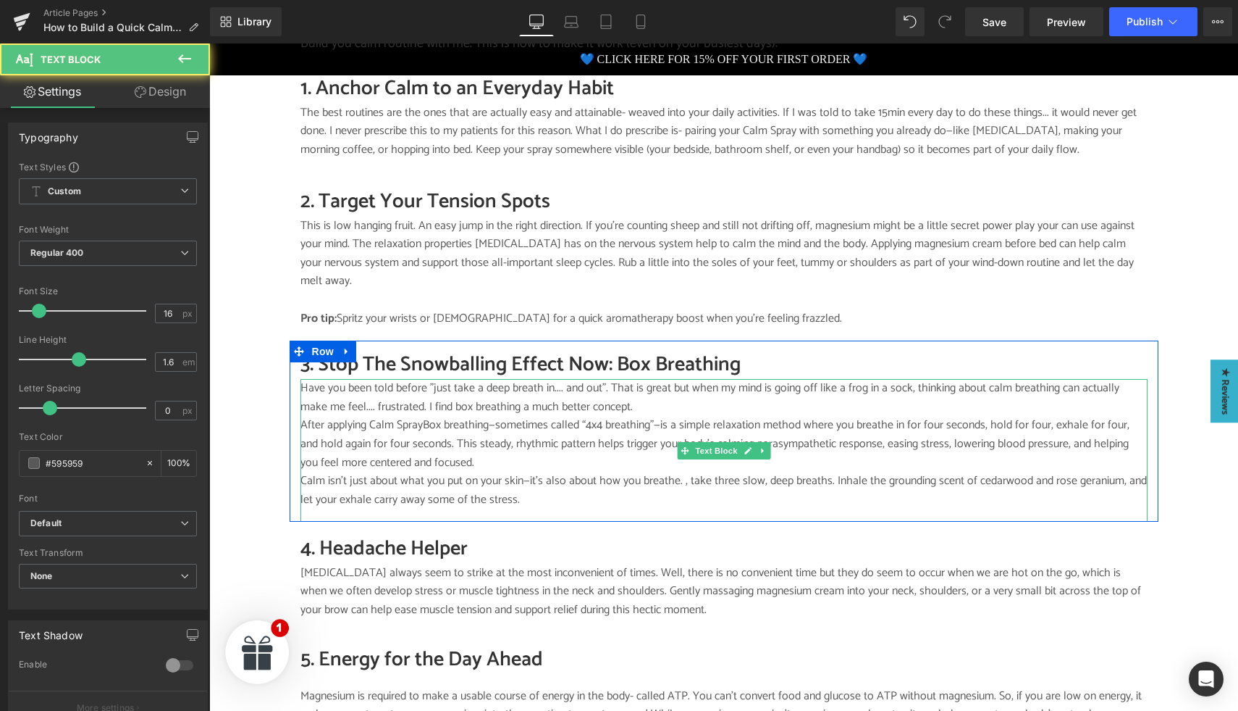
click at [417, 416] on p "After applying Calm SprayBox breathing—sometimes called “4x4 breathing”—is a si…" at bounding box center [724, 444] width 847 height 56
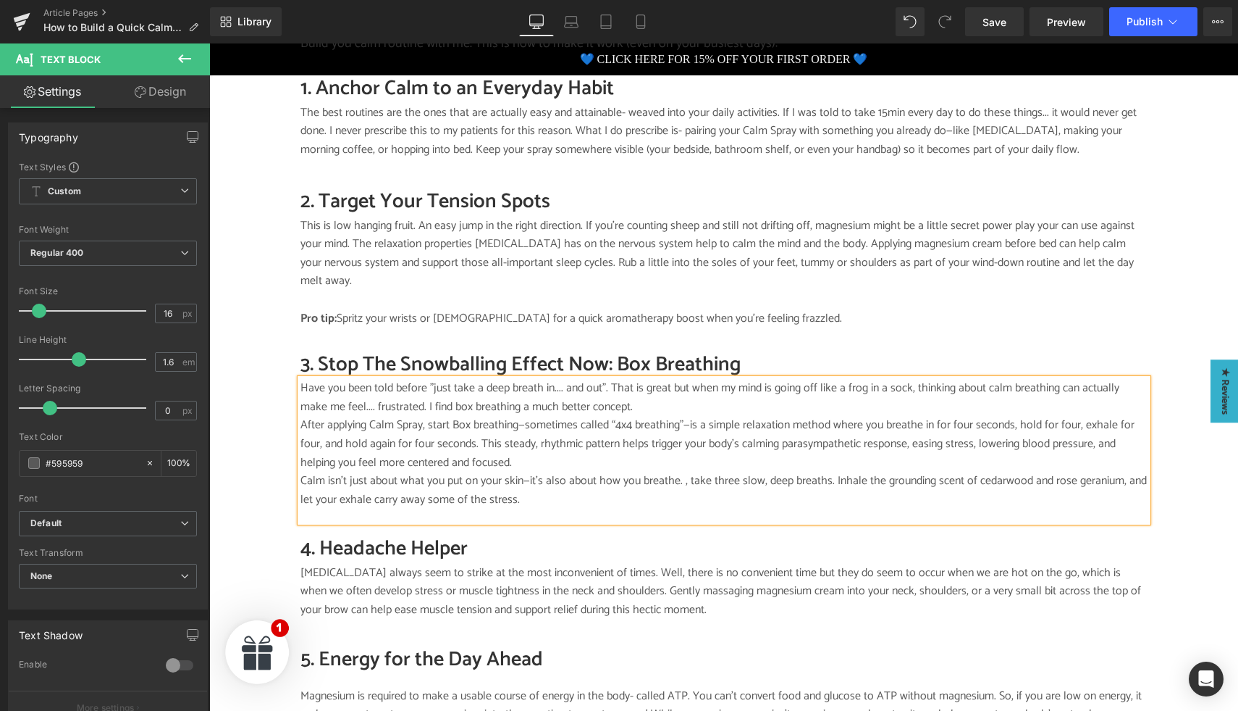
click at [684, 416] on p "After applying Calm Spray, start Box breathing—sometimes called “4x4 breathing”…" at bounding box center [724, 444] width 847 height 56
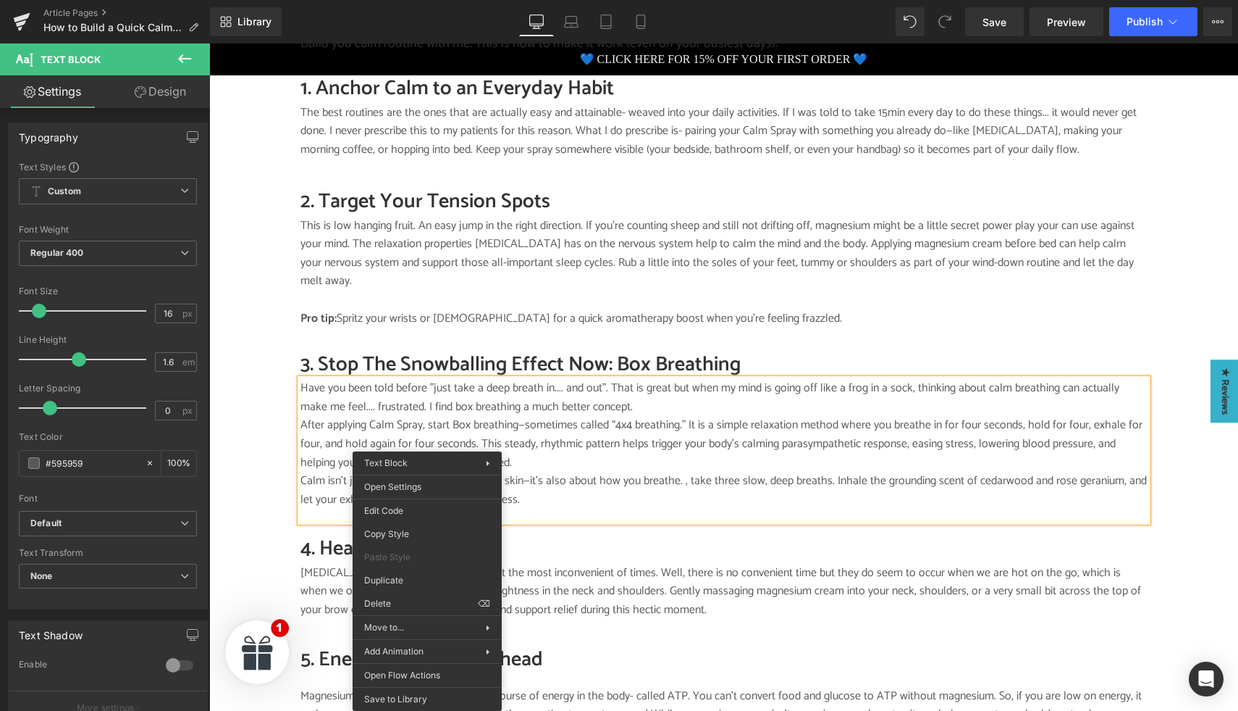
click at [427, 445] on p "After applying Calm Spray, start Box breathing—sometimes called “4x4 breathing.…" at bounding box center [724, 444] width 847 height 56
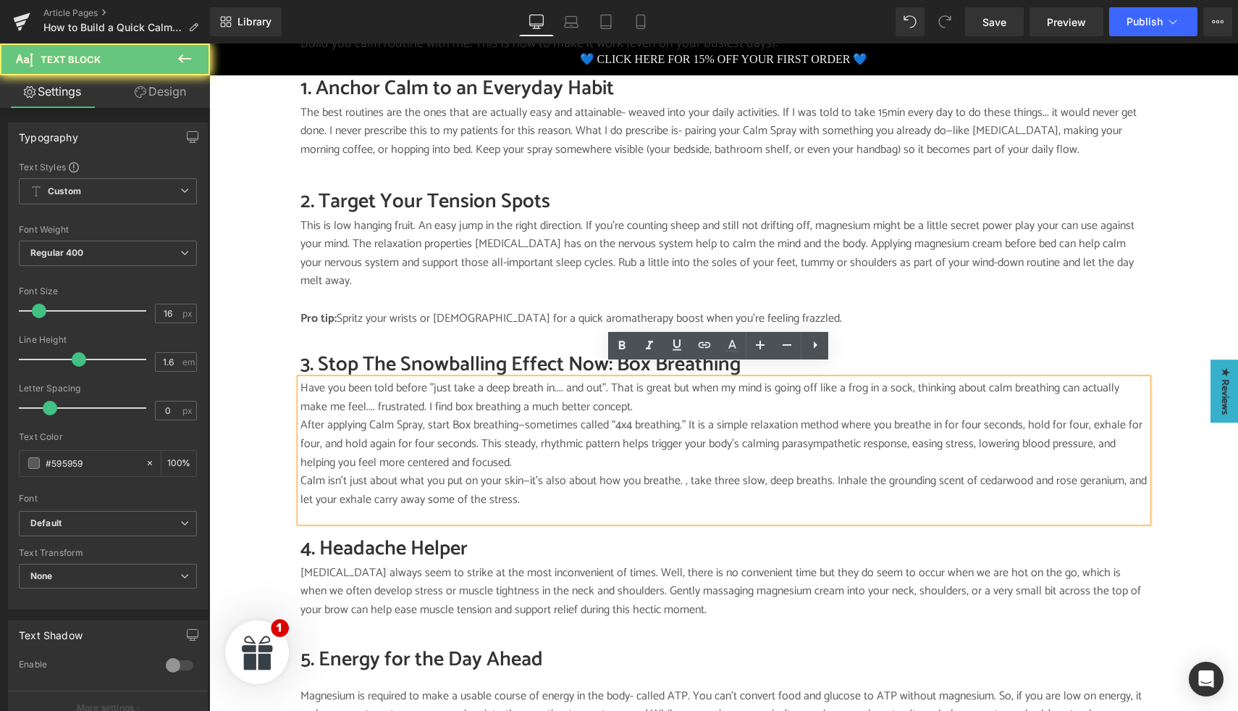
click at [355, 471] on p "Calm isn’t just about what you put on your skin—it’s also about how you breathe…" at bounding box center [724, 489] width 847 height 37
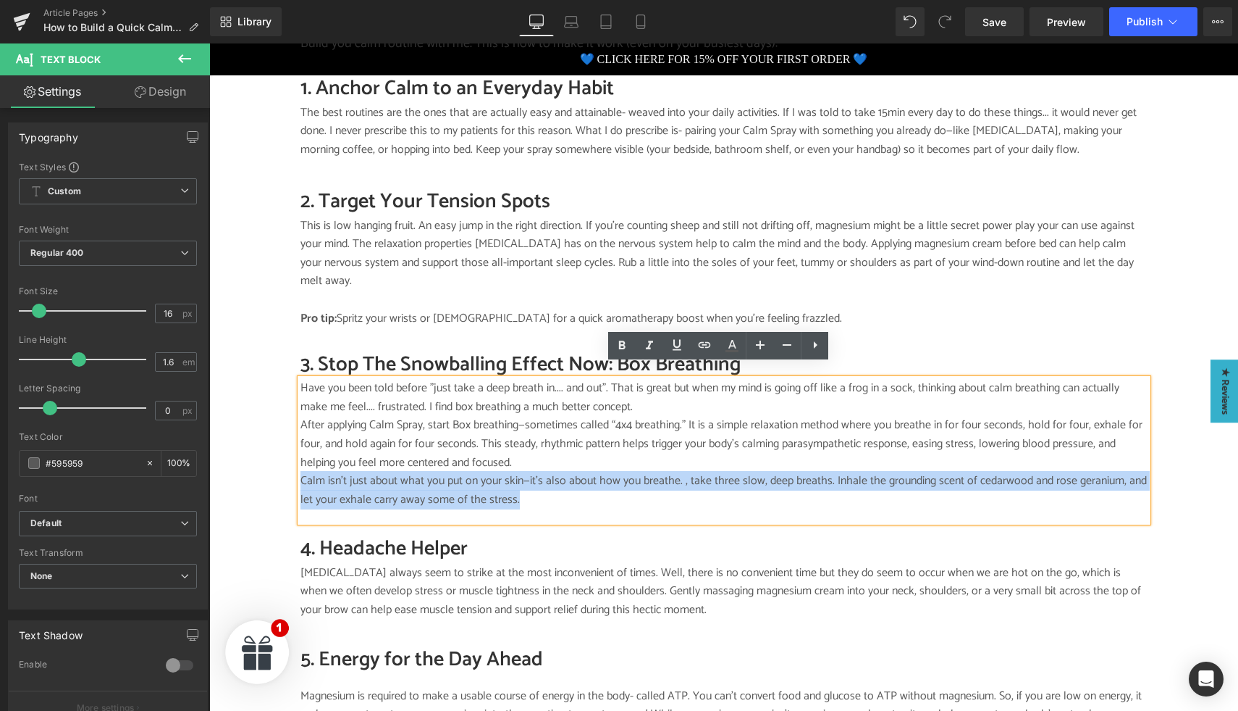
drag, startPoint x: 516, startPoint y: 490, endPoint x: 297, endPoint y: 466, distance: 220.7
click at [301, 471] on p "Calm isn’t just about what you put on your skin—it’s also about how you breathe…" at bounding box center [724, 489] width 847 height 37
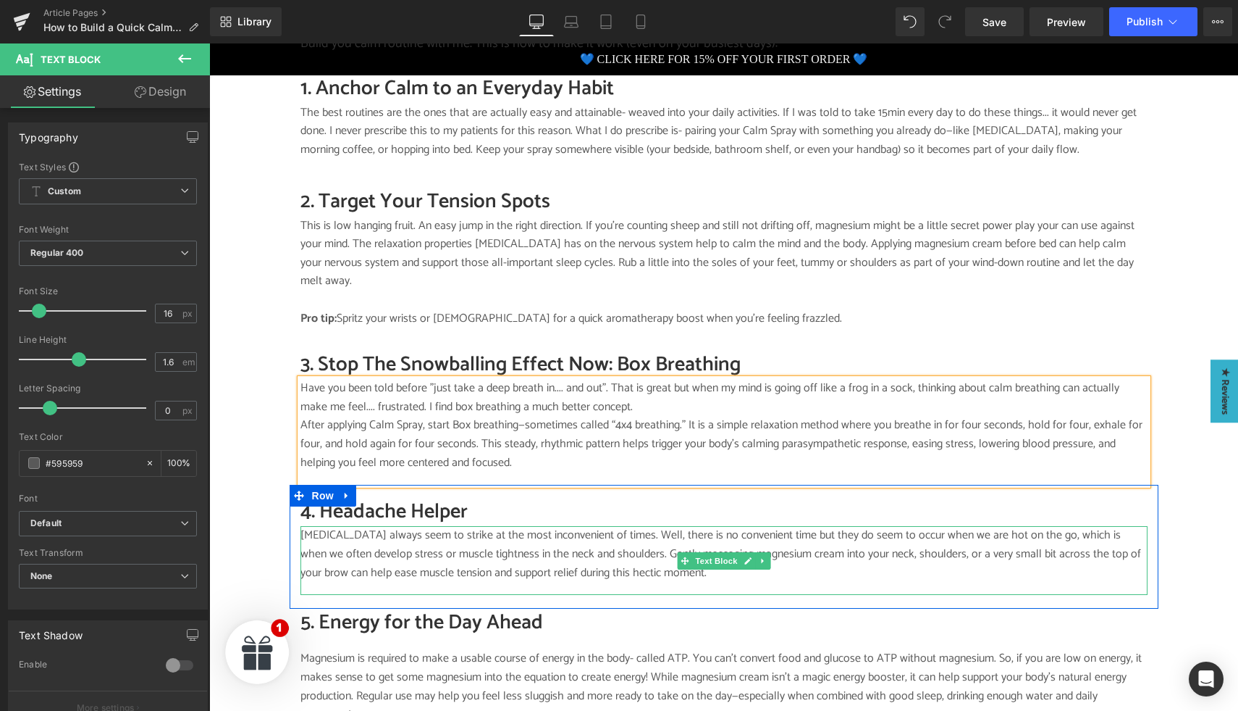
scroll to position [1210, 0]
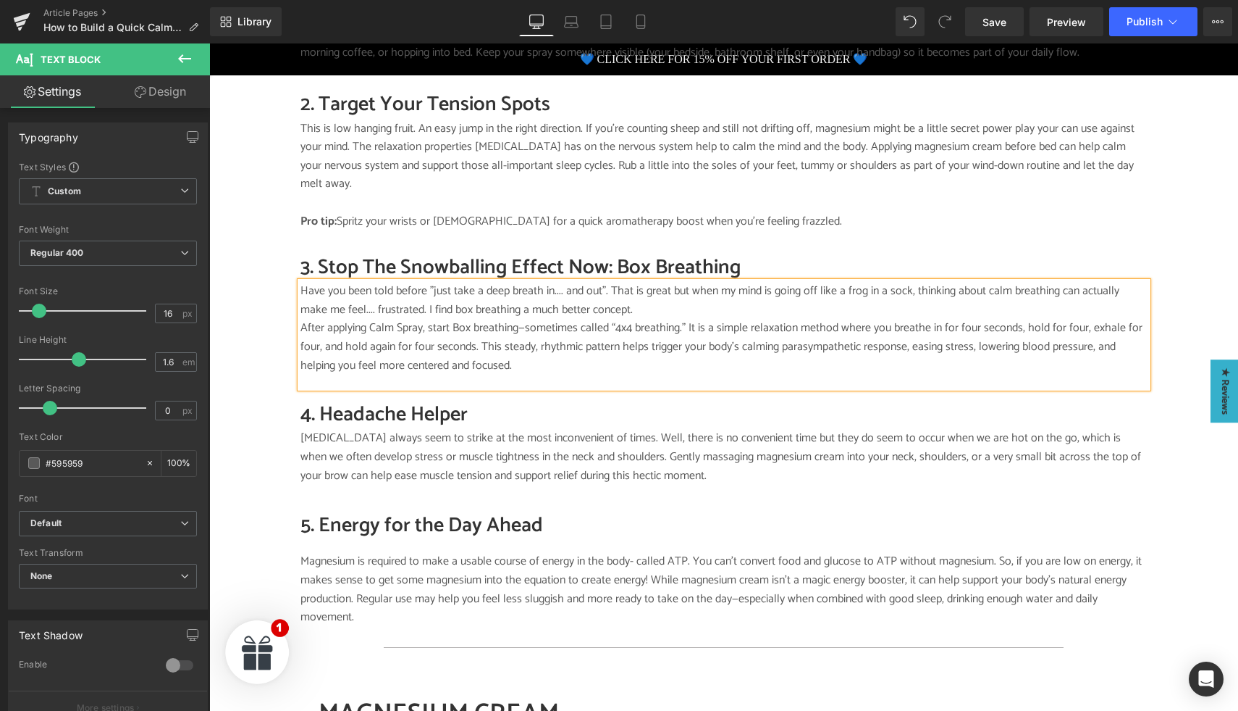
click at [408, 407] on h2 "4. Headache Helper" at bounding box center [724, 415] width 847 height 28
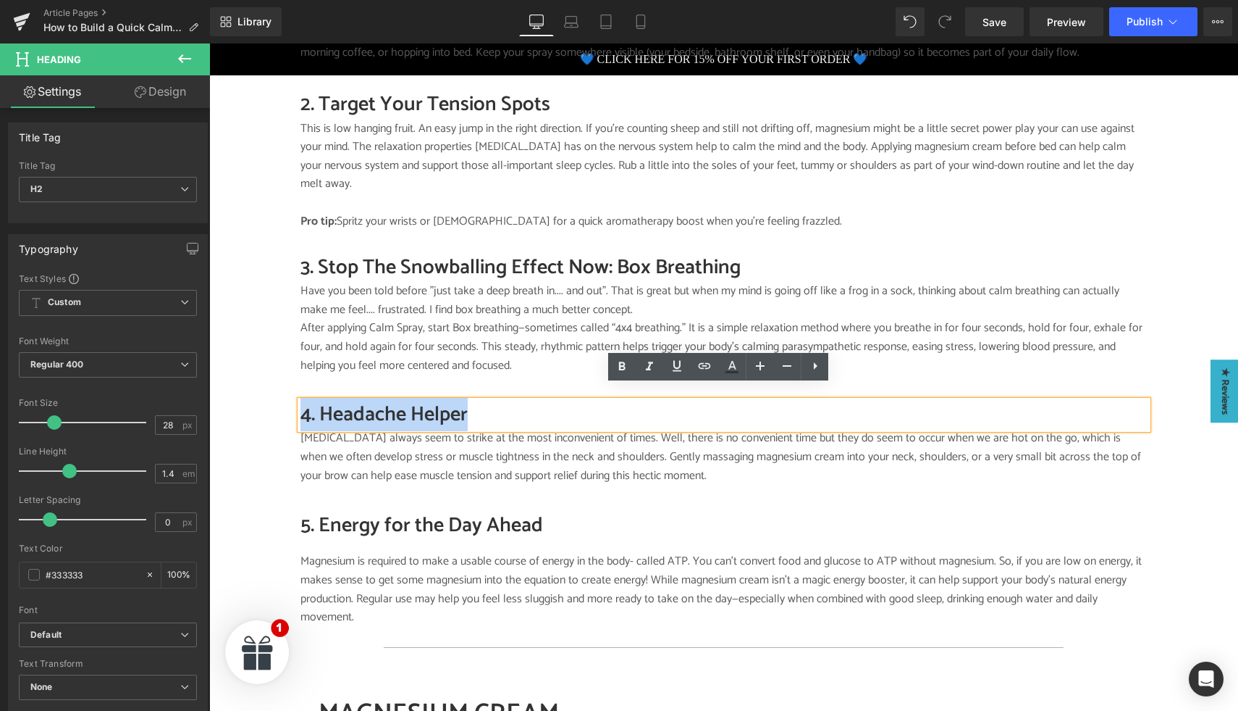
drag, startPoint x: 478, startPoint y: 399, endPoint x: 297, endPoint y: 400, distance: 181.1
click at [301, 401] on h2 "4. Headache Helper" at bounding box center [724, 415] width 847 height 28
paste div
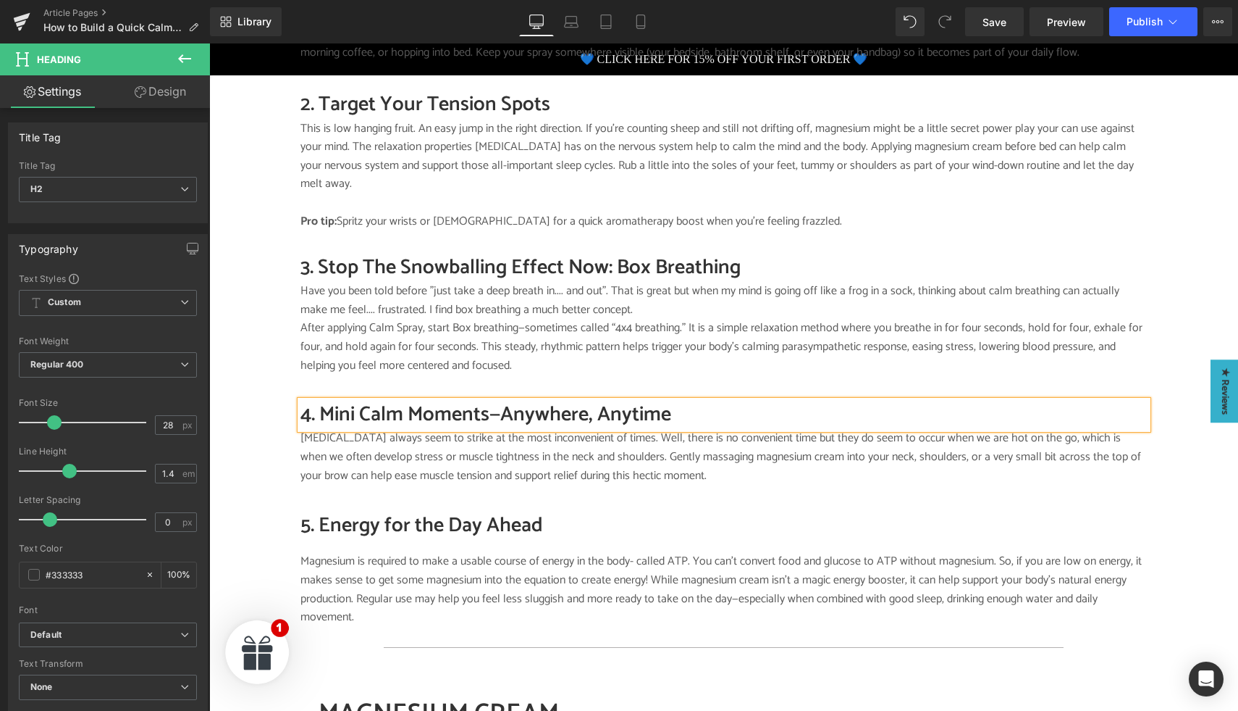
click at [498, 401] on h2 "4. Mini Calm Moments—Anywhere, Anytime" at bounding box center [724, 415] width 847 height 28
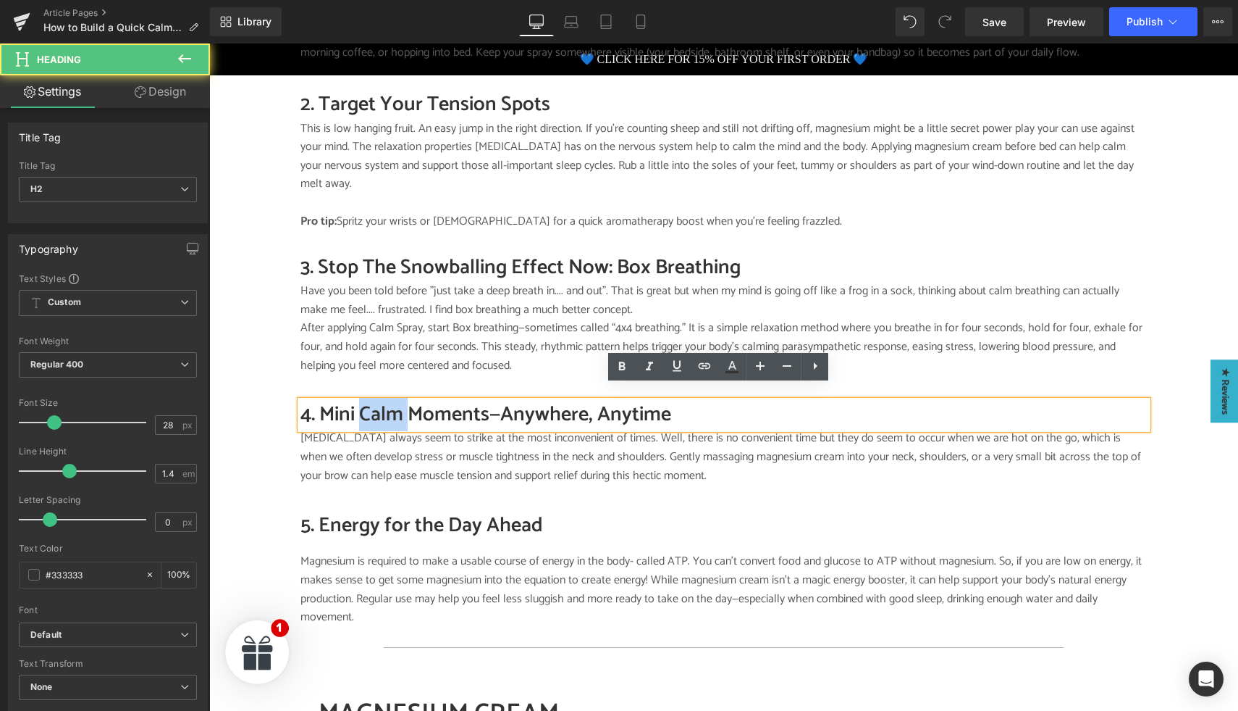
drag, startPoint x: 404, startPoint y: 400, endPoint x: 358, endPoint y: 405, distance: 46.6
click at [359, 405] on h2 "4. Mini Calm Moments—Anywhere, Anytime" at bounding box center [724, 415] width 847 height 28
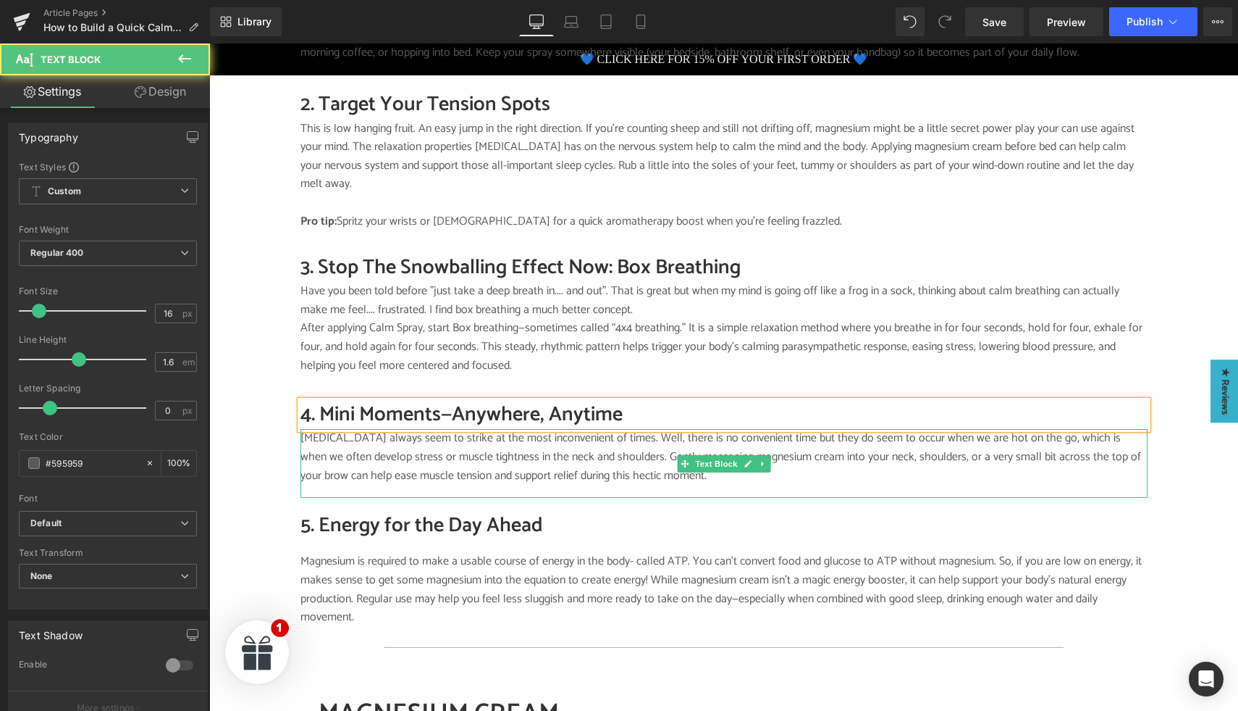
click at [348, 455] on p "Tension headaches always seem to strike at the most inconvenient of times. Well…" at bounding box center [724, 457] width 847 height 56
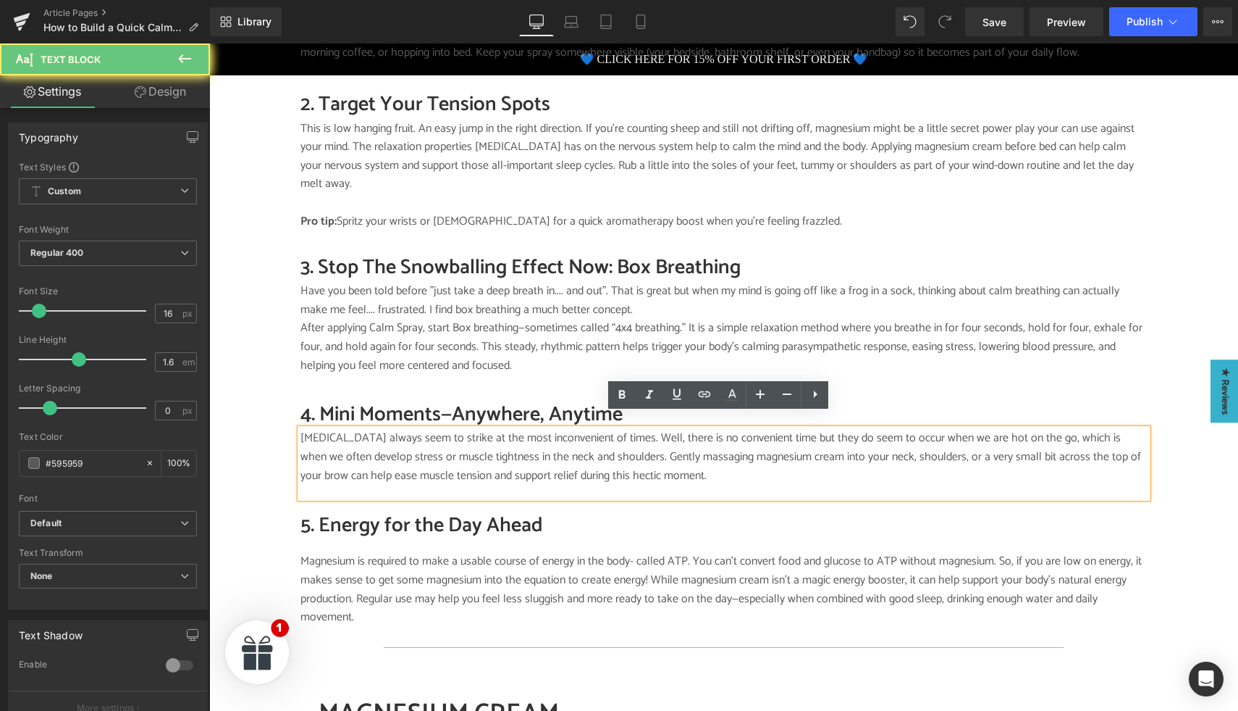
click at [355, 449] on p "Tension headaches always seem to strike at the most inconvenient of times. Well…" at bounding box center [724, 457] width 847 height 56
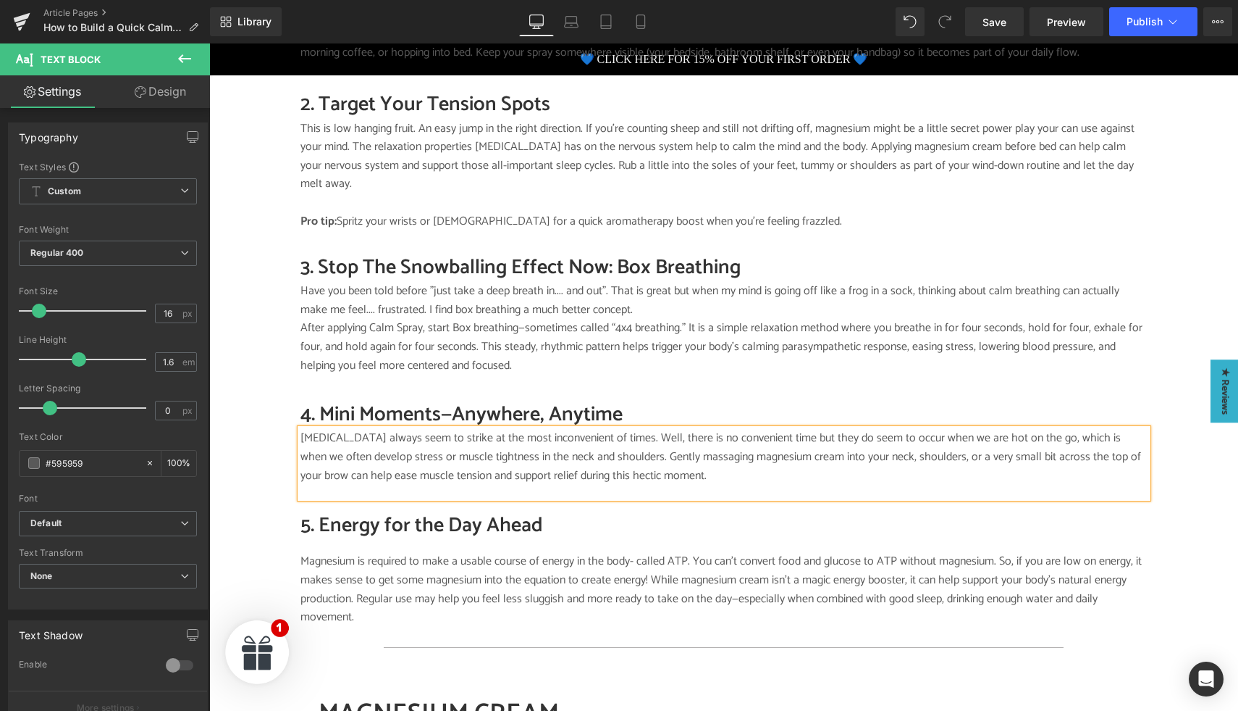
paste div
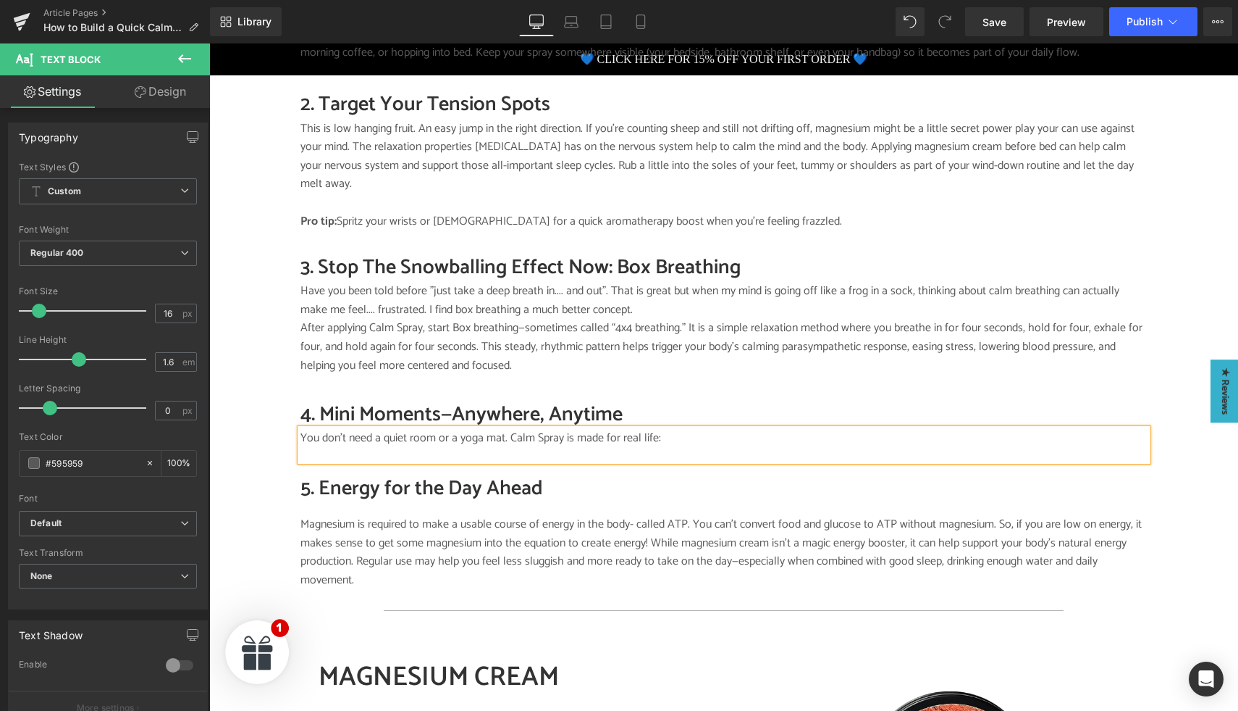
click at [584, 458] on div "4. Mini Moments—Anywhere, Anytime Heading You don’t need a quiet room or a yoga…" at bounding box center [724, 430] width 869 height 87
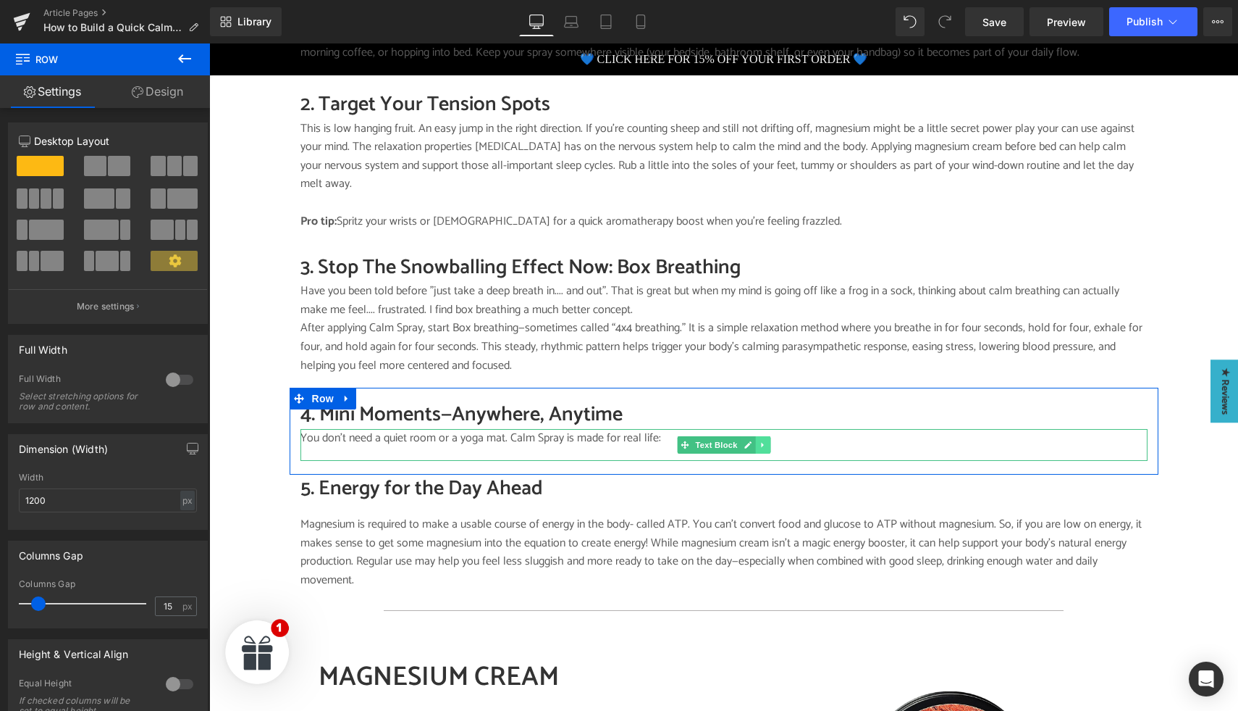
click at [761, 436] on link at bounding box center [762, 444] width 15 height 17
click at [753, 441] on icon at bounding box center [755, 445] width 8 height 8
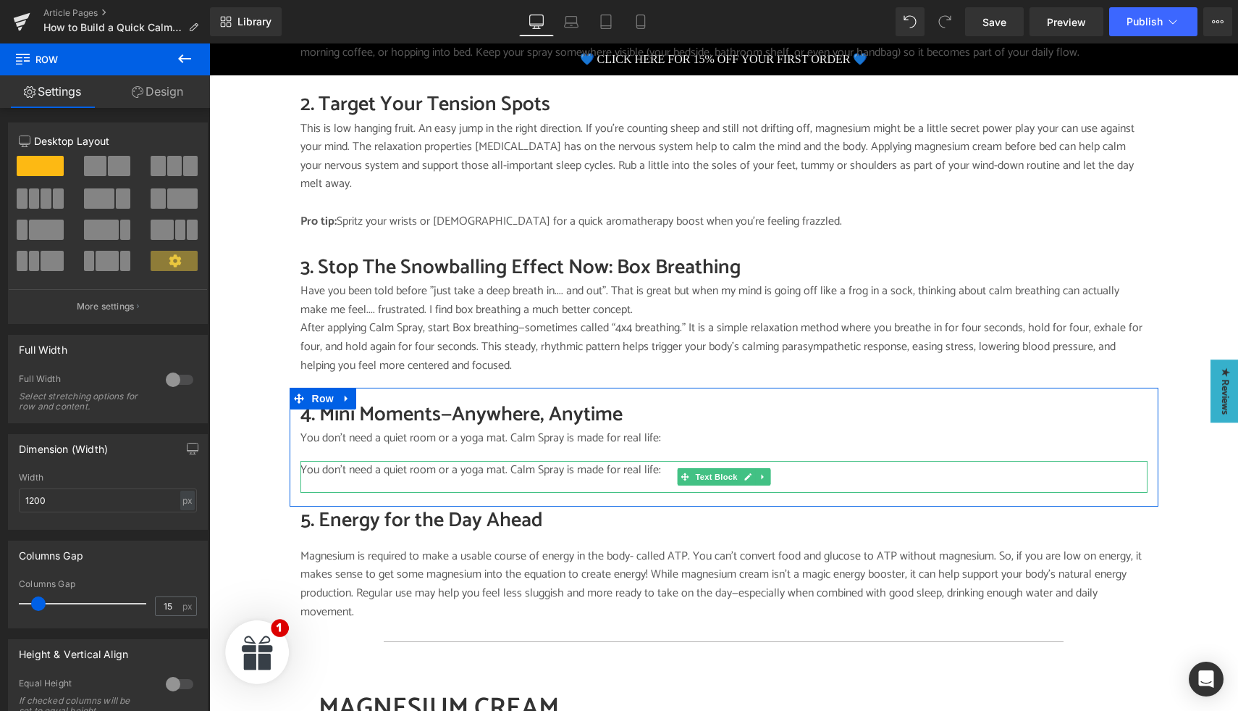
click at [375, 461] on p "You don’t need a quiet room or a yoga mat. Calm Spray is made for real life:" at bounding box center [724, 470] width 847 height 19
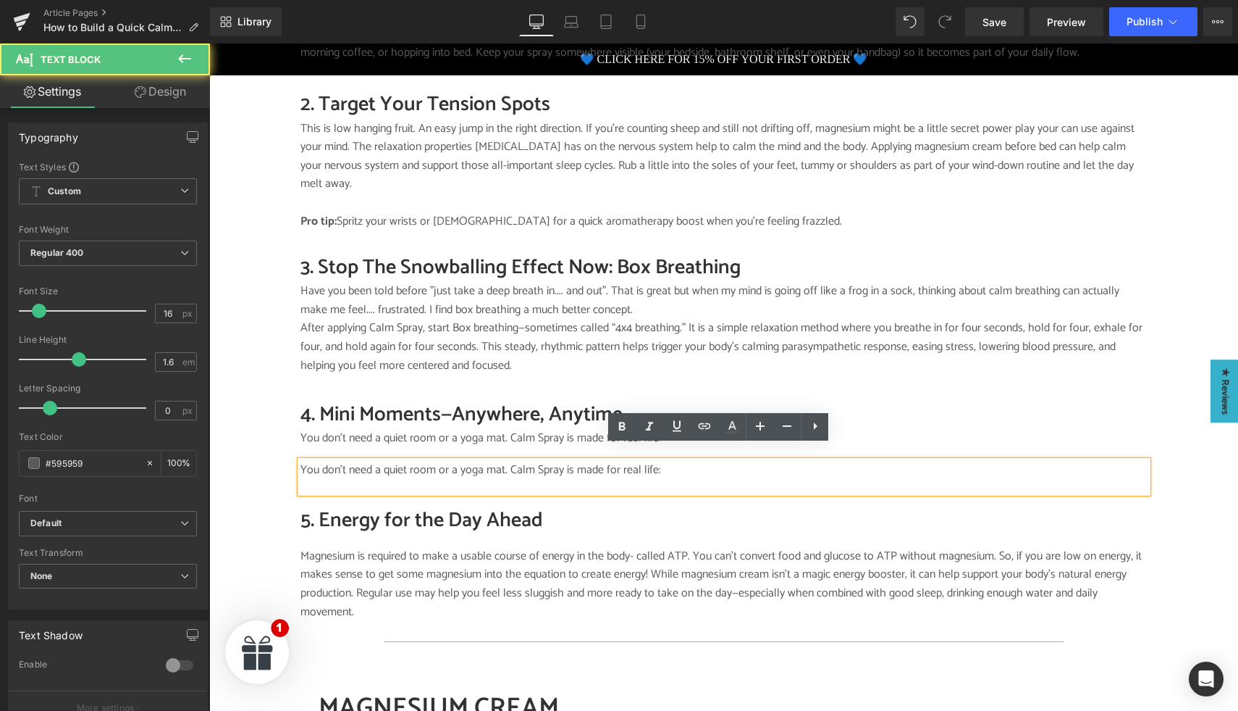
click at [390, 461] on p "You don’t need a quiet room or a yoga mat. Calm Spray is made for real life:" at bounding box center [724, 470] width 847 height 19
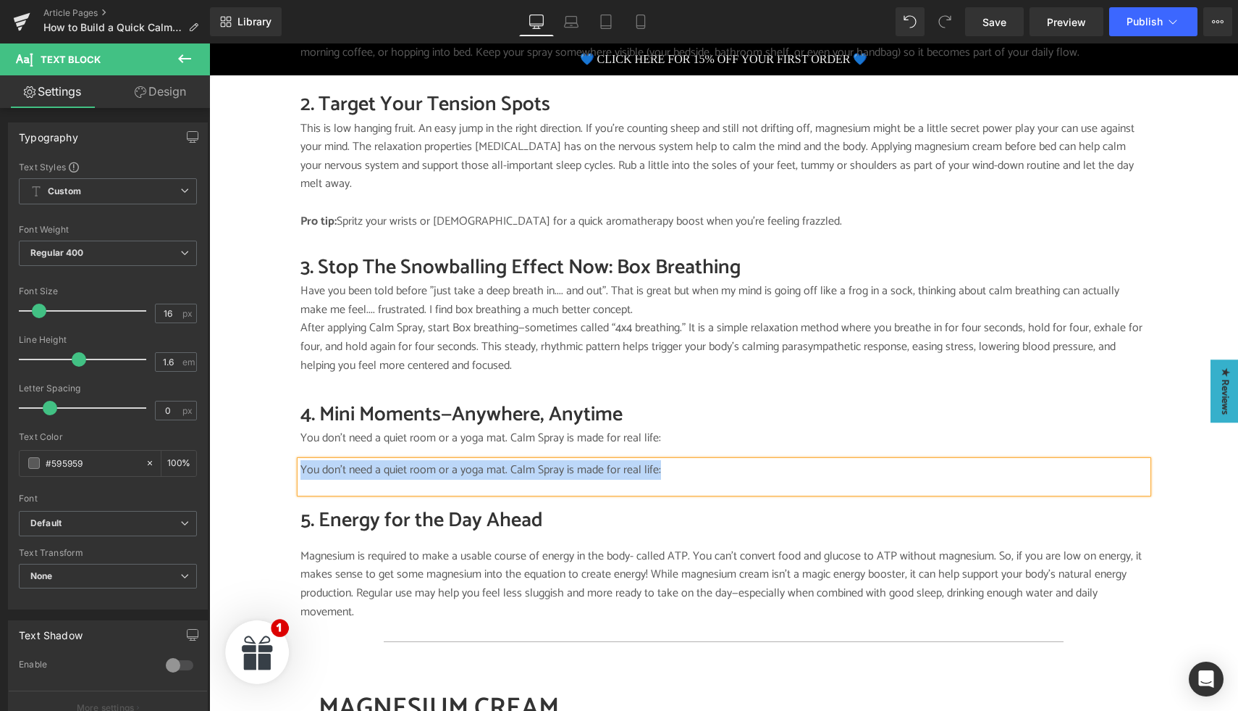
paste div
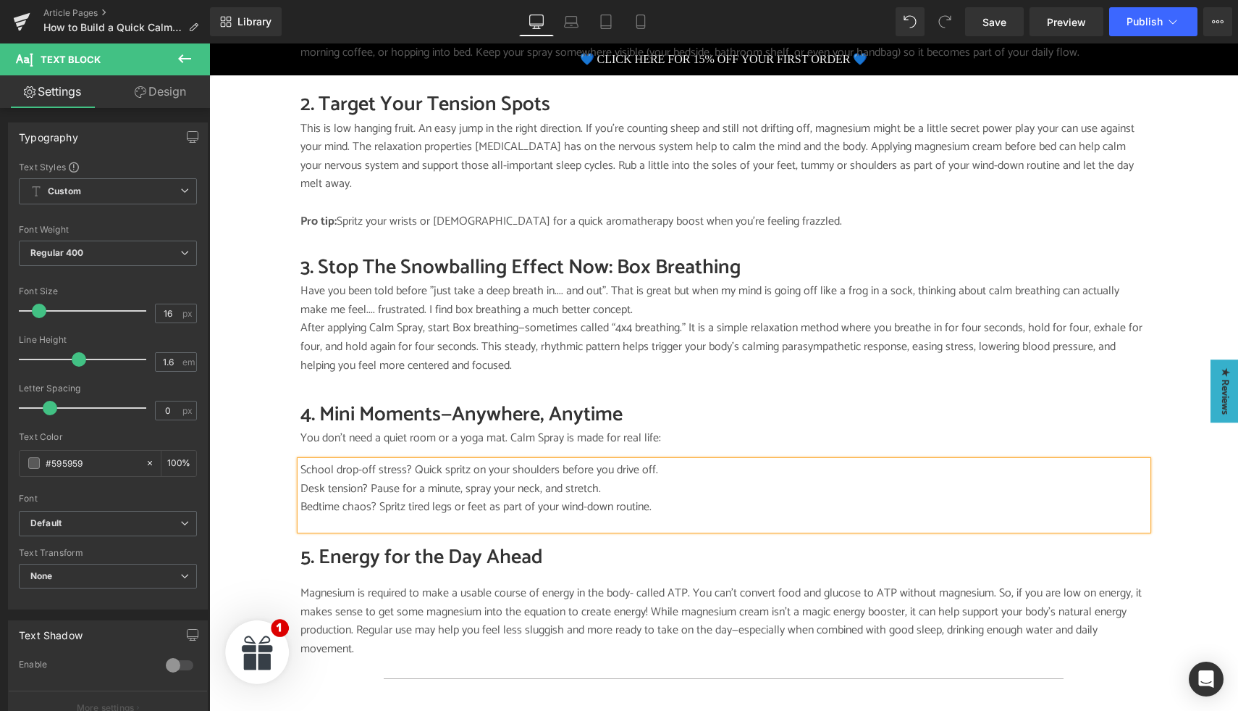
click at [290, 479] on div "4. Mini Moments—Anywhere, Anytime Heading You don’t need a quiet room or a yoga…" at bounding box center [724, 465] width 869 height 129
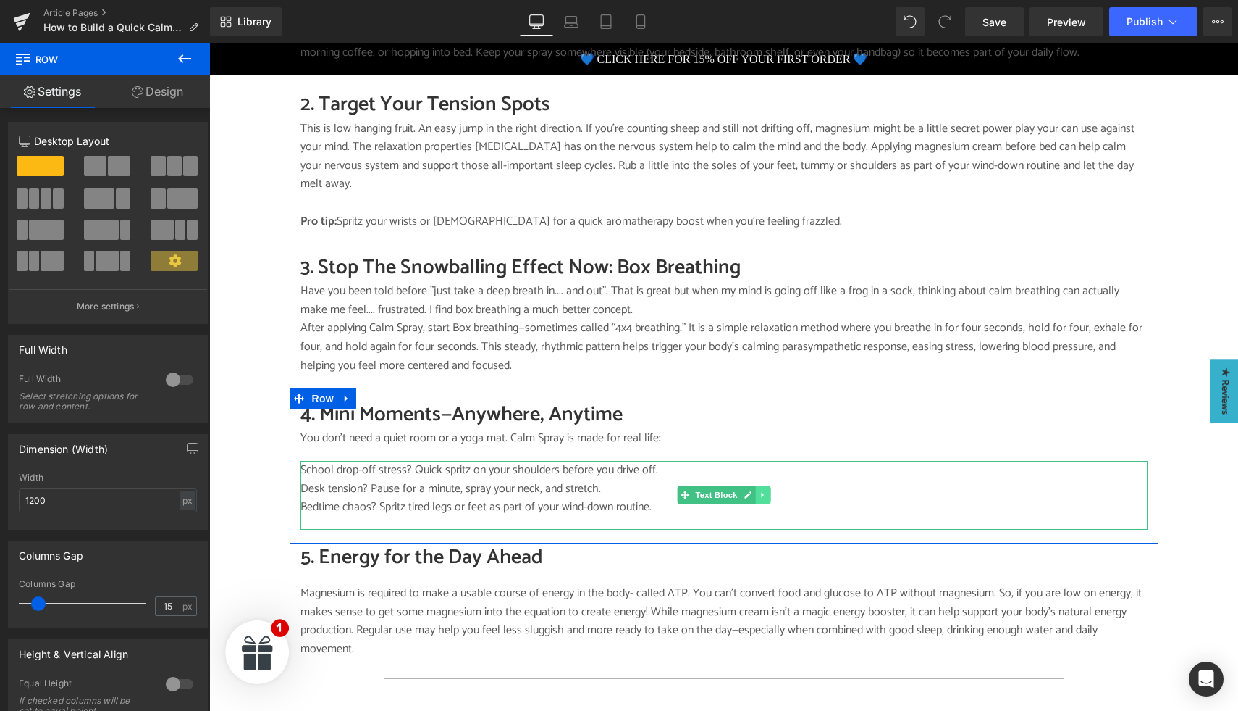
click at [763, 486] on link at bounding box center [762, 494] width 15 height 17
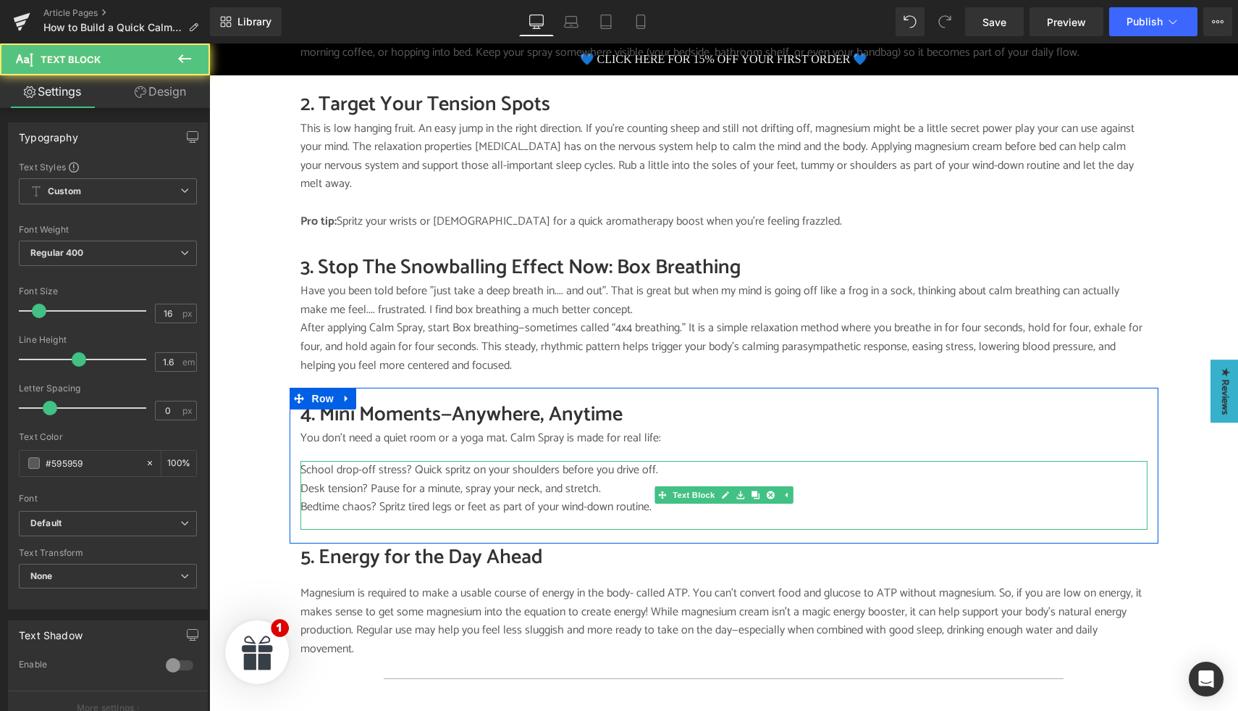
click at [630, 498] on p "Bedtime chaos? Spritz tired legs or feet as part of your wind-down routine." at bounding box center [724, 507] width 847 height 19
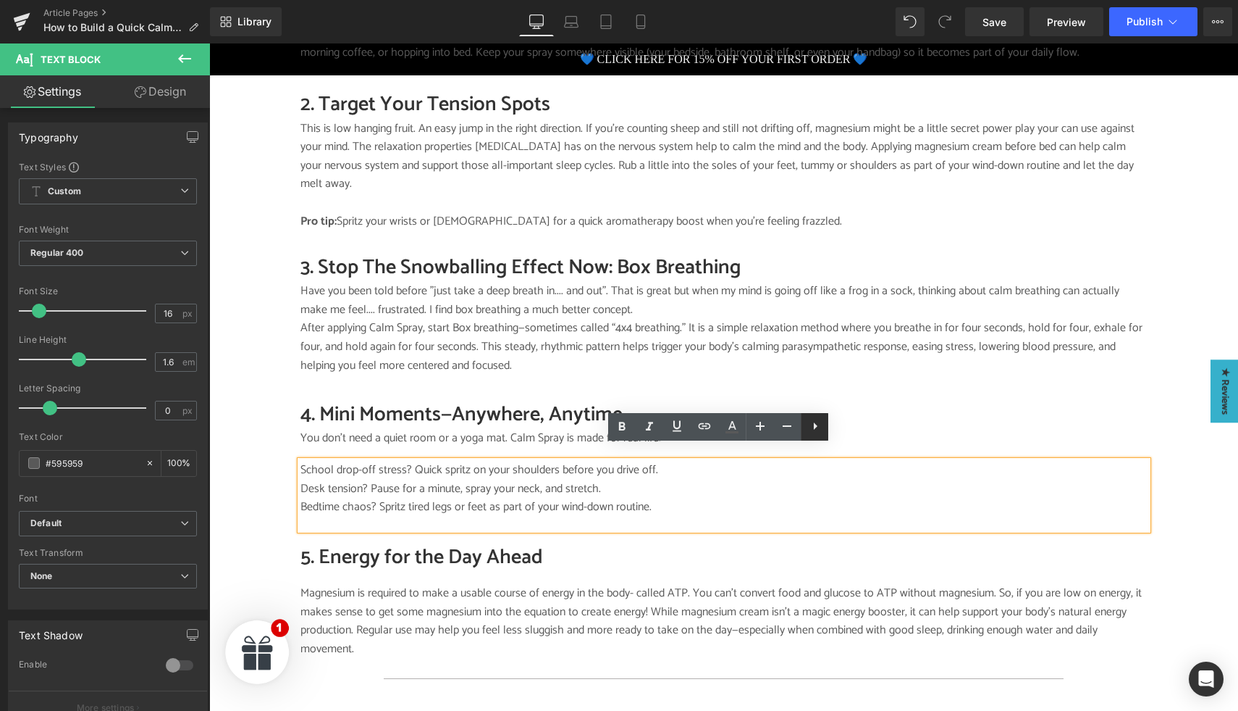
click at [818, 426] on icon at bounding box center [815, 425] width 17 height 17
click at [818, 426] on icon at bounding box center [814, 425] width 17 height 17
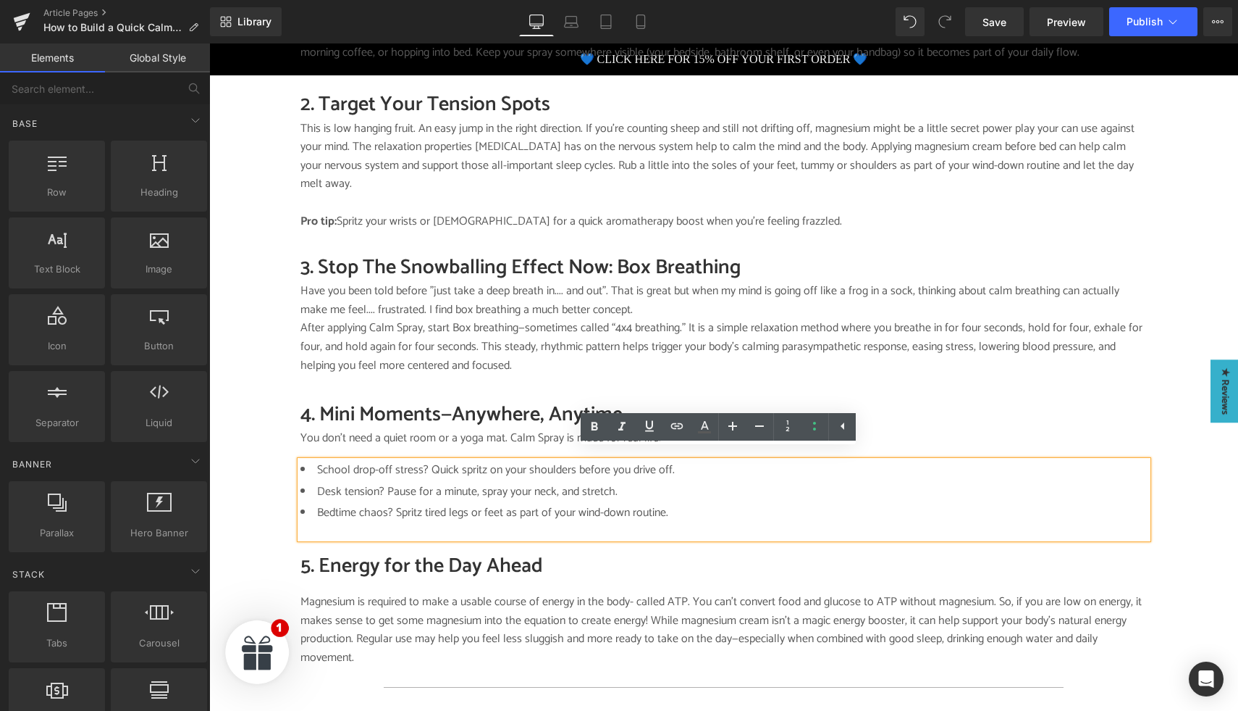
click at [264, 466] on div "Image SALTY SCIENCE Button TIRED MUM TALES Button DR BEC'S BRAIN DUMP Button Ro…" at bounding box center [723, 503] width 1029 height 3074
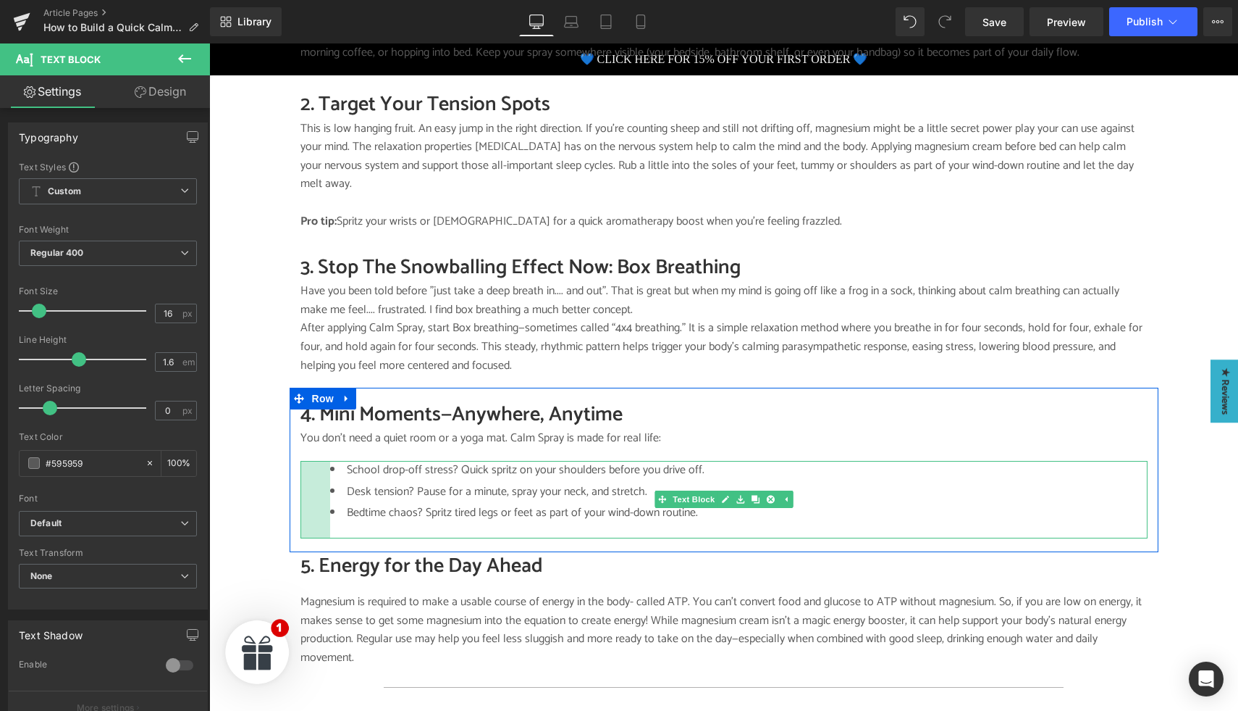
drag, startPoint x: 297, startPoint y: 472, endPoint x: 327, endPoint y: 473, distance: 30.4
click at [327, 473] on div "School drop-off stress? Quick spritz on your shoulders before you drive off. De…" at bounding box center [724, 499] width 847 height 77
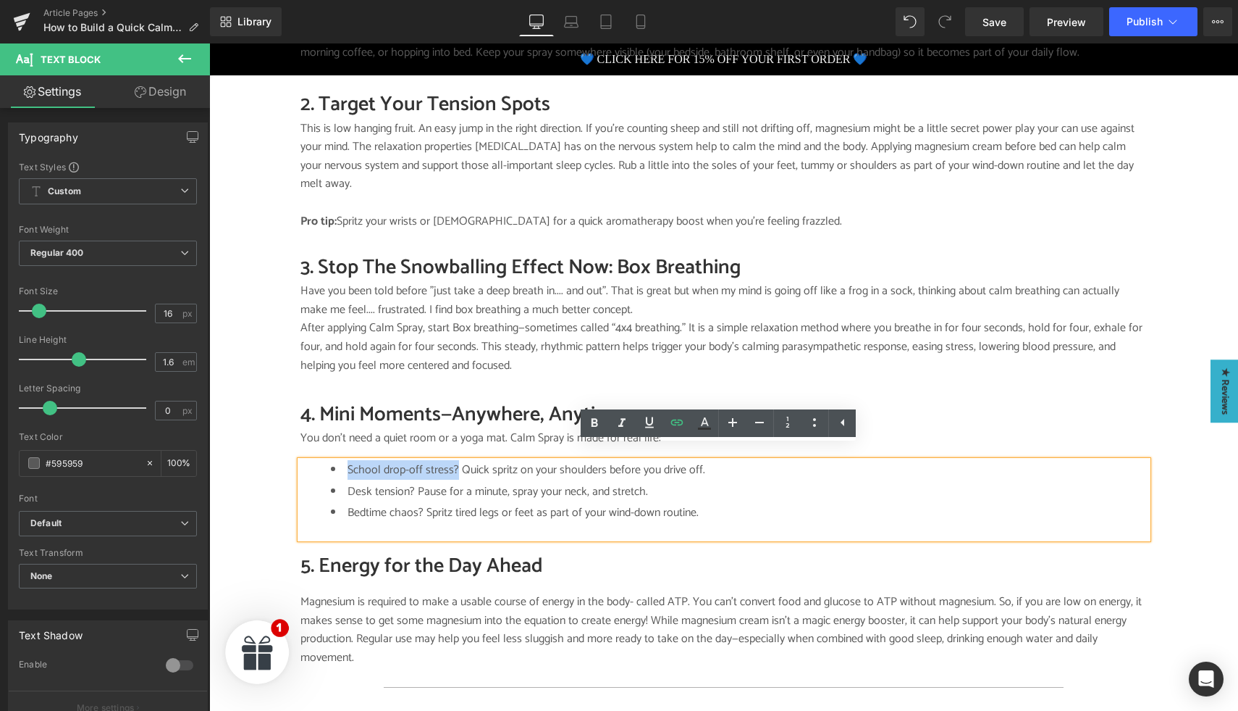
drag, startPoint x: 340, startPoint y: 457, endPoint x: 450, endPoint y: 453, distance: 110.2
click at [450, 461] on li "School drop-off stress? Quick spritz on your shoulders before you drive off." at bounding box center [739, 470] width 817 height 19
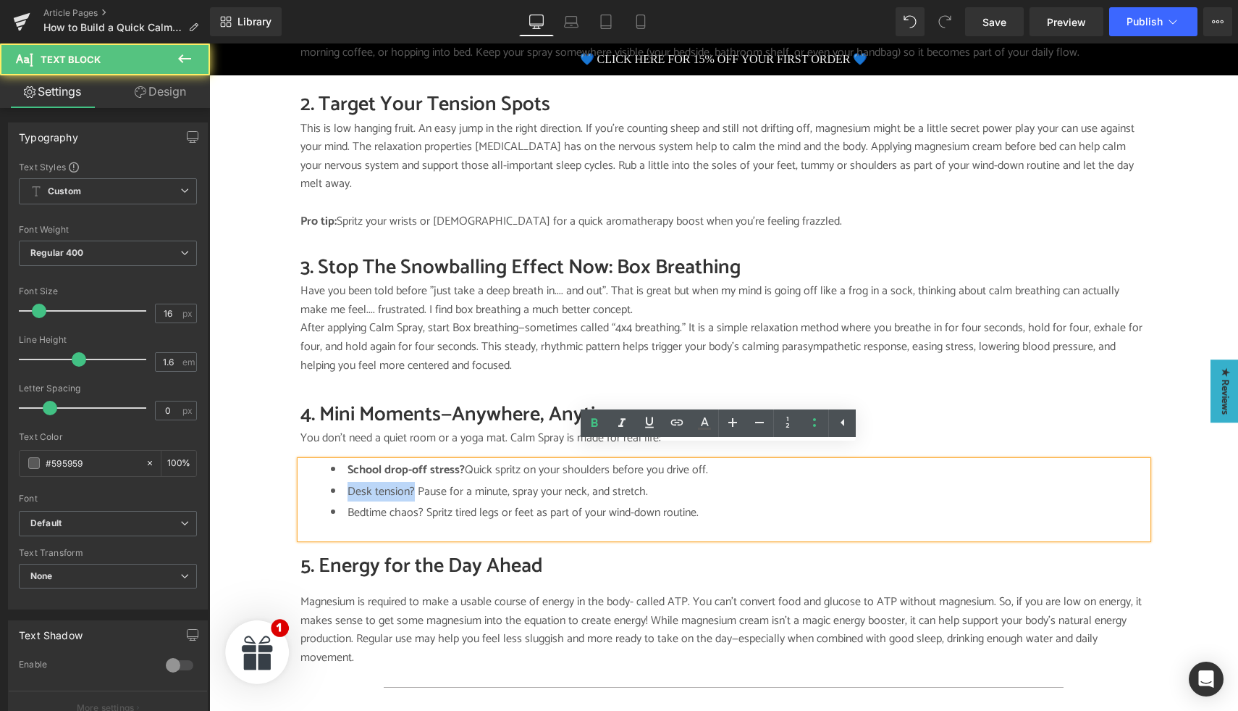
drag, startPoint x: 408, startPoint y: 476, endPoint x: 340, endPoint y: 475, distance: 67.4
click at [340, 482] on li "Desk tension? Pause for a minute, spray your neck, and stretch." at bounding box center [739, 491] width 817 height 19
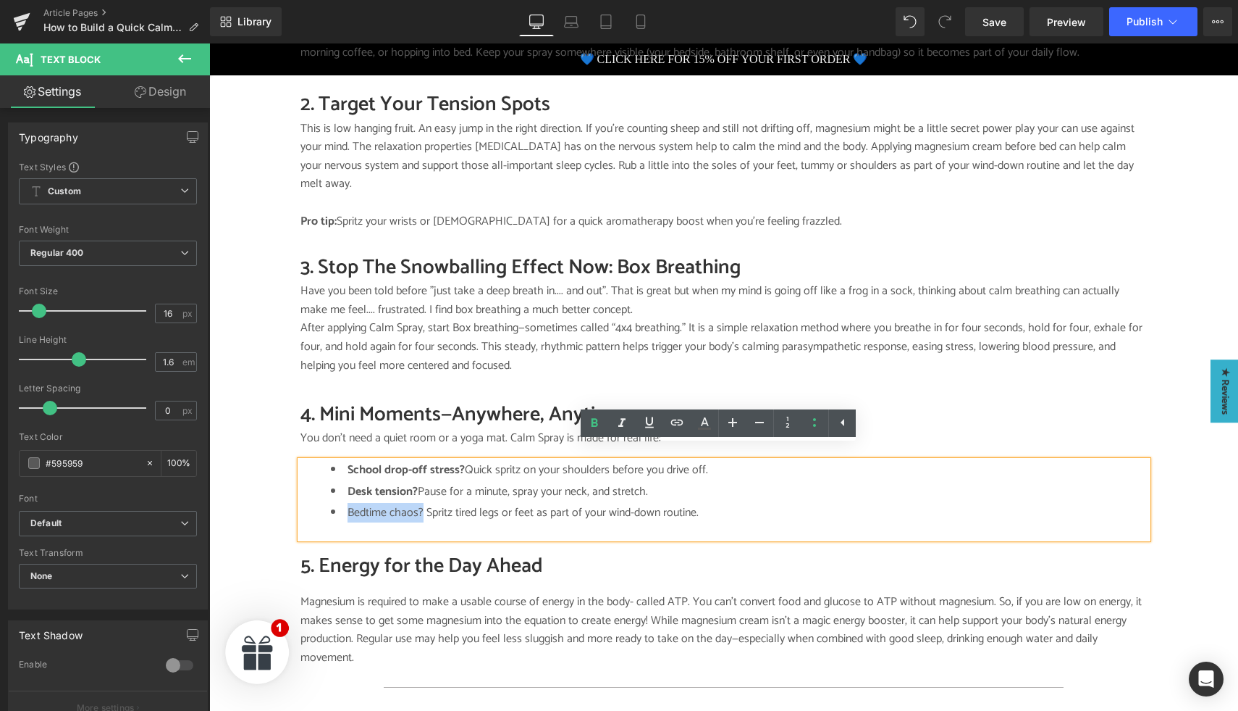
drag, startPoint x: 417, startPoint y: 498, endPoint x: 344, endPoint y: 497, distance: 73.2
click at [344, 503] on li "Bedtime chaos? Spritz tired legs or feet as part of your wind-down routine." at bounding box center [739, 512] width 817 height 19
click at [501, 482] on li "Desk tension? Pause for a minute, spray your neck, and stretch." at bounding box center [739, 491] width 817 height 19
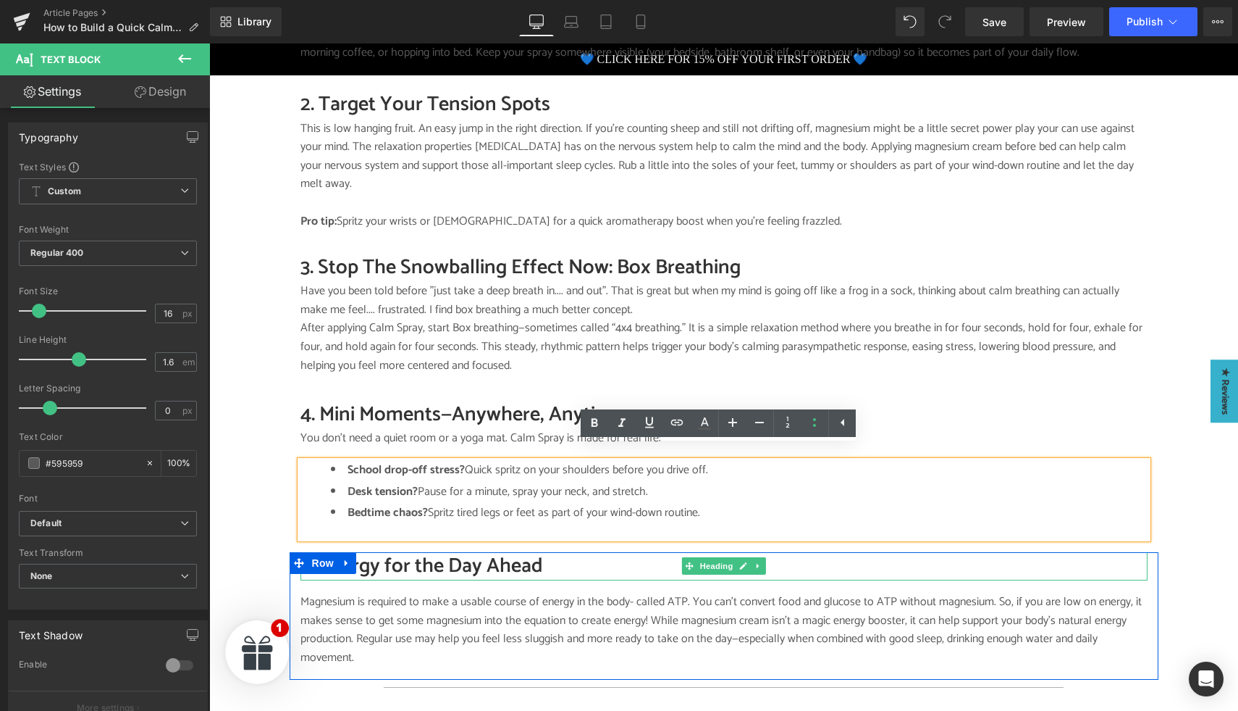
click at [468, 552] on h2 "5. Energy for the Day Ahead" at bounding box center [724, 566] width 847 height 28
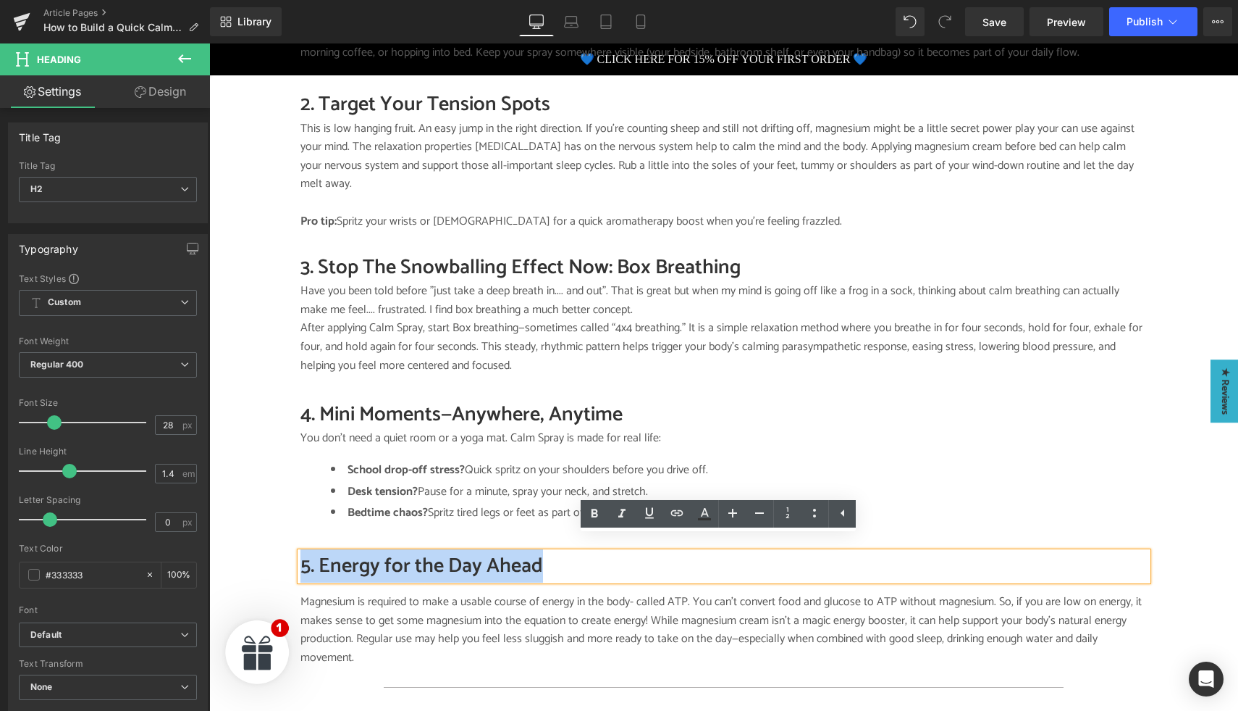
drag, startPoint x: 543, startPoint y: 549, endPoint x: 297, endPoint y: 546, distance: 246.3
click at [301, 552] on h2 "5. Energy for the Day Ahead" at bounding box center [724, 566] width 847 height 28
paste div
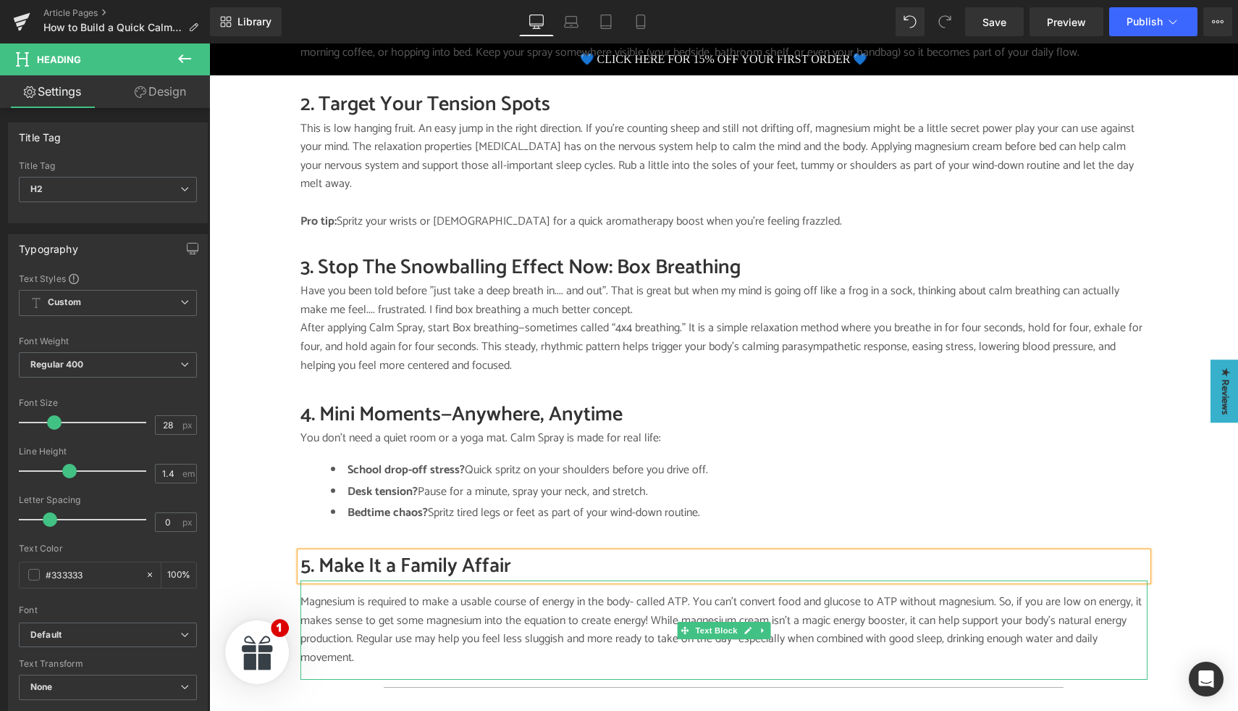
click at [397, 612] on p "Magnesium is required to make a usable course of energy in the body- called ATP…" at bounding box center [724, 629] width 847 height 74
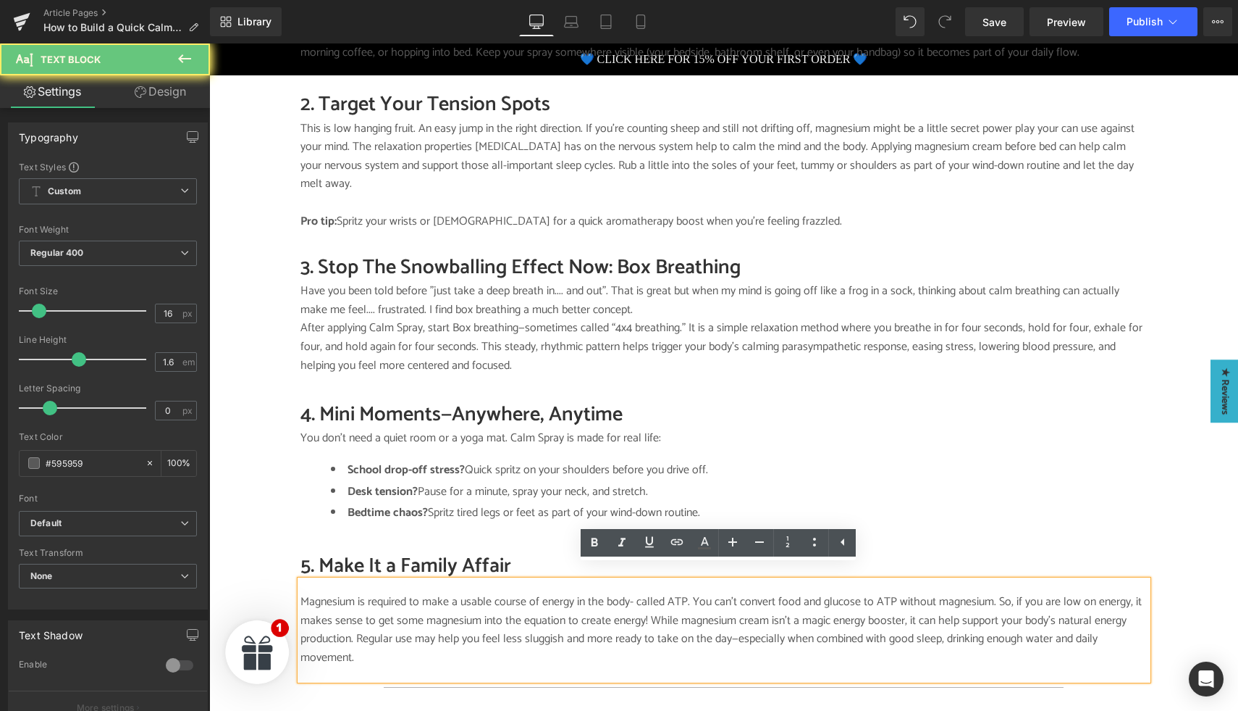
click at [421, 610] on p "Magnesium is required to make a usable course of energy in the body- called ATP…" at bounding box center [724, 629] width 847 height 74
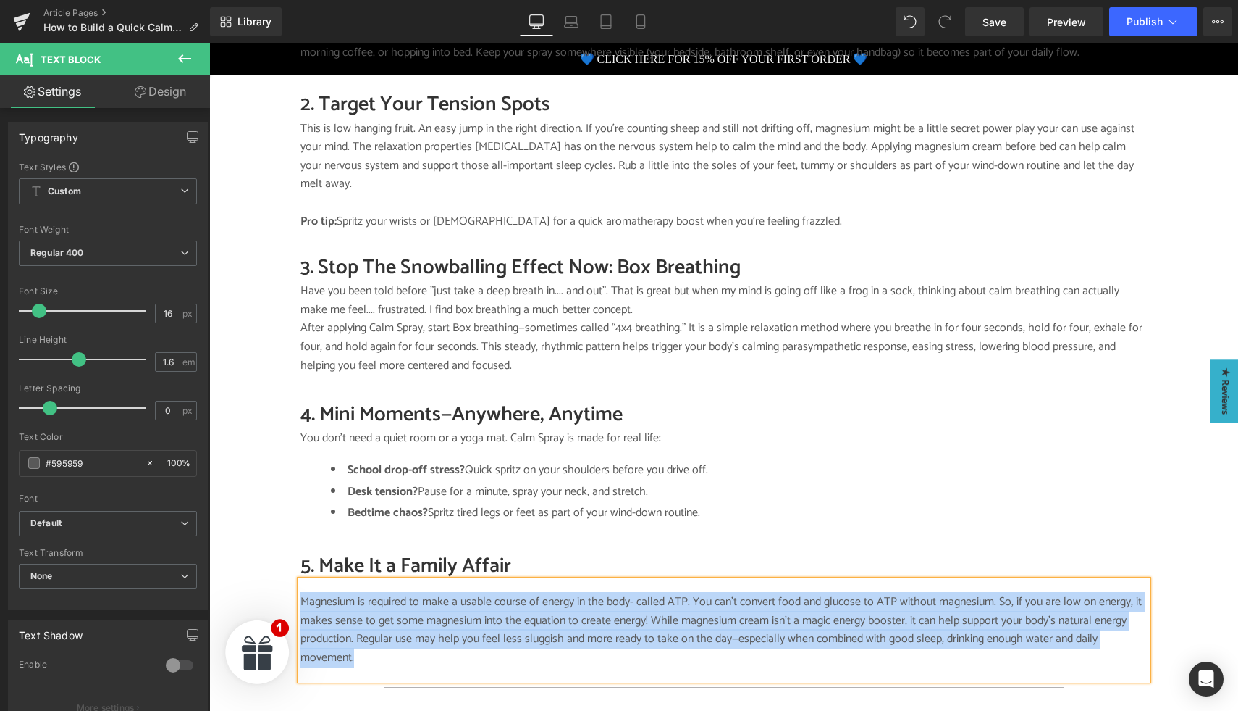
paste div
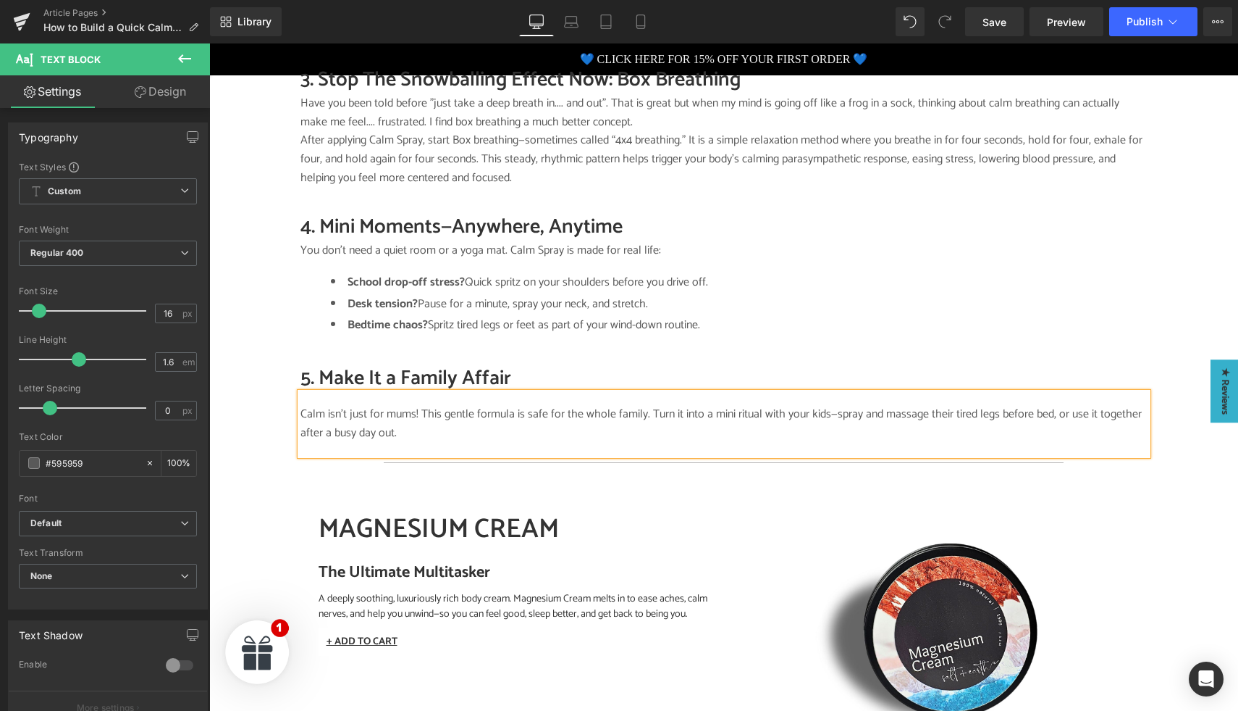
scroll to position [1420, 0]
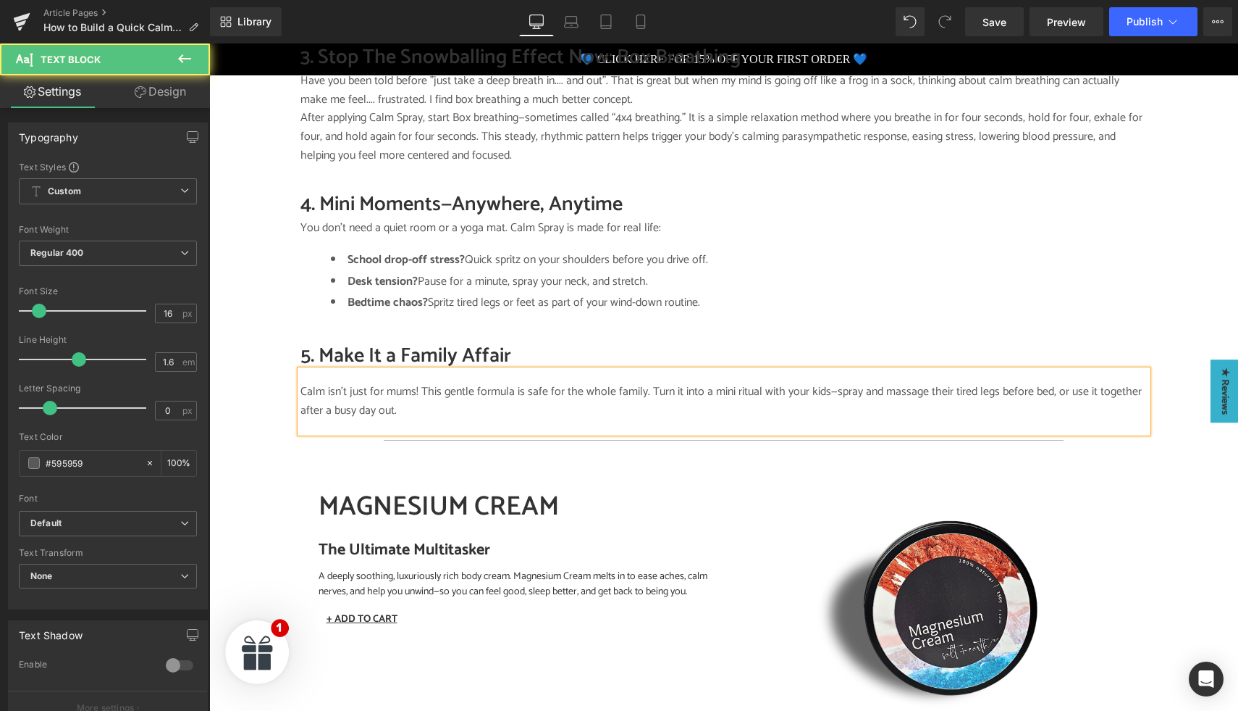
click at [734, 382] on p "Calm isn’t just for mums! This gentle formula is safe for the whole family. Tur…" at bounding box center [724, 400] width 847 height 37
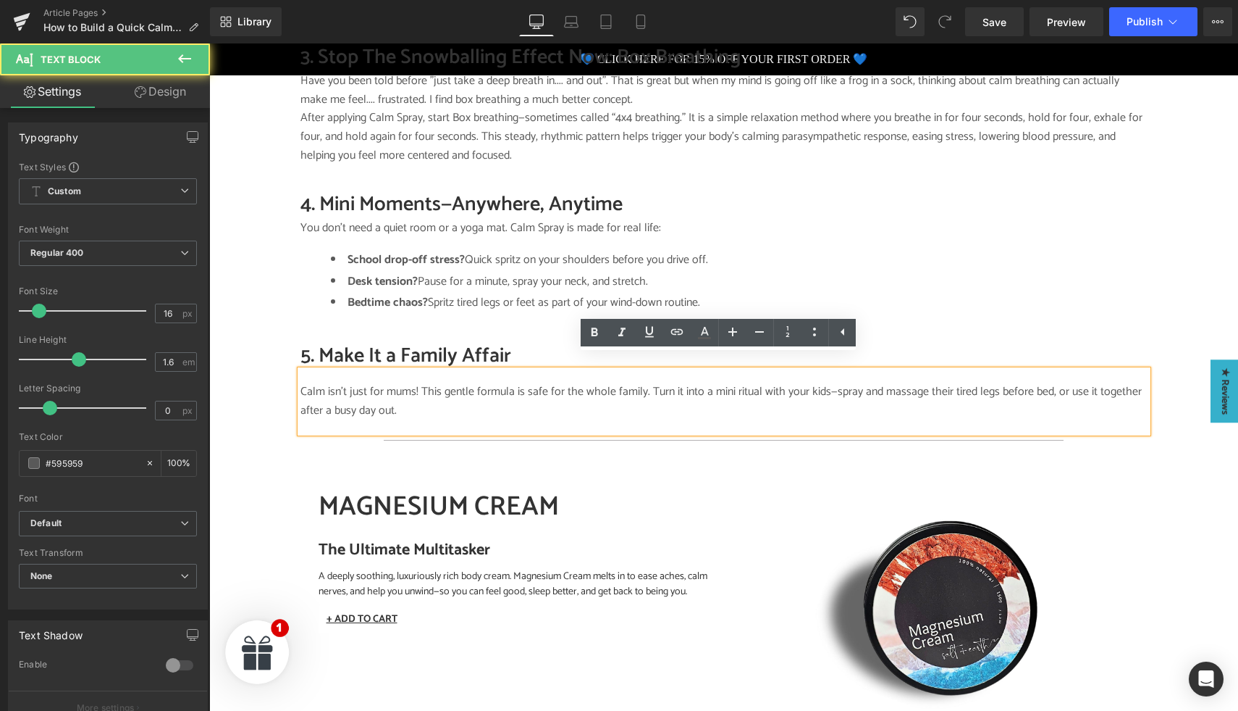
click at [751, 382] on p "Calm isn’t just for mums! This gentle formula is safe for the whole family. Tur…" at bounding box center [724, 400] width 847 height 37
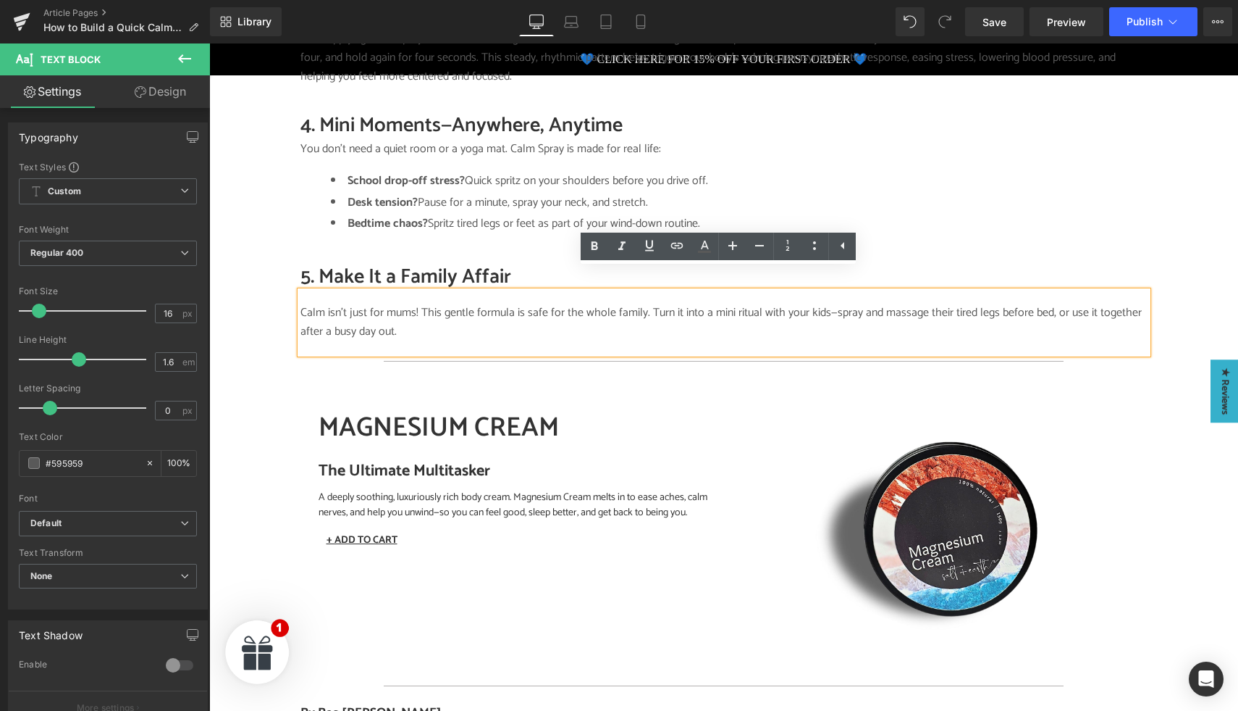
scroll to position [1517, 0]
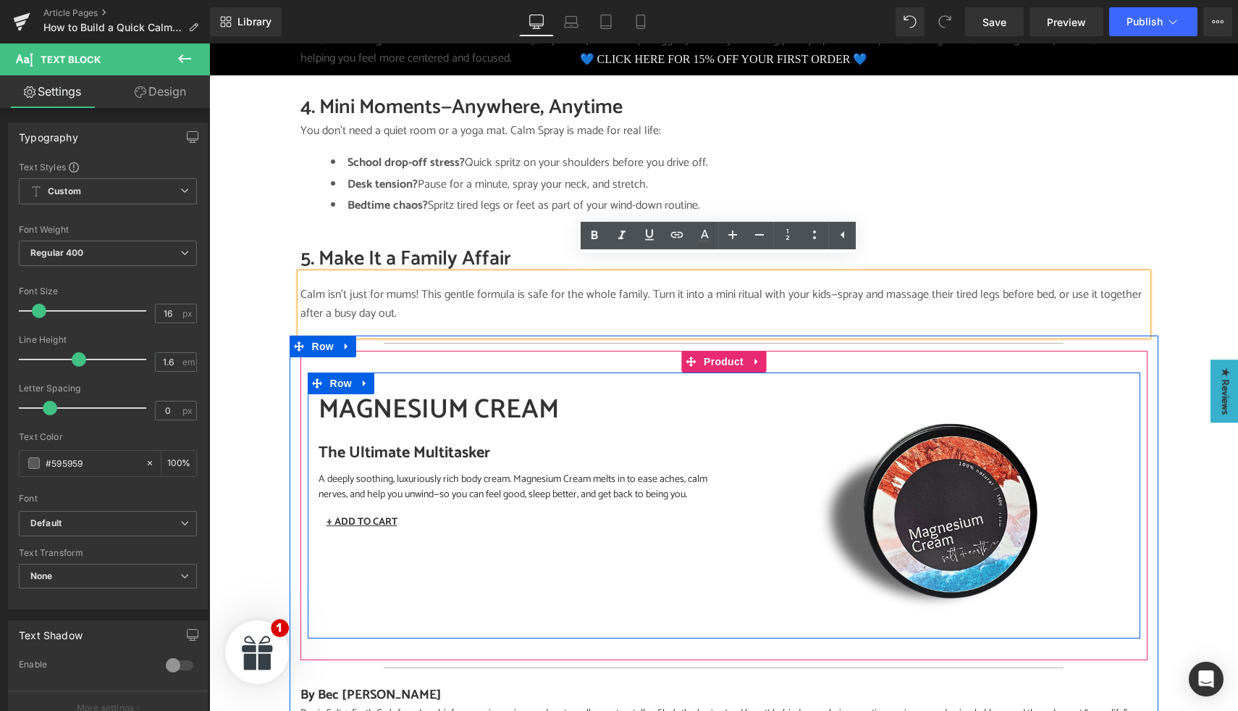
click at [712, 428] on div "MAGNESIUM CREAM (P) Title The Ultimate Multitasker A deeply soothing, luxurious…" at bounding box center [516, 464] width 416 height 141
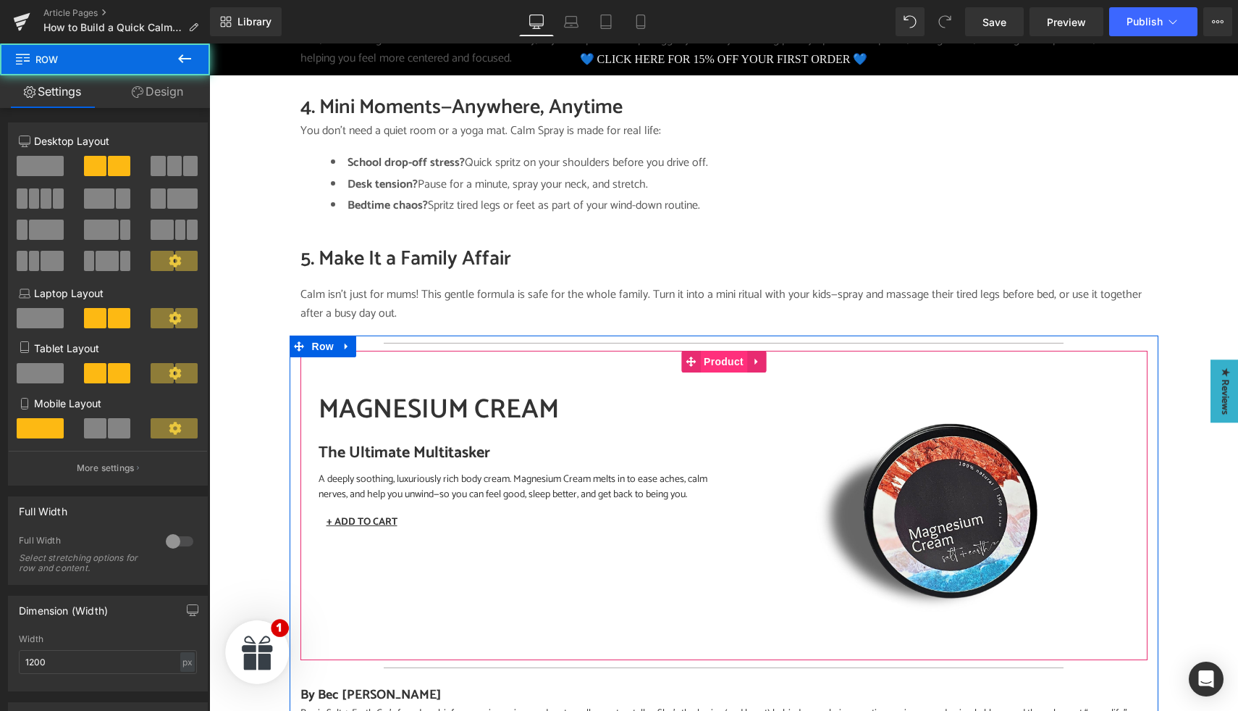
click at [714, 351] on span "Product" at bounding box center [723, 362] width 47 height 22
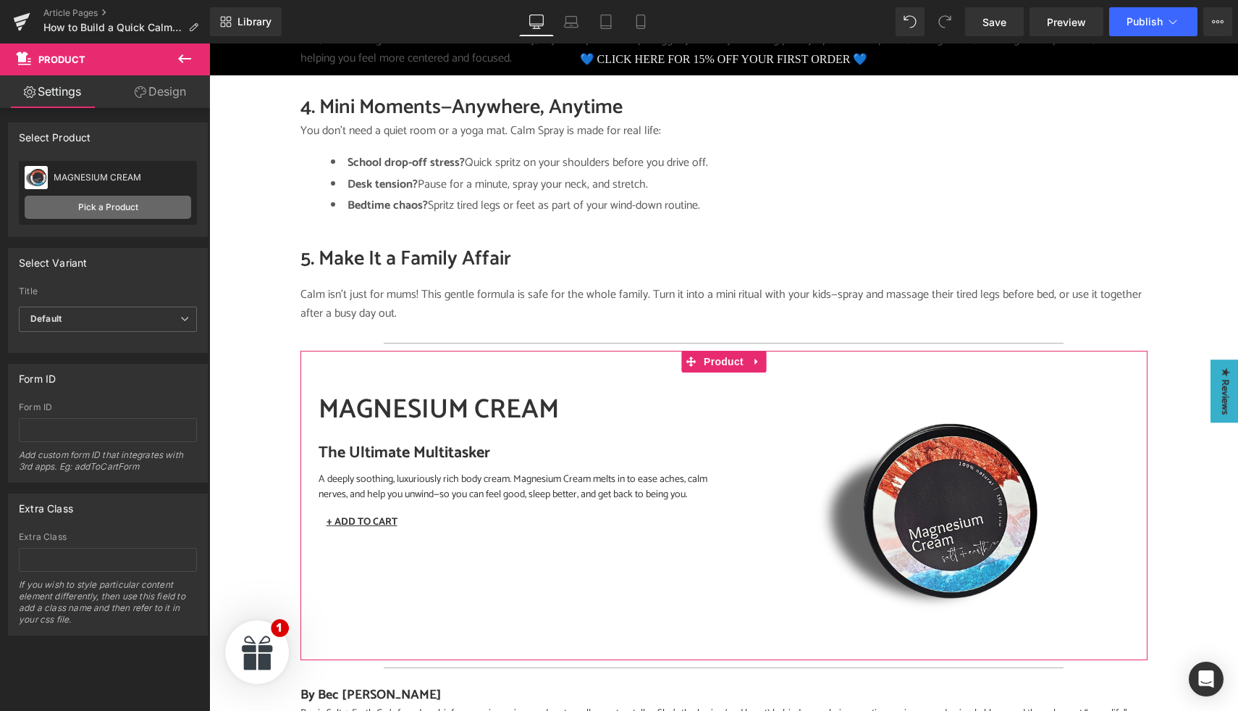
click at [130, 204] on link "Pick a Product" at bounding box center [108, 207] width 167 height 23
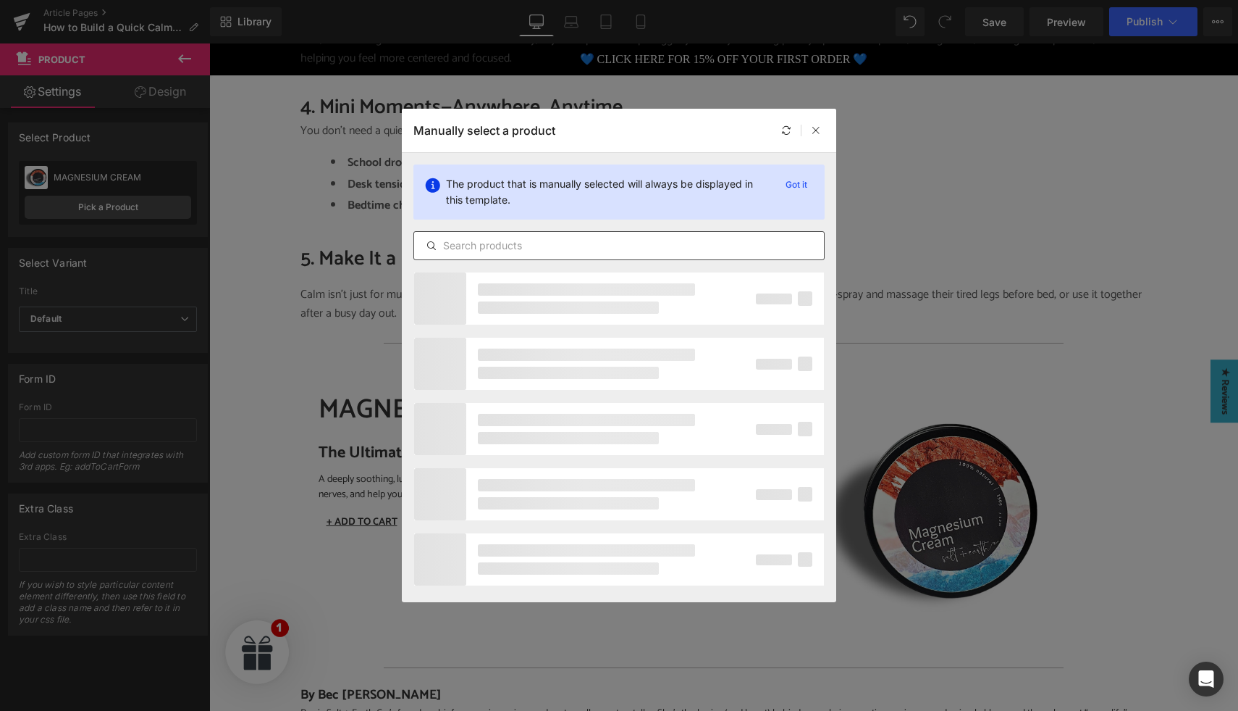
click at [466, 251] on input "text" at bounding box center [619, 245] width 410 height 17
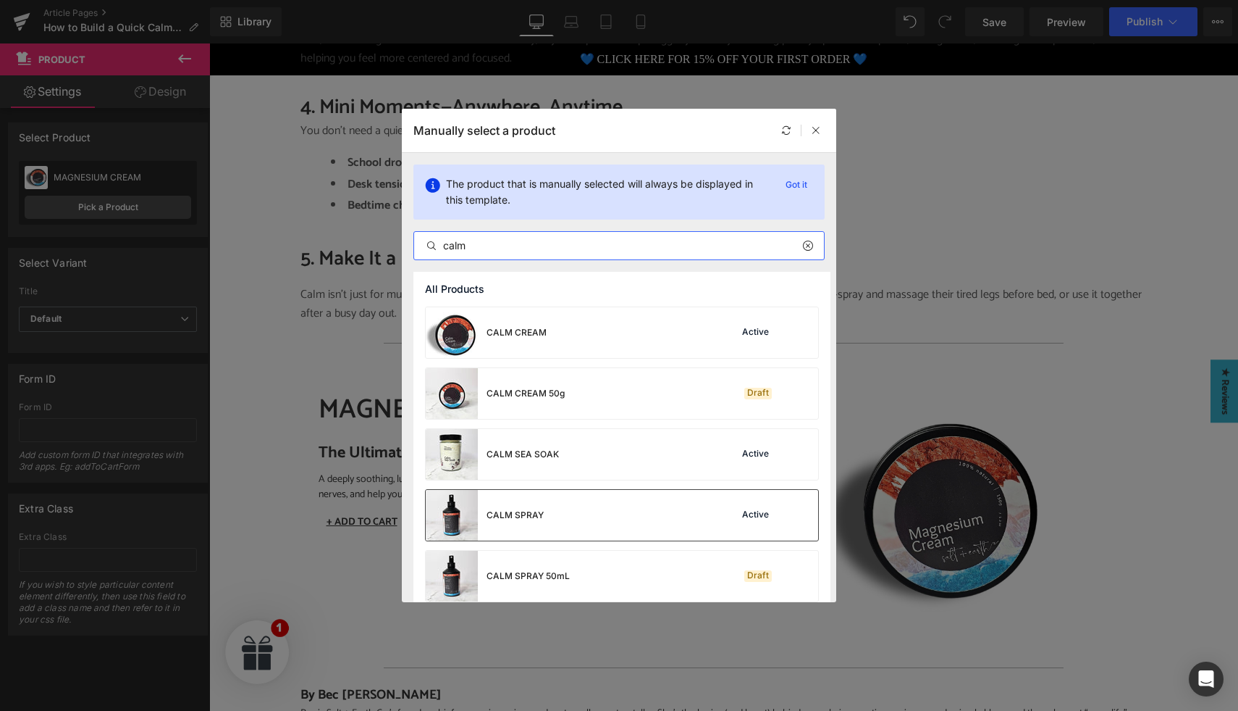
type input "calm"
click at [554, 517] on div "CALM SPRAY Active" at bounding box center [622, 515] width 393 height 51
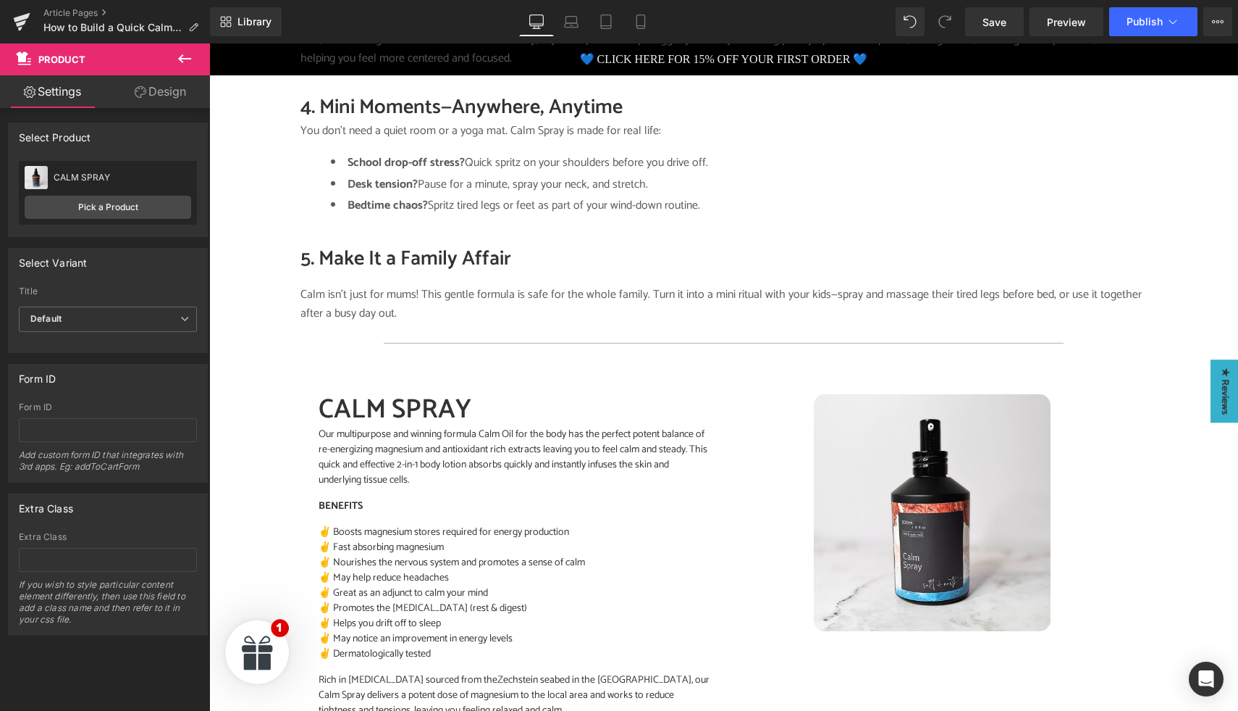
drag, startPoint x: 990, startPoint y: 18, endPoint x: 778, endPoint y: 3, distance: 212.8
click at [990, 18] on span "Save" at bounding box center [995, 21] width 24 height 15
click at [989, 23] on span "Save" at bounding box center [995, 21] width 24 height 15
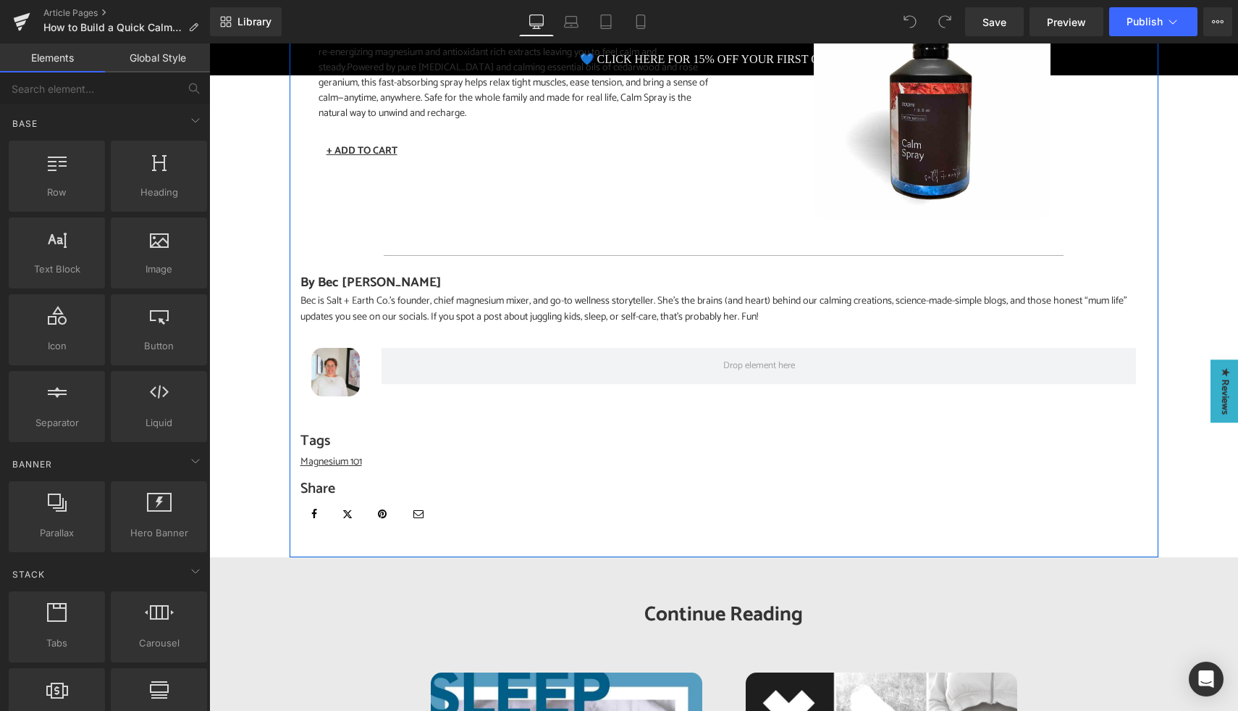
scroll to position [1990, 0]
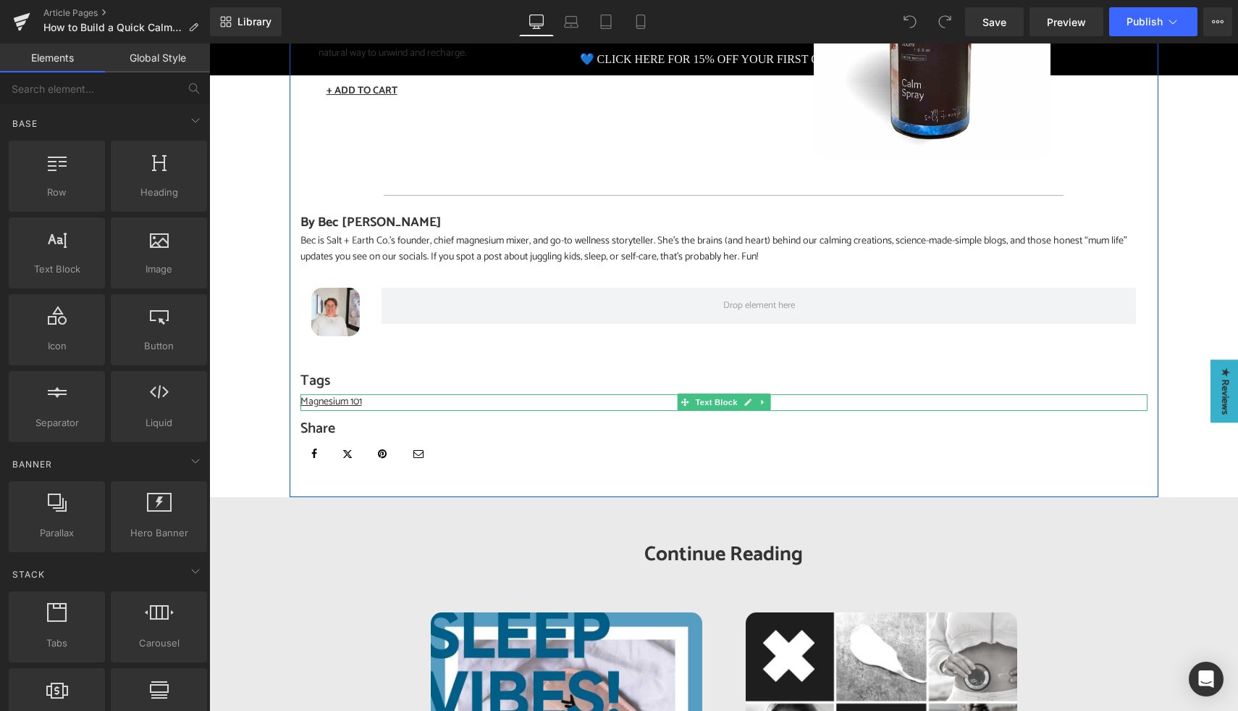
click at [366, 394] on p "Magnesium 101" at bounding box center [724, 402] width 847 height 16
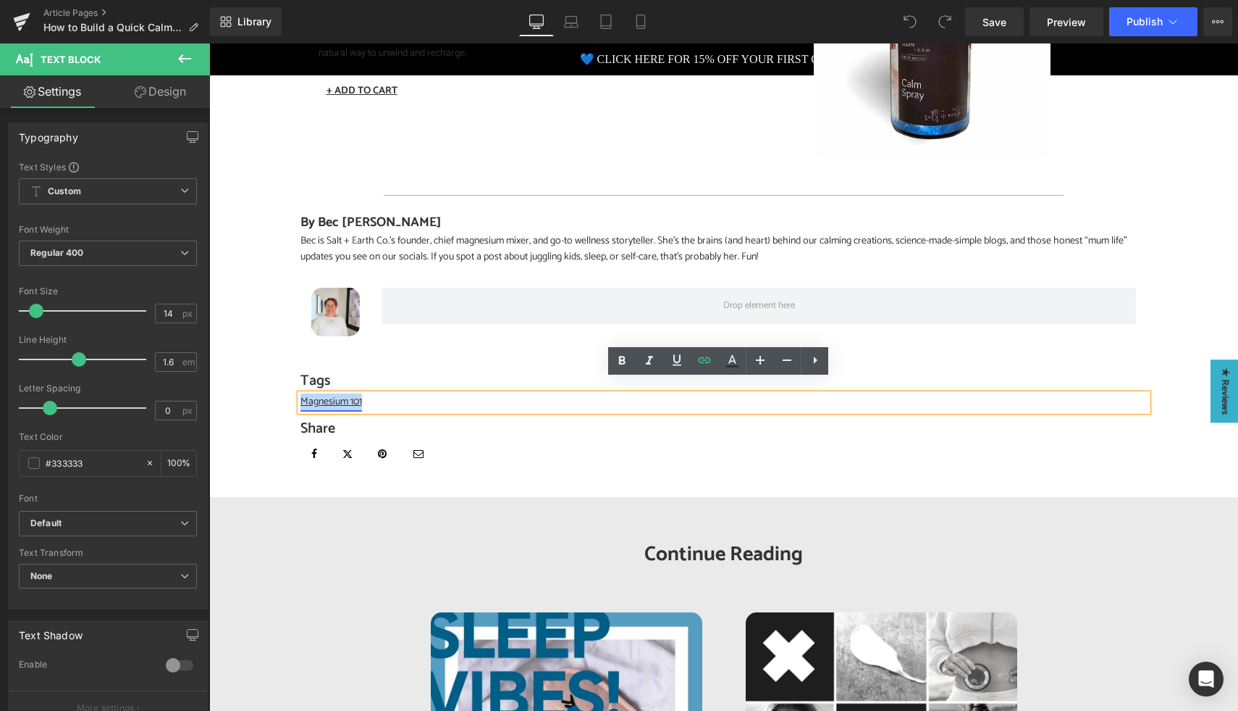
drag, startPoint x: 366, startPoint y: 391, endPoint x: 295, endPoint y: 386, distance: 71.9
click at [301, 394] on p "Magnesium 101" at bounding box center [724, 402] width 847 height 16
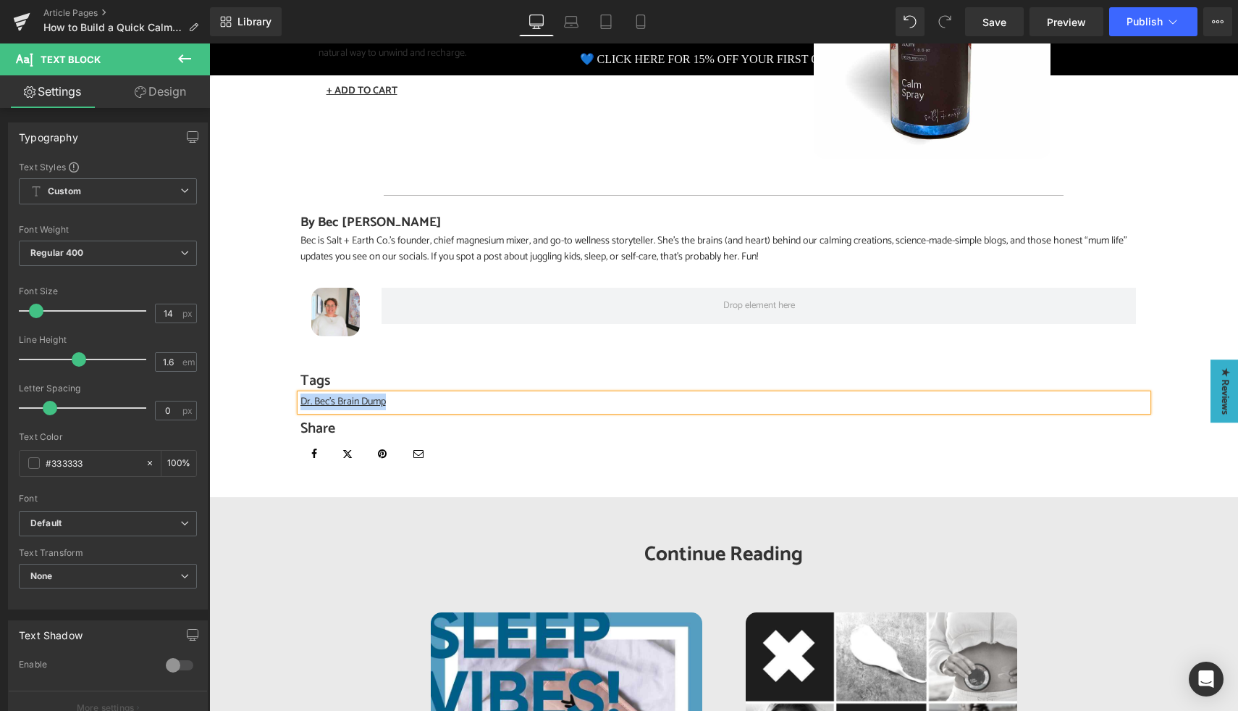
click at [385, 394] on p "Dr. Bec's Brain Dump" at bounding box center [724, 402] width 847 height 16
drag, startPoint x: 384, startPoint y: 387, endPoint x: 297, endPoint y: 384, distance: 87.0
click at [301, 394] on p "Dr. Bec's Brain Dump" at bounding box center [724, 402] width 847 height 16
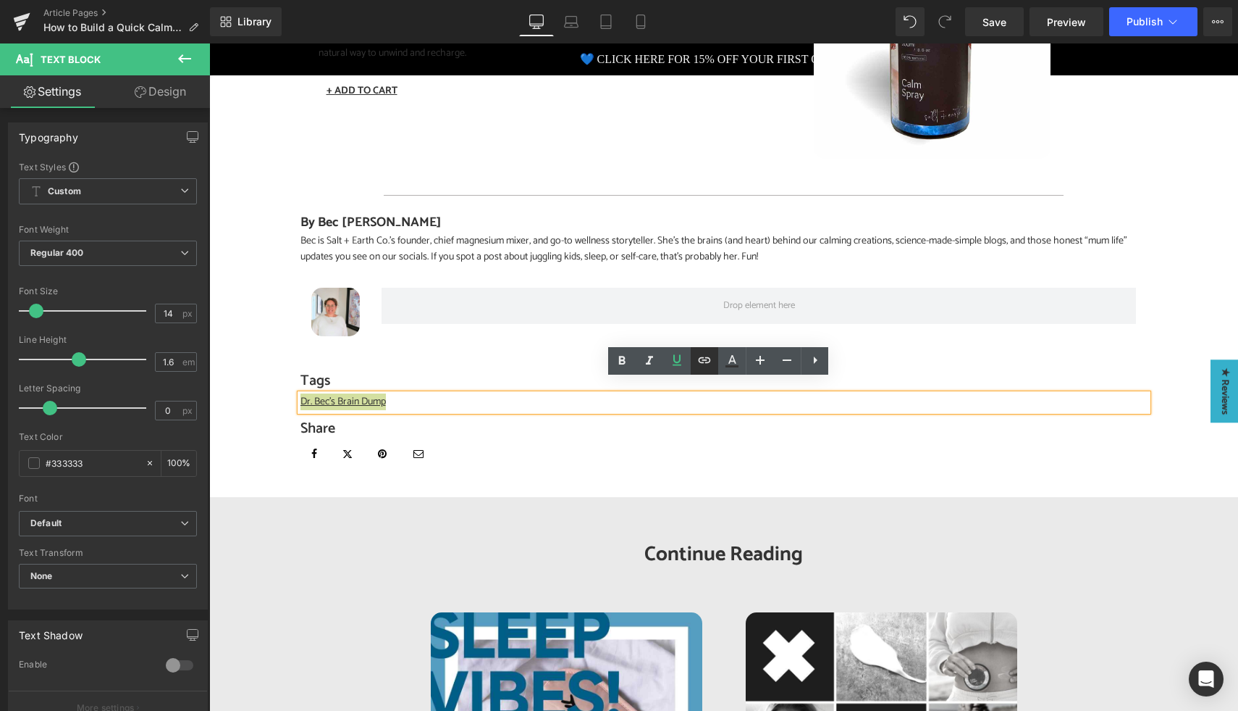
click at [701, 368] on icon at bounding box center [704, 359] width 17 height 17
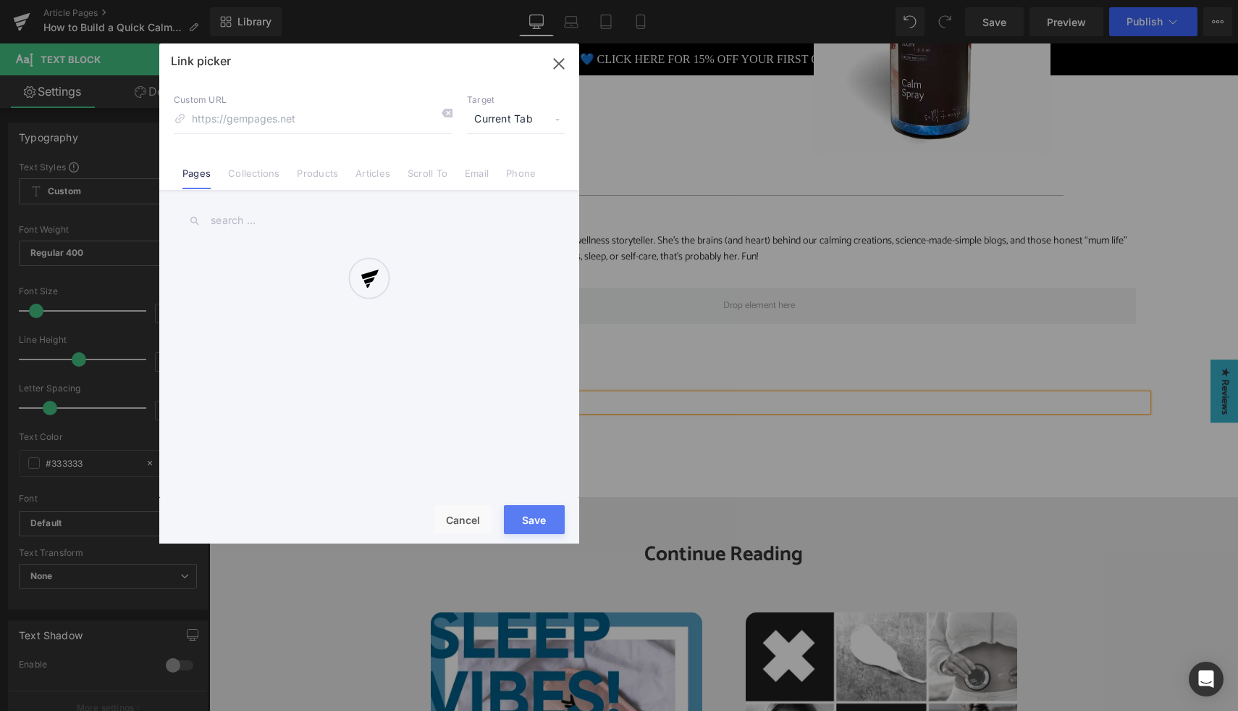
click at [565, 0] on div "Text Color Highlight Color #333333 Edit or remove link: Edit - Unlink - Cancel …" at bounding box center [619, 0] width 1238 height 0
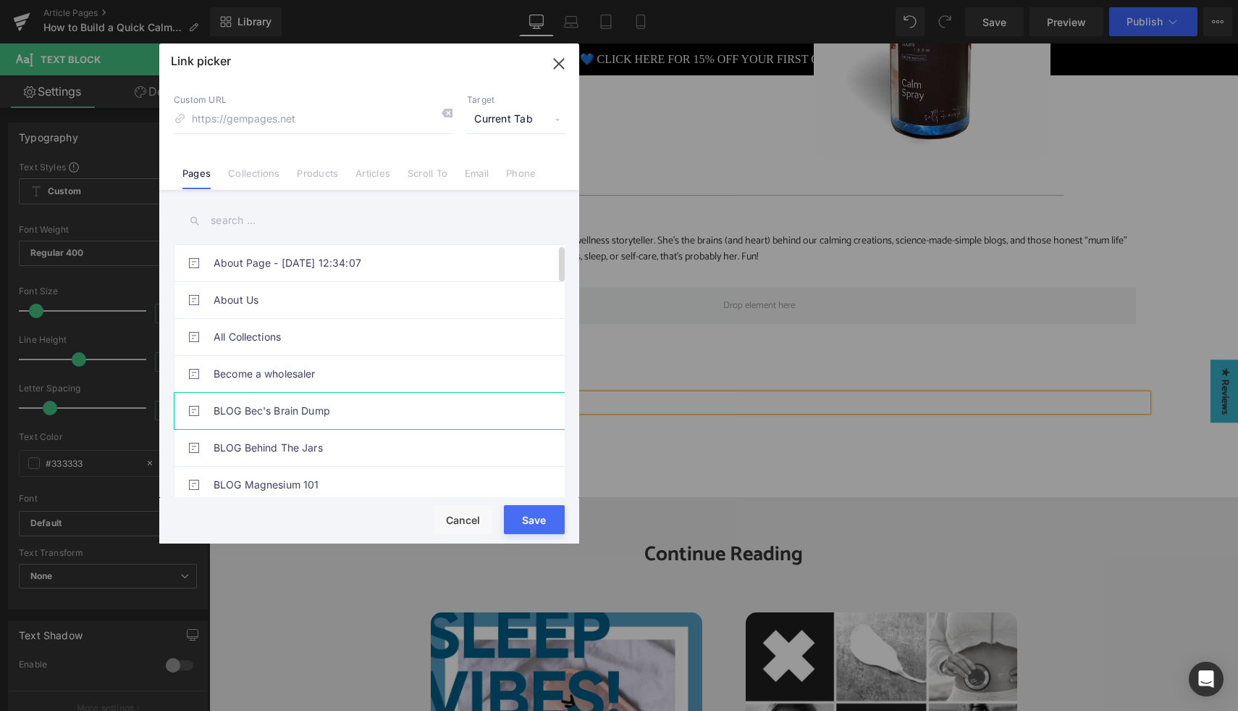
click at [352, 412] on link "BLOG Bec's Brain Dump" at bounding box center [373, 411] width 319 height 36
type input "/pages/blog-dr-becs-brain-dump"
click at [522, 515] on button "Save" at bounding box center [534, 519] width 61 height 29
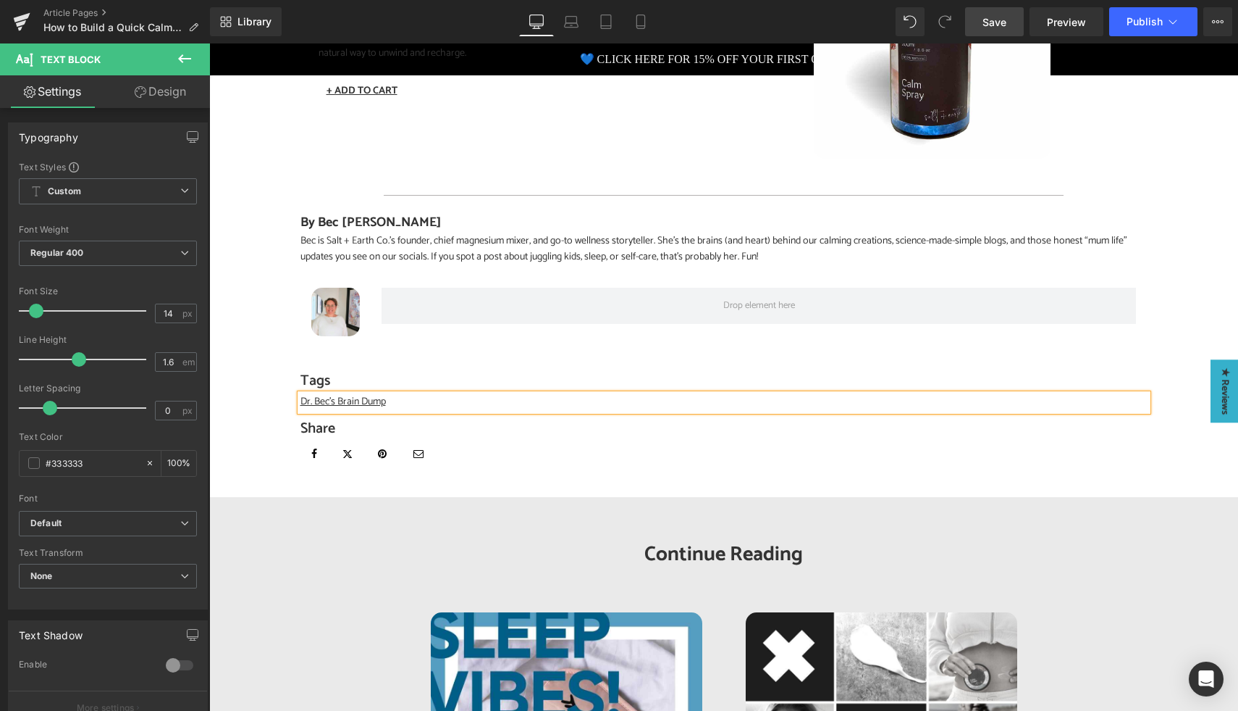
click at [991, 19] on span "Save" at bounding box center [995, 21] width 24 height 15
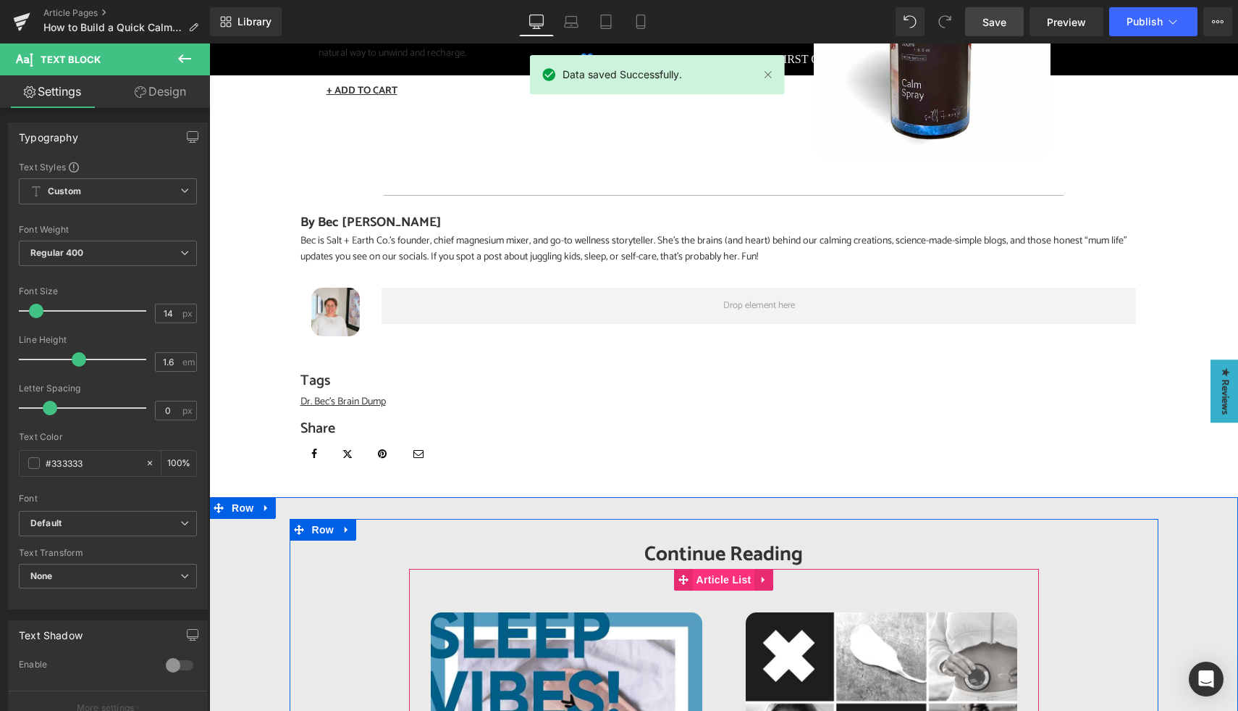
click at [721, 569] on span "Article List" at bounding box center [724, 580] width 62 height 22
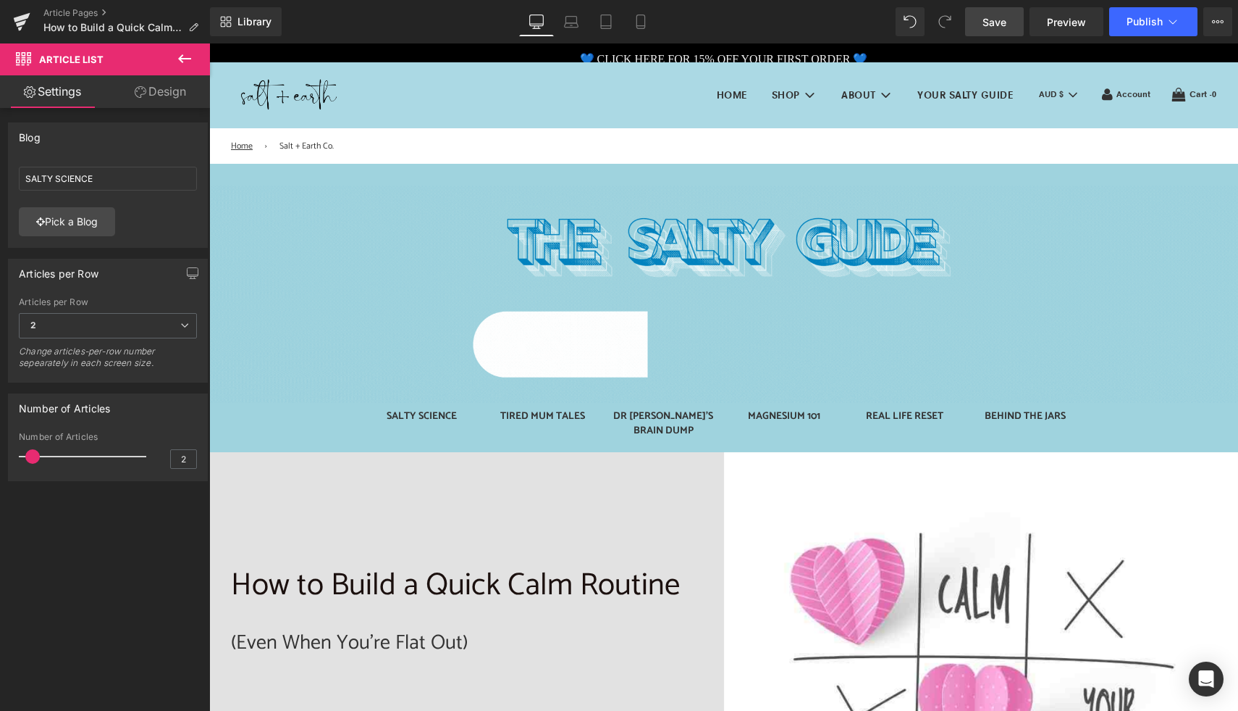
scroll to position [0, 0]
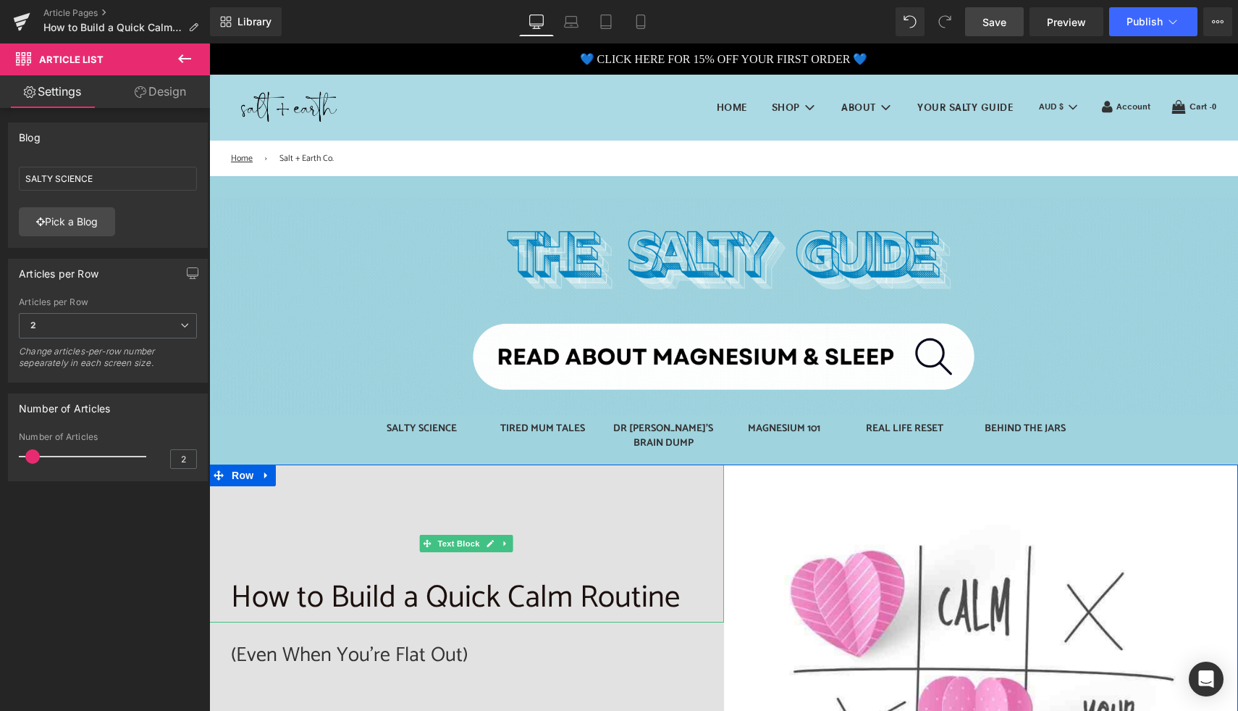
click at [358, 581] on p "How to Build a Quick Calm Routine" at bounding box center [466, 598] width 471 height 50
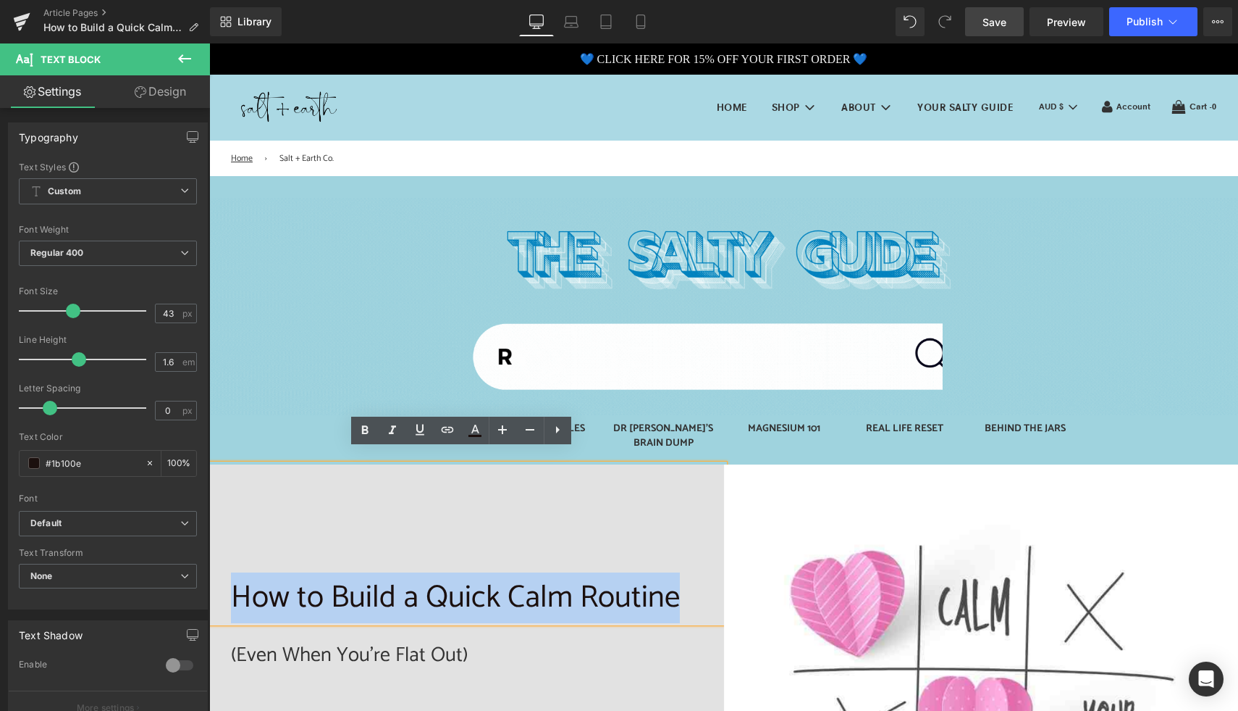
drag, startPoint x: 232, startPoint y: 580, endPoint x: 682, endPoint y: 582, distance: 449.8
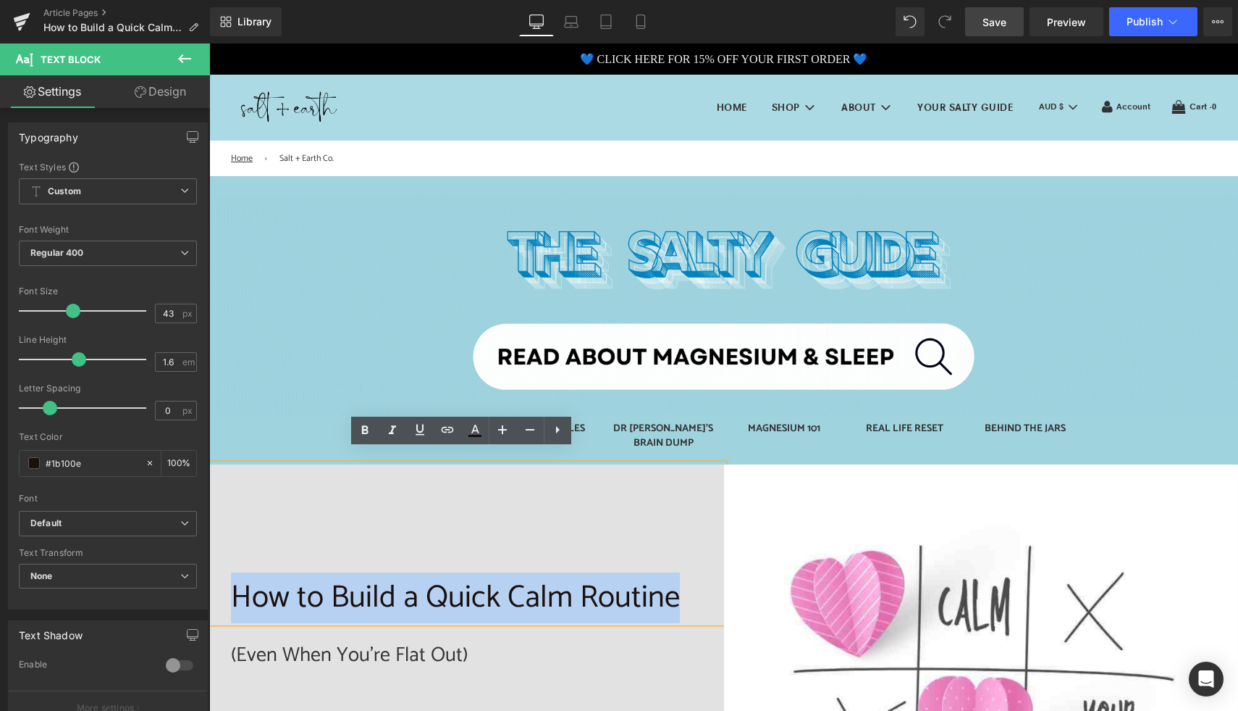
click at [682, 582] on p "How to Build a Quick Calm Routine" at bounding box center [466, 598] width 471 height 50
copy p "How to Build a Quick Calm Routine"
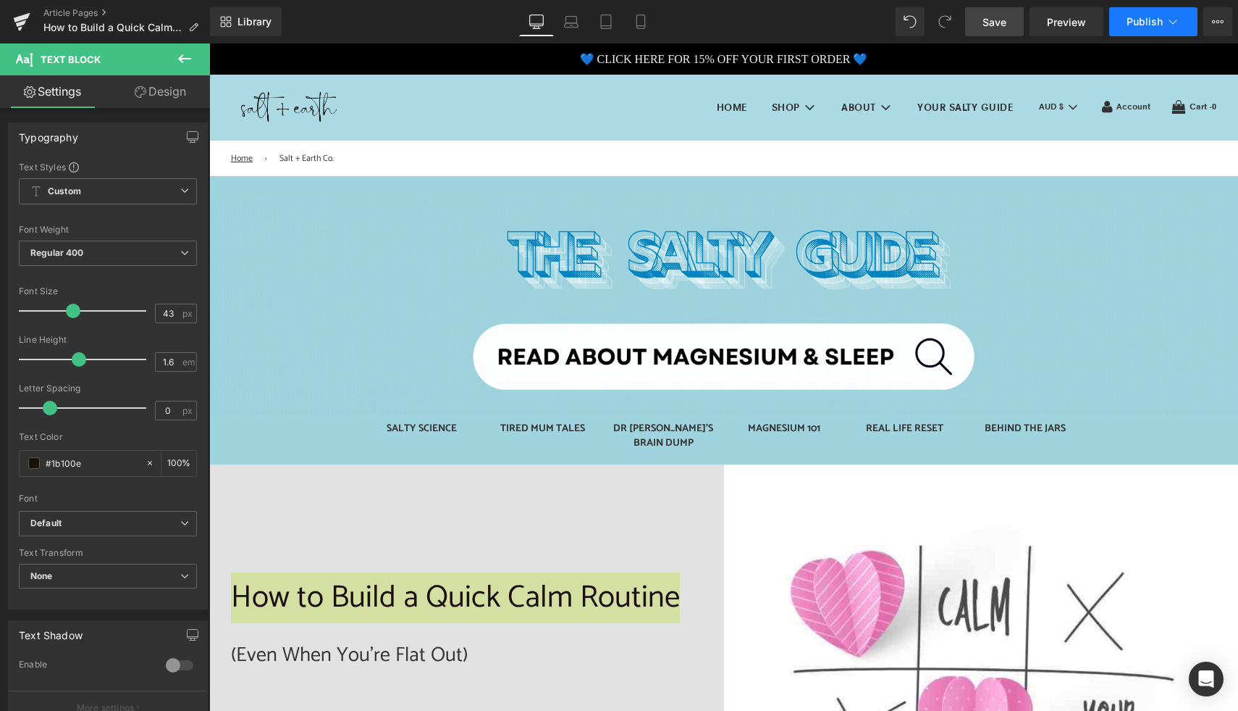
click at [1177, 25] on icon at bounding box center [1173, 21] width 14 height 14
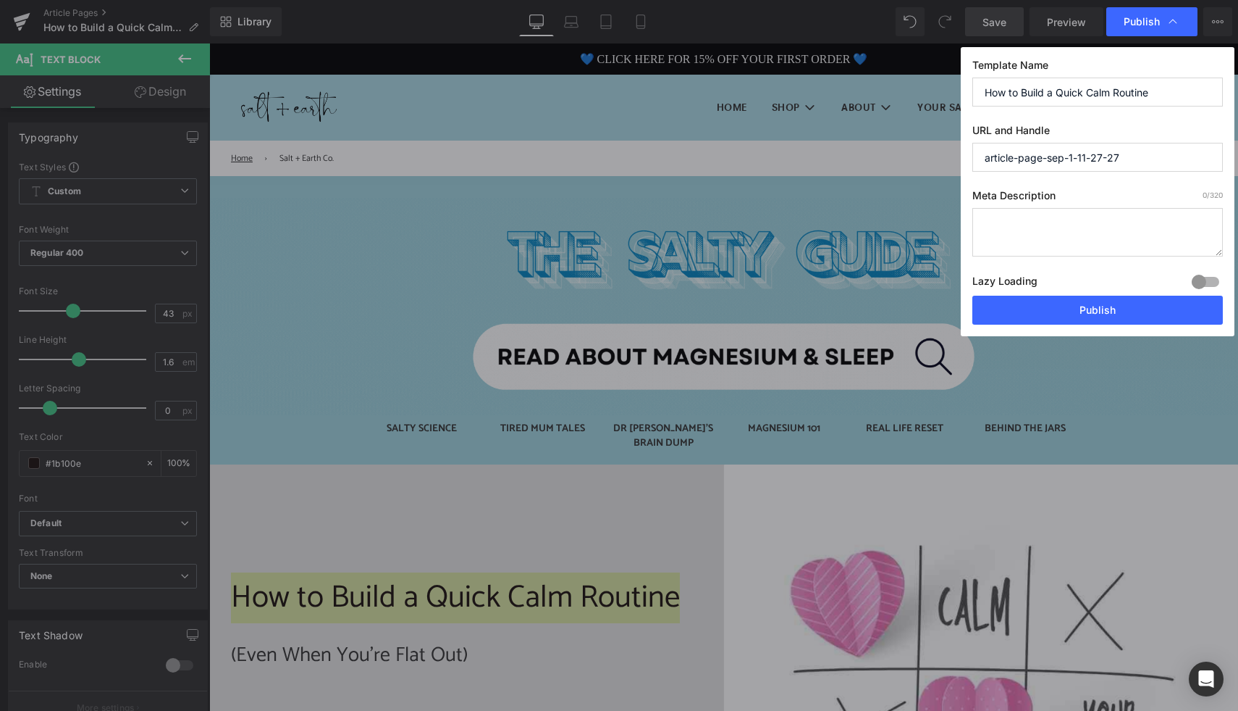
drag, startPoint x: 1148, startPoint y: 166, endPoint x: 1015, endPoint y: 161, distance: 132.6
click at [1015, 161] on input "article-page-sep-1-11-27-27" at bounding box center [1098, 157] width 251 height 29
click at [1124, 154] on input "article-page-sep-1-11-27-27" at bounding box center [1098, 157] width 251 height 29
drag, startPoint x: 1133, startPoint y: 154, endPoint x: 978, endPoint y: 159, distance: 154.4
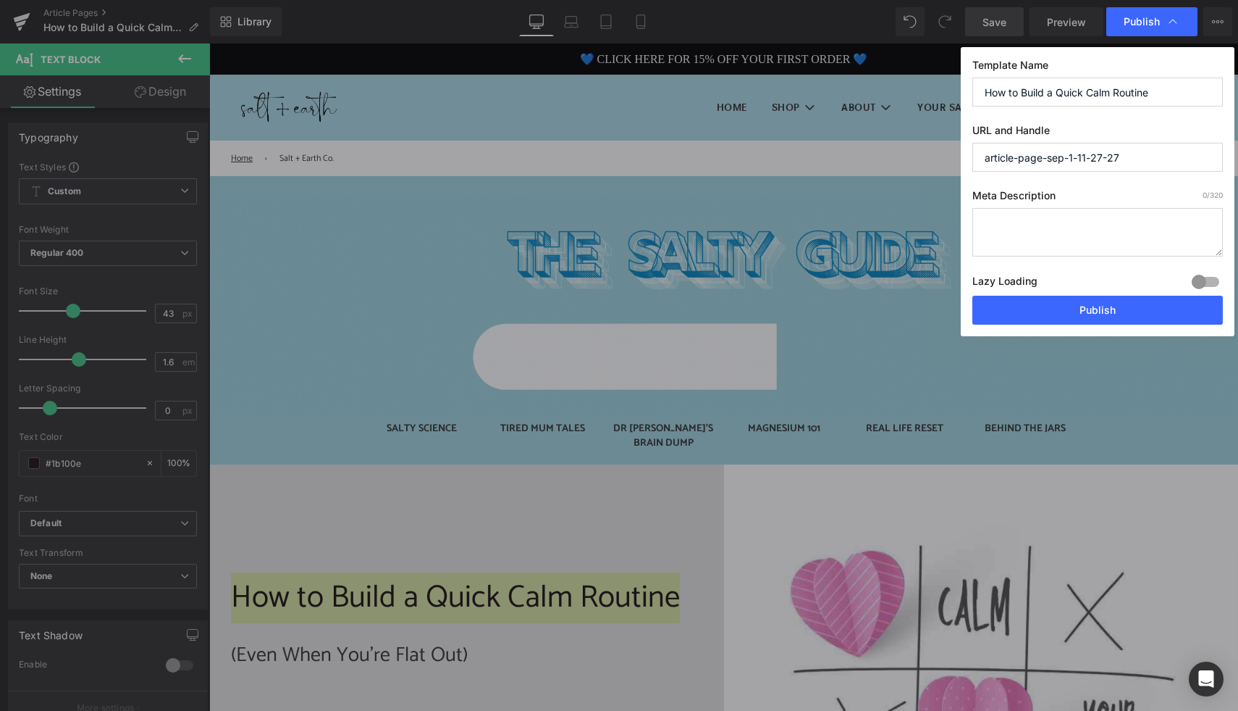
click at [978, 159] on input "article-page-sep-1-11-27-27" at bounding box center [1098, 157] width 251 height 29
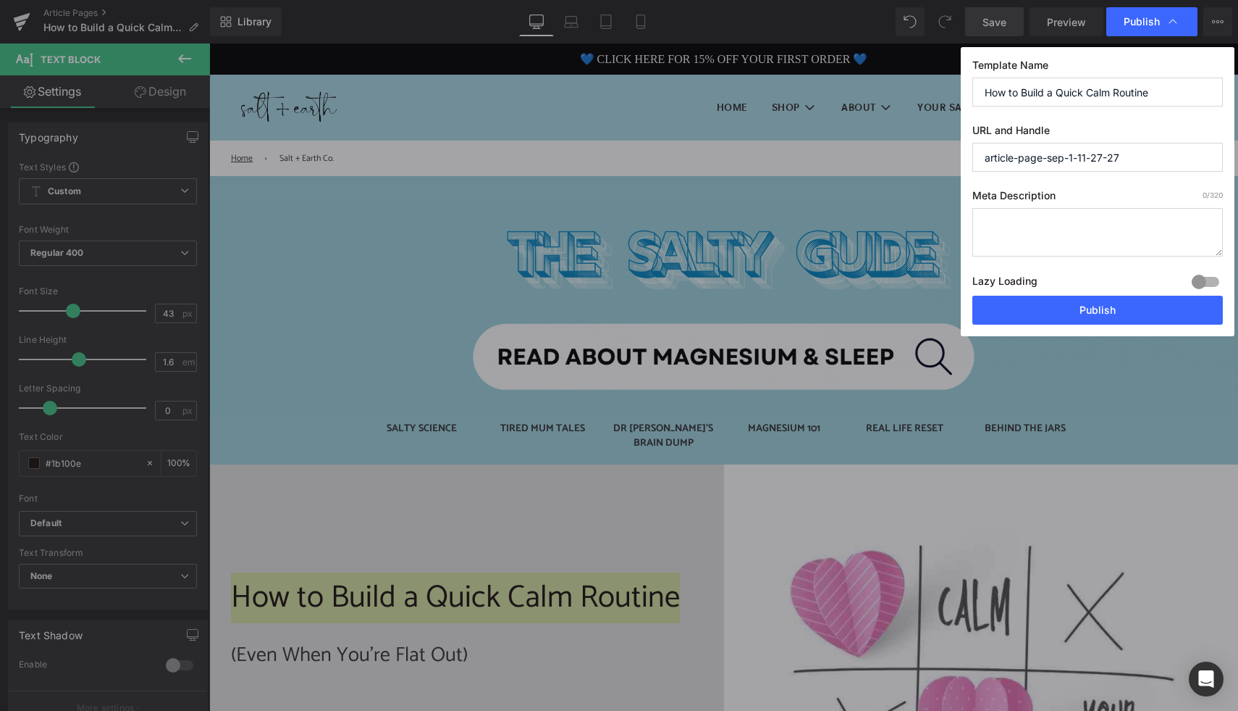
paste input "How to Build a Quick Calm Routine"
type input "how-to-build-a-quick-calm-routine"
click at [1028, 219] on textarea at bounding box center [1098, 232] width 251 height 49
paste textarea "Discover how to create a quick, effective calm routine with Calm Spray—even on …"
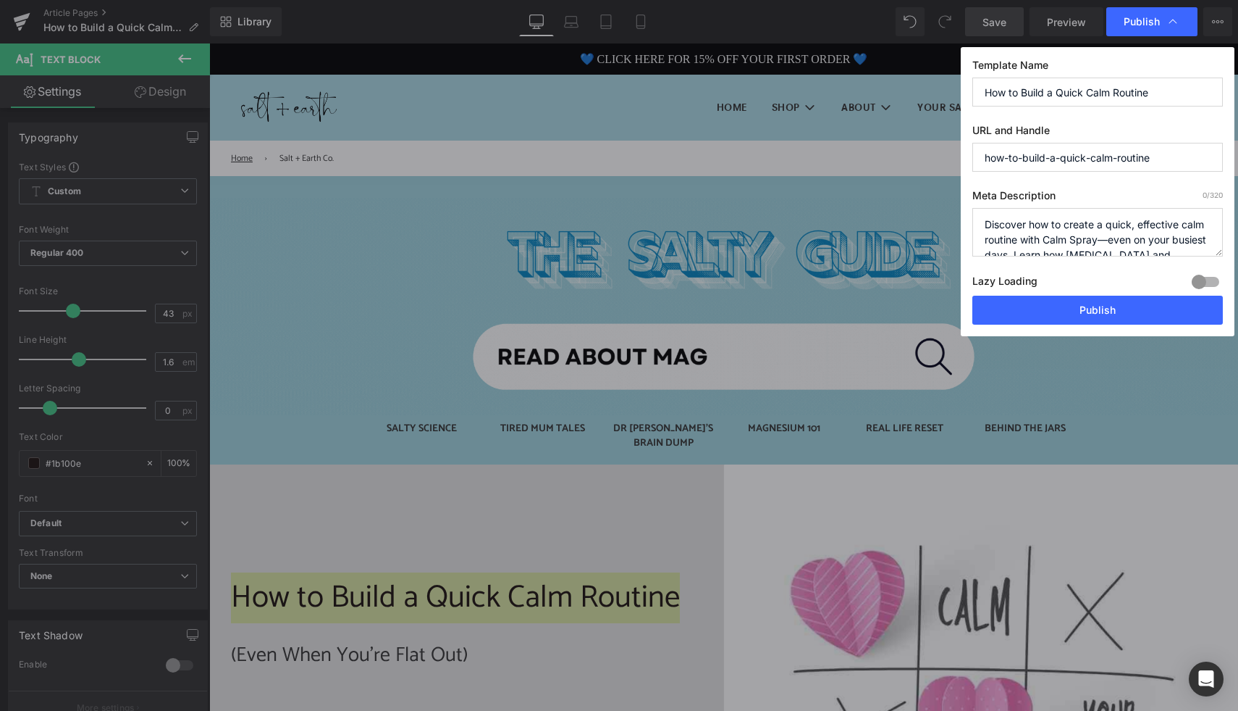
scroll to position [66, 0]
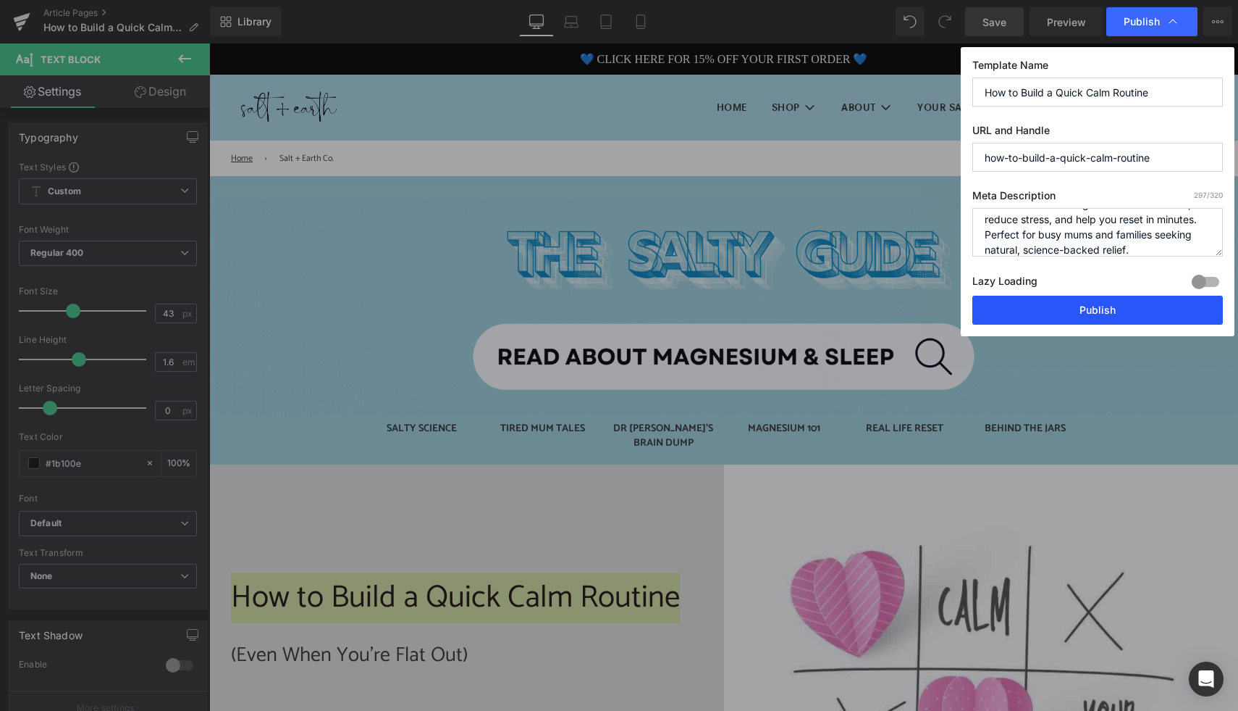
type textarea "Discover how to create a quick, effective calm routine with Calm Spray—even on …"
click at [1093, 306] on button "Publish" at bounding box center [1098, 309] width 251 height 29
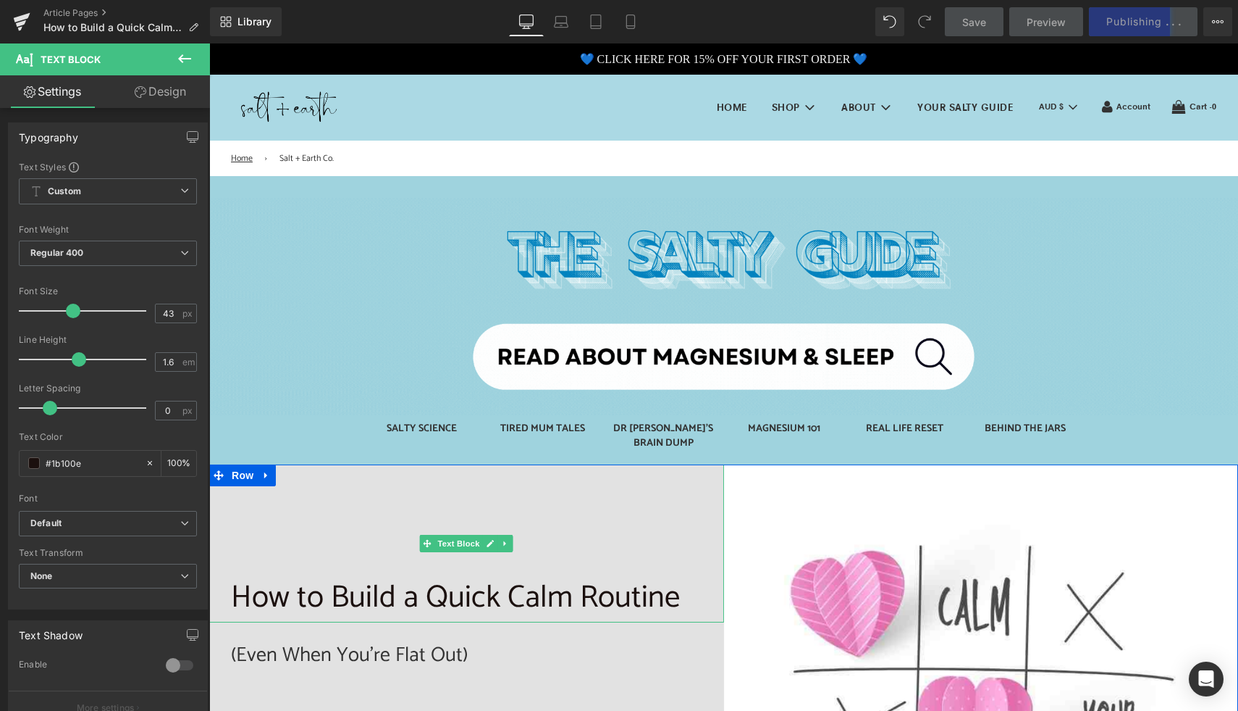
click at [610, 579] on p "How to Build a Quick Calm Routine" at bounding box center [466, 598] width 471 height 50
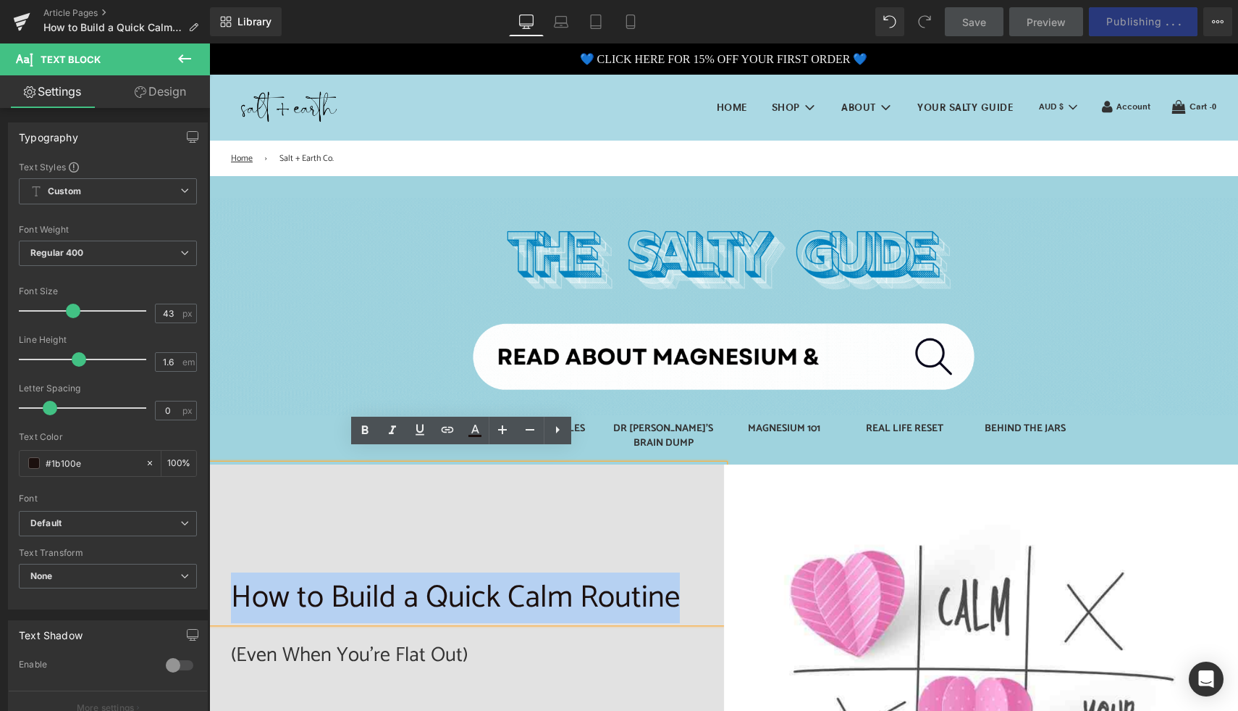
drag, startPoint x: 673, startPoint y: 579, endPoint x: 234, endPoint y: 561, distance: 439.3
click at [234, 573] on p "How to Build a Quick Calm Routine" at bounding box center [466, 598] width 471 height 50
copy p "How to Build a Quick Calm Routine"
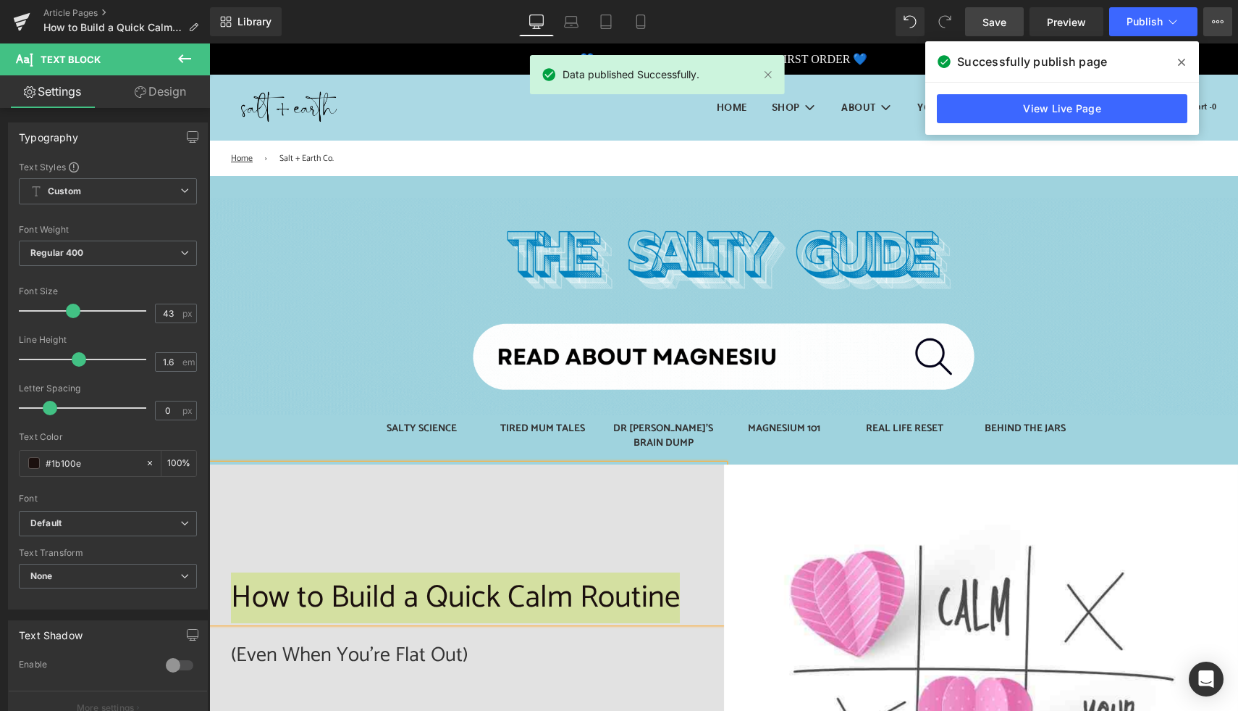
click at [1211, 28] on button "View Live Page View with current Template Save Template to Library Schedule Pub…" at bounding box center [1218, 21] width 29 height 29
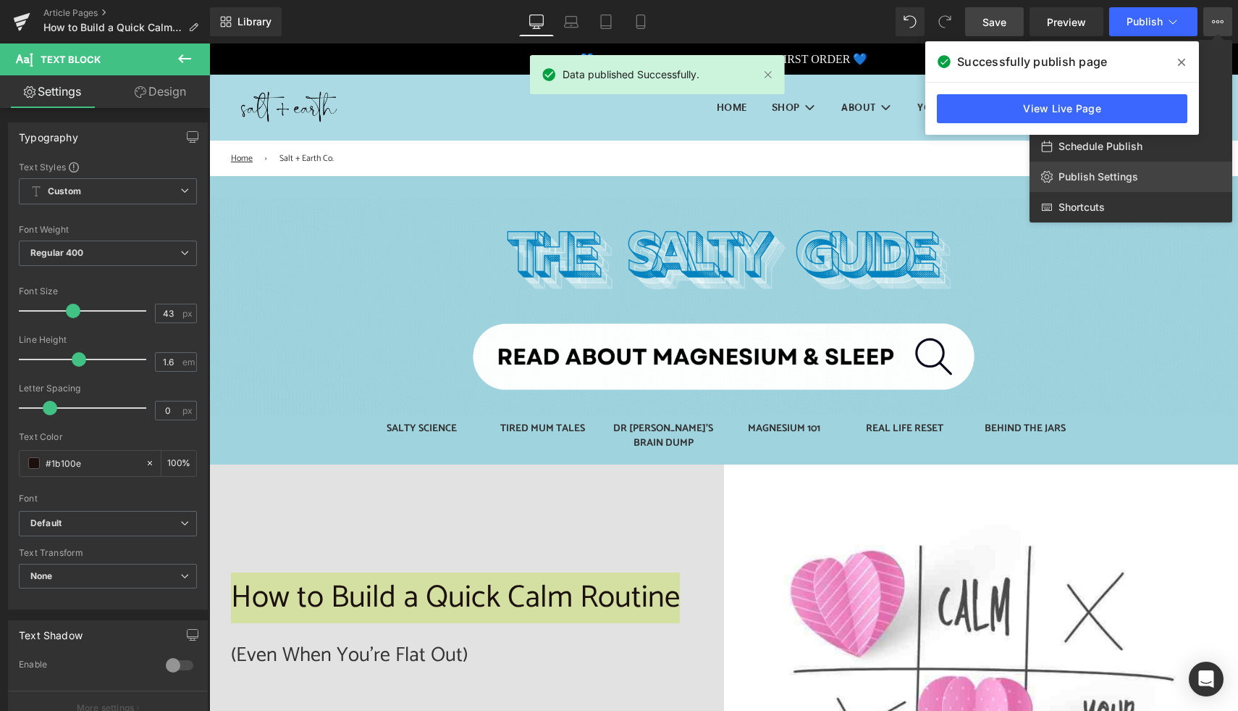
click at [1113, 188] on link "Publish Settings" at bounding box center [1131, 177] width 203 height 30
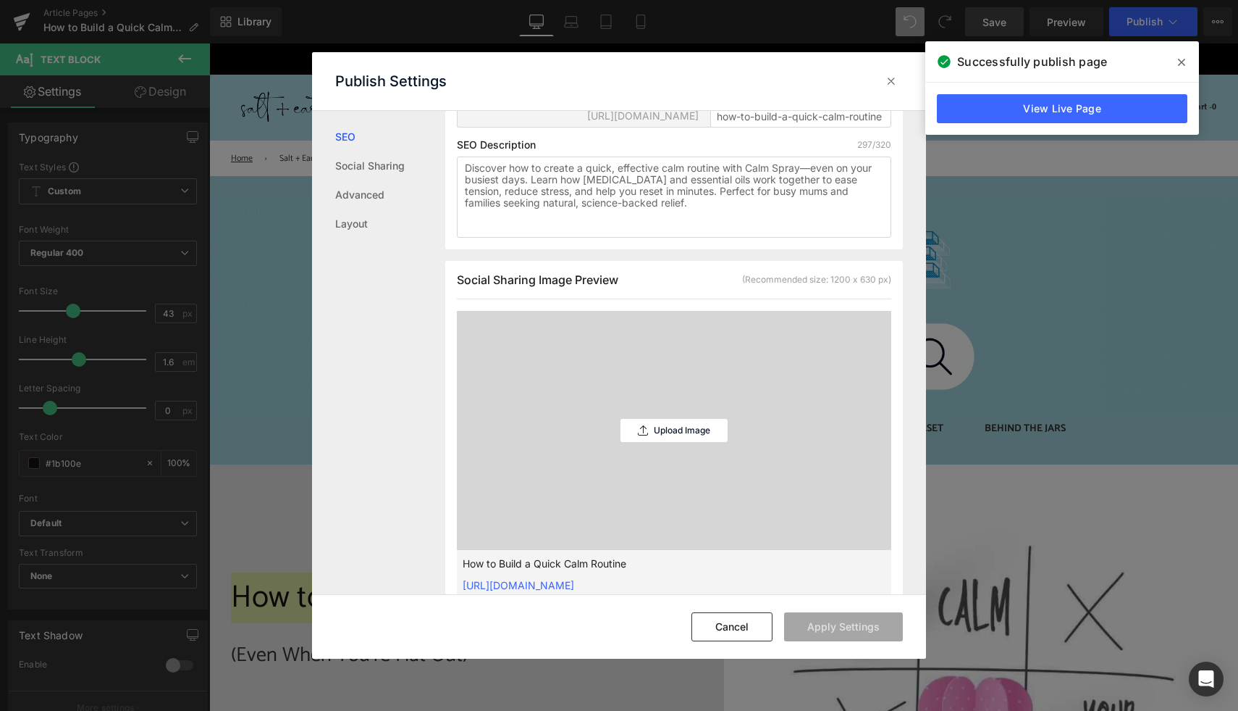
scroll to position [362, 0]
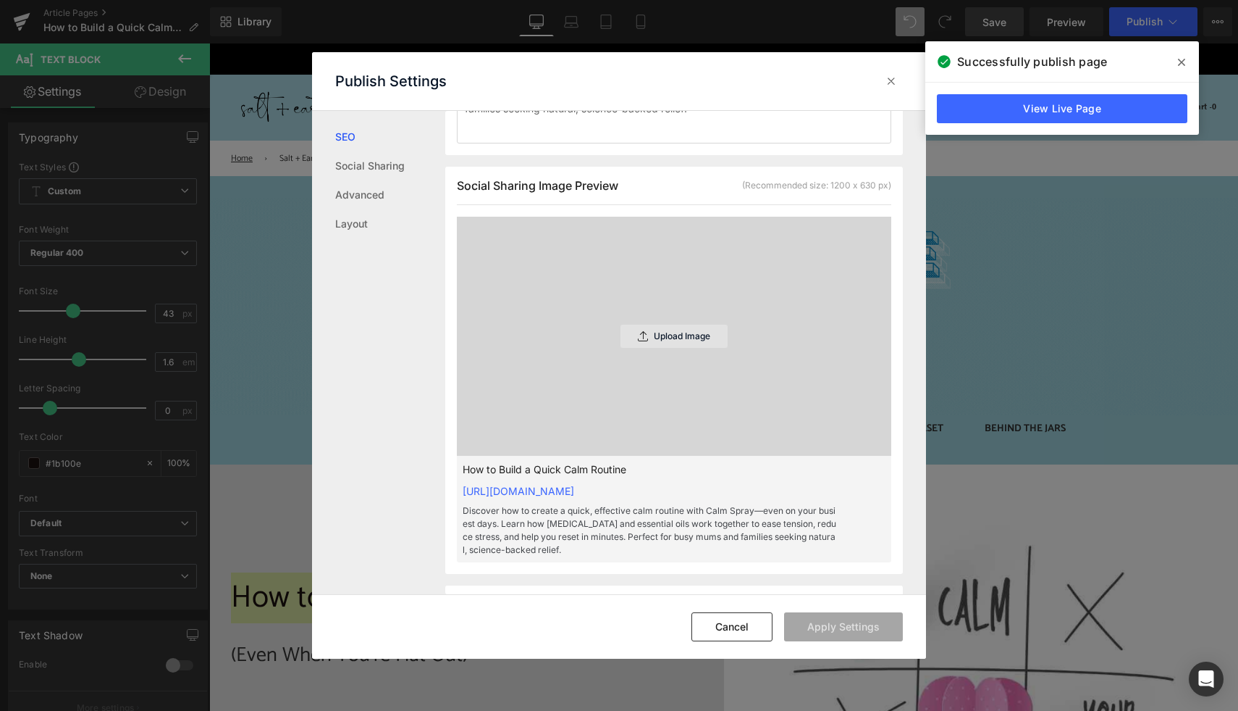
click at [668, 341] on p "Upload Image" at bounding box center [682, 336] width 56 height 10
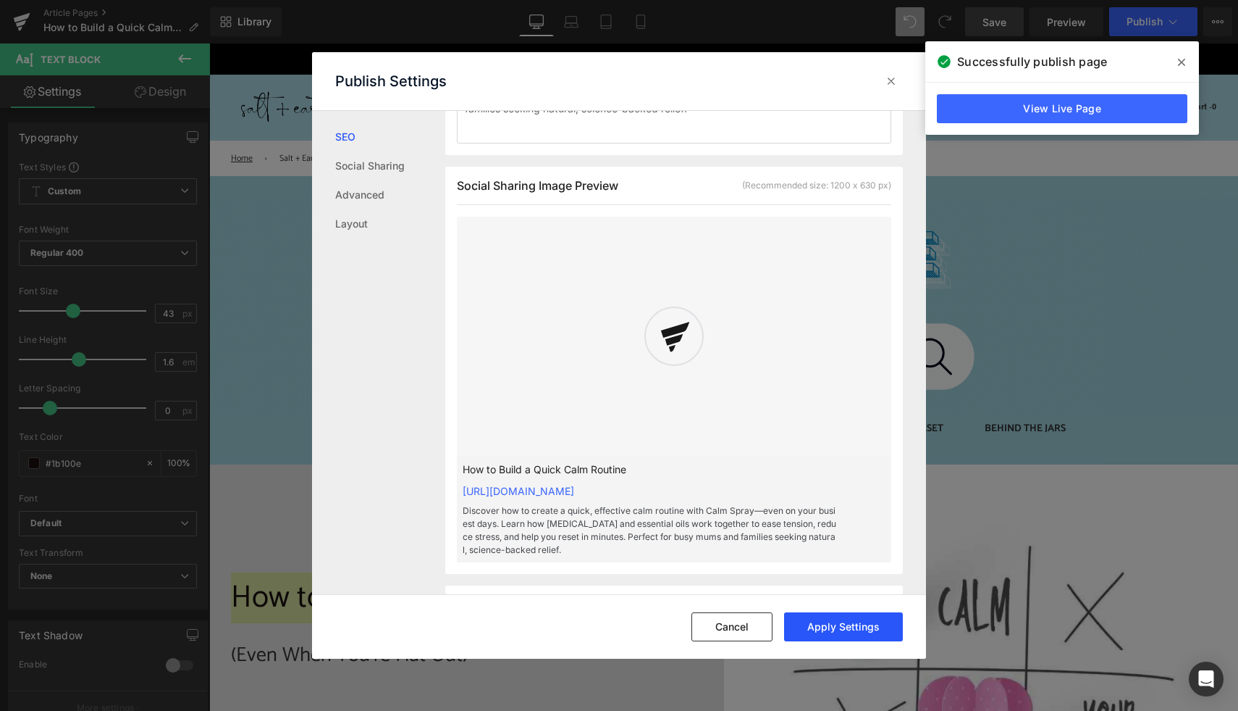
click at [832, 630] on button "Apply Settings" at bounding box center [843, 626] width 119 height 29
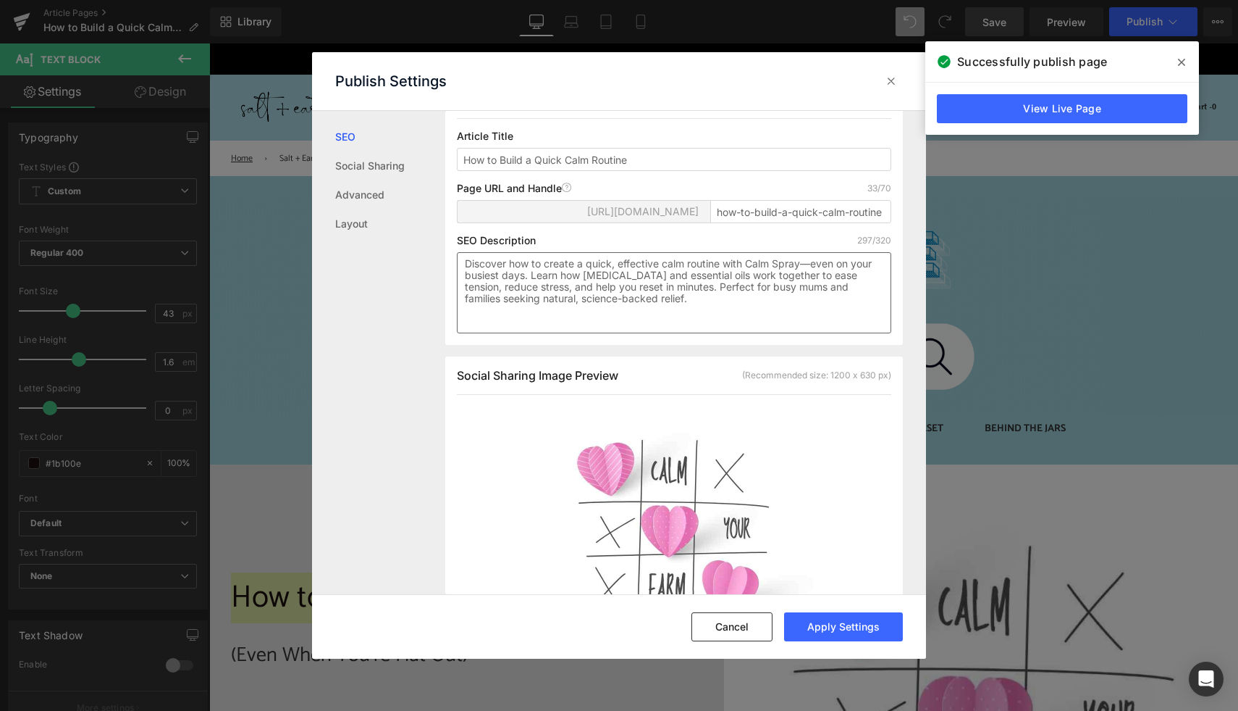
scroll to position [0, 0]
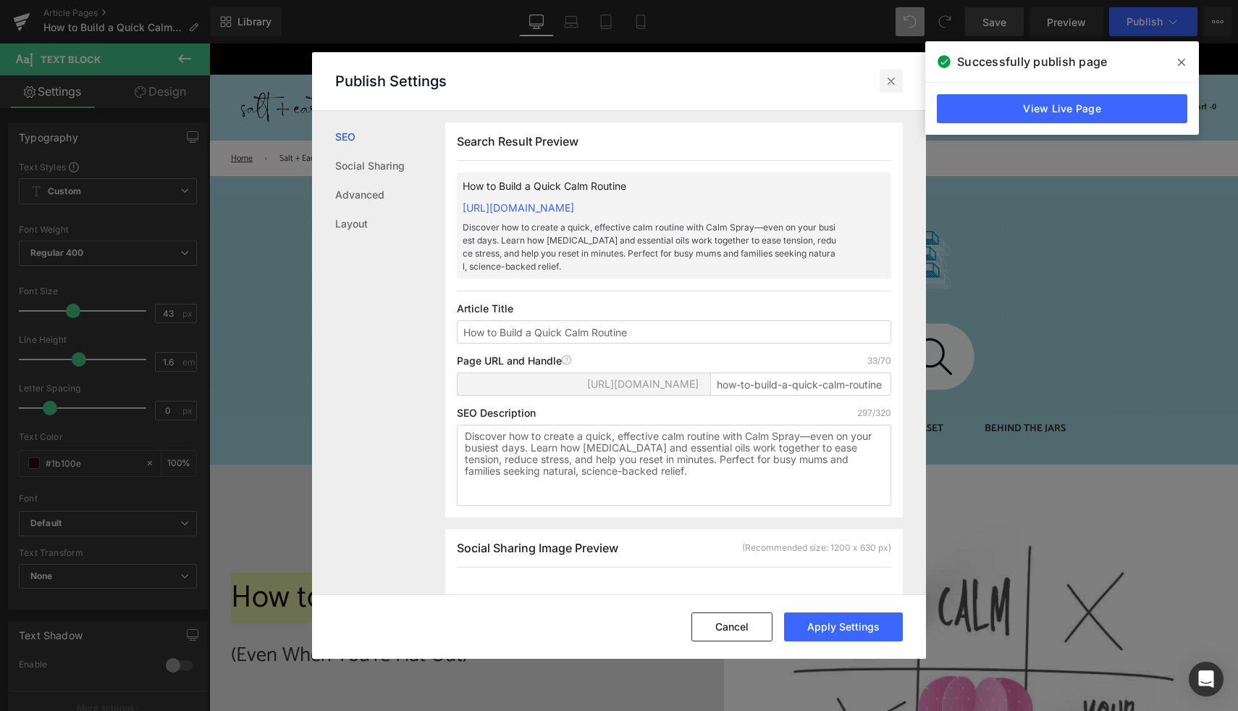
click at [890, 79] on icon at bounding box center [891, 81] width 14 height 14
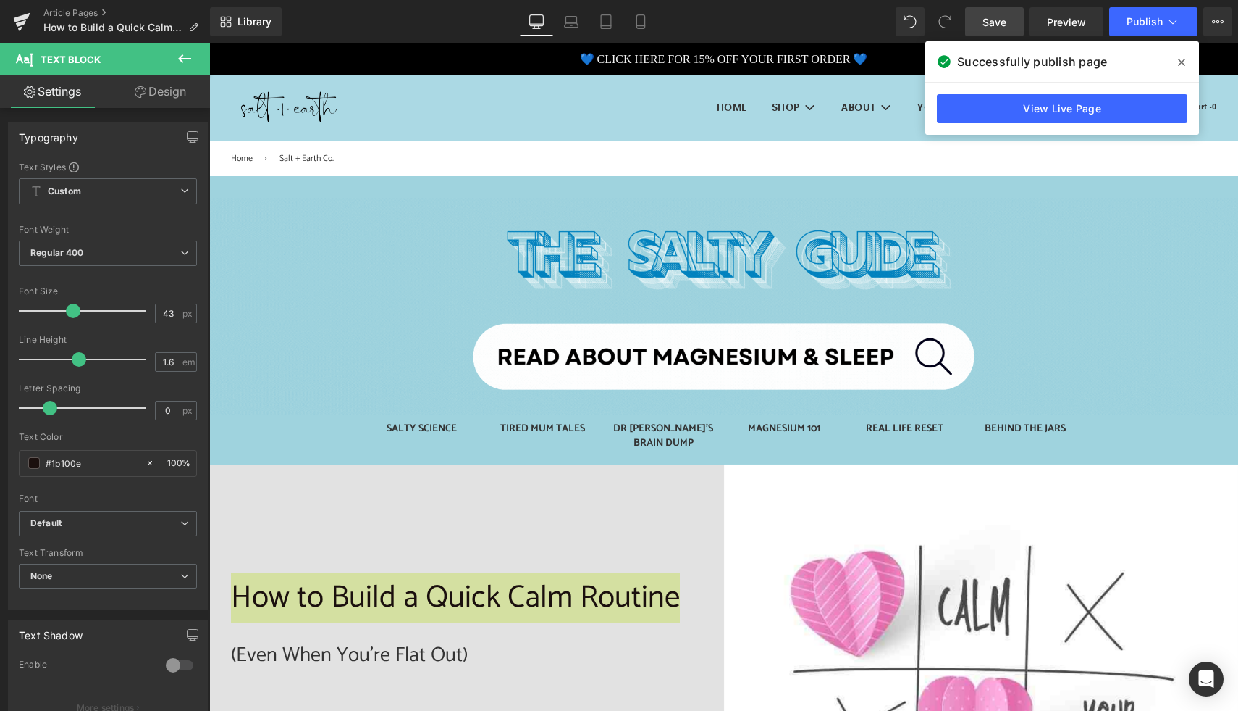
click at [1186, 62] on span at bounding box center [1181, 62] width 23 height 23
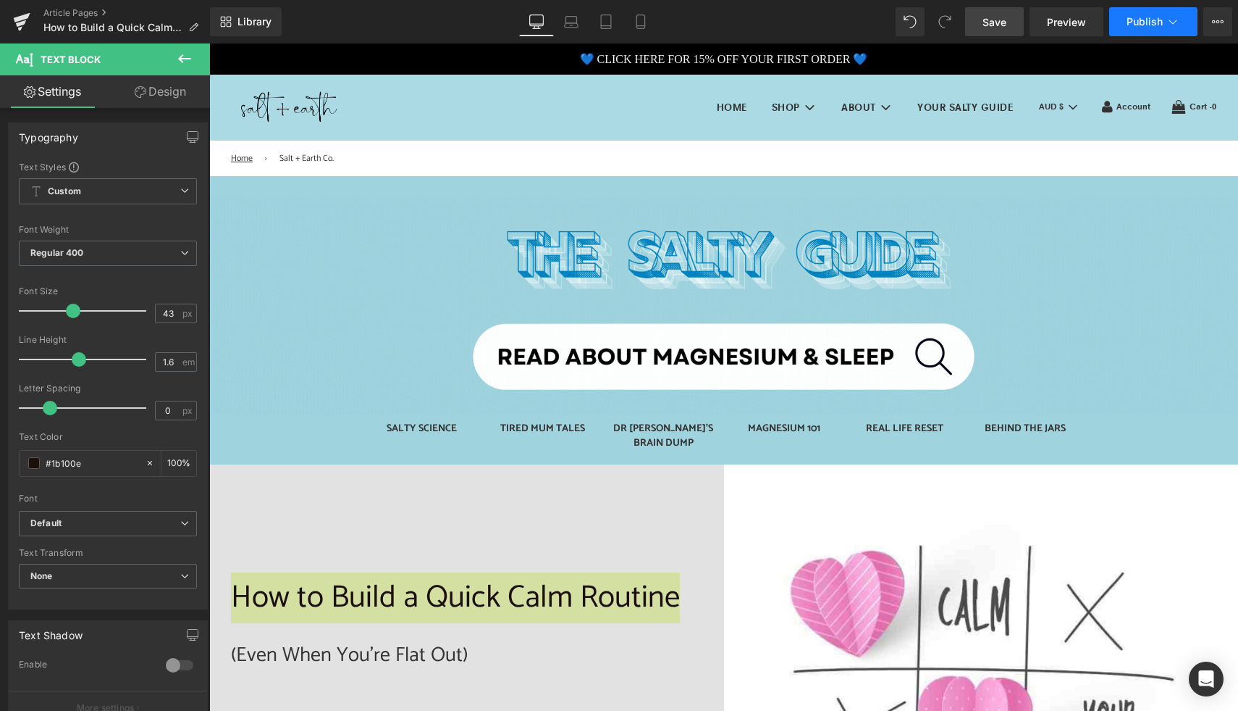
click at [1138, 23] on span "Publish" at bounding box center [1145, 22] width 36 height 12
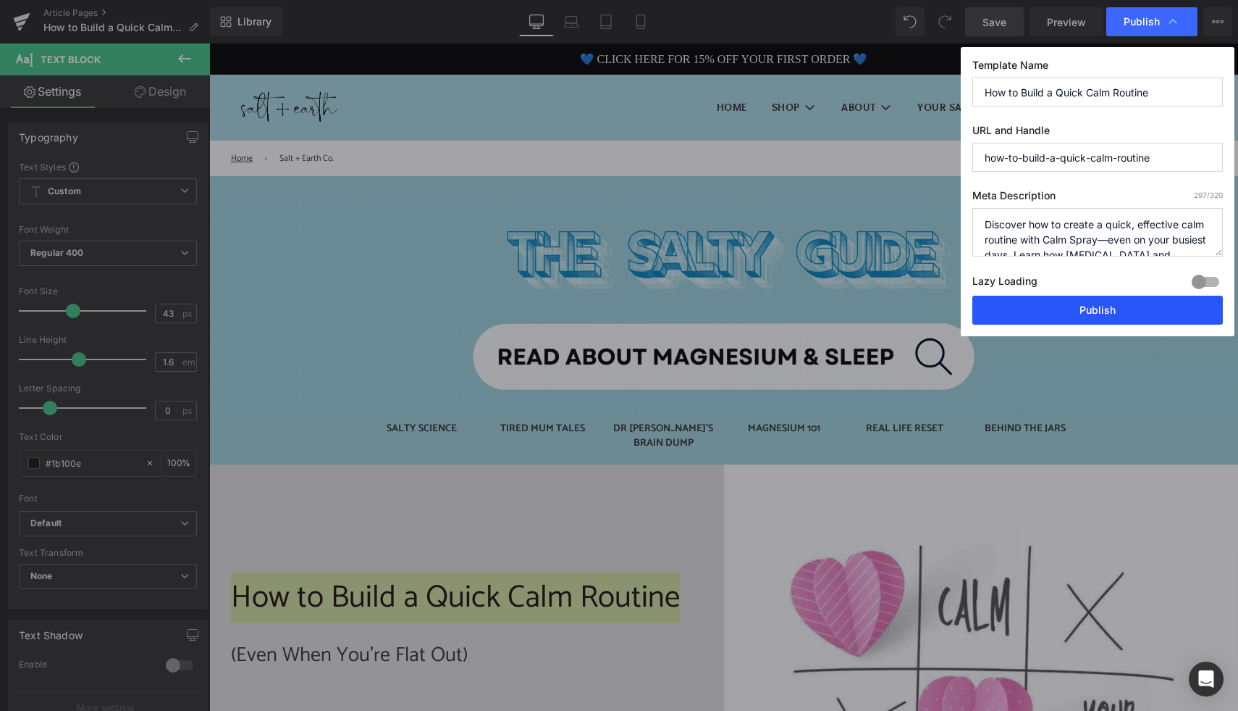
click at [1068, 308] on button "Publish" at bounding box center [1098, 309] width 251 height 29
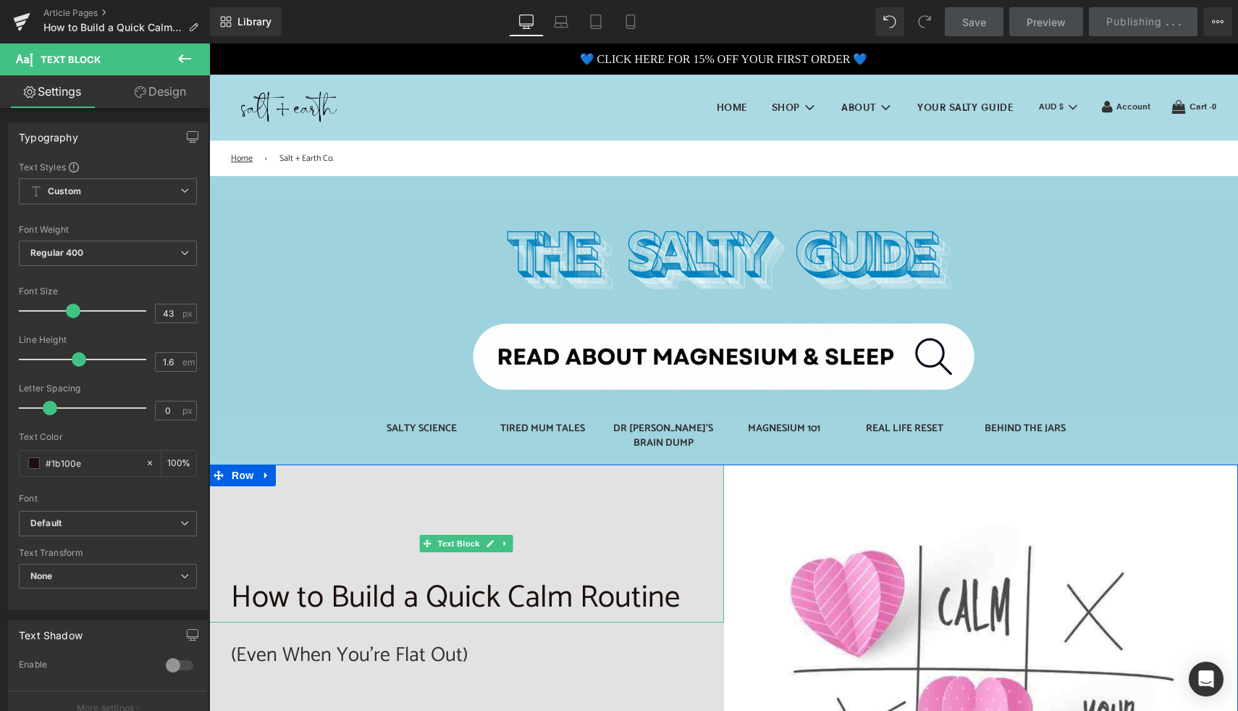
click at [571, 579] on p "How to Build a Quick Calm Routine" at bounding box center [466, 598] width 471 height 50
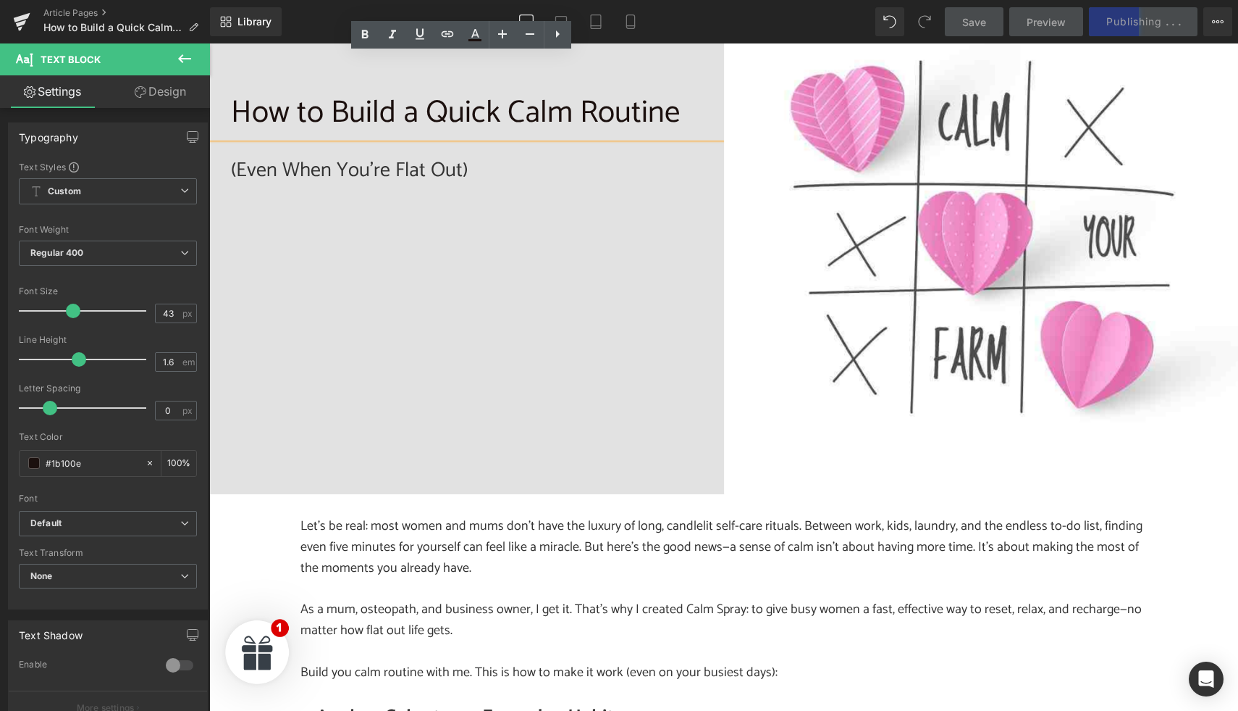
scroll to position [611, 0]
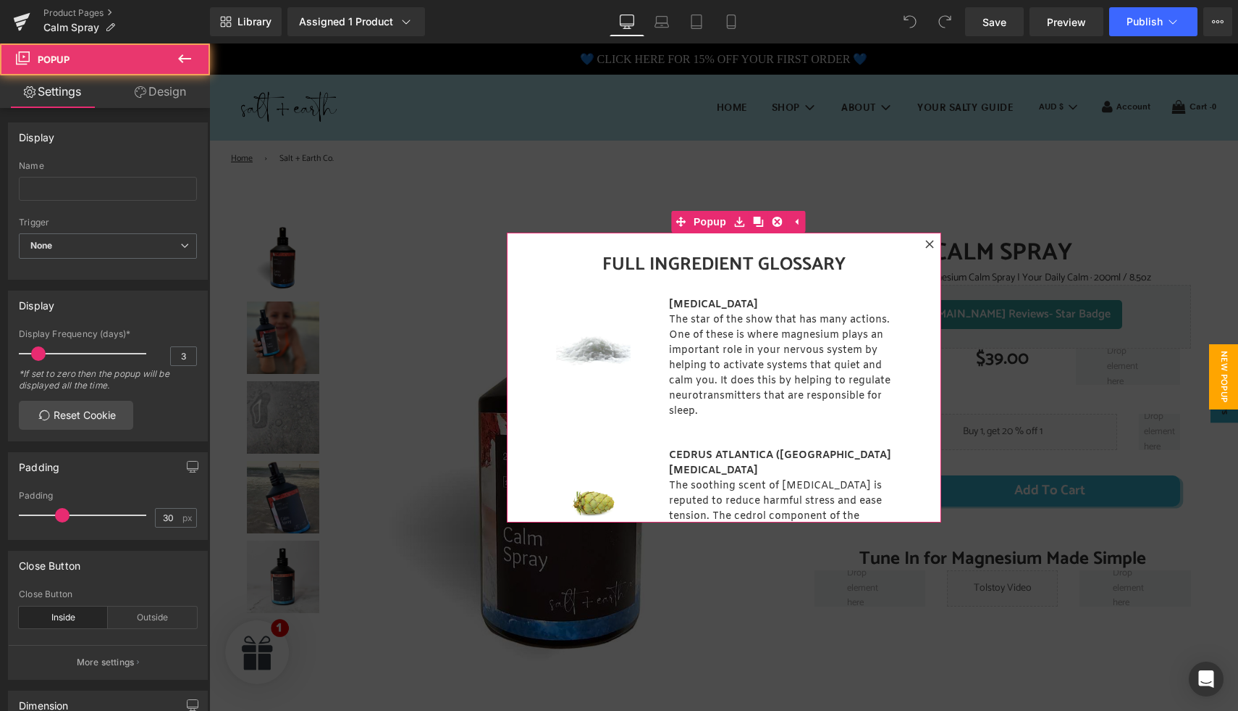
click at [926, 243] on icon at bounding box center [930, 244] width 9 height 9
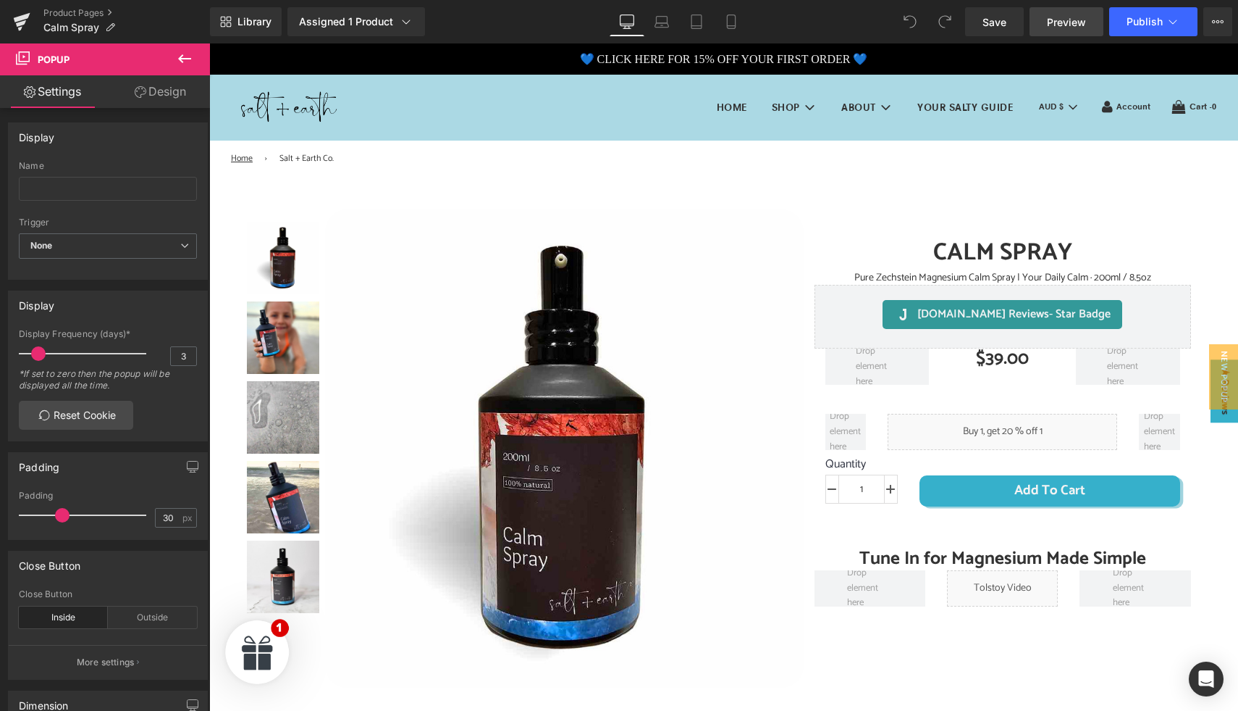
click at [1068, 22] on span "Preview" at bounding box center [1066, 21] width 39 height 15
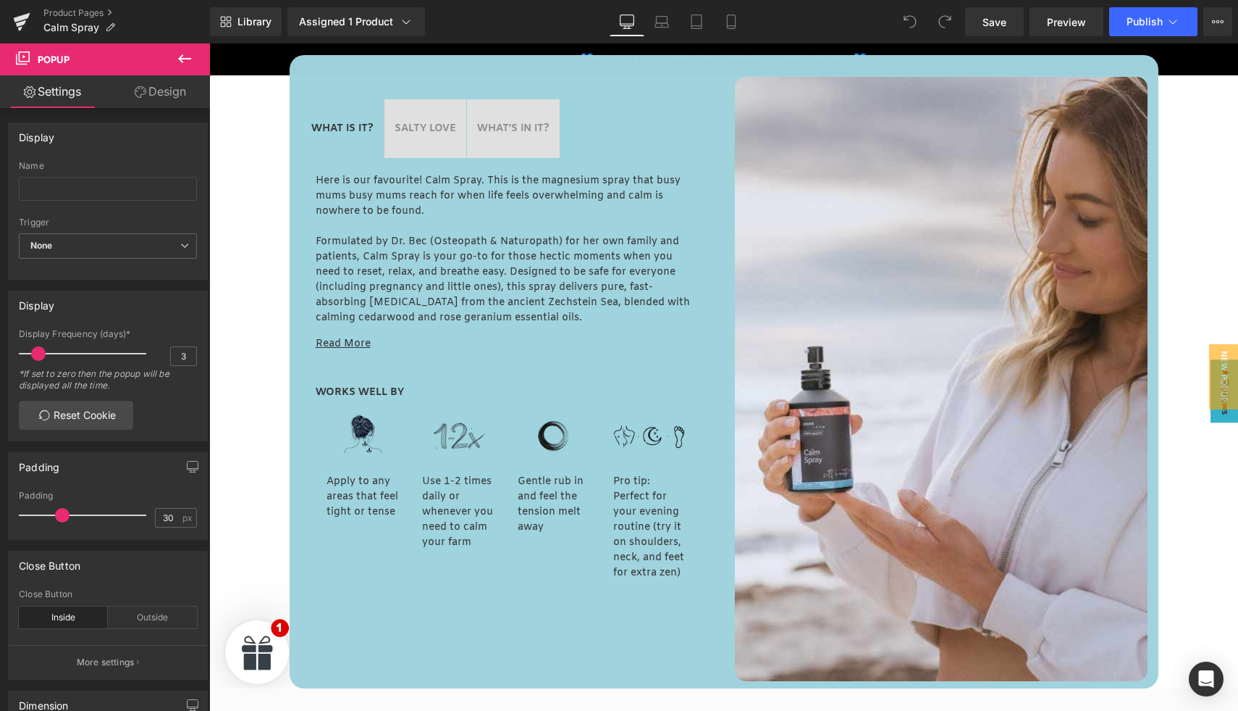
scroll to position [581, 0]
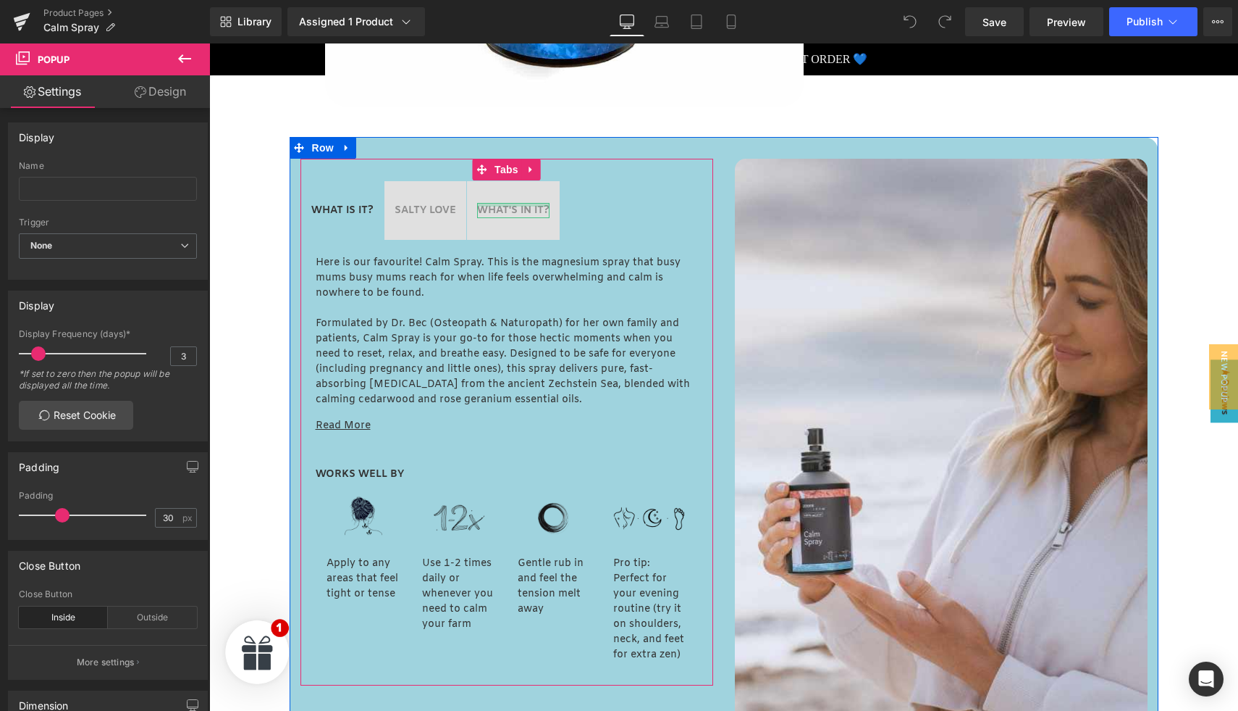
click at [500, 204] on div at bounding box center [513, 205] width 72 height 4
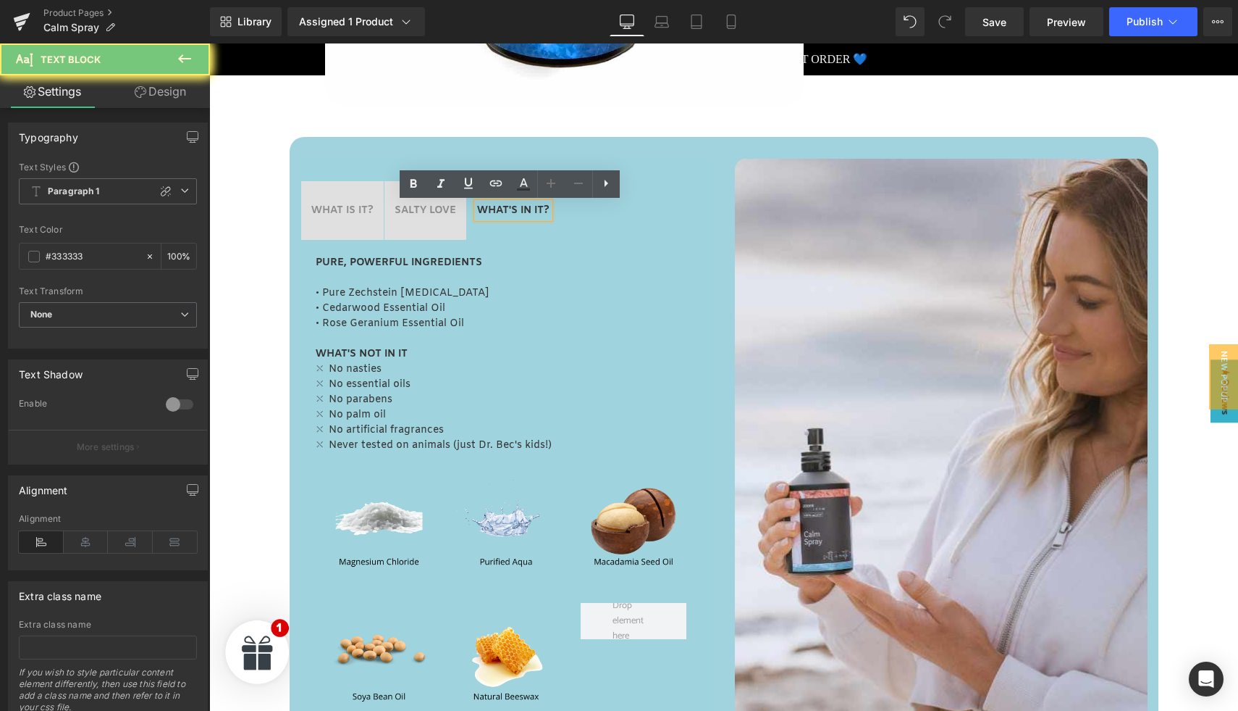
click at [516, 203] on div "WHAT'S IN IT?" at bounding box center [513, 210] width 72 height 15
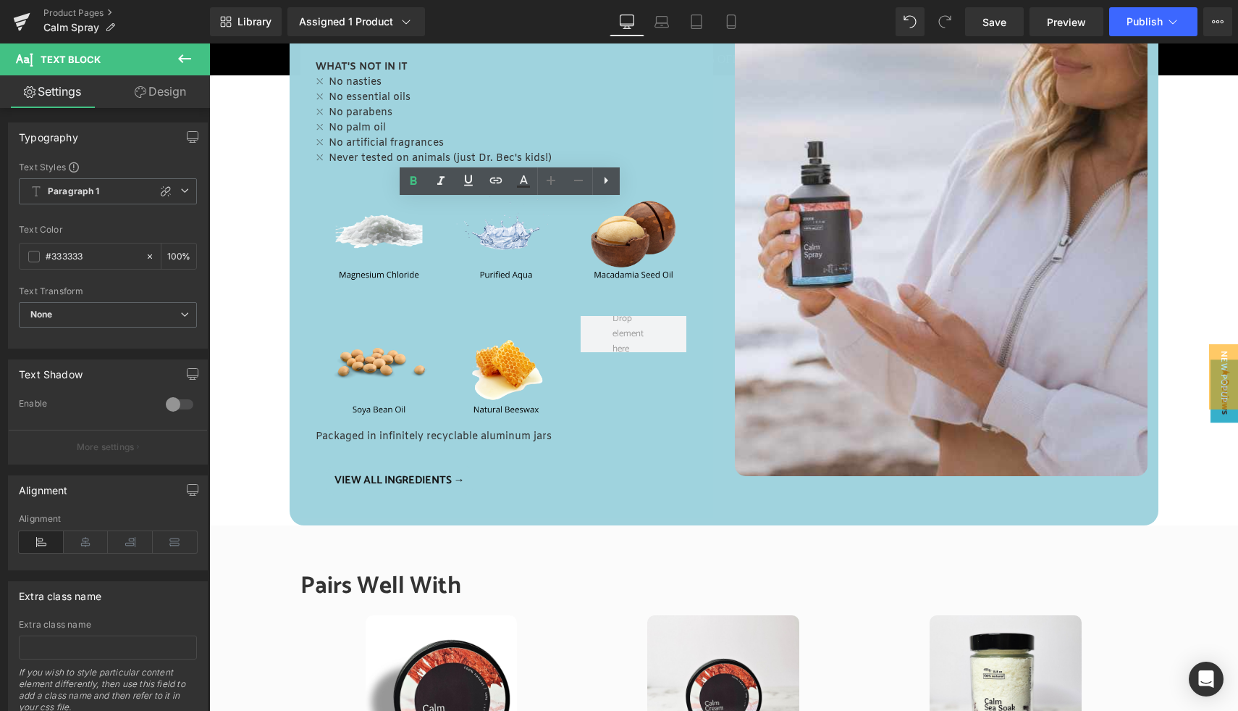
scroll to position [1037, 0]
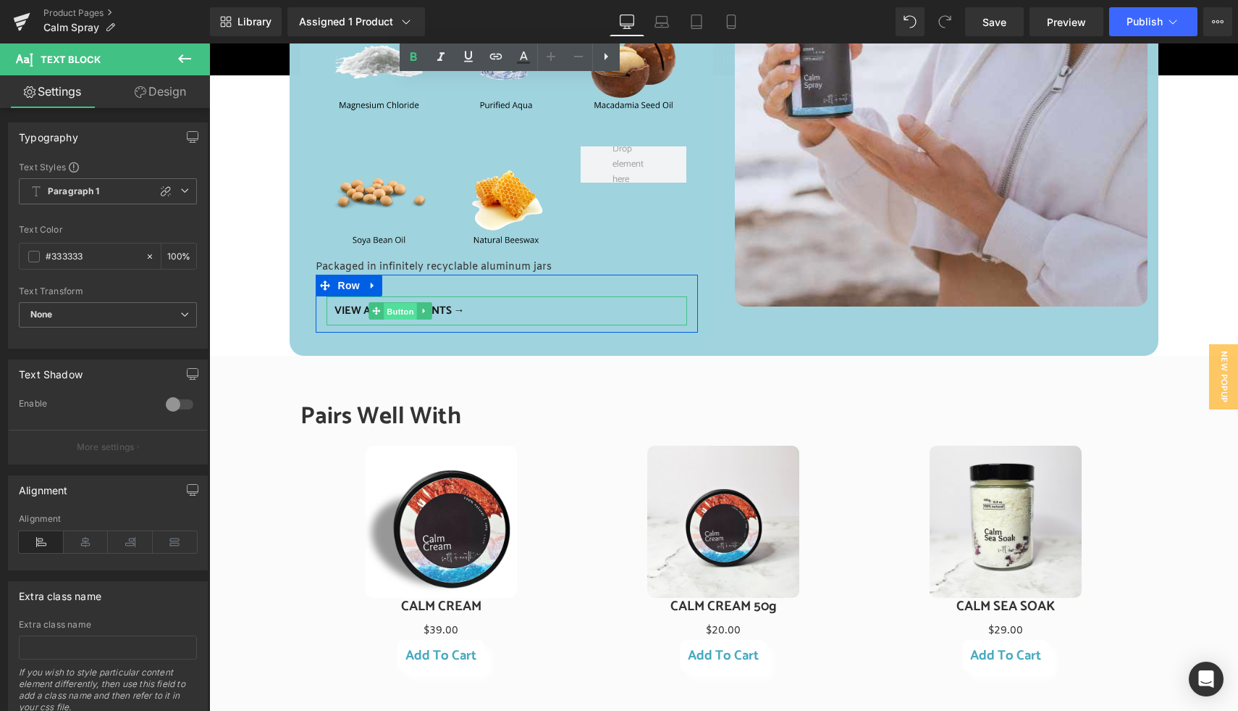
click at [395, 309] on span "Button" at bounding box center [400, 311] width 33 height 17
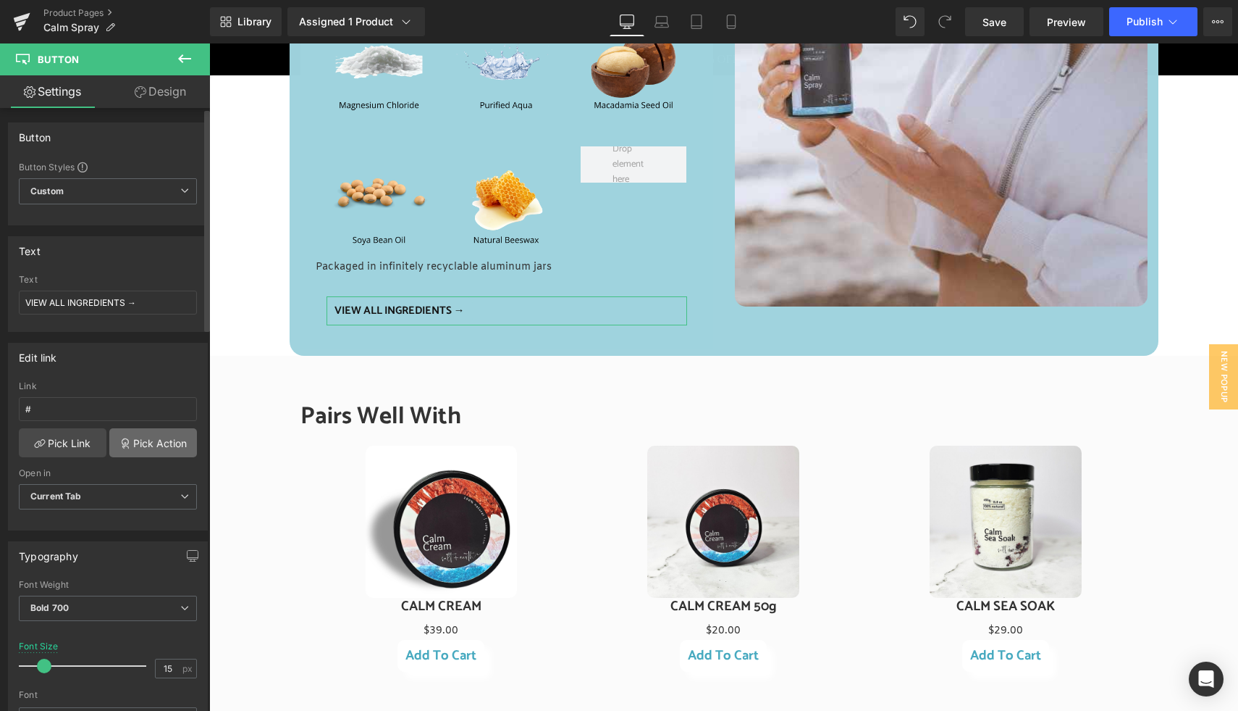
click at [138, 441] on link "Pick Action" at bounding box center [153, 442] width 88 height 29
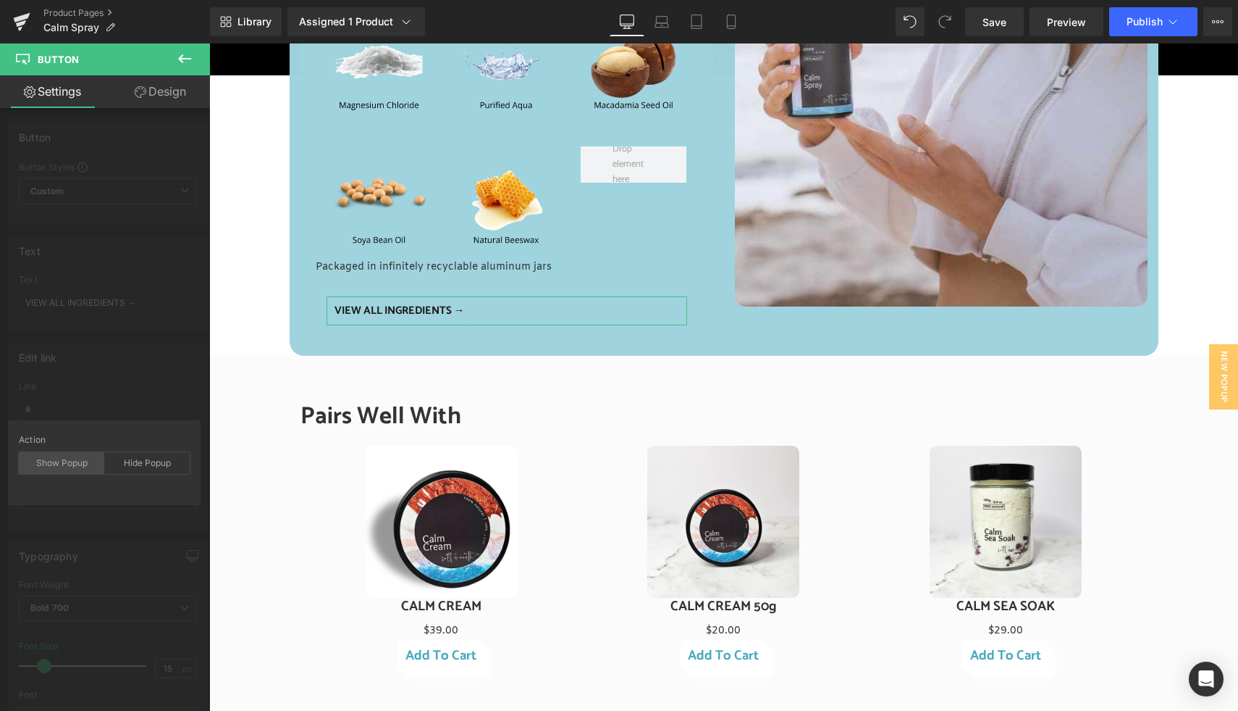
click at [77, 456] on div "Show Popup" at bounding box center [61, 463] width 85 height 22
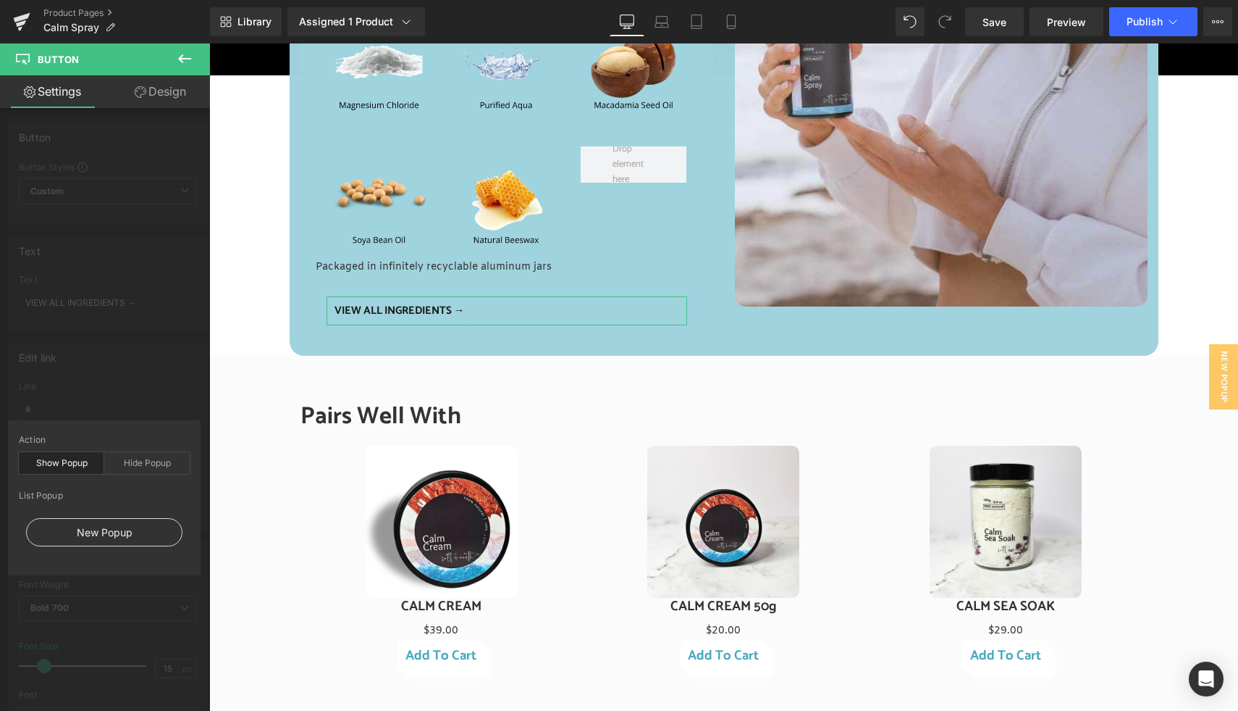
click at [118, 535] on div "New Popup" at bounding box center [104, 532] width 156 height 28
drag, startPoint x: 989, startPoint y: 22, endPoint x: 557, endPoint y: 43, distance: 432.2
click at [989, 22] on span "Save" at bounding box center [995, 21] width 24 height 15
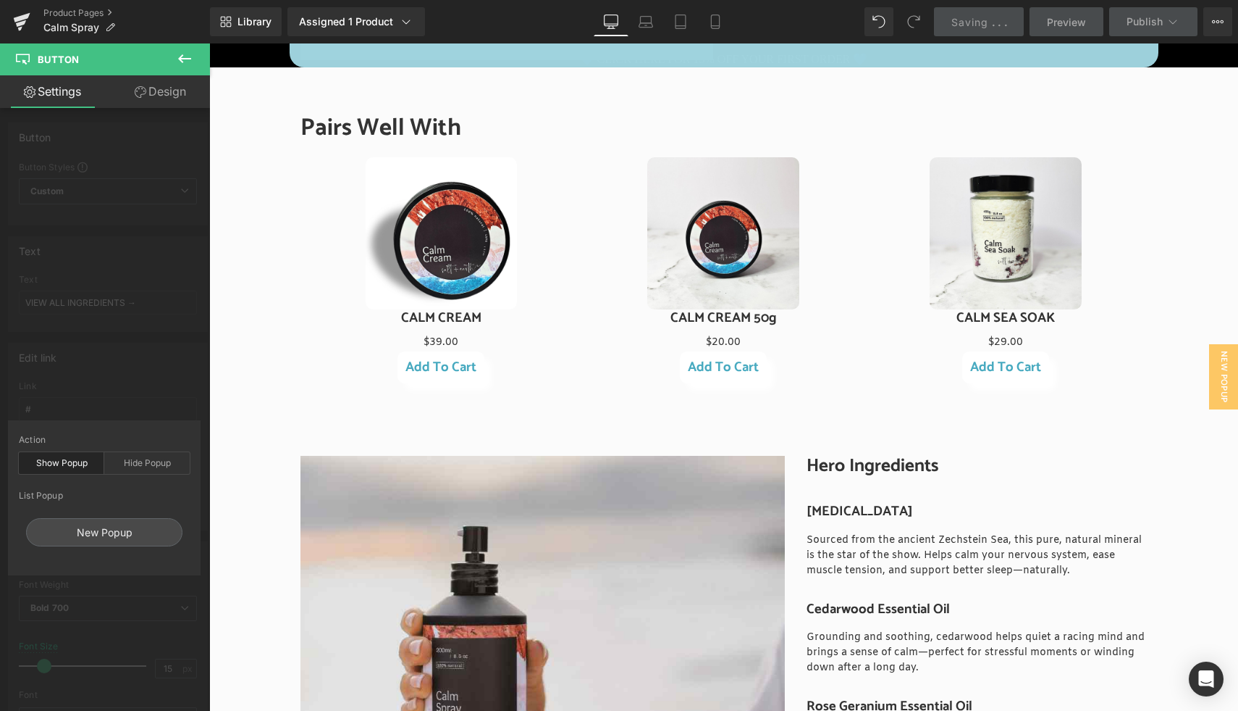
scroll to position [1677, 0]
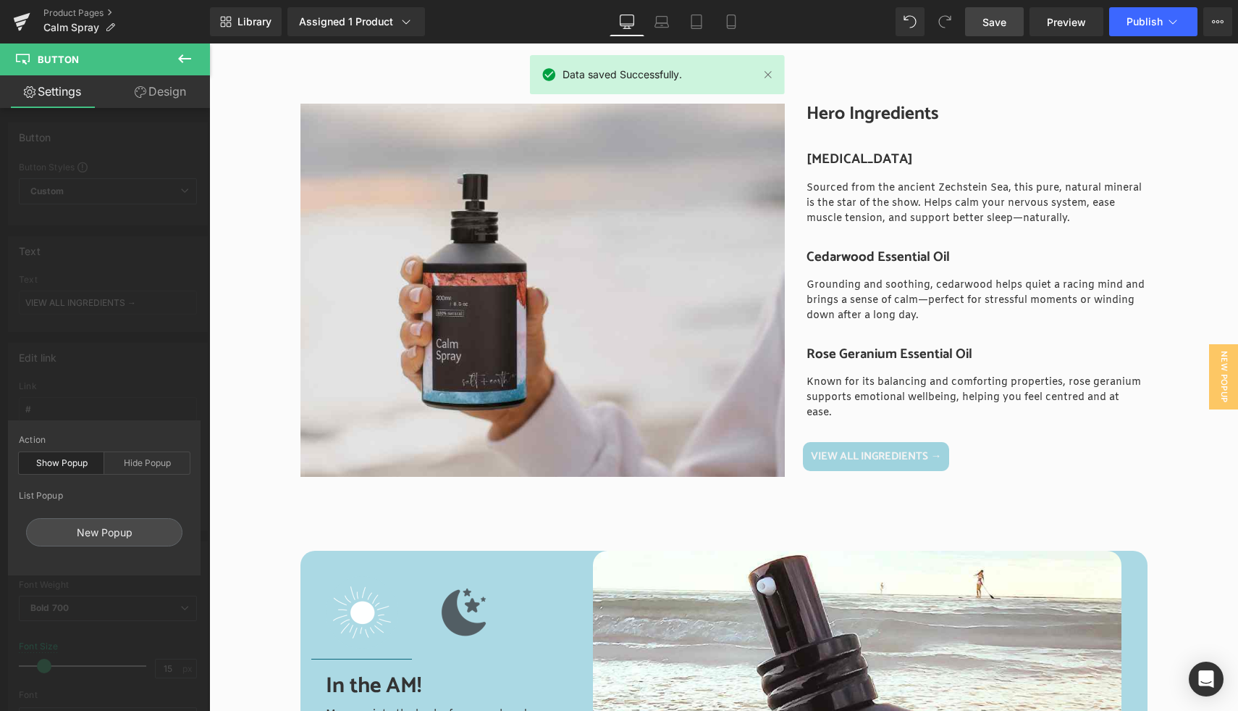
click at [869, 440] on body "💙 CLICK HERE FOR 15% OFF YOUR FIRST ORDER 💙 HOME SHOP See more "Close Cart" By …" at bounding box center [723, 715] width 1029 height 4699
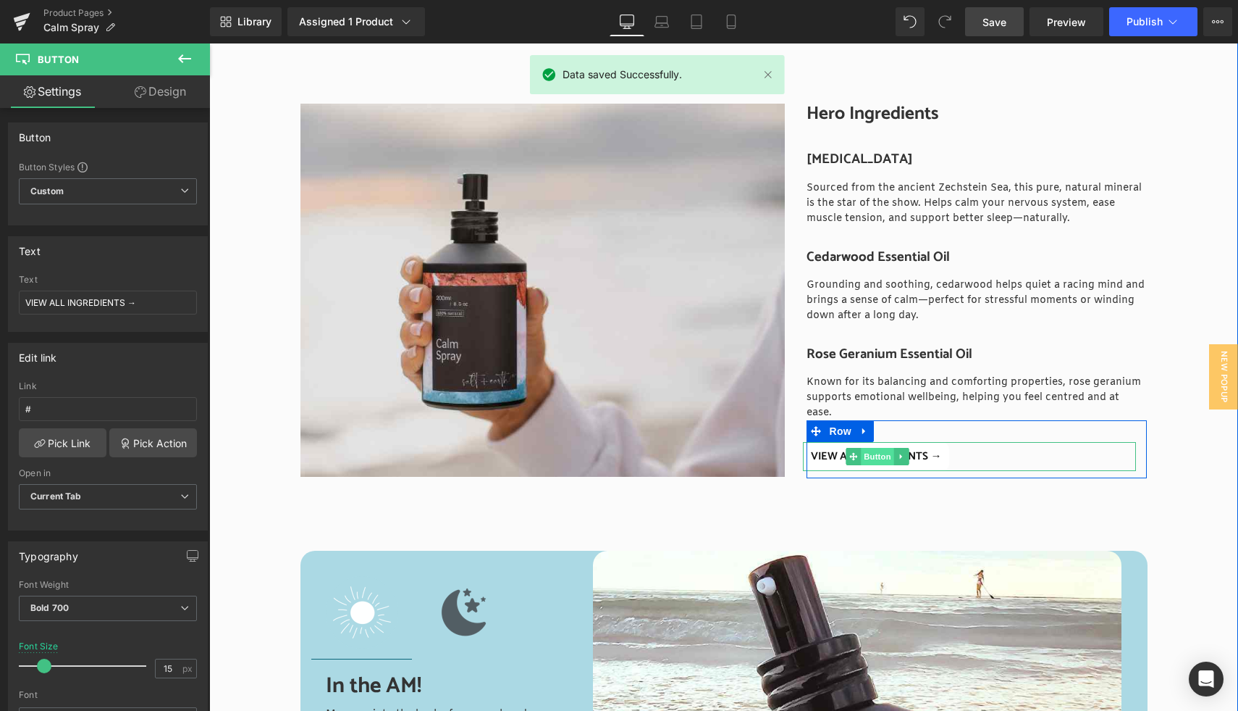
click at [870, 448] on span "Button" at bounding box center [877, 456] width 33 height 17
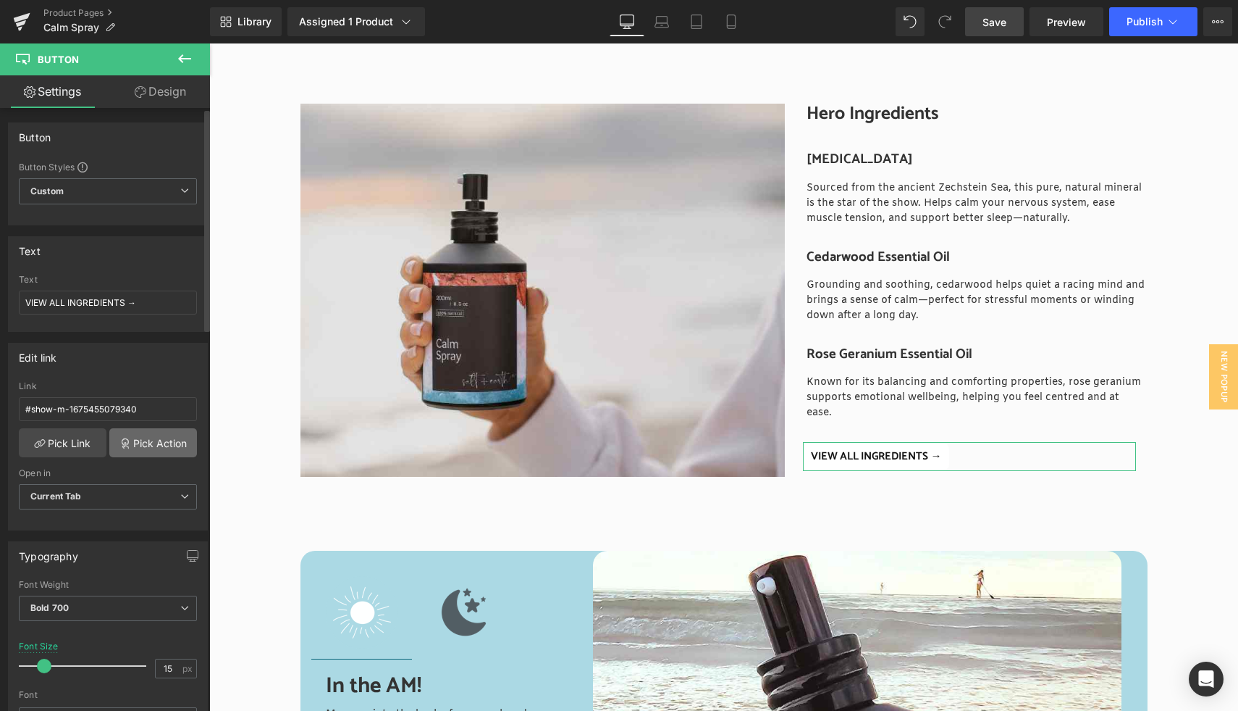
click at [148, 445] on link "Pick Action" at bounding box center [153, 442] width 88 height 29
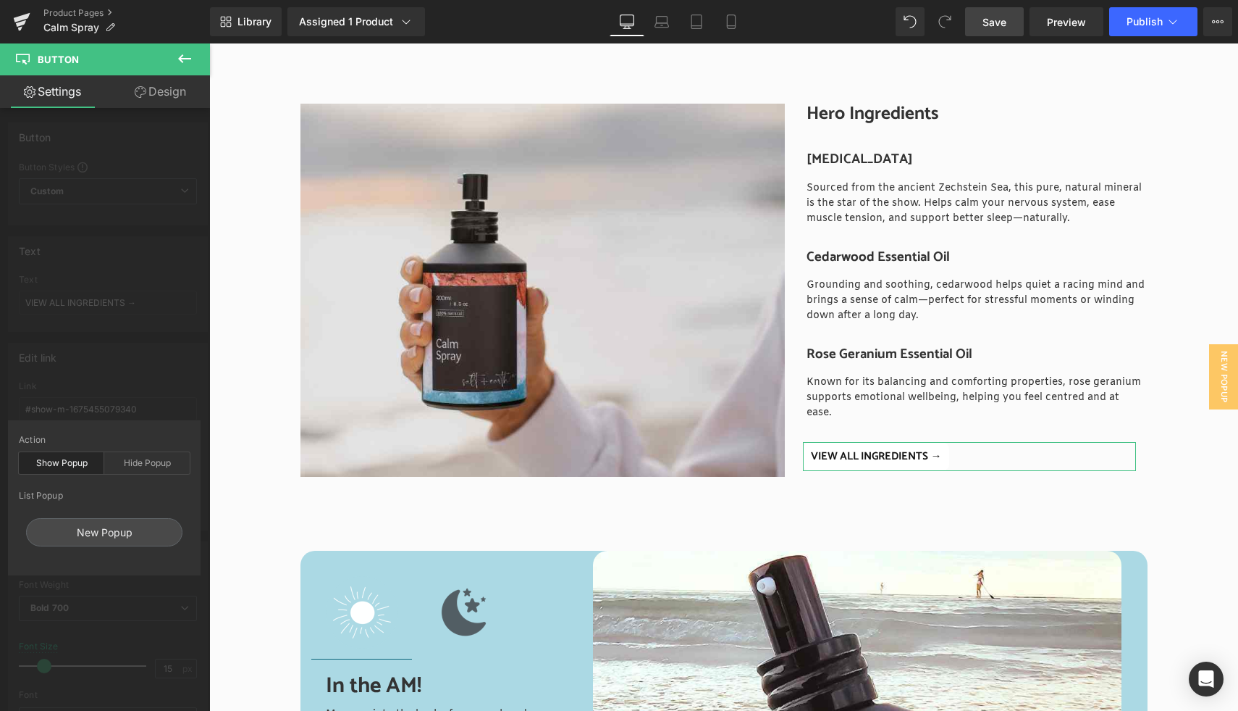
click at [85, 464] on div "Show Popup" at bounding box center [61, 463] width 85 height 22
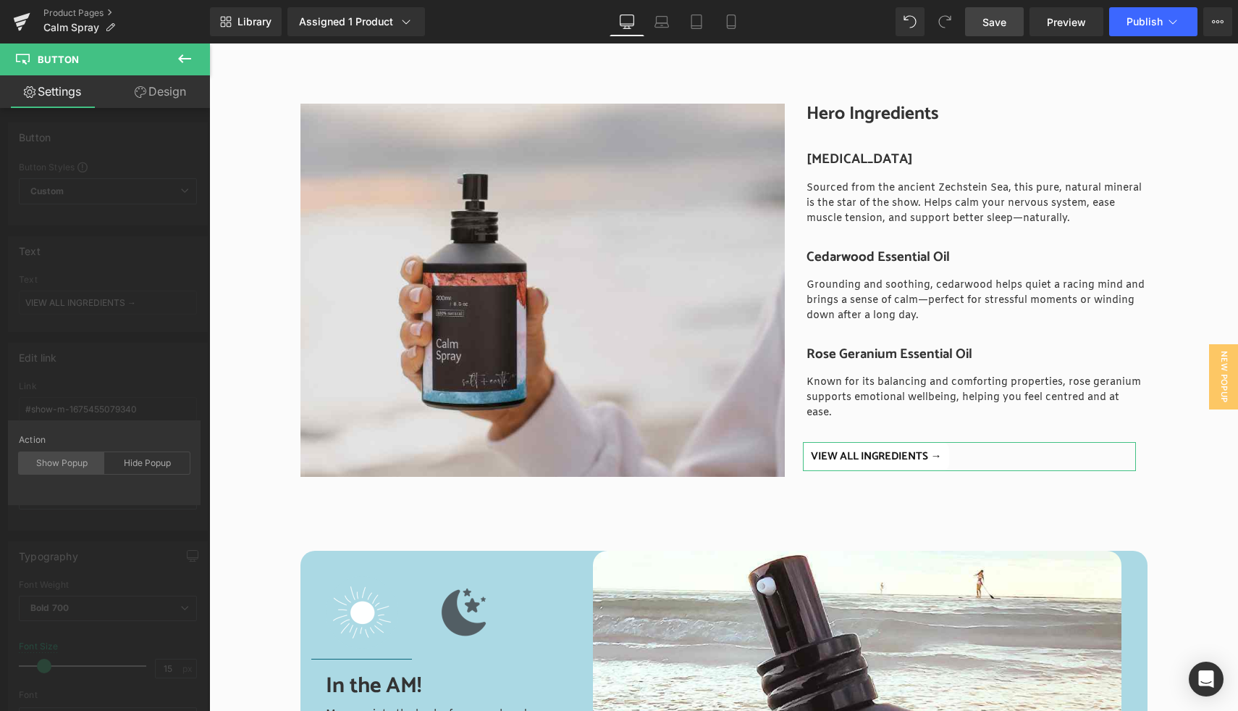
click at [83, 464] on div "Show Popup" at bounding box center [61, 463] width 85 height 22
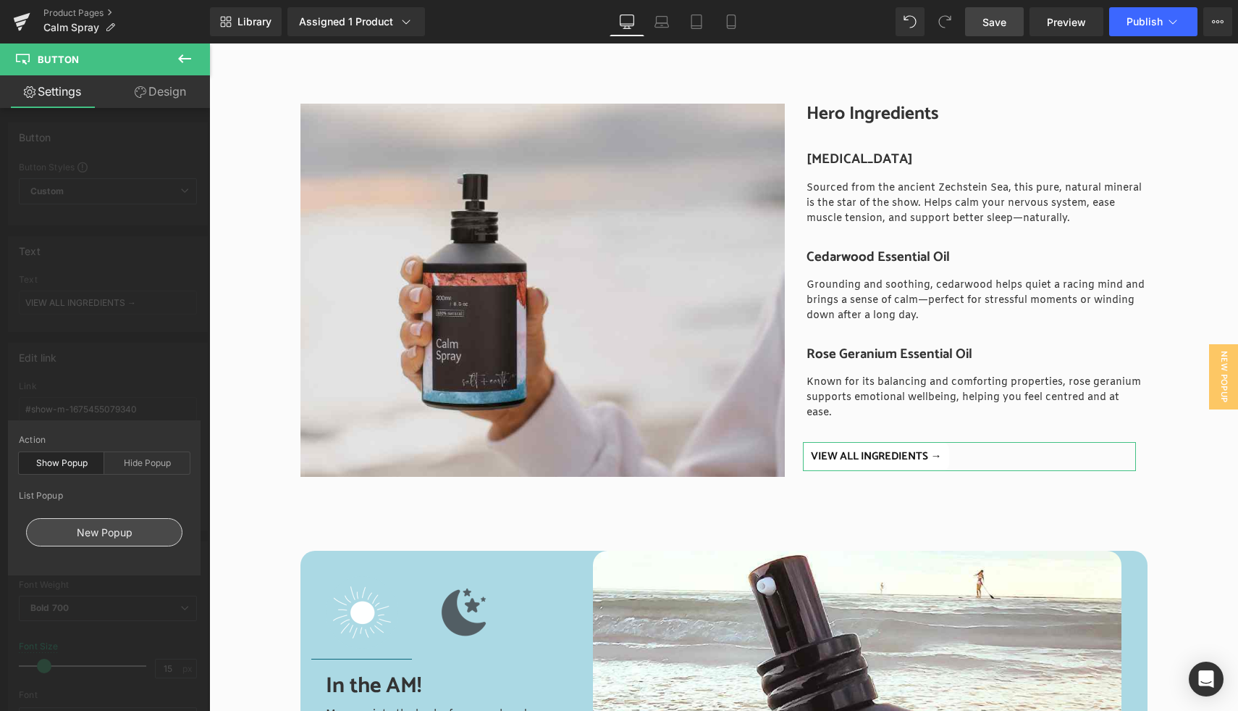
click at [109, 527] on div "New Popup" at bounding box center [104, 532] width 156 height 28
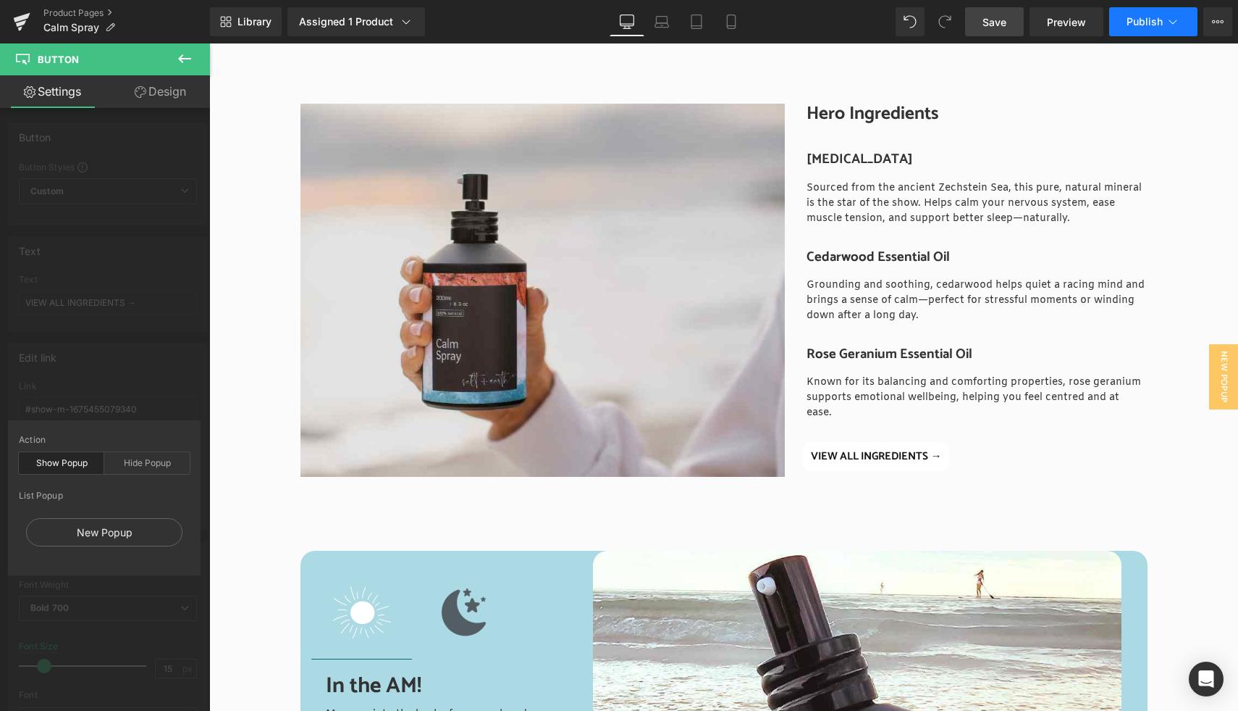
click at [1154, 21] on span "Publish" at bounding box center [1145, 22] width 36 height 12
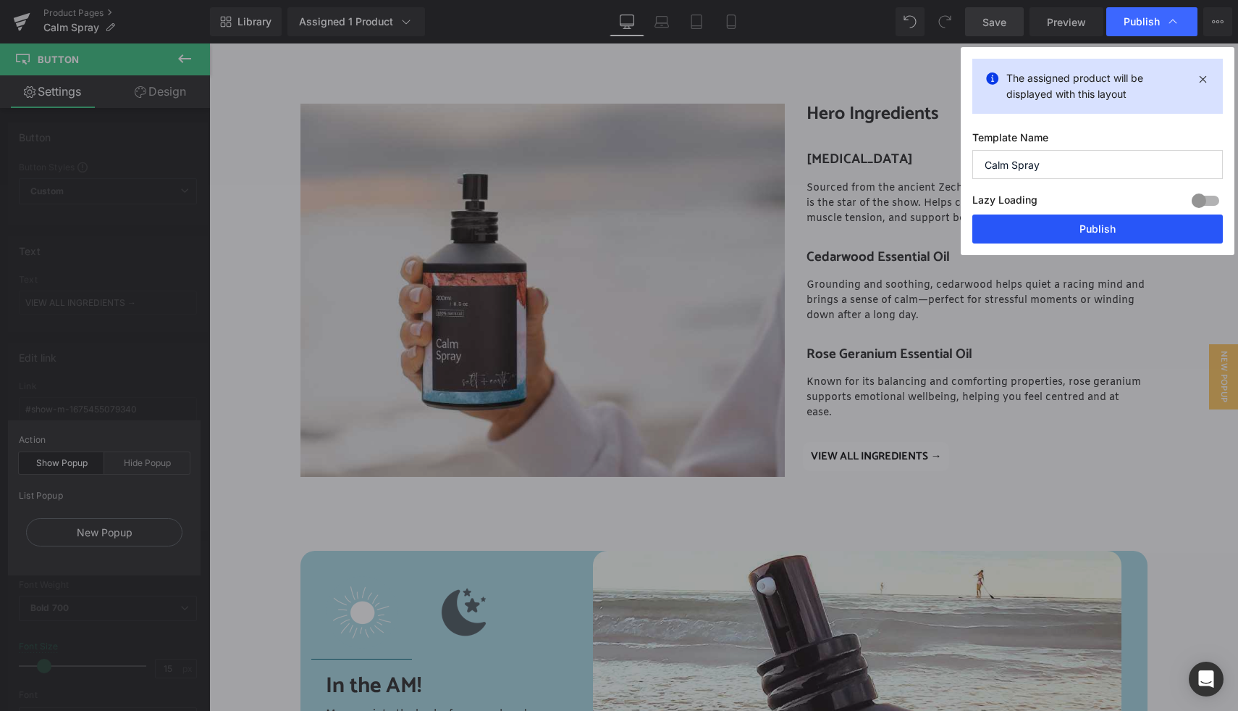
click at [1103, 228] on button "Publish" at bounding box center [1098, 228] width 251 height 29
